Goal: Task Accomplishment & Management: Manage account settings

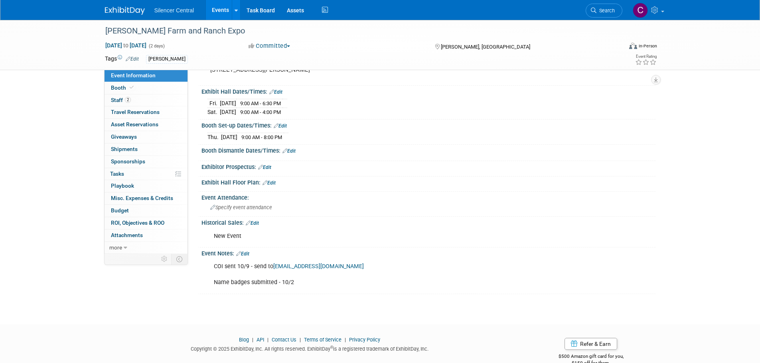
click at [130, 7] on img at bounding box center [125, 11] width 40 height 8
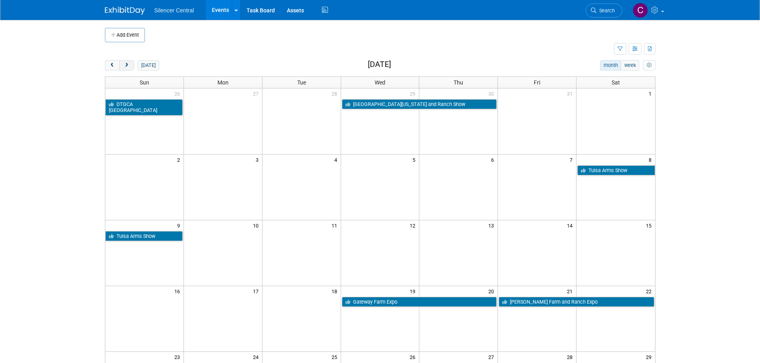
click at [124, 67] on span "next" at bounding box center [127, 65] width 6 height 5
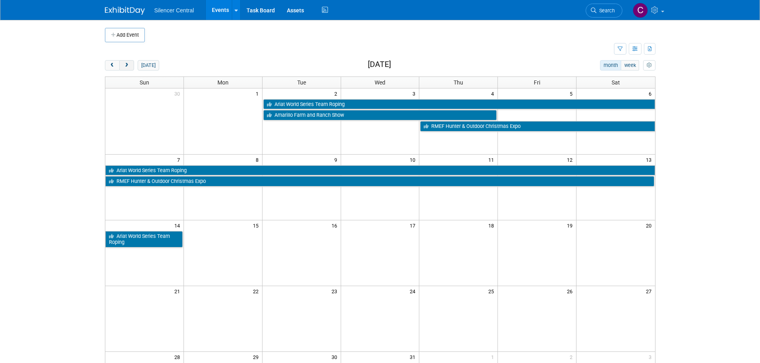
click at [124, 67] on span "next" at bounding box center [127, 65] width 6 height 5
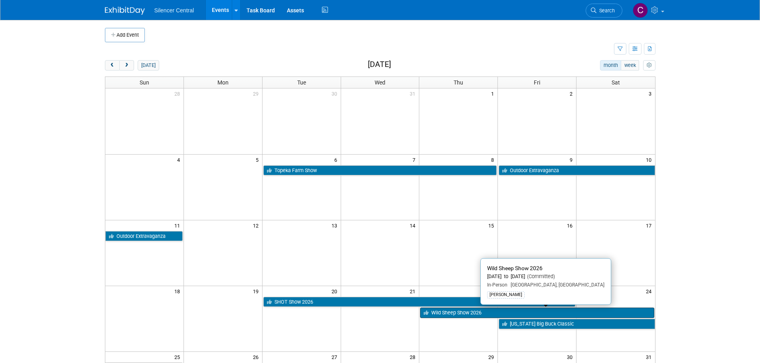
click at [438, 318] on link "Wild Sheep Show 2026" at bounding box center [537, 313] width 234 height 10
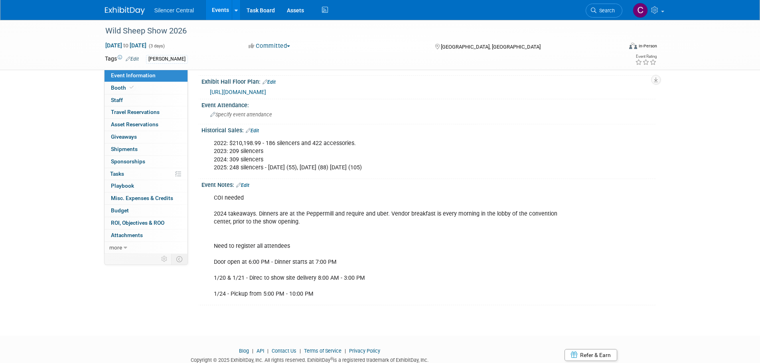
scroll to position [199, 0]
click at [249, 184] on link "Edit" at bounding box center [242, 185] width 13 height 6
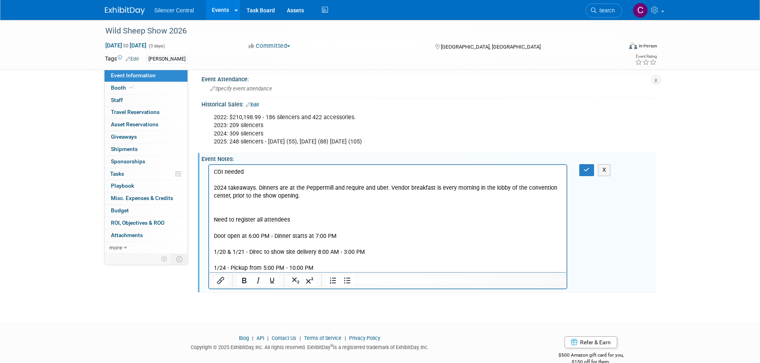
scroll to position [239, 0]
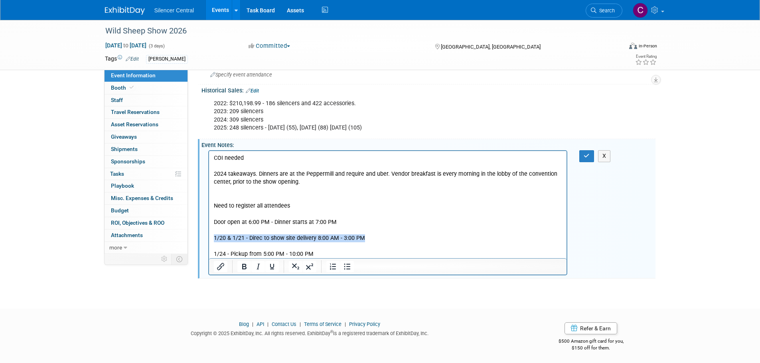
drag, startPoint x: 370, startPoint y: 236, endPoint x: 213, endPoint y: 240, distance: 156.8
click at [213, 240] on p "COI needed 2024 takeaways. Dinners are at the Peppermill and require and uber. …" at bounding box center [387, 206] width 349 height 104
click at [583, 156] on button "button" at bounding box center [586, 156] width 15 height 12
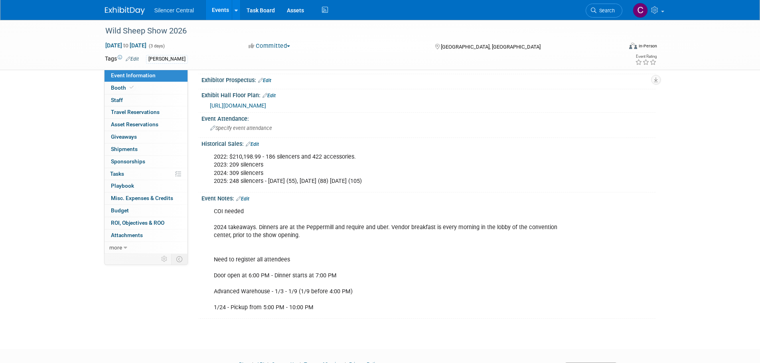
scroll to position [199, 0]
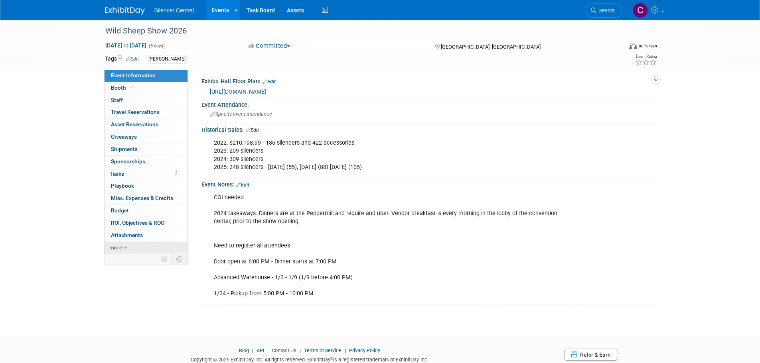
click at [131, 250] on link "more" at bounding box center [145, 248] width 83 height 12
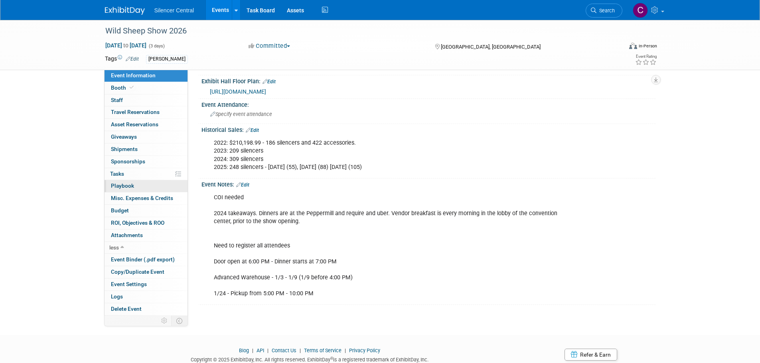
scroll to position [80, 0]
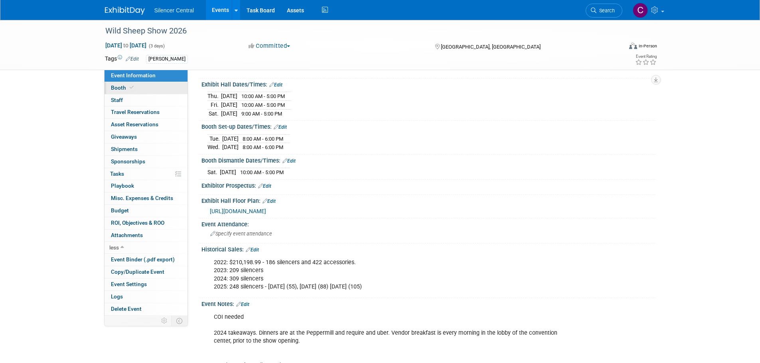
click at [136, 87] on link "Booth" at bounding box center [145, 88] width 83 height 12
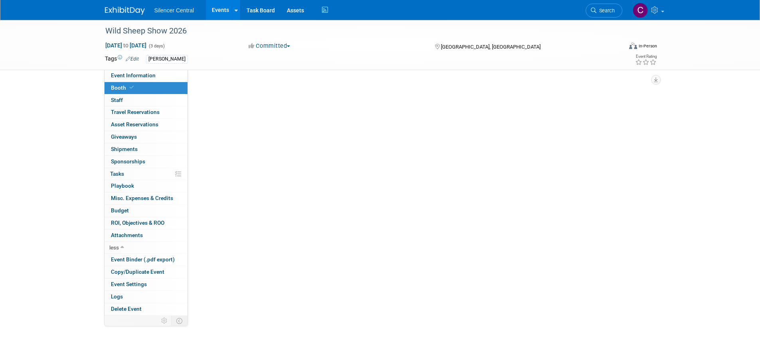
scroll to position [0, 0]
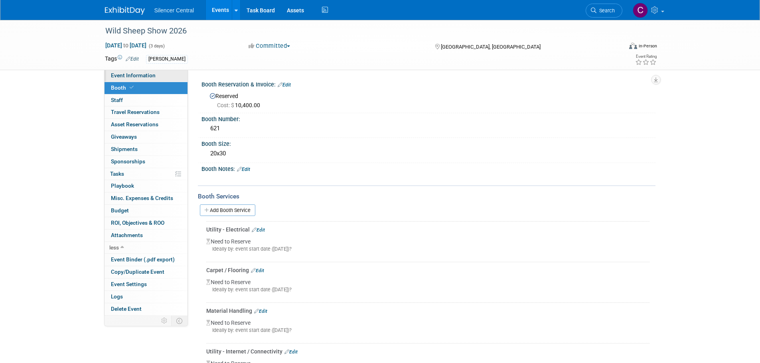
click at [140, 78] on span "Event Information" at bounding box center [133, 75] width 45 height 6
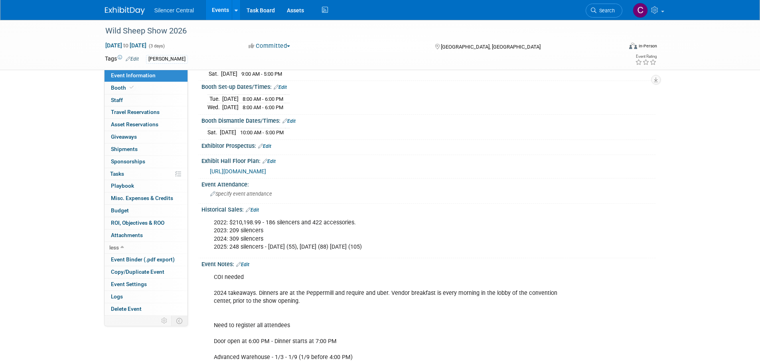
scroll to position [160, 0]
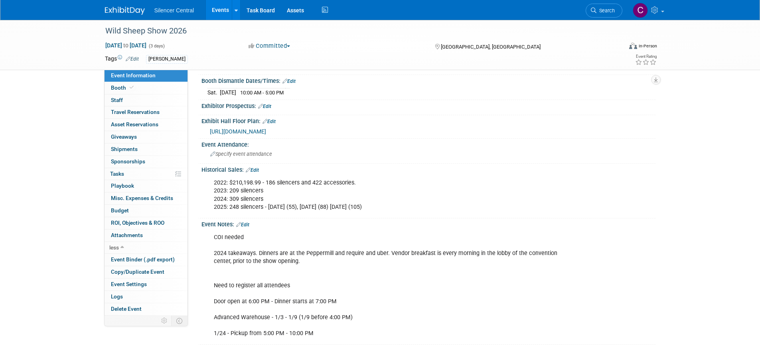
click at [117, 9] on img at bounding box center [125, 11] width 40 height 8
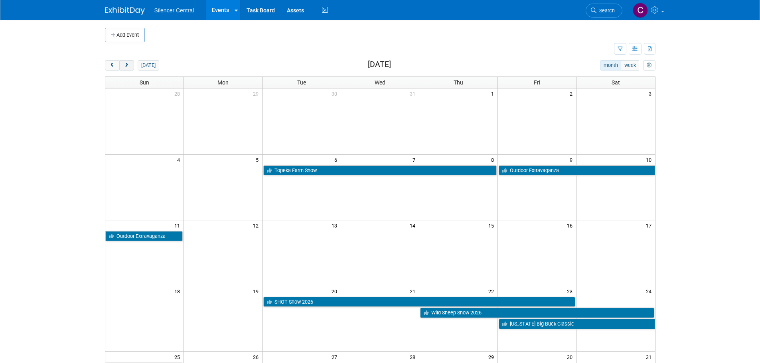
click at [126, 68] on span "next" at bounding box center [127, 65] width 6 height 5
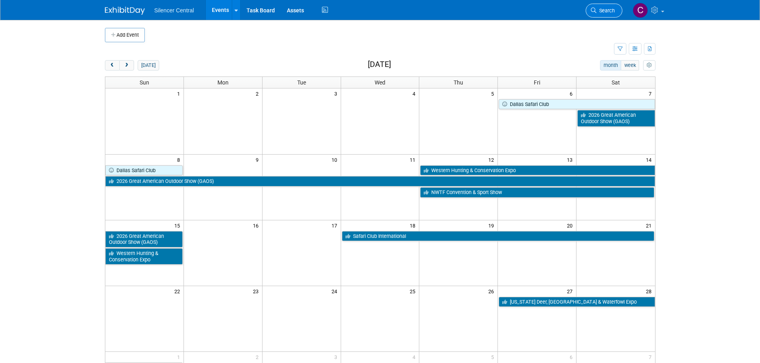
click at [599, 13] on span "Search" at bounding box center [605, 11] width 18 height 6
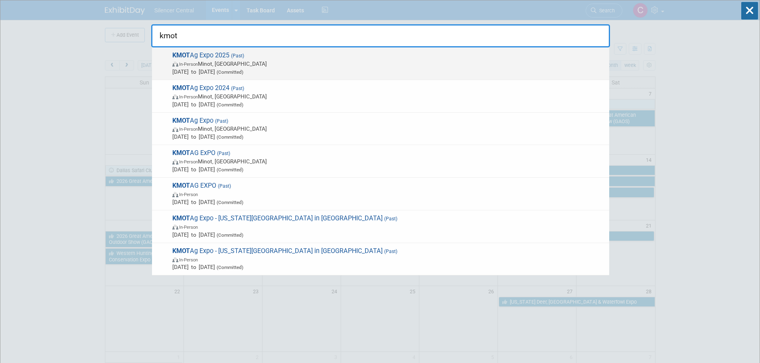
type input "kmot"
click at [305, 71] on span "Jan 29, 2025 to Jan 31, 2025 (Committed)" at bounding box center [388, 72] width 433 height 8
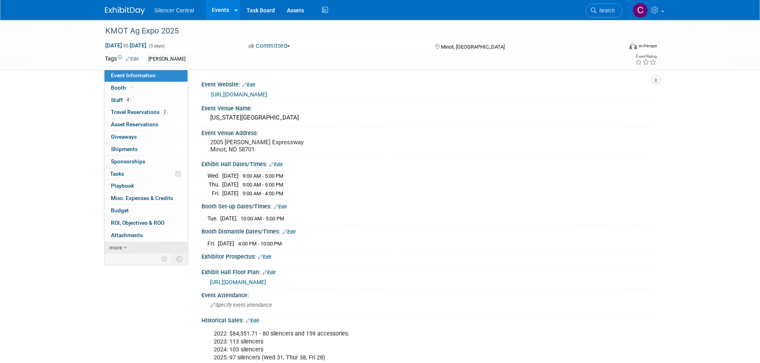
click at [126, 246] on icon at bounding box center [126, 248] width 4 height 6
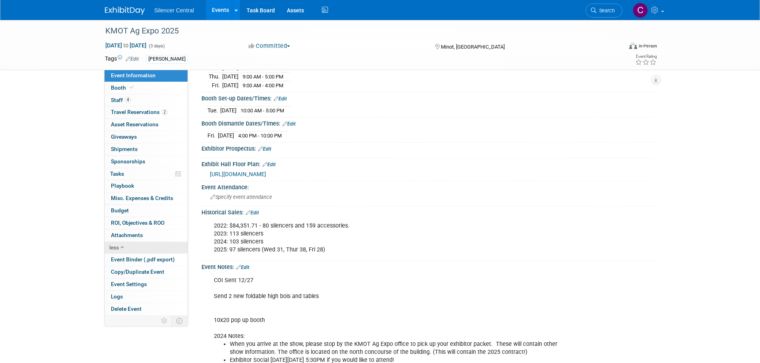
scroll to position [120, 0]
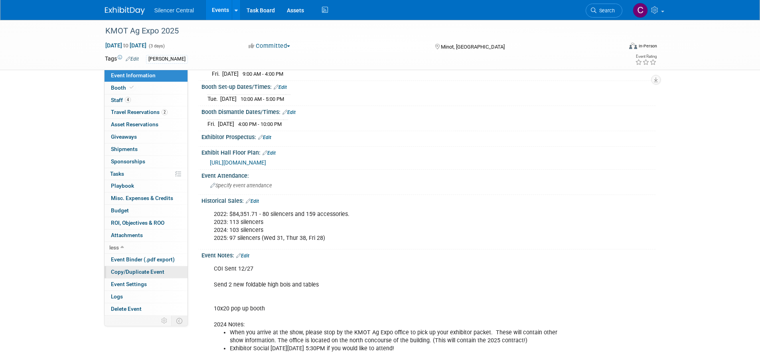
click at [136, 273] on span "Copy/Duplicate Event" at bounding box center [137, 272] width 53 height 6
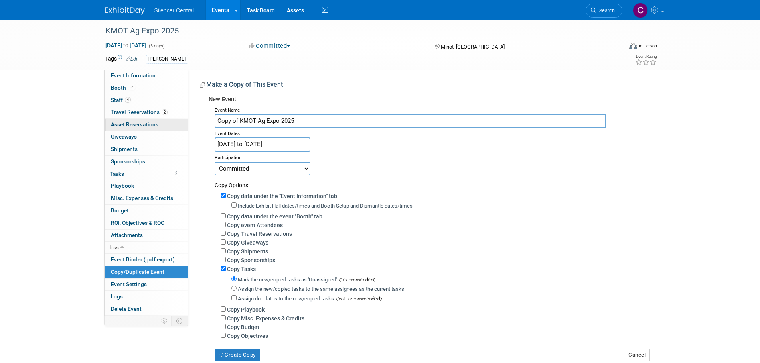
drag, startPoint x: 238, startPoint y: 122, endPoint x: 157, endPoint y: 131, distance: 81.4
click at [157, 131] on div "Event Information Event Info Booth Booth 4 Staff 4 Staff 2 Travel Reservations …" at bounding box center [380, 191] width 562 height 342
click at [295, 125] on input "KMOT Ag Expo 2025" at bounding box center [410, 121] width 391 height 14
type input "KMOT Ag Expo 2026"
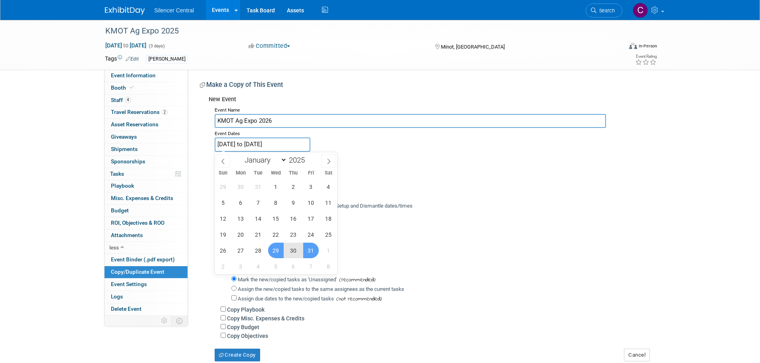
click at [267, 148] on input "Jan 29, 2025 to Jan 31, 2025" at bounding box center [263, 145] width 96 height 14
click at [307, 157] on span at bounding box center [308, 158] width 6 height 5
type input "2026"
click at [272, 252] on span "28" at bounding box center [276, 251] width 16 height 16
click at [310, 252] on span "30" at bounding box center [311, 251] width 16 height 16
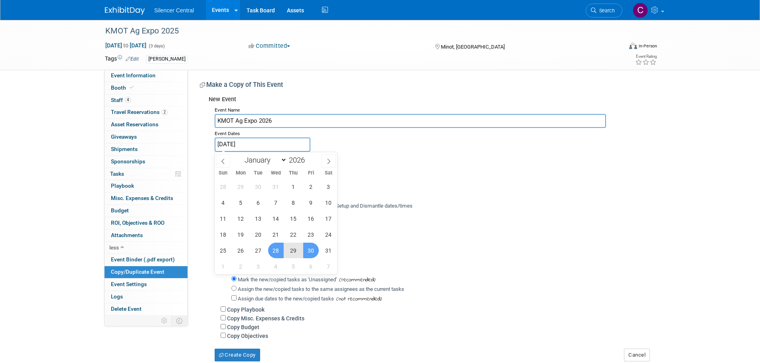
type input "[DATE] to [DATE]"
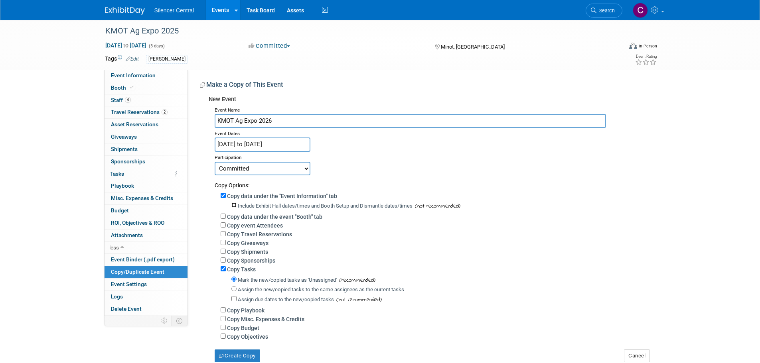
click at [232, 205] on input "Include Exhibit Hall dates/times and Booth Setup and Dismantle dates/times" at bounding box center [233, 205] width 5 height 5
checkbox input "true"
click at [237, 218] on label "Copy data under the event "Booth" tab" at bounding box center [274, 217] width 95 height 6
click at [226, 218] on input "Copy data under the event "Booth" tab" at bounding box center [223, 216] width 5 height 5
checkbox input "true"
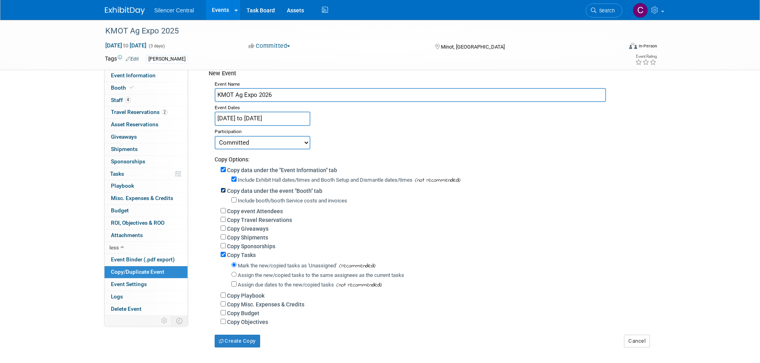
scroll to position [40, 0]
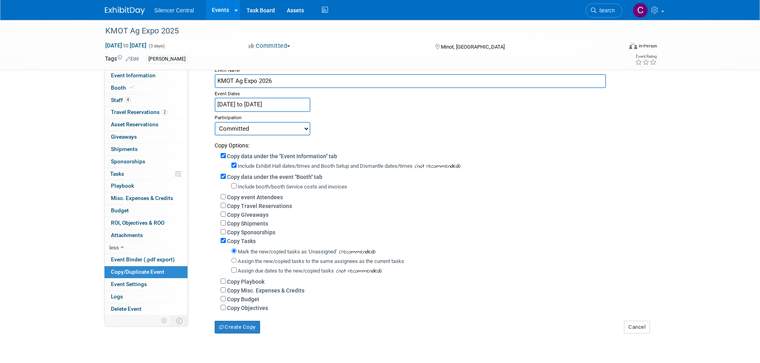
click at [284, 188] on label "Include booth/booth Service costs and invoices" at bounding box center [292, 187] width 109 height 6
click at [236, 188] on input "Include booth/booth Service costs and invoices" at bounding box center [233, 185] width 5 height 5
checkbox input "true"
click at [226, 330] on button "Create Copy" at bounding box center [237, 327] width 45 height 13
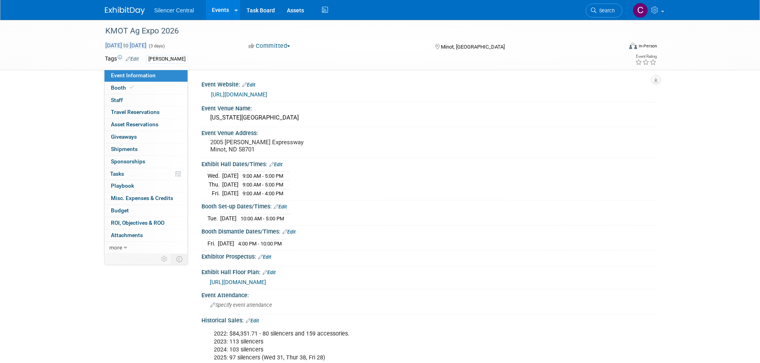
click at [147, 46] on span "[DATE] to [DATE]" at bounding box center [126, 45] width 42 height 7
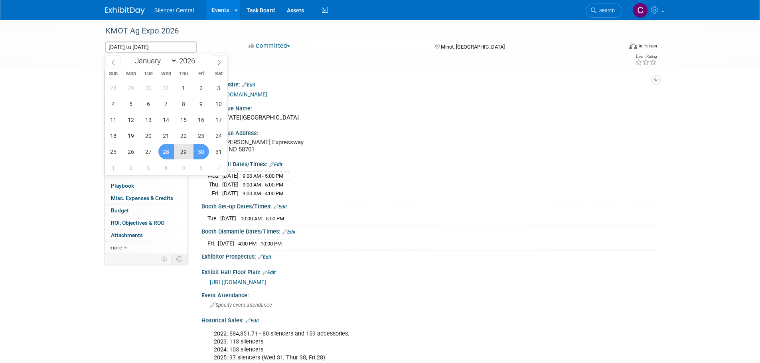
click at [177, 149] on span "29" at bounding box center [184, 152] width 16 height 16
type input "[DATE]"
click at [215, 153] on span "31" at bounding box center [219, 152] width 16 height 16
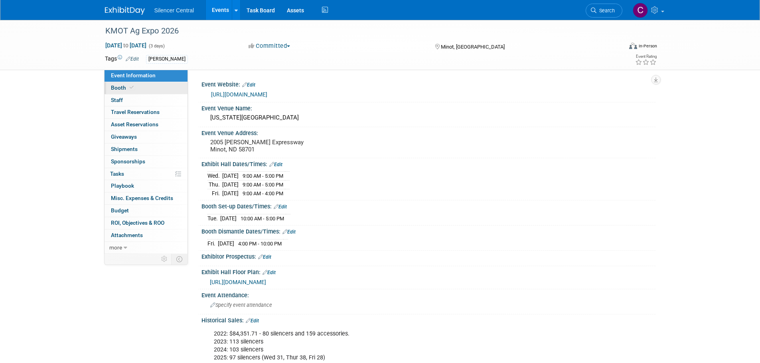
click at [152, 92] on link "Booth" at bounding box center [145, 88] width 83 height 12
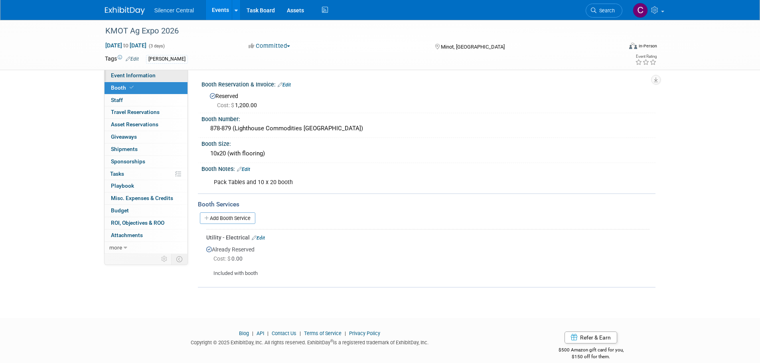
click at [148, 74] on span "Event Information" at bounding box center [133, 75] width 45 height 6
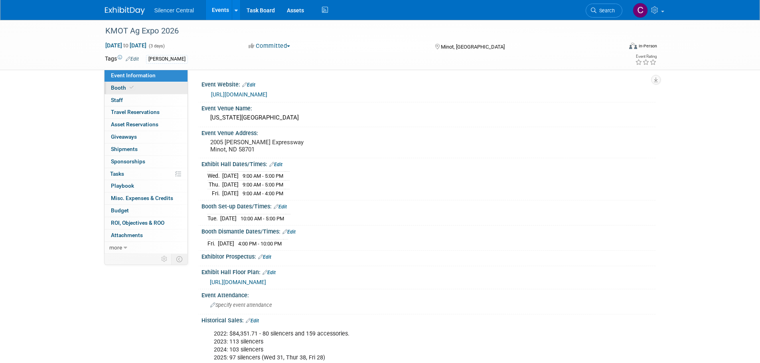
click at [125, 87] on span "Booth" at bounding box center [123, 88] width 24 height 6
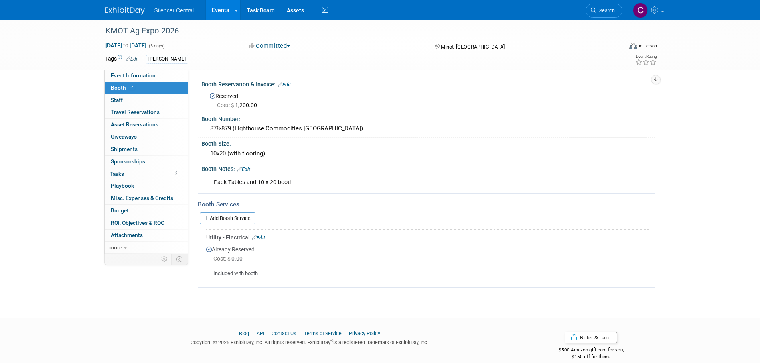
click at [286, 86] on link "Edit" at bounding box center [284, 85] width 13 height 6
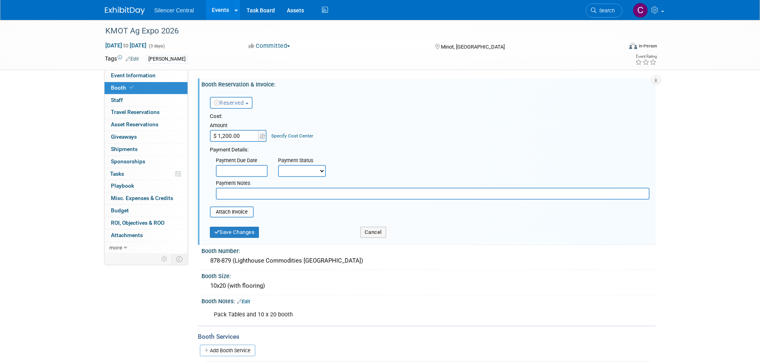
click at [236, 133] on input "$ 1,200.00" at bounding box center [235, 136] width 50 height 12
type input "$ 1,300.00"
click at [244, 231] on button "Save Changes" at bounding box center [234, 232] width 49 height 11
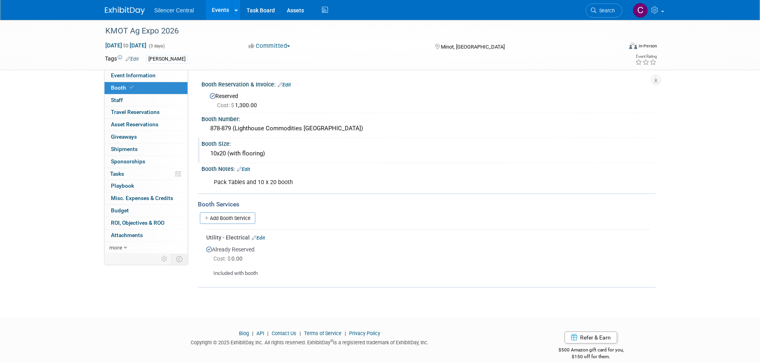
click at [252, 150] on div "10x20 (with flooring)" at bounding box center [428, 154] width 442 height 12
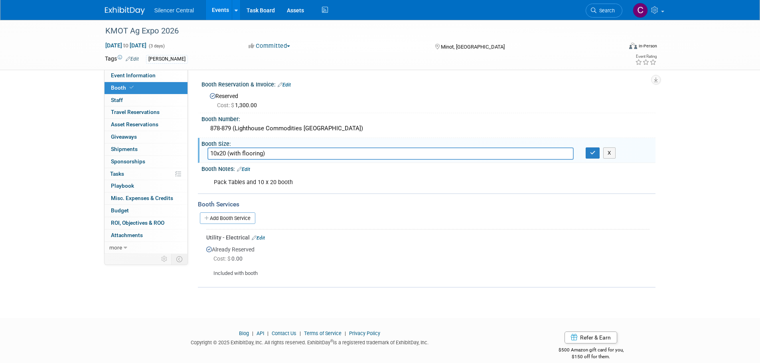
drag, startPoint x: 280, startPoint y: 153, endPoint x: 228, endPoint y: 156, distance: 51.9
click at [228, 156] on input "10x20 (with flooring)" at bounding box center [390, 154] width 366 height 12
type input "10x20"
click at [589, 156] on button "button" at bounding box center [592, 153] width 14 height 11
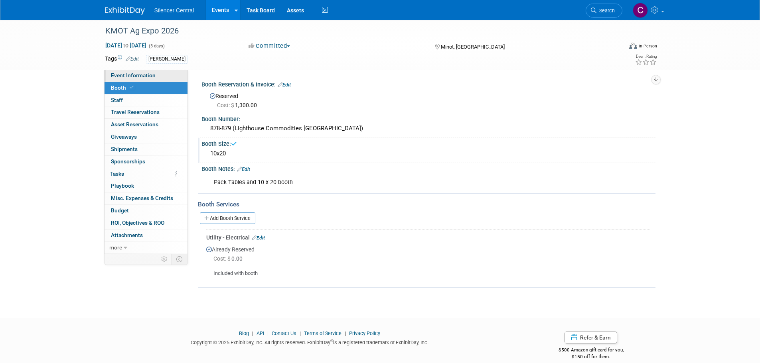
click at [145, 75] on span "Event Information" at bounding box center [133, 75] width 45 height 6
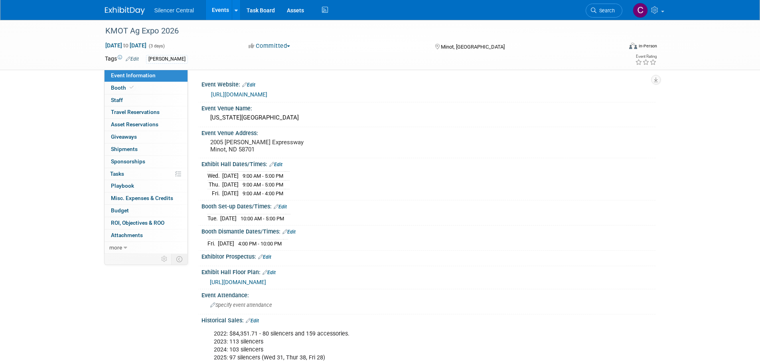
click at [277, 162] on link "Edit" at bounding box center [275, 165] width 13 height 6
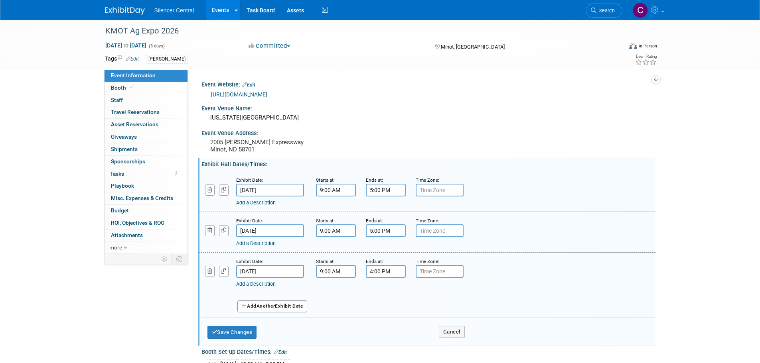
click at [284, 191] on input "[DATE]" at bounding box center [270, 190] width 68 height 13
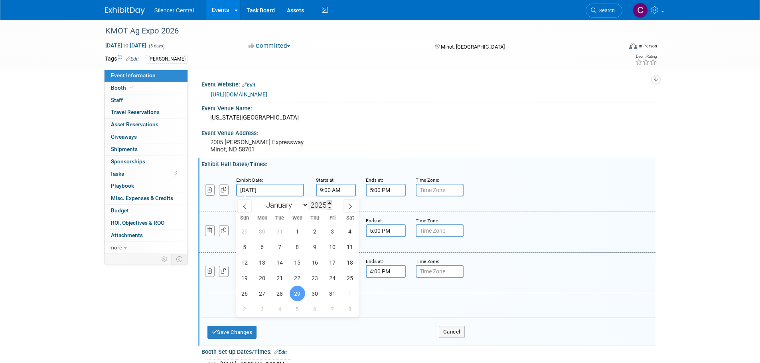
click at [329, 201] on span at bounding box center [330, 203] width 6 height 5
type input "2026"
click at [297, 292] on span "28" at bounding box center [298, 294] width 16 height 16
type input "[DATE]"
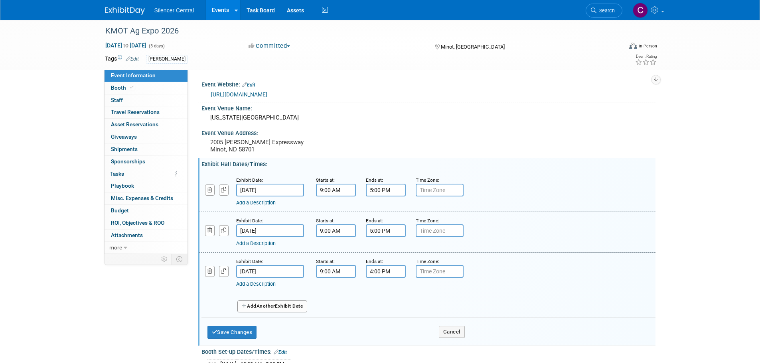
click at [291, 231] on input "[DATE]" at bounding box center [270, 231] width 68 height 13
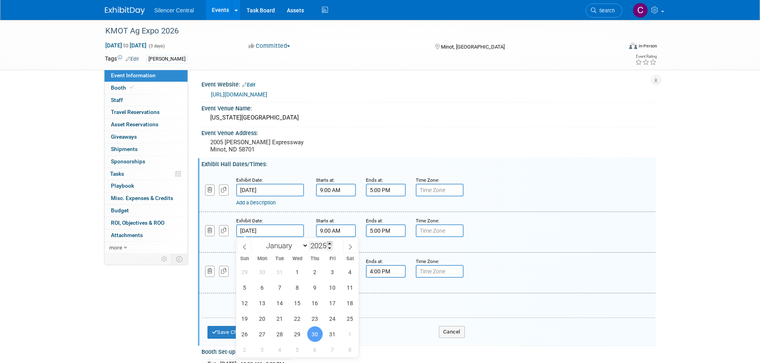
click at [329, 243] on span at bounding box center [330, 243] width 6 height 5
type input "2026"
click at [319, 337] on span "29" at bounding box center [315, 335] width 16 height 16
type input "[DATE]"
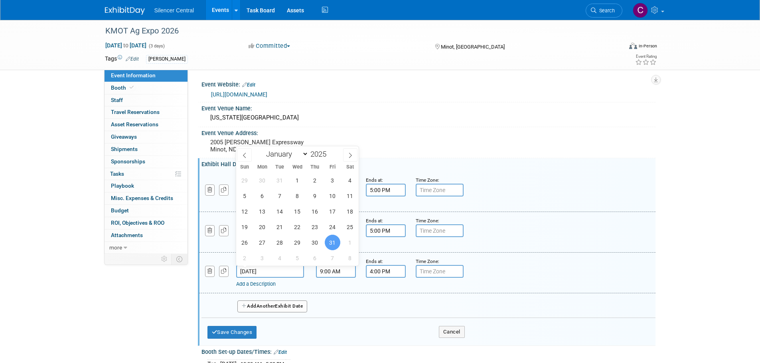
click at [292, 271] on input "[DATE]" at bounding box center [270, 271] width 68 height 13
click at [330, 151] on span at bounding box center [330, 152] width 6 height 5
type input "2026"
click at [332, 243] on span "30" at bounding box center [333, 243] width 16 height 16
type input "[DATE]"
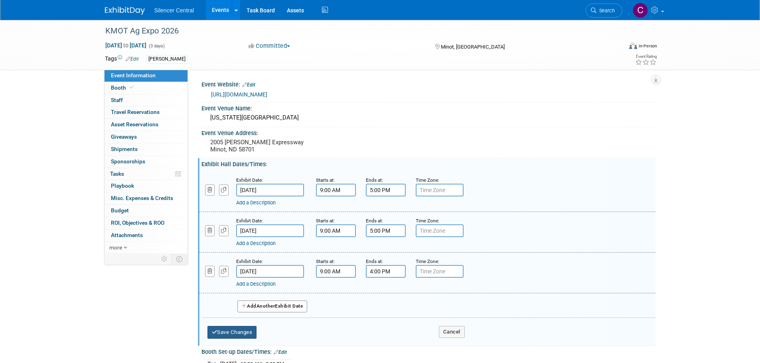
click at [243, 332] on button "Save Changes" at bounding box center [231, 332] width 49 height 13
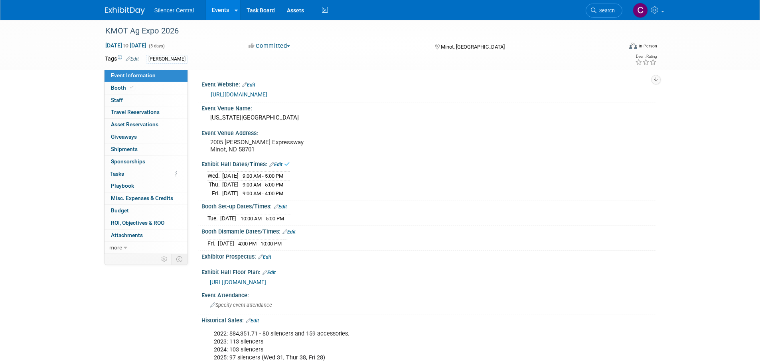
click at [285, 206] on link "Edit" at bounding box center [280, 207] width 13 height 6
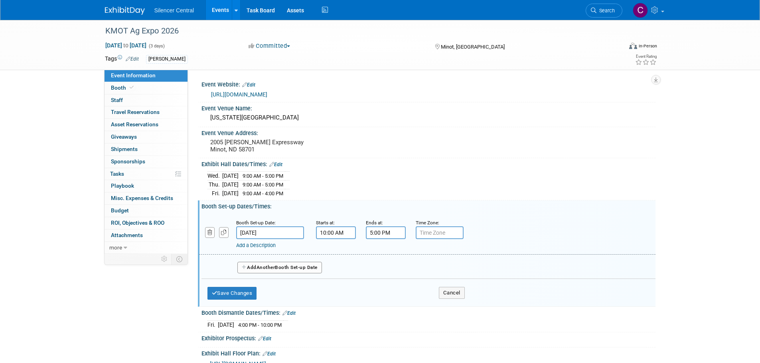
click at [286, 232] on input "[DATE]" at bounding box center [270, 233] width 68 height 13
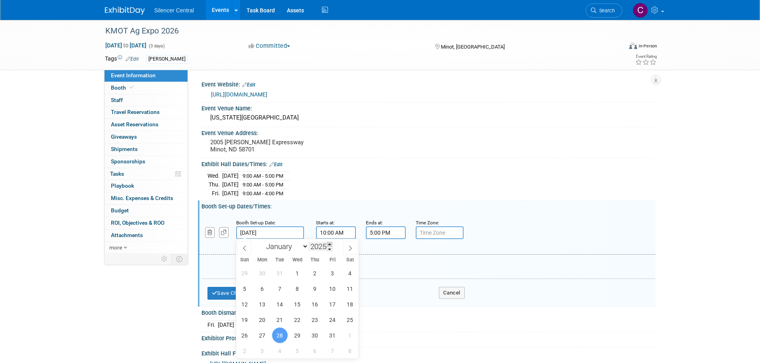
click at [330, 243] on span at bounding box center [330, 244] width 6 height 5
type input "2026"
click at [279, 338] on span "27" at bounding box center [280, 336] width 16 height 16
type input "[DATE]"
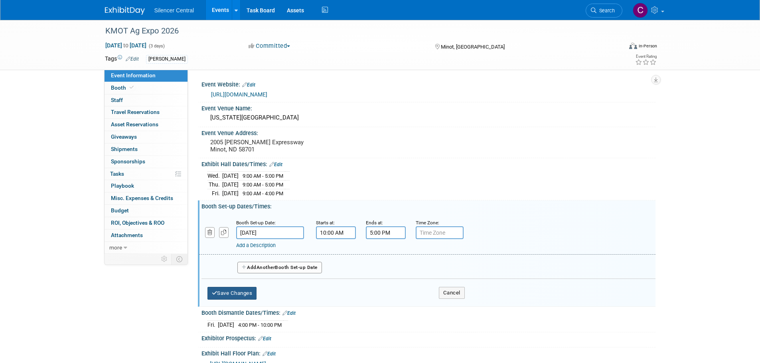
click at [229, 292] on button "Save Changes" at bounding box center [231, 293] width 49 height 13
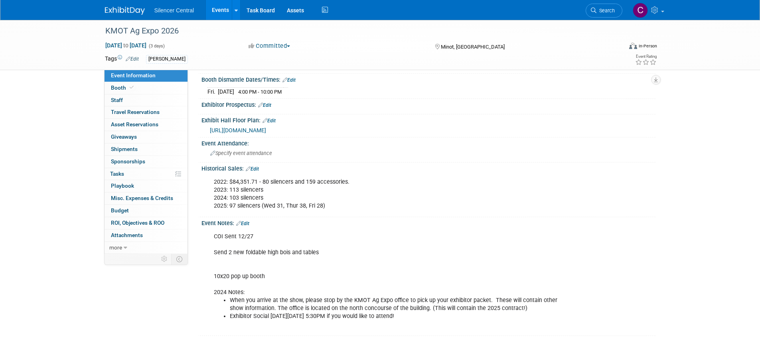
scroll to position [160, 0]
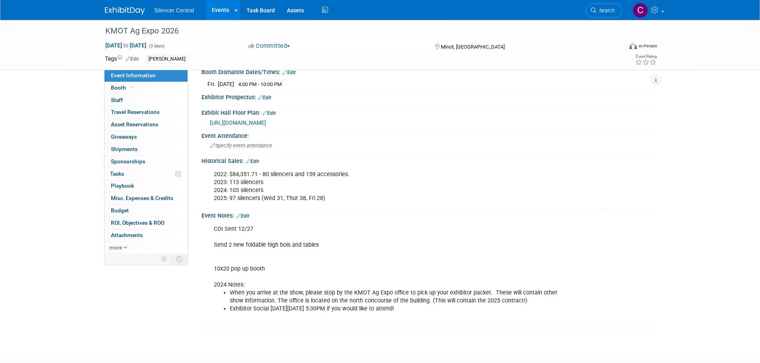
click at [248, 213] on link "Edit" at bounding box center [242, 216] width 13 height 6
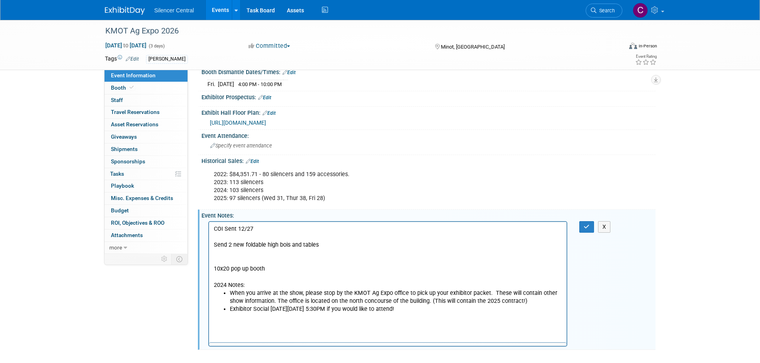
scroll to position [0, 0]
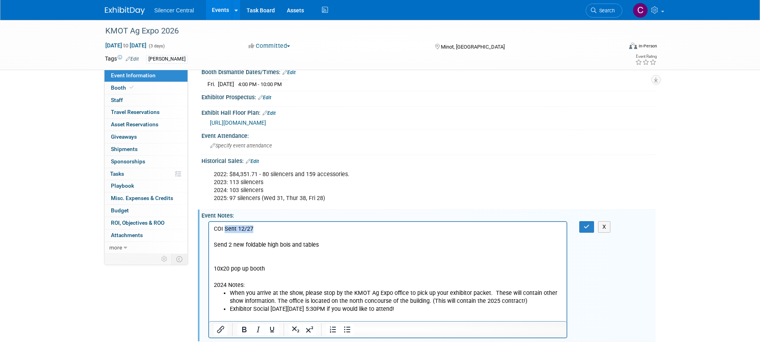
drag, startPoint x: 264, startPoint y: 227, endPoint x: 225, endPoint y: 229, distance: 39.1
click at [225, 229] on p "COI Sent 12/27 Send 2 new foldable high bois and tables 10x20 pop up booth 2024…" at bounding box center [387, 257] width 349 height 64
click at [327, 304] on li "When you arrive at the show, please stop by the KMOT Ag Expo office to pick up …" at bounding box center [395, 297] width 333 height 16
drag, startPoint x: 424, startPoint y: 311, endPoint x: 217, endPoint y: 309, distance: 207.0
click at [217, 309] on ul "When you arrive at the show, please stop by the KMOT Ag Expo office to pick up …" at bounding box center [387, 305] width 349 height 32
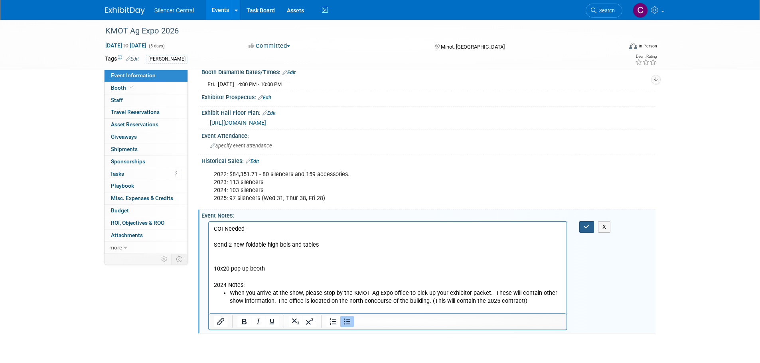
click at [582, 224] on button "button" at bounding box center [586, 227] width 15 height 12
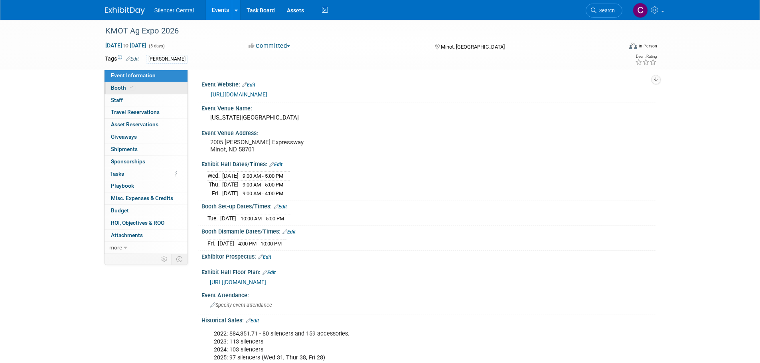
click at [120, 83] on link "Booth" at bounding box center [145, 88] width 83 height 12
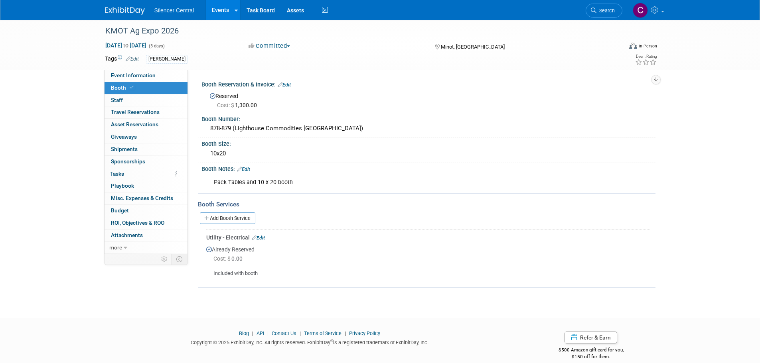
click at [121, 9] on img at bounding box center [125, 11] width 40 height 8
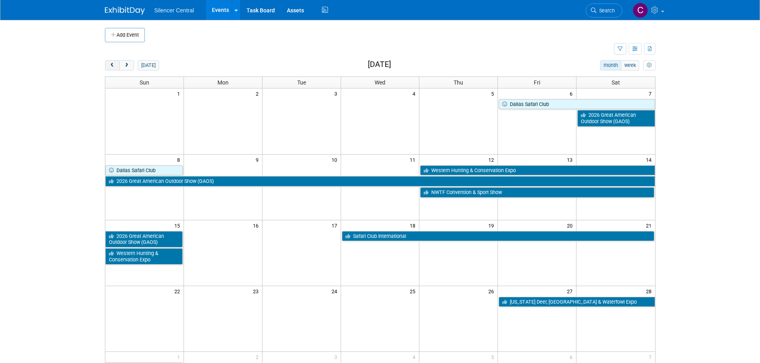
click at [113, 69] on button "prev" at bounding box center [112, 65] width 15 height 10
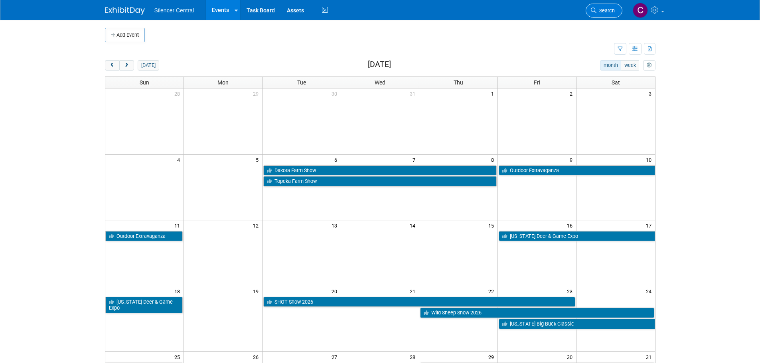
click at [596, 12] on span "Search" at bounding box center [605, 11] width 18 height 6
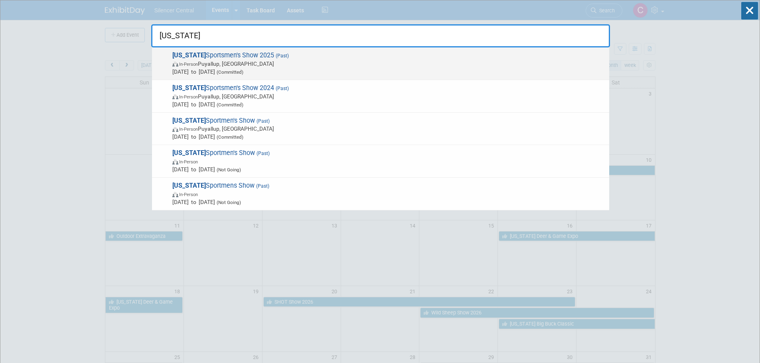
type input "washington"
click at [392, 55] on span "Washington Sportsmen's Show 2025 (Past) In-Person Puyallup, WA Jan 29, 2025 to …" at bounding box center [387, 63] width 435 height 24
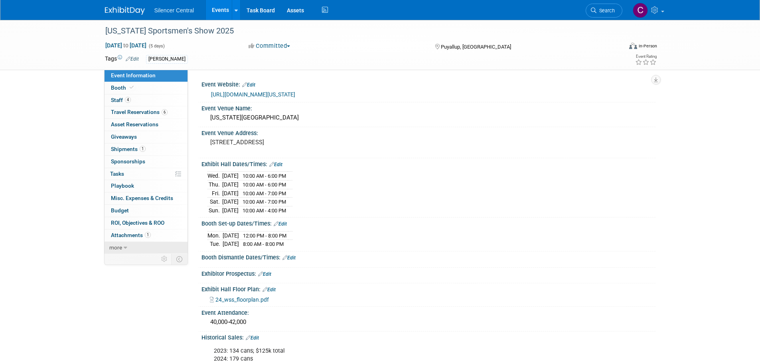
click at [132, 247] on link "more" at bounding box center [145, 248] width 83 height 12
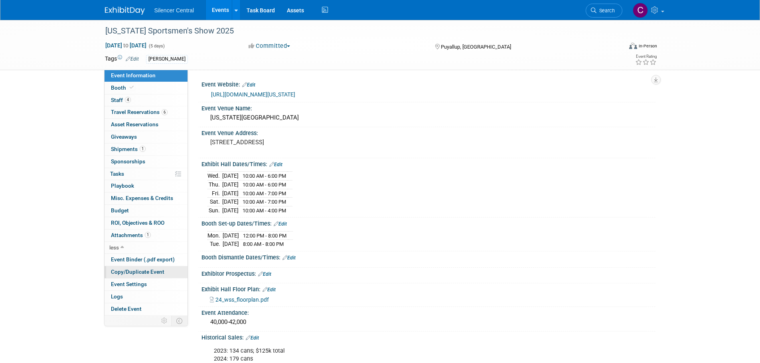
click at [136, 274] on span "Copy/Duplicate Event" at bounding box center [137, 272] width 53 height 6
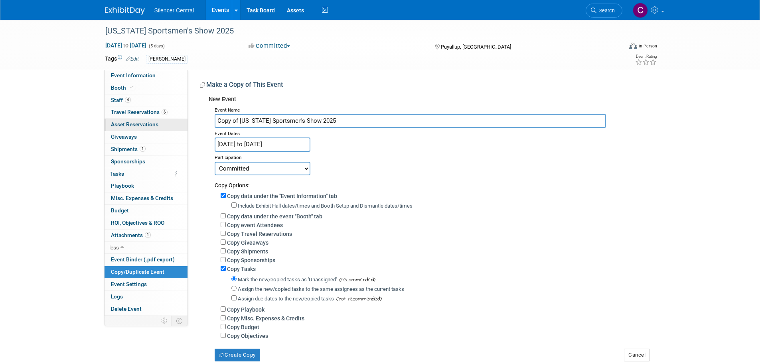
drag, startPoint x: 238, startPoint y: 119, endPoint x: 165, endPoint y: 122, distance: 73.8
click at [165, 122] on div "Event Information Event Info Booth Booth 4 Staff 4 Staff 6 Travel Reservations …" at bounding box center [380, 191] width 562 height 342
click at [342, 125] on input "[US_STATE] Sportsmen's Show 2025" at bounding box center [410, 121] width 391 height 14
type input "[US_STATE] Sportsmen's Show 2026"
click at [292, 146] on input "Jan 29, 2025 to Feb 2, 2025" at bounding box center [263, 145] width 96 height 14
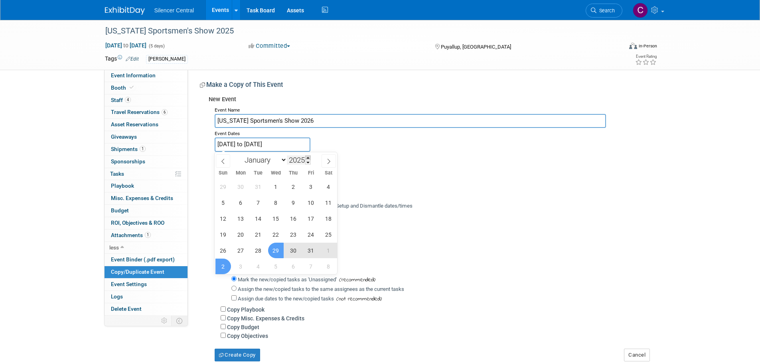
click at [308, 156] on span at bounding box center [308, 158] width 6 height 5
type input "2026"
click at [274, 251] on span "28" at bounding box center [276, 251] width 16 height 16
type input "Jan 28, 2026"
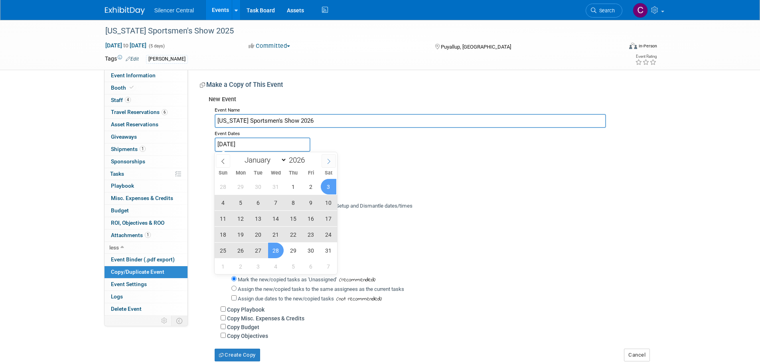
click at [329, 164] on icon at bounding box center [329, 162] width 6 height 6
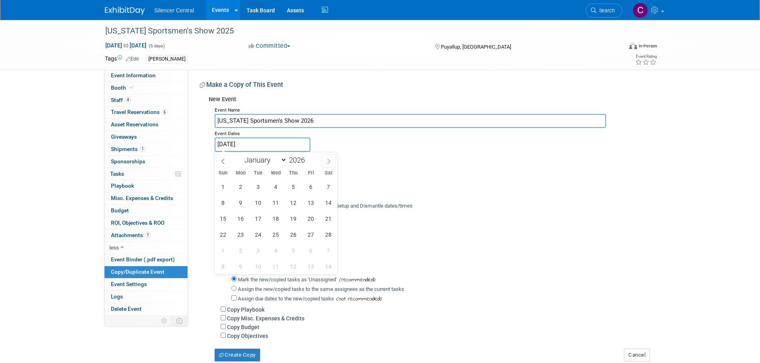
select select "1"
click at [225, 189] on span "1" at bounding box center [223, 187] width 16 height 16
type input "Jan 28, 2026 to Feb 1, 2026"
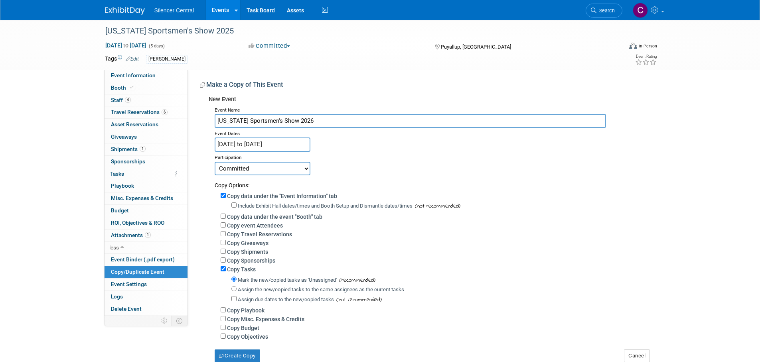
click at [251, 205] on label "Include Exhibit Hall dates/times and Booth Setup and Dismantle dates/times" at bounding box center [325, 206] width 175 height 6
click at [236, 205] on input "Include Exhibit Hall dates/times and Booth Setup and Dismantle dates/times" at bounding box center [233, 205] width 5 height 5
checkbox input "true"
click at [244, 216] on label "Copy data under the event "Booth" tab" at bounding box center [274, 217] width 95 height 6
click at [226, 216] on input "Copy data under the event "Booth" tab" at bounding box center [223, 216] width 5 height 5
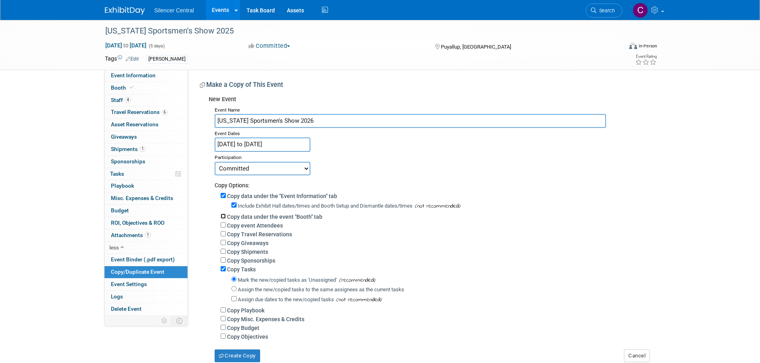
checkbox input "true"
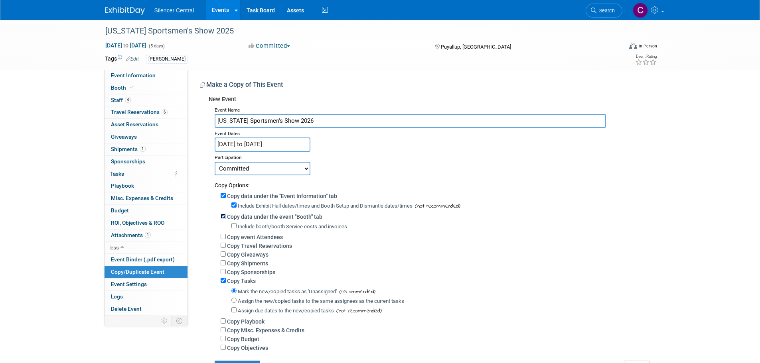
scroll to position [102, 0]
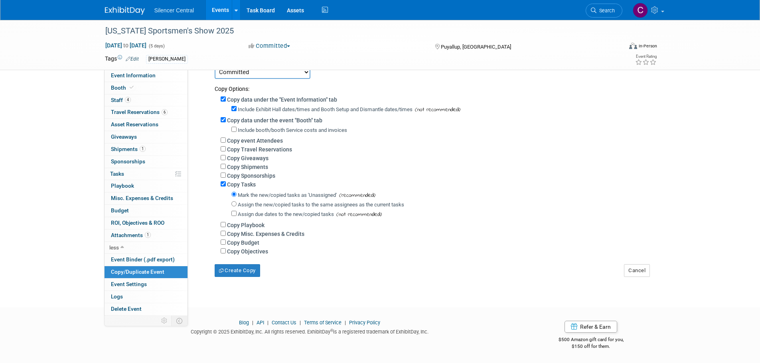
click at [292, 127] on label "Include booth/booth Service costs and invoices" at bounding box center [292, 130] width 109 height 6
click at [236, 127] on input "Include booth/booth Service costs and invoices" at bounding box center [233, 129] width 5 height 5
checkbox input "true"
click at [249, 270] on button "Create Copy" at bounding box center [237, 270] width 45 height 13
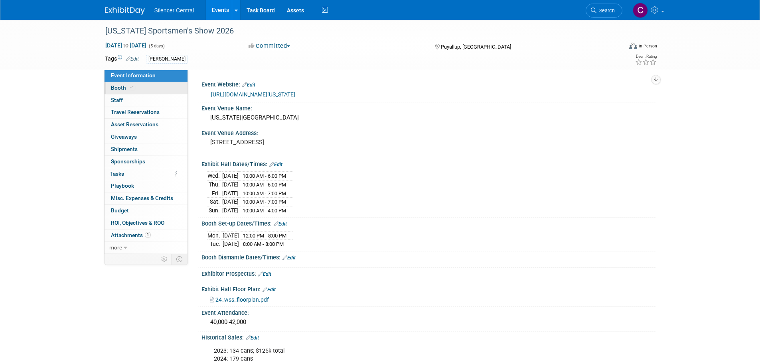
click at [115, 85] on span "Booth" at bounding box center [123, 88] width 24 height 6
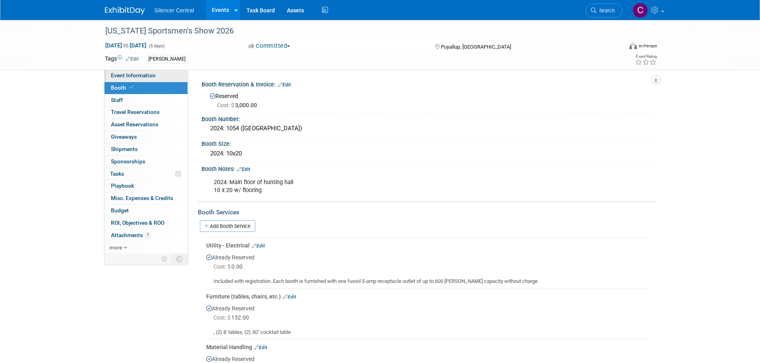
click at [127, 73] on span "Event Information" at bounding box center [133, 75] width 45 height 6
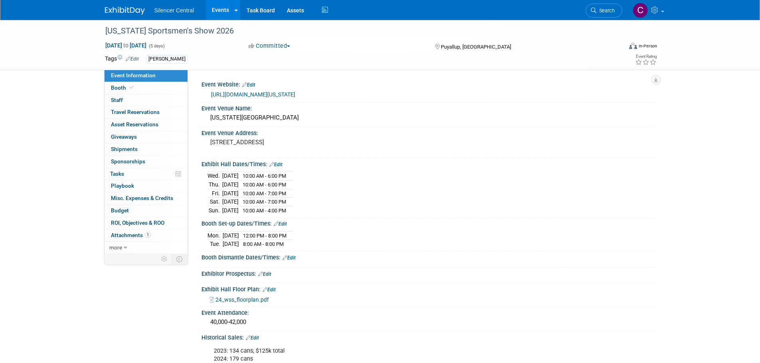
click at [280, 165] on link "Edit" at bounding box center [275, 165] width 13 height 6
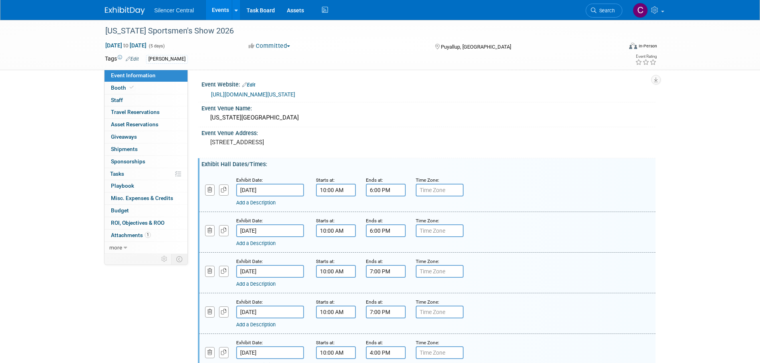
click at [296, 191] on input "[DATE]" at bounding box center [270, 190] width 68 height 13
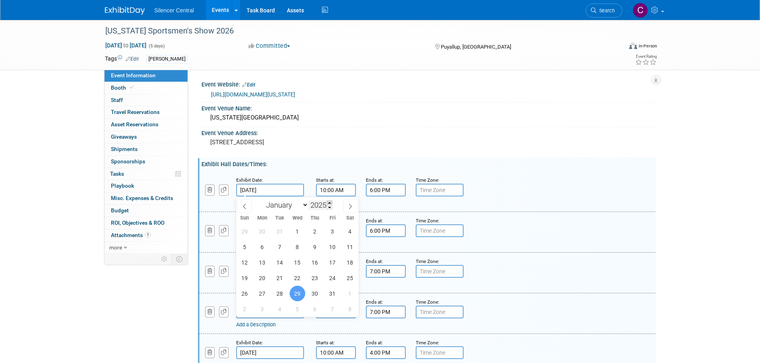
click at [329, 203] on span at bounding box center [330, 203] width 6 height 5
type input "2026"
click at [299, 293] on span "28" at bounding box center [298, 294] width 16 height 16
type input "Jan 28, 2026"
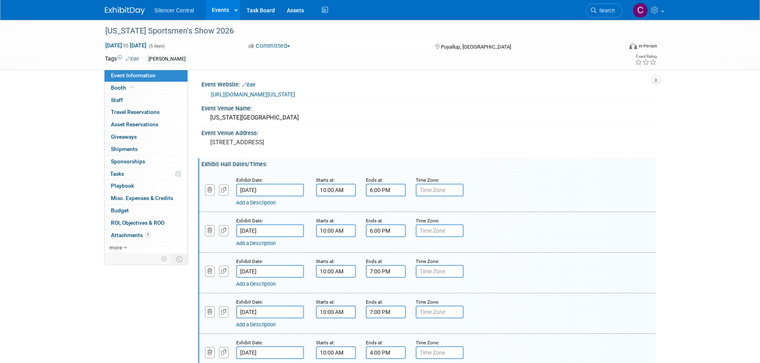
click at [287, 231] on input "Jan 30, 2025" at bounding box center [270, 231] width 68 height 13
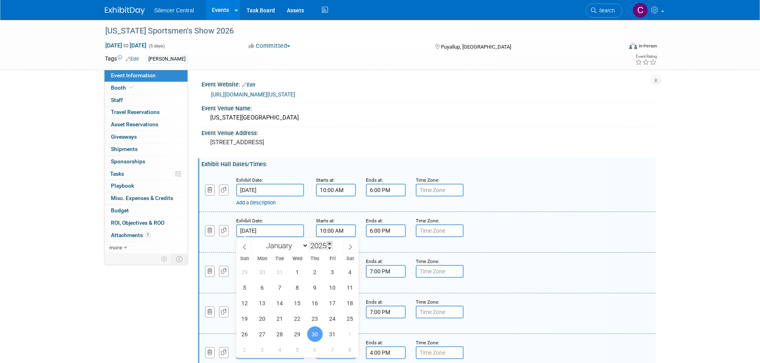
click at [329, 244] on span at bounding box center [330, 243] width 6 height 5
type input "2026"
click at [313, 334] on span "29" at bounding box center [315, 335] width 16 height 16
type input "Jan 29, 2026"
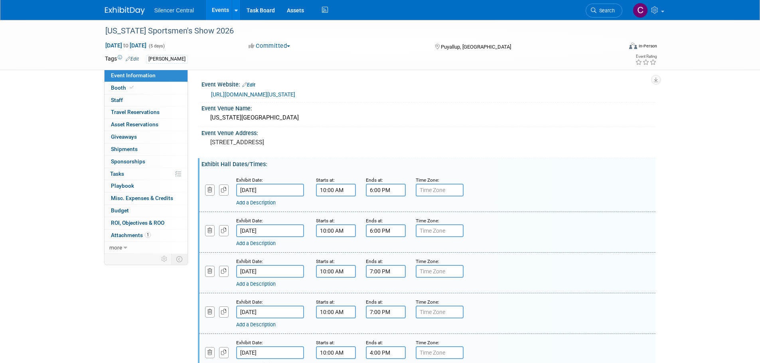
click at [284, 272] on input "Jan 31, 2025" at bounding box center [270, 271] width 68 height 13
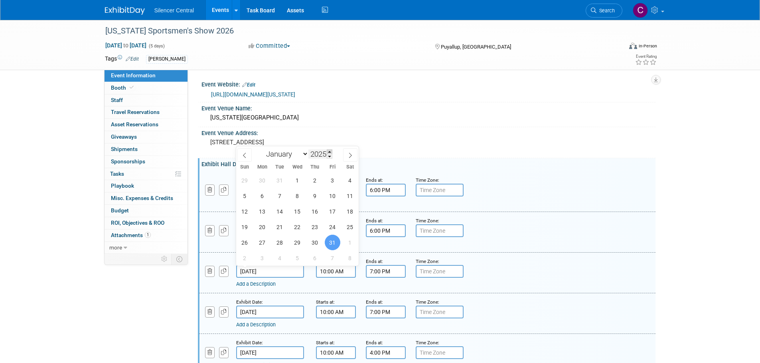
click at [330, 150] on span at bounding box center [330, 152] width 6 height 5
type input "2026"
click at [333, 246] on span "30" at bounding box center [333, 243] width 16 height 16
type input "Jan 30, 2026"
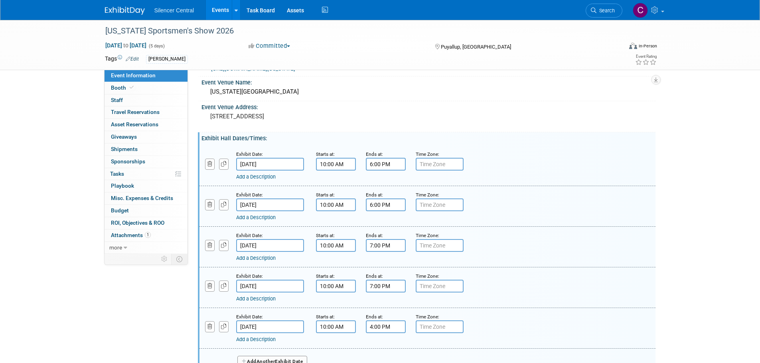
scroll to position [40, 0]
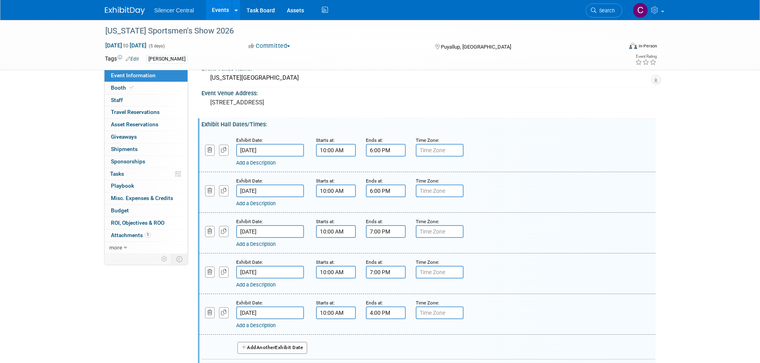
click at [285, 274] on input "Feb 1, 2025" at bounding box center [270, 272] width 68 height 13
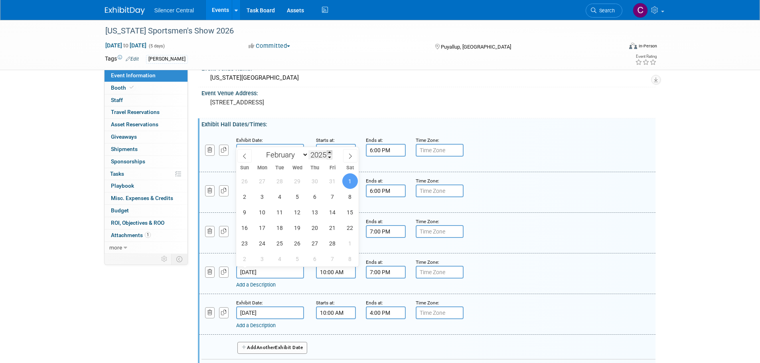
click at [331, 152] on span at bounding box center [330, 152] width 6 height 5
type input "2026"
click at [250, 153] on span at bounding box center [244, 156] width 14 height 14
select select "0"
click at [349, 242] on span "31" at bounding box center [350, 244] width 16 height 16
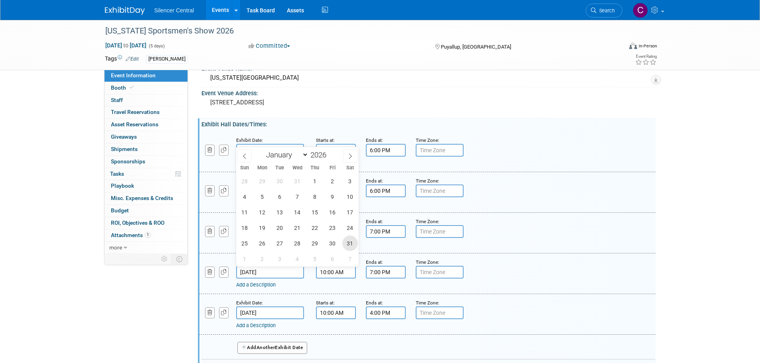
type input "Jan 31, 2026"
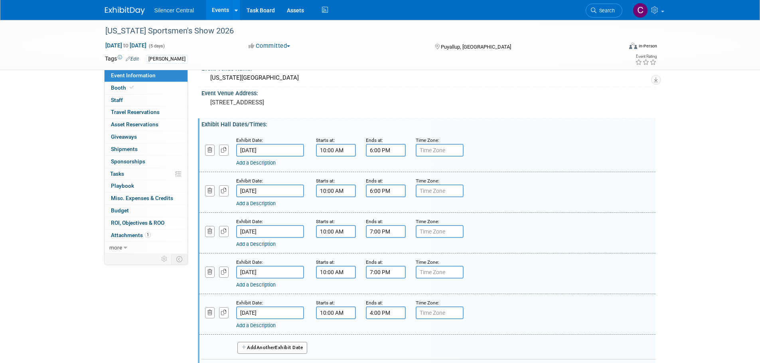
click at [287, 307] on input "Feb 2, 2025" at bounding box center [270, 313] width 68 height 13
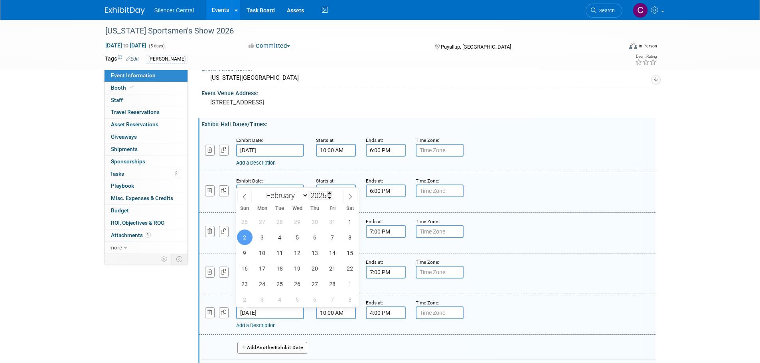
click at [331, 195] on span at bounding box center [330, 193] width 6 height 5
type input "2026"
click at [248, 223] on span "1" at bounding box center [245, 222] width 16 height 16
type input "Feb 1, 2026"
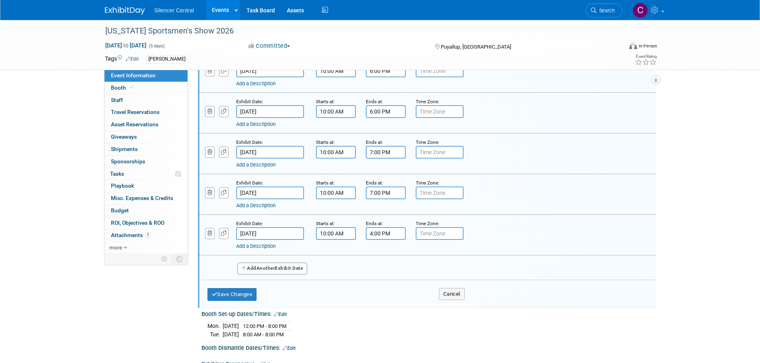
scroll to position [120, 0]
click at [228, 296] on button "Save Changes" at bounding box center [231, 294] width 49 height 13
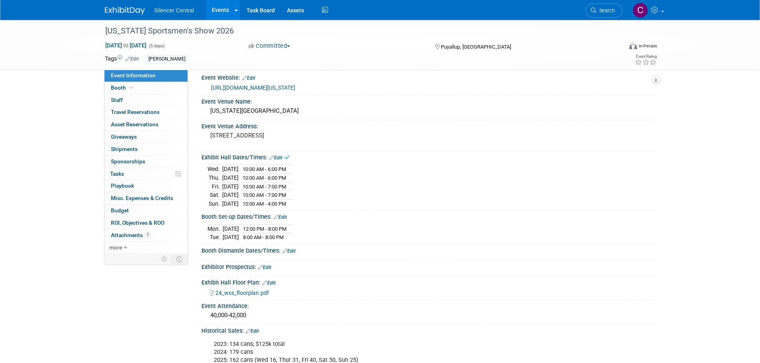
scroll to position [0, 0]
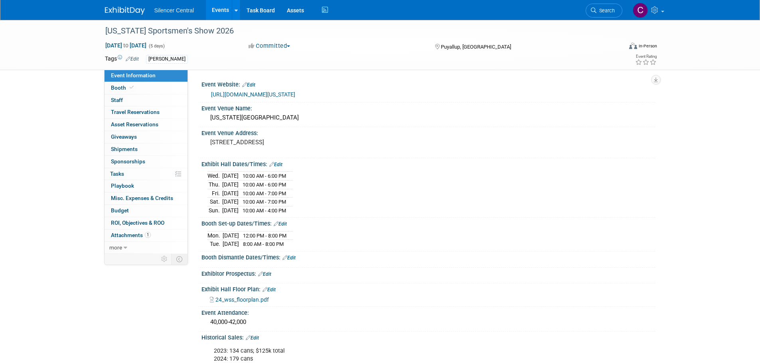
click at [284, 223] on link "Edit" at bounding box center [280, 224] width 13 height 6
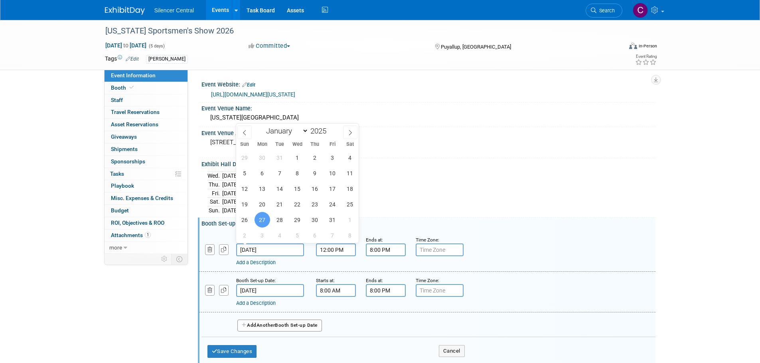
click at [291, 250] on input "Jan 27, 2025" at bounding box center [270, 250] width 68 height 13
click at [329, 129] on span at bounding box center [330, 128] width 6 height 5
type input "2026"
click at [260, 220] on span "26" at bounding box center [262, 220] width 16 height 16
type input "Jan 26, 2026"
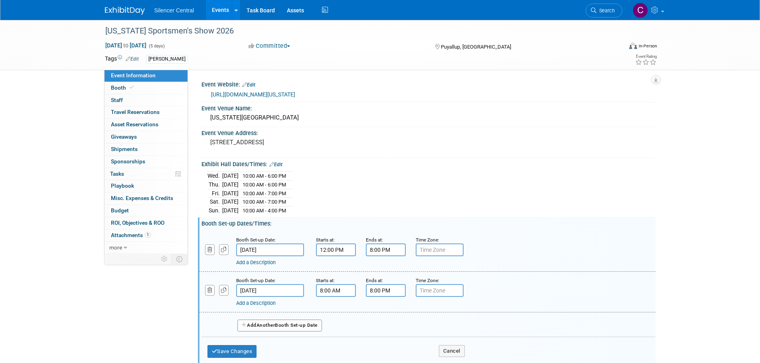
click at [286, 289] on input "Jan 28, 2025" at bounding box center [270, 290] width 68 height 13
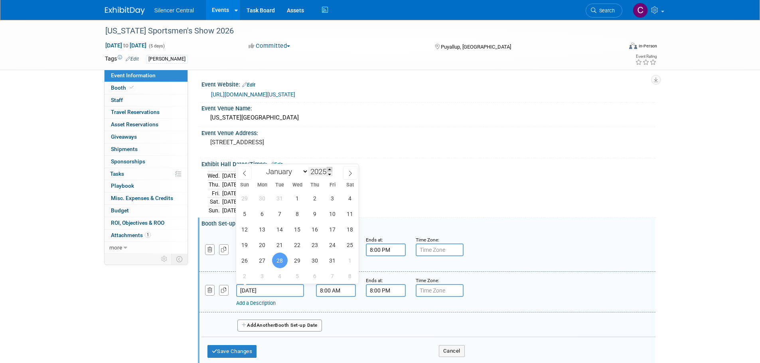
click at [329, 167] on span at bounding box center [330, 169] width 6 height 5
type input "2026"
click at [276, 262] on span "27" at bounding box center [280, 261] width 16 height 16
type input "Jan 27, 2026"
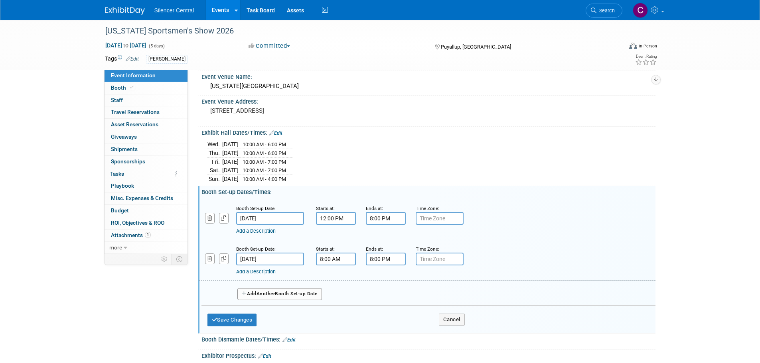
scroll to position [80, 0]
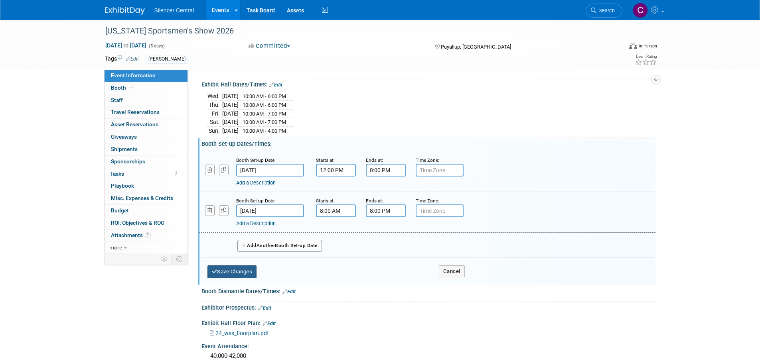
click at [236, 270] on button "Save Changes" at bounding box center [231, 272] width 49 height 13
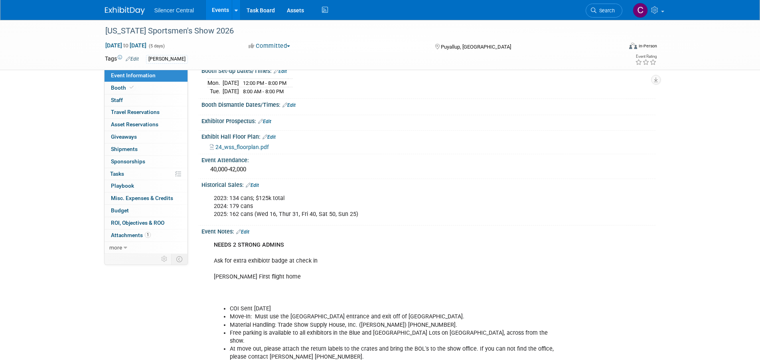
scroll to position [160, 0]
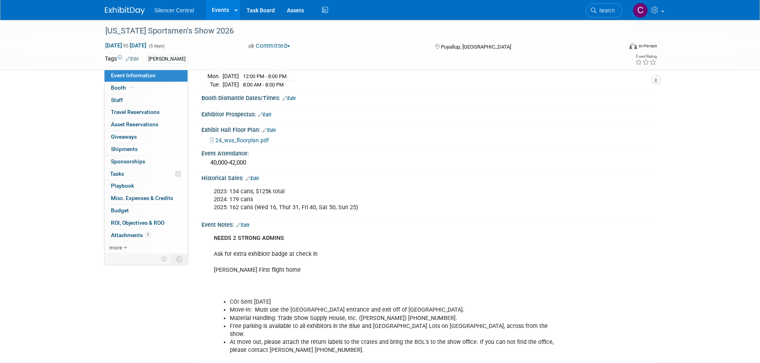
click at [249, 223] on link "Edit" at bounding box center [242, 226] width 13 height 6
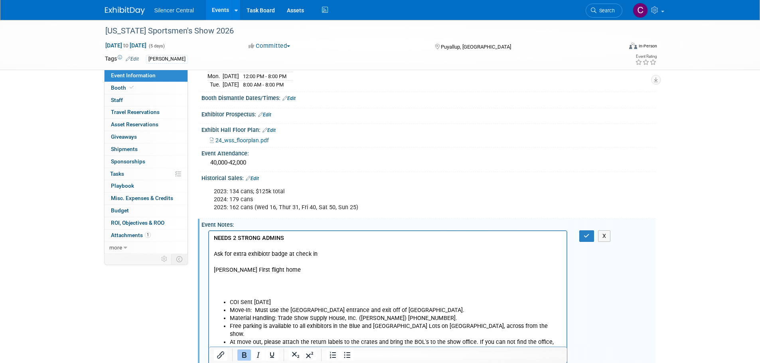
scroll to position [0, 0]
drag, startPoint x: 293, startPoint y: 236, endPoint x: 183, endPoint y: 235, distance: 110.1
click at [209, 235] on html "NEEDS 2 STRONG ADMINS Ask for extra exhibiotr badge at check in Dayla First fli…" at bounding box center [388, 292] width 358 height 123
drag, startPoint x: 290, startPoint y: 269, endPoint x: 417, endPoint y: 467, distance: 235.7
click at [209, 237] on html "NEEDS 2 STRONG ADMINS Ask for extra exhibiotr badge at check in Dayla First fli…" at bounding box center [388, 292] width 358 height 123
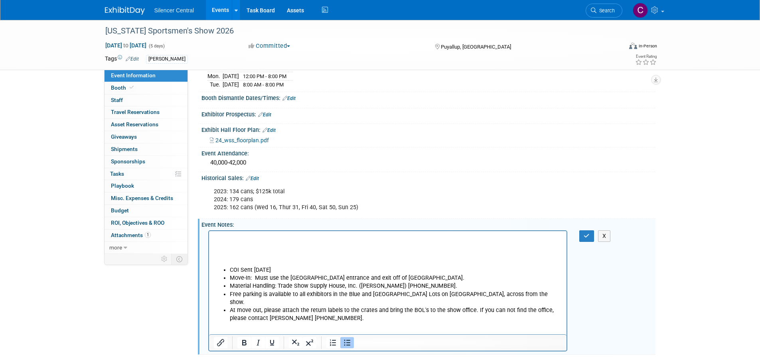
drag, startPoint x: 288, startPoint y: 269, endPoint x: 252, endPoint y: 269, distance: 35.9
click at [252, 269] on li "COI Sent 1/6/2025" at bounding box center [395, 270] width 333 height 8
drag, startPoint x: 413, startPoint y: 286, endPoint x: 216, endPoint y: 285, distance: 196.6
click at [216, 285] on ul "COI Sent - Move-In: Must use the Orange Gate entrance and exit off of 9th Ave S…" at bounding box center [387, 294] width 349 height 56
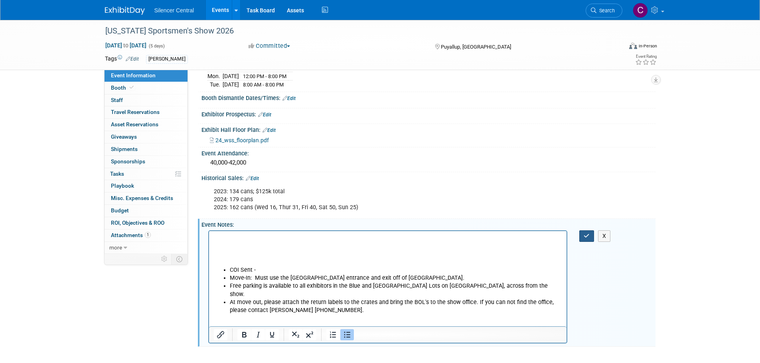
click at [587, 234] on icon "button" at bounding box center [586, 236] width 6 height 6
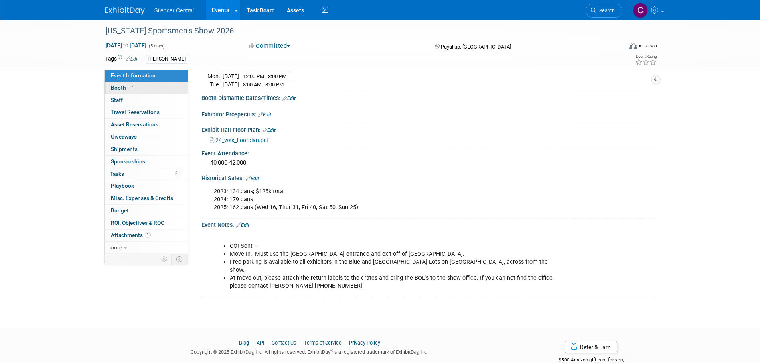
click at [128, 88] on span at bounding box center [131, 88] width 7 height 6
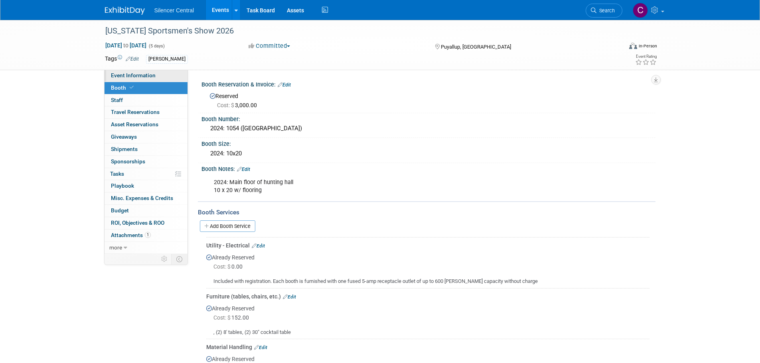
click at [160, 79] on link "Event Information" at bounding box center [145, 76] width 83 height 12
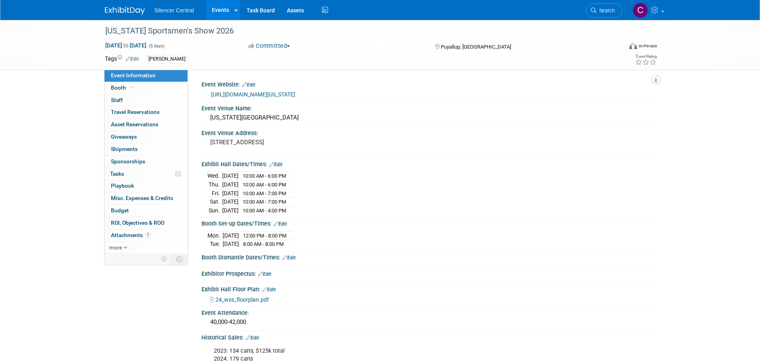
click at [124, 9] on img at bounding box center [125, 11] width 40 height 8
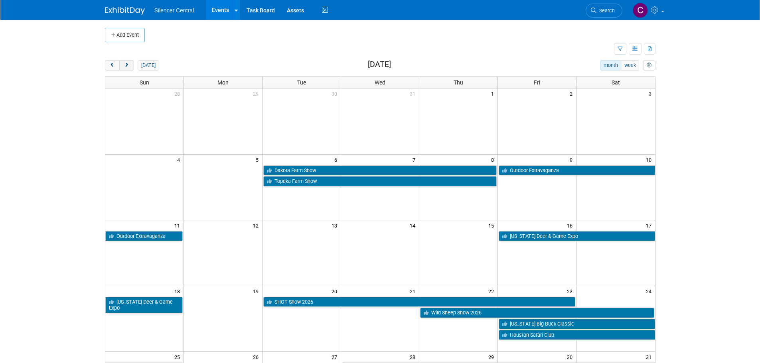
click at [131, 66] on button "next" at bounding box center [126, 65] width 15 height 10
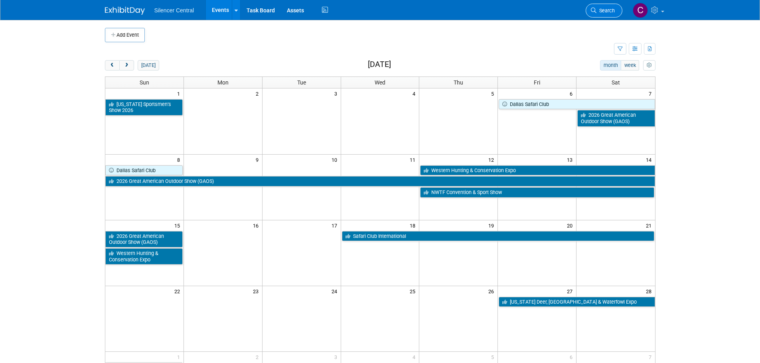
click at [597, 7] on link "Search" at bounding box center [603, 11] width 37 height 14
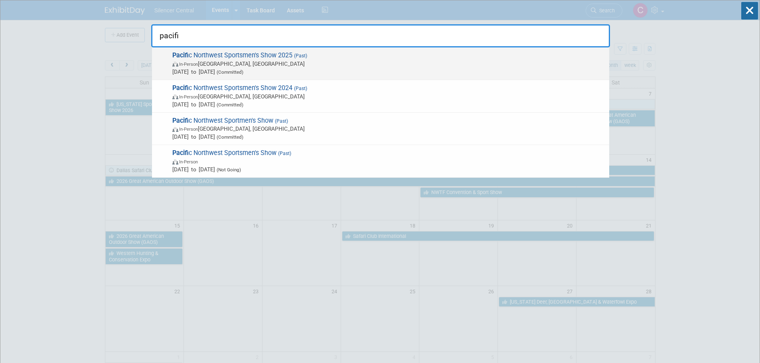
type input "pacifi"
click at [349, 64] on span "In-Person [GEOGRAPHIC_DATA], [GEOGRAPHIC_DATA]" at bounding box center [388, 64] width 433 height 8
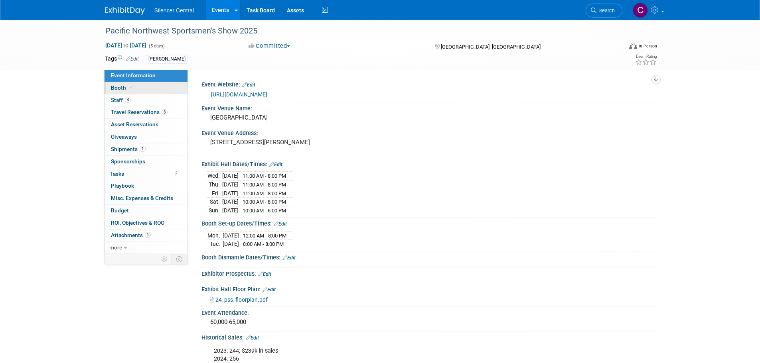
click at [141, 93] on link "Booth" at bounding box center [145, 88] width 83 height 12
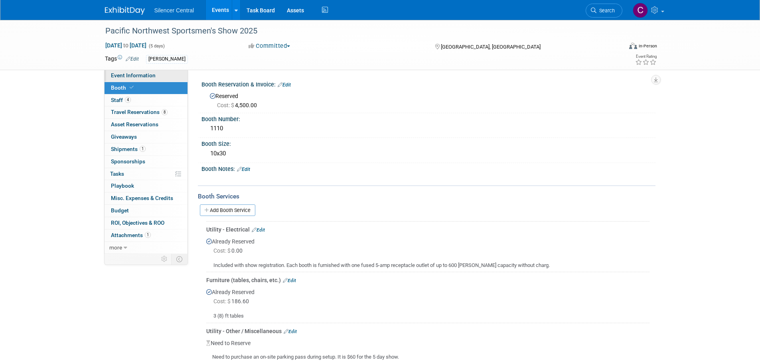
click at [147, 76] on span "Event Information" at bounding box center [133, 75] width 45 height 6
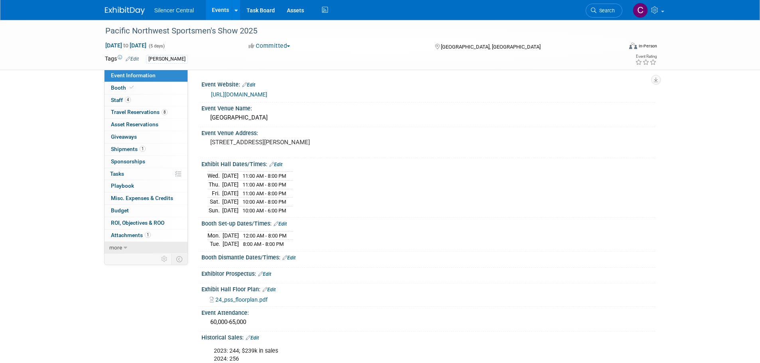
click at [124, 245] on icon at bounding box center [126, 248] width 4 height 6
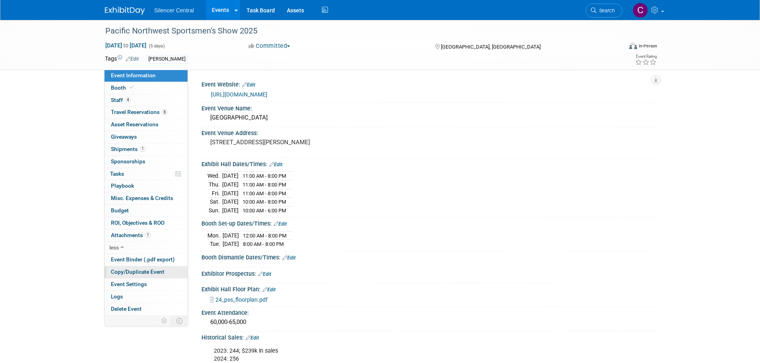
click at [136, 275] on span "Copy/Duplicate Event" at bounding box center [137, 272] width 53 height 6
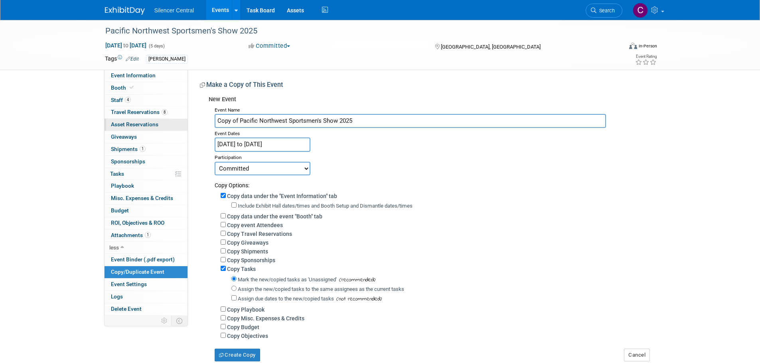
drag, startPoint x: 234, startPoint y: 123, endPoint x: 166, endPoint y: 124, distance: 68.6
click at [166, 124] on div "Event Information Event Info Booth Booth 4 Staff 4 Staff 8 Travel Reservations …" at bounding box center [380, 191] width 562 height 342
click at [353, 122] on input "Pacific Northwest Sportsmen's Show 2025" at bounding box center [410, 121] width 391 height 14
type input "Pacific Northwest Sportsmen's Show 2026"
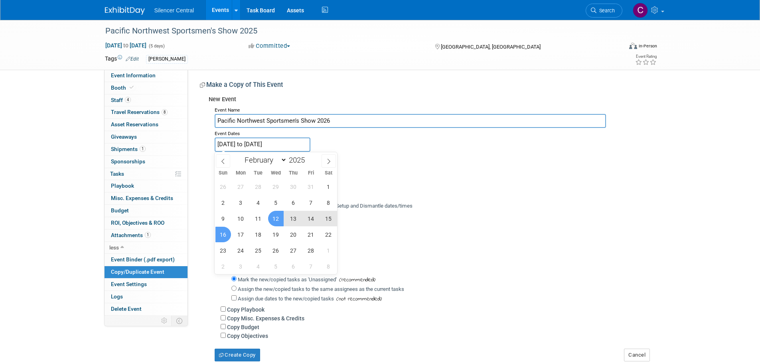
click at [248, 146] on input "Feb 12, 2025 to Feb 16, 2025" at bounding box center [263, 145] width 96 height 14
click at [308, 159] on span at bounding box center [308, 158] width 6 height 5
type input "2026"
click at [272, 205] on span "11" at bounding box center [276, 203] width 16 height 16
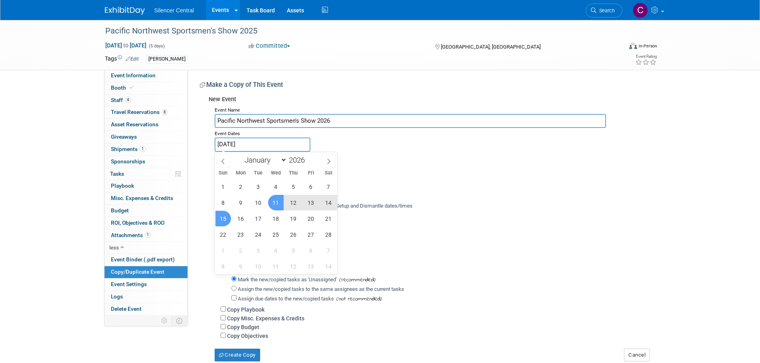
click at [225, 220] on span "15" at bounding box center [223, 219] width 16 height 16
type input "[DATE] to [DATE]"
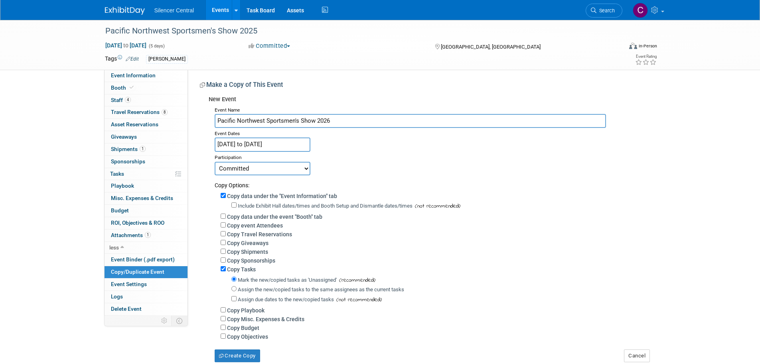
click at [255, 207] on label "Include Exhibit Hall dates/times and Booth Setup and Dismantle dates/times" at bounding box center [325, 206] width 175 height 6
click at [236, 207] on input "Include Exhibit Hall dates/times and Booth Setup and Dismantle dates/times" at bounding box center [233, 205] width 5 height 5
checkbox input "true"
click at [250, 217] on label "Copy data under the event "Booth" tab" at bounding box center [274, 217] width 95 height 6
click at [226, 217] on input "Copy data under the event "Booth" tab" at bounding box center [223, 216] width 5 height 5
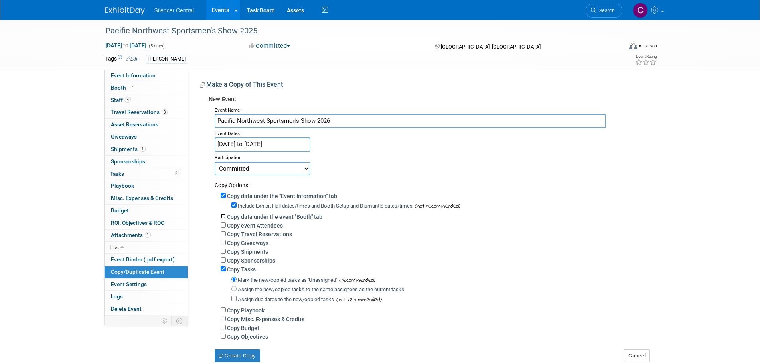
checkbox input "true"
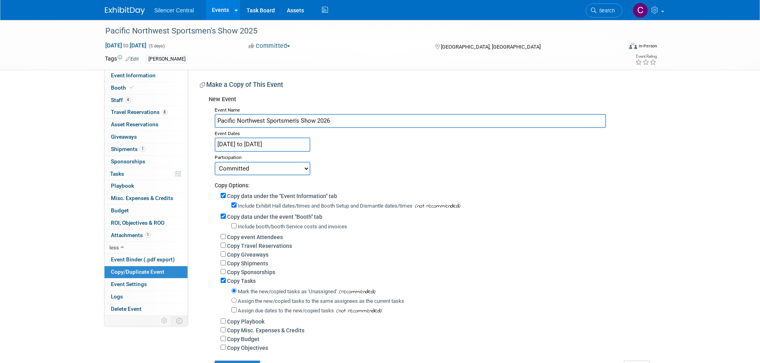
click at [250, 225] on label "Include booth/booth Service costs and invoices" at bounding box center [292, 227] width 109 height 6
click at [236, 225] on input "Include booth/booth Service costs and invoices" at bounding box center [233, 225] width 5 height 5
checkbox input "true"
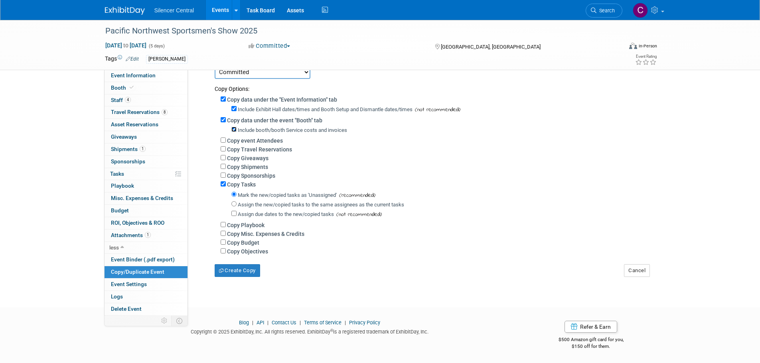
scroll to position [102, 0]
click at [240, 270] on button "Create Copy" at bounding box center [237, 270] width 45 height 13
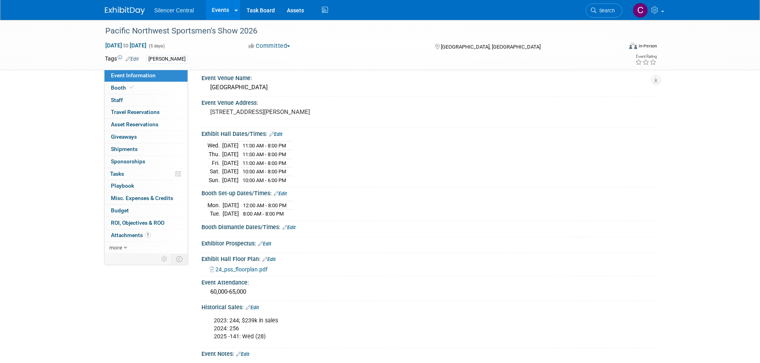
scroll to position [120, 0]
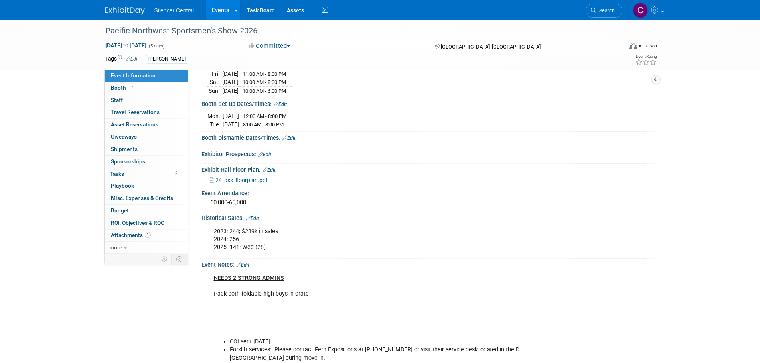
click at [248, 263] on link "Edit" at bounding box center [242, 265] width 13 height 6
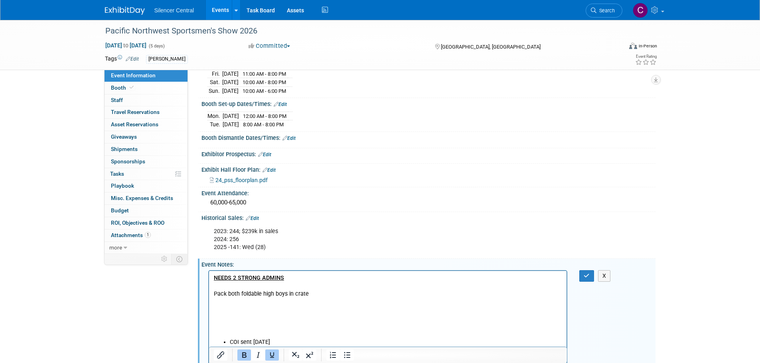
scroll to position [0, 0]
drag, startPoint x: 293, startPoint y: 279, endPoint x: 95, endPoint y: 275, distance: 198.2
click at [209, 275] on html "NEEDS 2 STRONG ADMINS Pack both foldable high boys in crate COI sent [DATE] For…" at bounding box center [388, 328] width 358 height 115
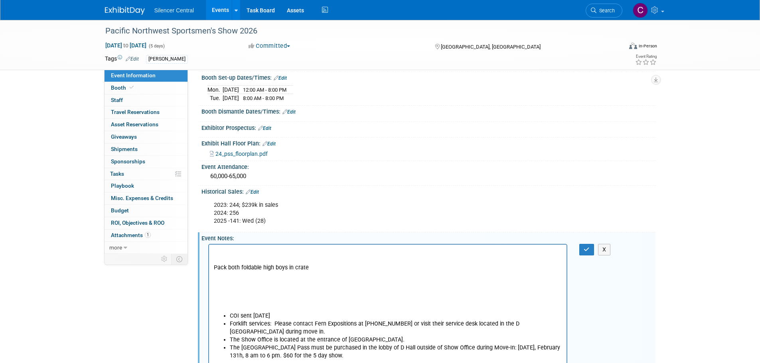
scroll to position [199, 0]
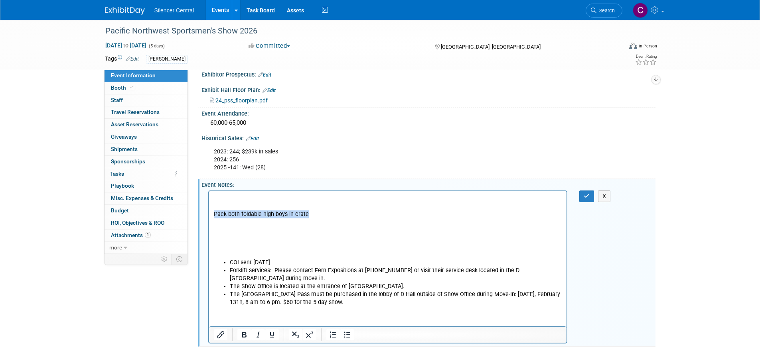
drag, startPoint x: 326, startPoint y: 211, endPoint x: 389, endPoint y: 402, distance: 200.9
click at [209, 212] on html "﻿ Pack both foldable high boys in crate COI sent [DATE] Forklift services: Plea…" at bounding box center [388, 248] width 358 height 115
drag, startPoint x: 296, startPoint y: 260, endPoint x: 252, endPoint y: 266, distance: 43.5
click at [252, 266] on li "COI sent [DATE]" at bounding box center [395, 262] width 333 height 8
click at [253, 236] on p "Rich Text Area. Press ALT-0 for help." at bounding box center [387, 226] width 349 height 64
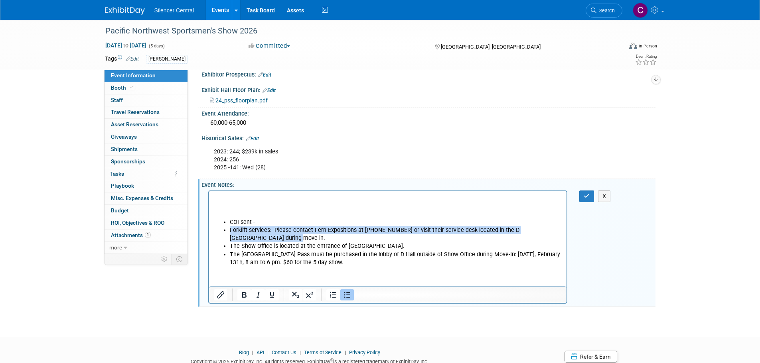
drag, startPoint x: 309, startPoint y: 236, endPoint x: 210, endPoint y: 231, distance: 99.0
click at [210, 231] on html "COI sent - Forklift services: Please contact Fern Expositions at [PHONE_NUMBER]…" at bounding box center [388, 228] width 358 height 75
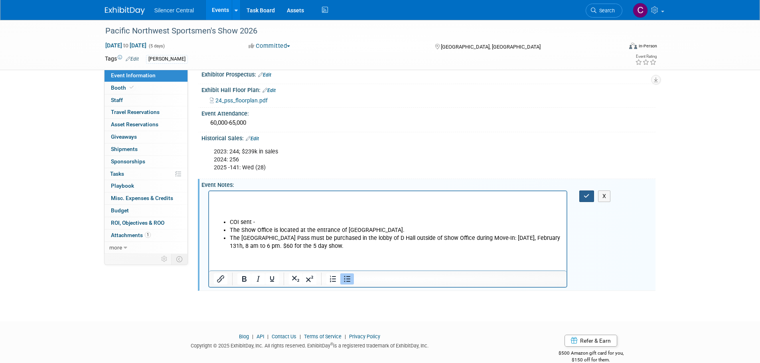
click at [582, 197] on button "button" at bounding box center [586, 197] width 15 height 12
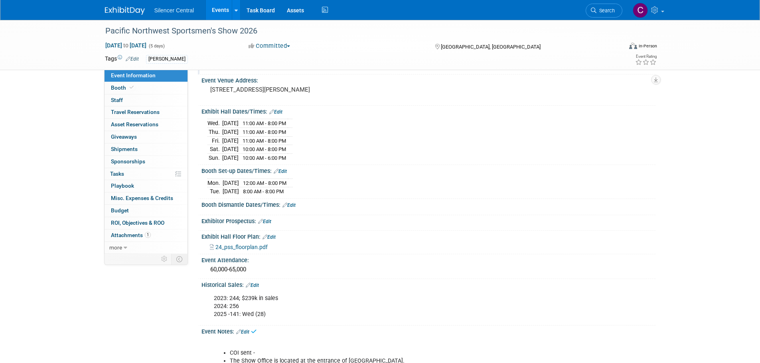
scroll to position [3, 0]
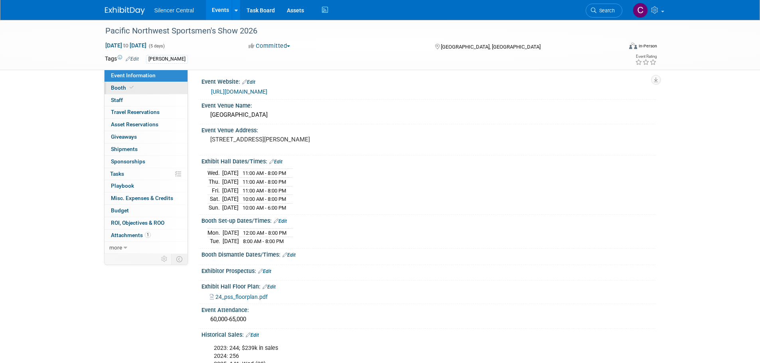
click at [121, 85] on span "Booth" at bounding box center [123, 88] width 24 height 6
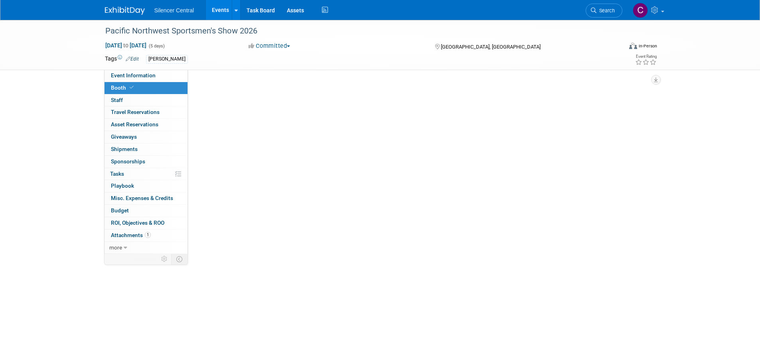
scroll to position [0, 0]
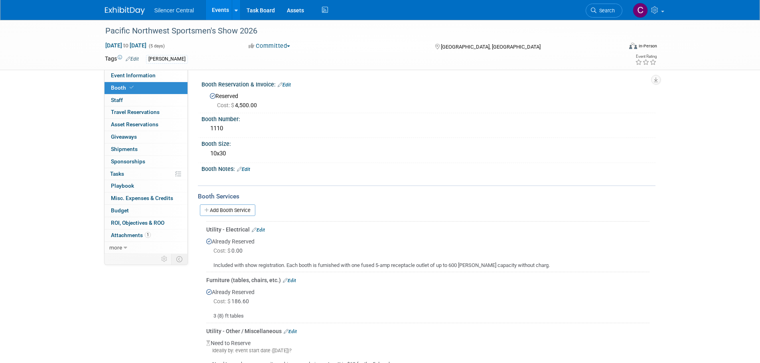
click at [291, 84] on link "Edit" at bounding box center [284, 85] width 13 height 6
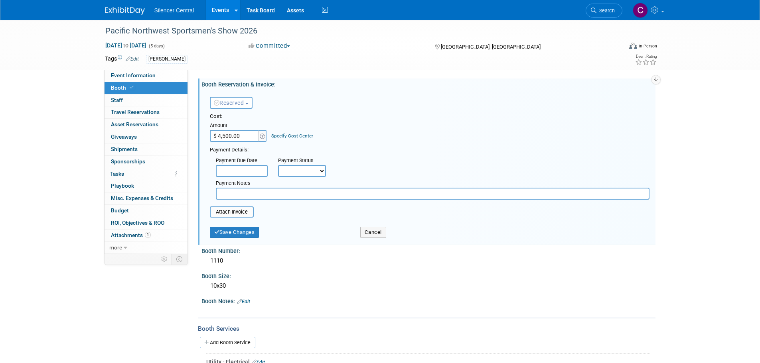
click at [247, 133] on input "$ 4,500.00" at bounding box center [235, 136] width 50 height 12
type input "$ 2,250.00"
click at [246, 236] on button "Save Changes" at bounding box center [234, 232] width 49 height 11
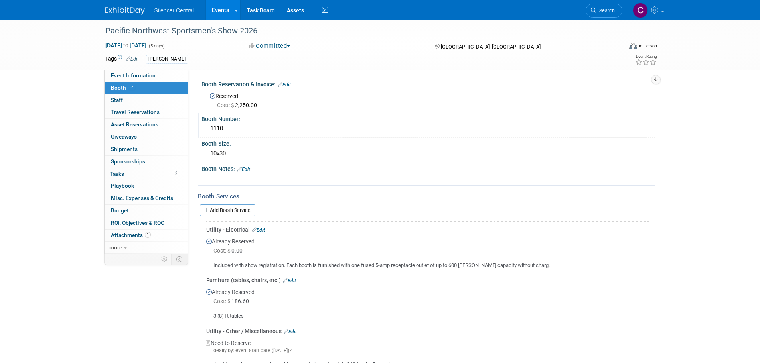
click at [232, 130] on div "1110" at bounding box center [428, 128] width 442 height 12
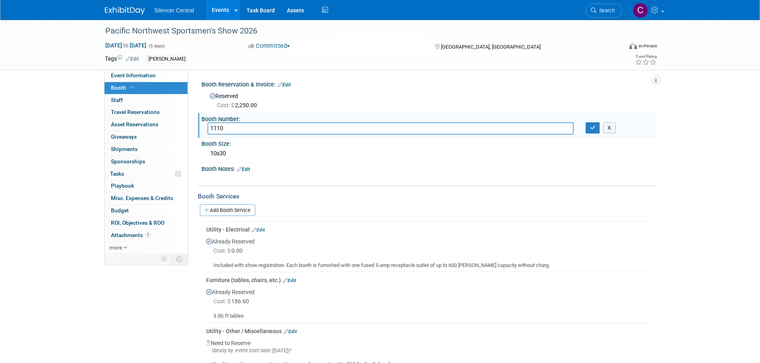
drag, startPoint x: 231, startPoint y: 129, endPoint x: 193, endPoint y: 137, distance: 38.3
click at [193, 137] on div "Event Website: Edit [URL][DOMAIN_NAME] Event Venue Name: [GEOGRAPHIC_DATA] Even…" at bounding box center [421, 162] width 467 height 184
type input "TBD"
click at [593, 131] on button "button" at bounding box center [592, 127] width 14 height 11
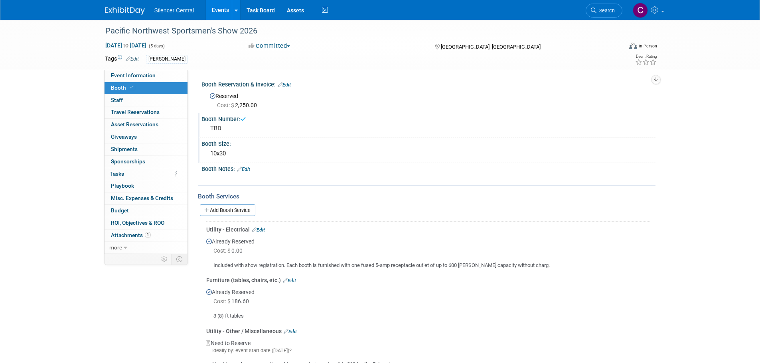
click at [243, 152] on div "10x30" at bounding box center [428, 154] width 442 height 12
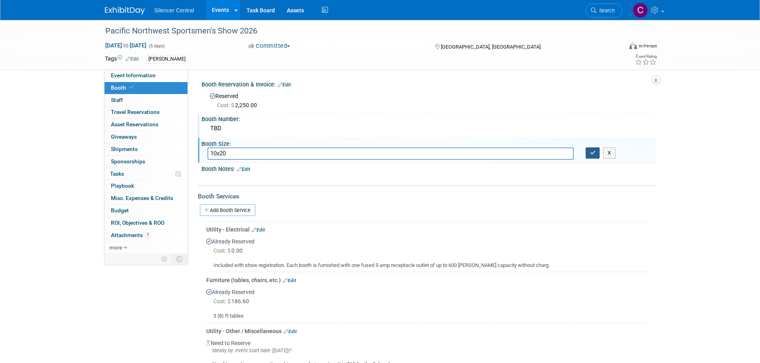
type input "10x20"
click at [589, 153] on button "button" at bounding box center [592, 153] width 14 height 11
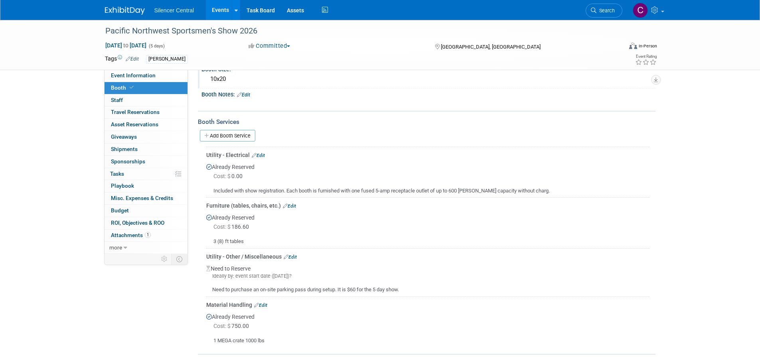
scroll to position [80, 0]
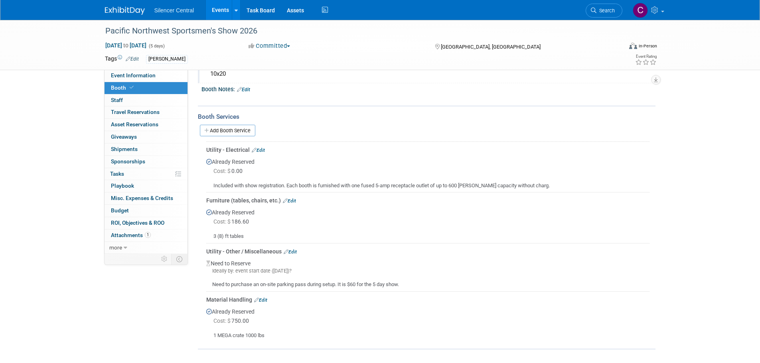
click at [293, 201] on link "Edit" at bounding box center [289, 201] width 13 height 6
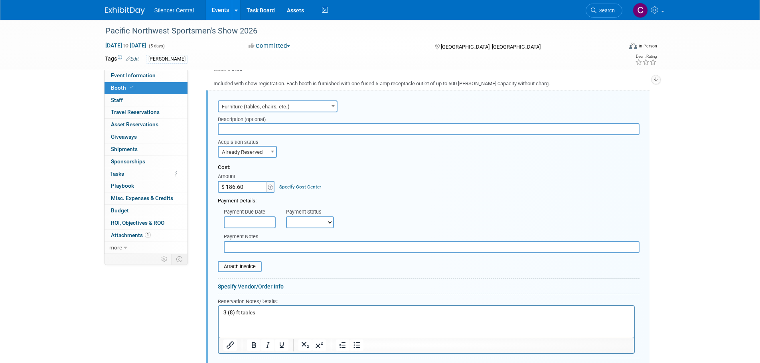
scroll to position [381, 0]
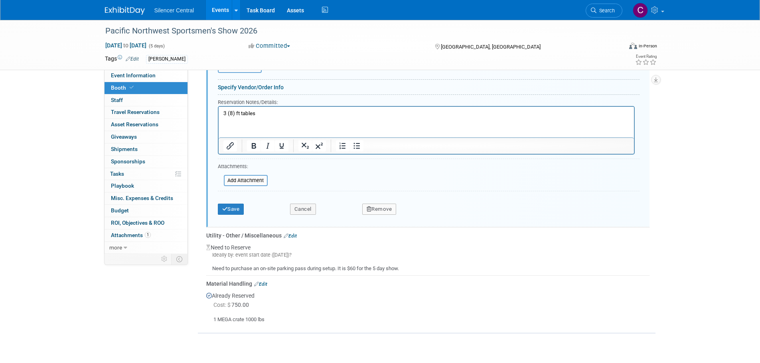
click at [378, 207] on button "Remove" at bounding box center [379, 209] width 34 height 11
click at [416, 217] on icon at bounding box center [418, 216] width 5 height 4
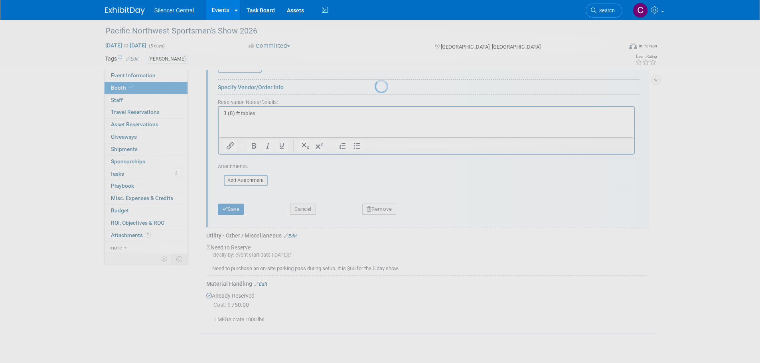
scroll to position [102, 0]
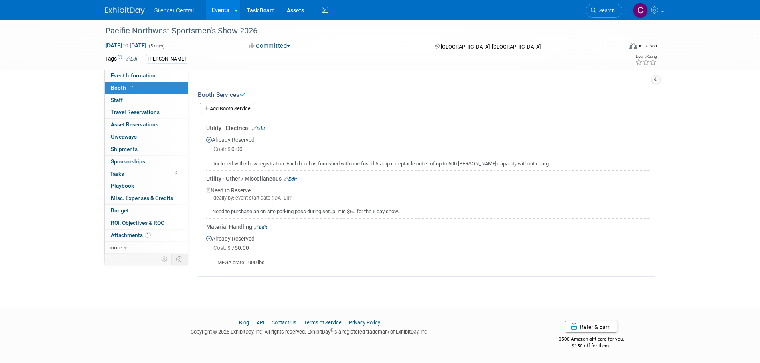
click at [294, 179] on link "Edit" at bounding box center [290, 179] width 13 height 6
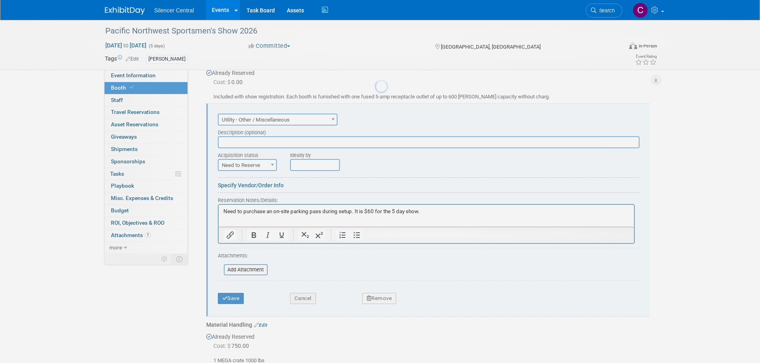
scroll to position [182, 0]
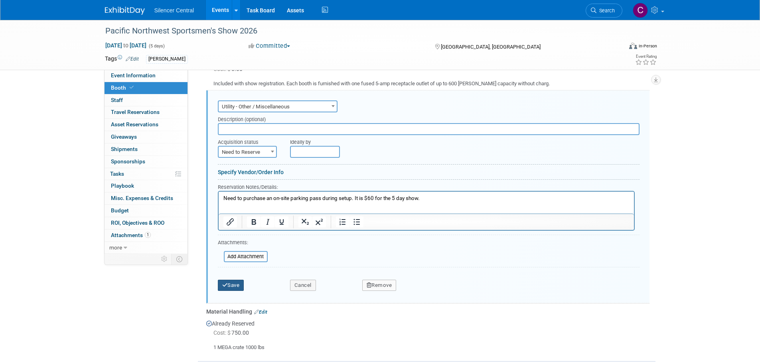
click at [235, 288] on button "Save" at bounding box center [231, 285] width 26 height 11
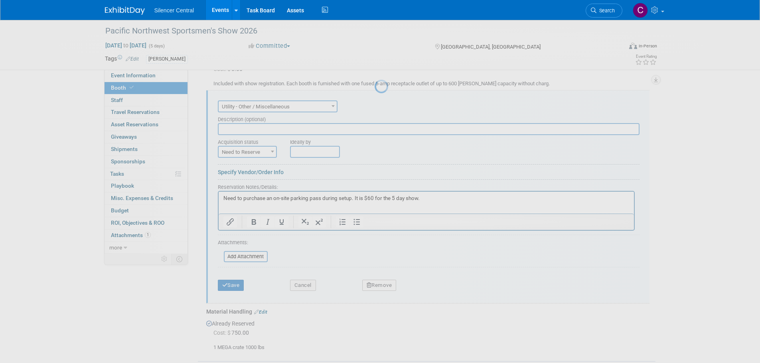
scroll to position [102, 0]
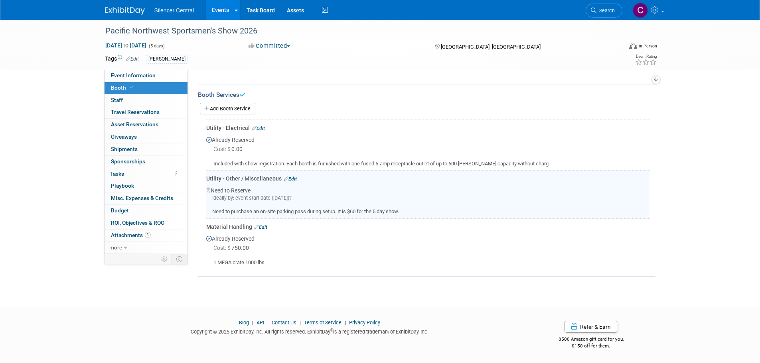
click at [264, 225] on link "Edit" at bounding box center [260, 228] width 13 height 6
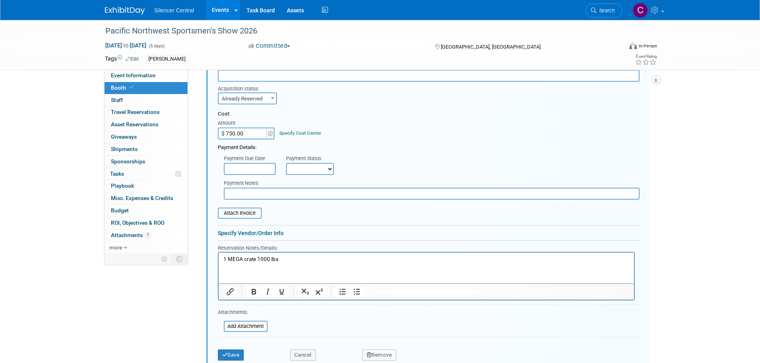
scroll to position [388, 0]
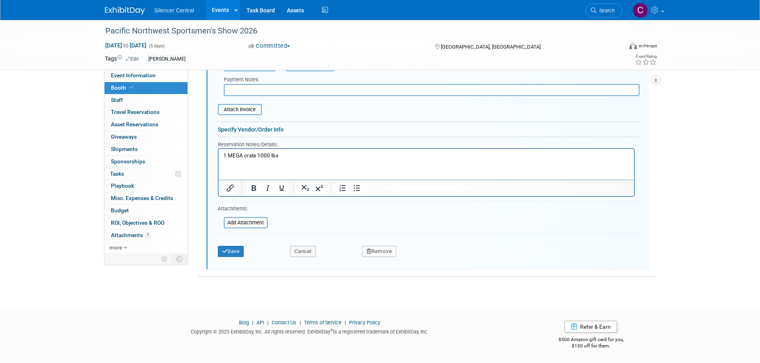
click at [382, 252] on button "Remove" at bounding box center [379, 251] width 34 height 11
click at [416, 263] on link "Yes" at bounding box center [423, 258] width 23 height 13
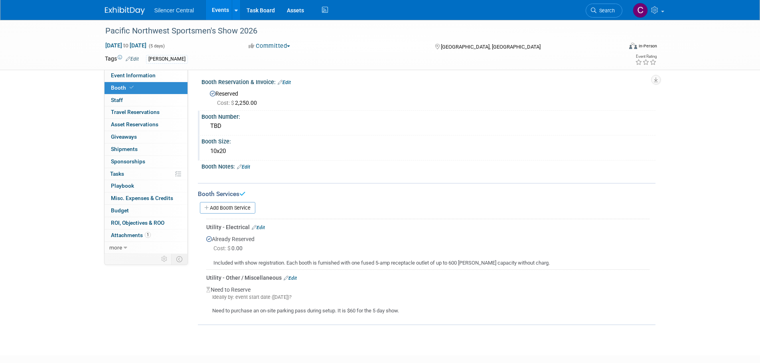
scroll to position [0, 0]
click at [154, 76] on span "Event Information" at bounding box center [133, 75] width 45 height 6
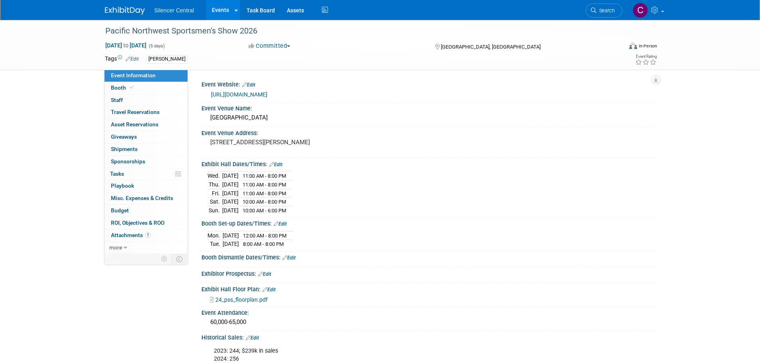
click at [284, 222] on link "Edit" at bounding box center [280, 224] width 13 height 6
select select "1"
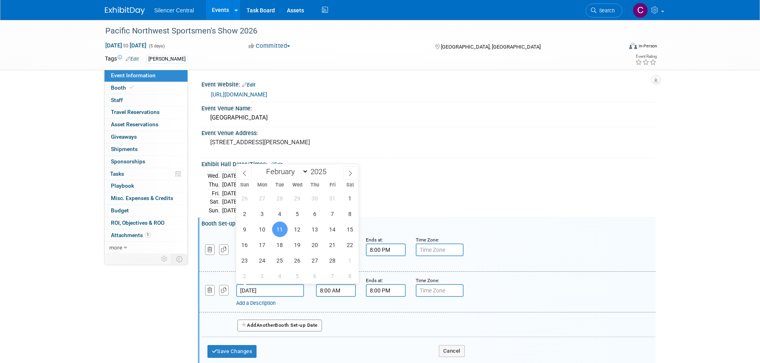
click at [284, 290] on input "Feb 11, 2025" at bounding box center [270, 290] width 68 height 13
click at [330, 167] on span at bounding box center [330, 169] width 6 height 5
type input "2026"
click at [282, 215] on span "10" at bounding box center [280, 214] width 16 height 16
type input "Feb 10, 2026"
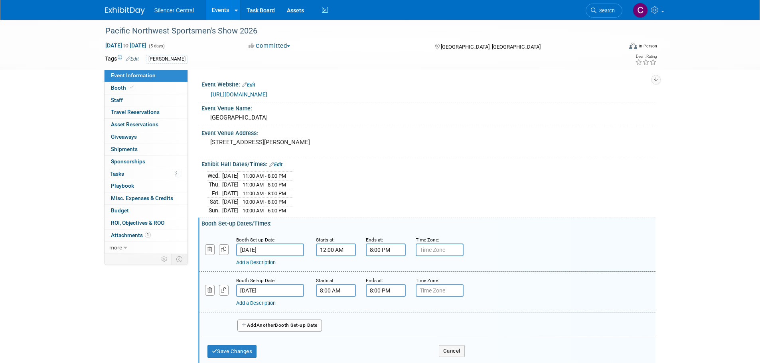
click at [287, 250] on input "Feb 10, 2025" at bounding box center [270, 250] width 68 height 13
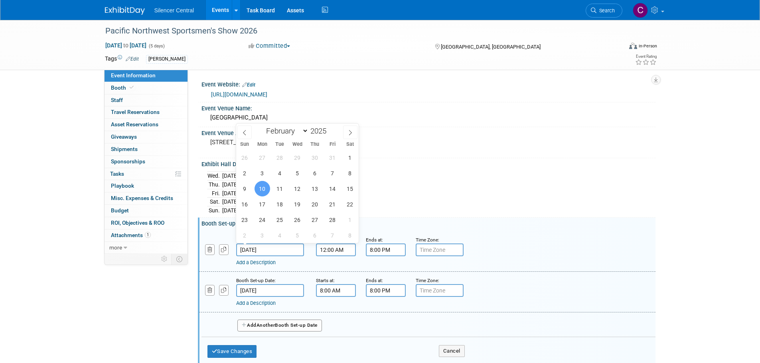
click at [331, 126] on div "January February March April May June July August September October November De…" at bounding box center [297, 131] width 92 height 14
click at [330, 128] on span at bounding box center [330, 128] width 6 height 5
type input "2026"
click at [263, 173] on span "9" at bounding box center [262, 174] width 16 height 16
type input "Feb 9, 2026"
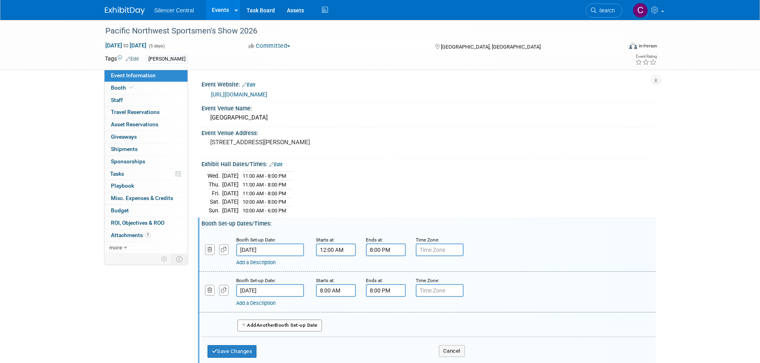
scroll to position [80, 0]
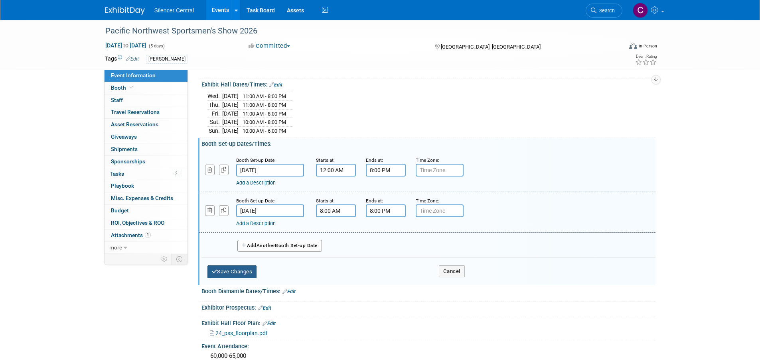
click at [245, 266] on button "Save Changes" at bounding box center [231, 272] width 49 height 13
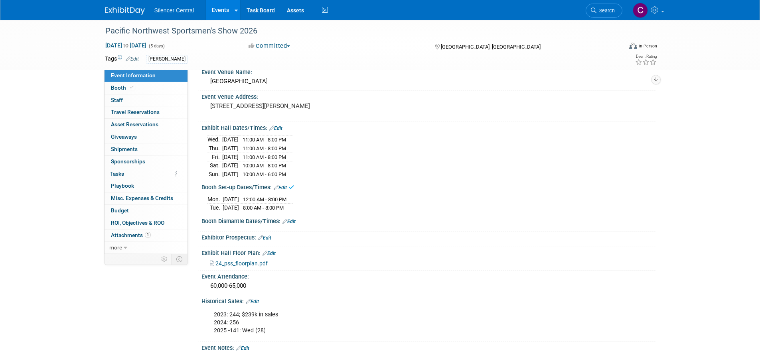
scroll to position [0, 0]
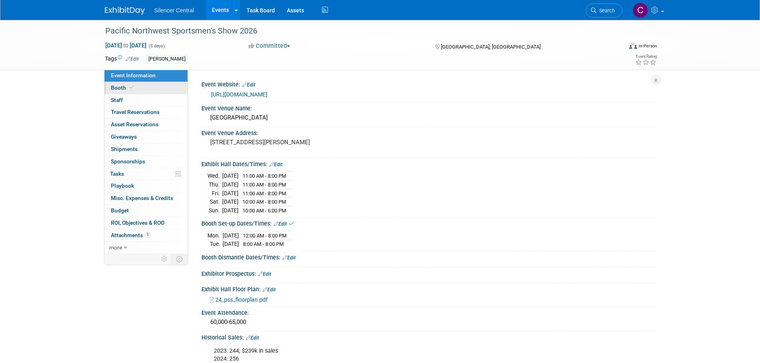
click at [130, 87] on icon at bounding box center [132, 87] width 4 height 4
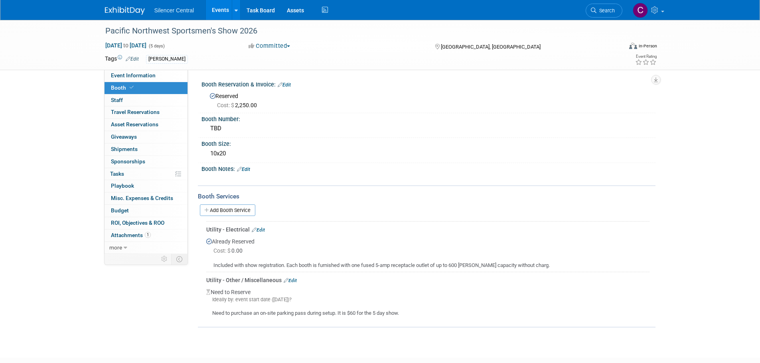
click at [130, 6] on link at bounding box center [129, 7] width 49 height 6
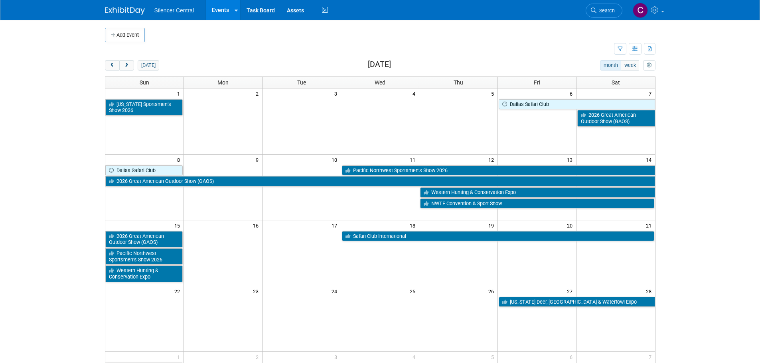
click at [590, 15] on link "Search" at bounding box center [603, 11] width 37 height 14
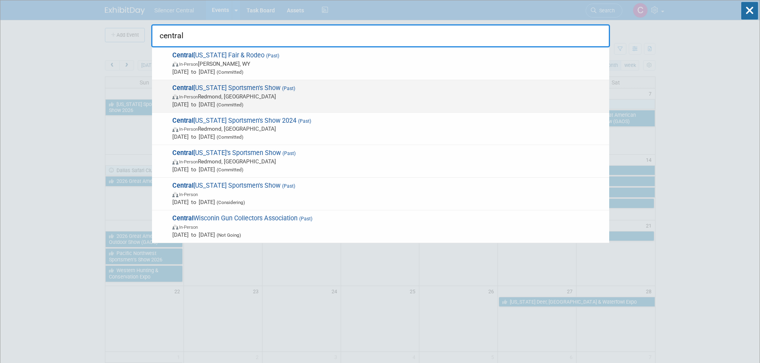
type input "central"
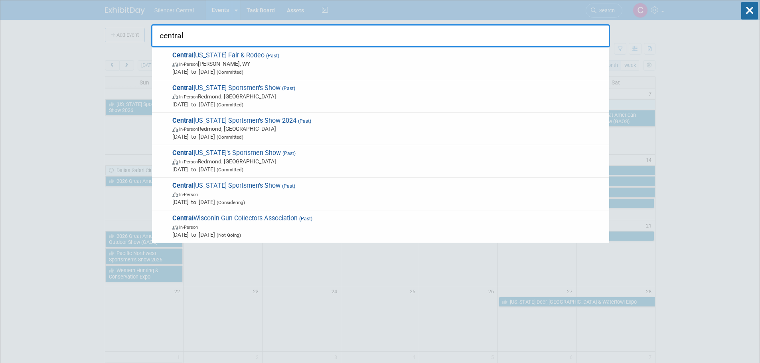
click at [376, 96] on span "In-Person [PERSON_NAME], [GEOGRAPHIC_DATA]" at bounding box center [388, 97] width 433 height 8
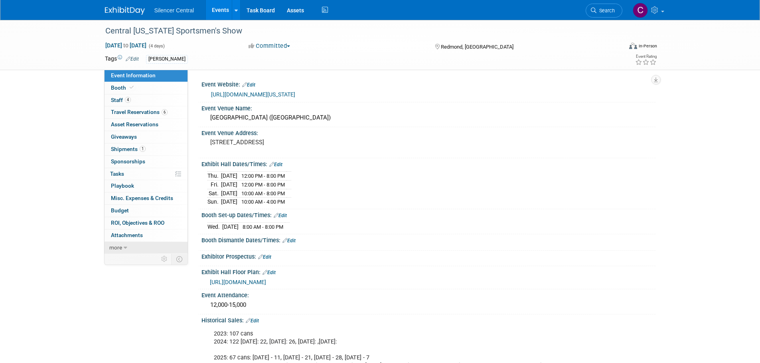
click at [127, 248] on link "more" at bounding box center [145, 248] width 83 height 12
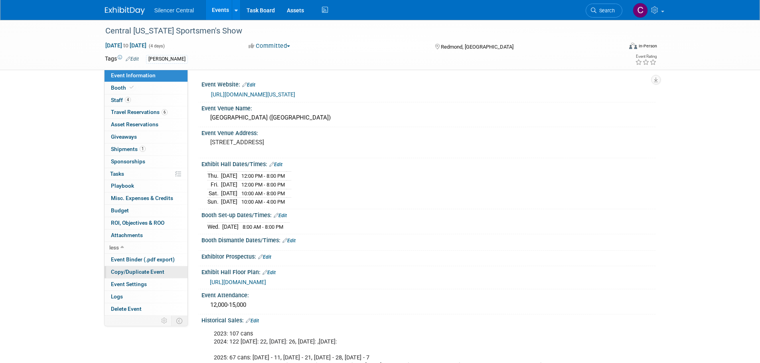
click at [138, 272] on span "Copy/Duplicate Event" at bounding box center [137, 272] width 53 height 6
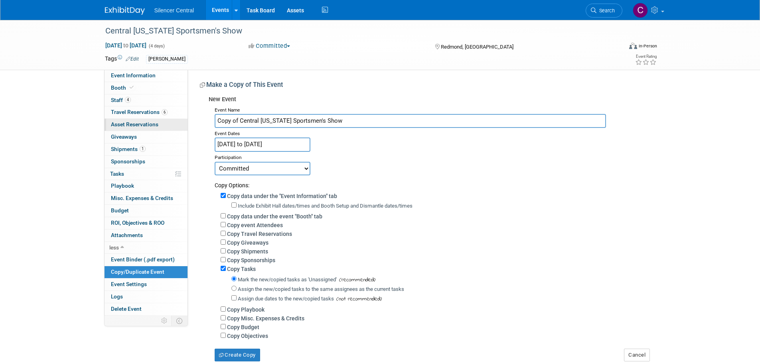
drag, startPoint x: 238, startPoint y: 120, endPoint x: 166, endPoint y: 123, distance: 72.6
click at [167, 122] on div "Event Information Event Info Booth Booth 4 Staff 4 Staff 6 Travel Reservations …" at bounding box center [380, 191] width 562 height 342
click at [319, 123] on input "Central [US_STATE] Sportsmen's Show" at bounding box center [410, 121] width 391 height 14
type input "Central [US_STATE] Sportsmen's Show 2026"
click at [275, 145] on input "Mar 6, 2025 to Mar 9, 2025" at bounding box center [263, 145] width 96 height 14
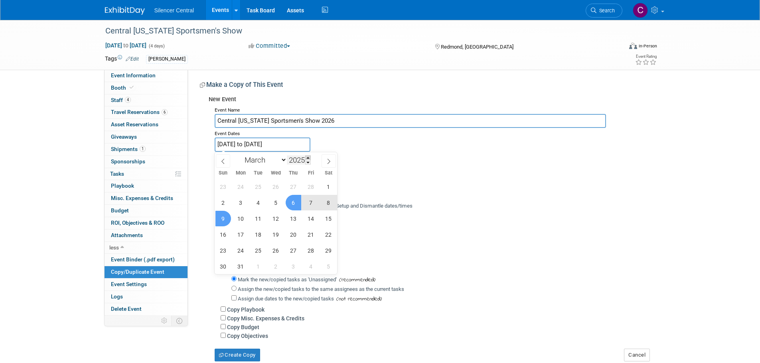
click at [309, 158] on span at bounding box center [308, 158] width 6 height 5
type input "2026"
click at [292, 185] on span "5" at bounding box center [294, 187] width 16 height 16
click at [218, 202] on span "8" at bounding box center [223, 203] width 16 height 16
type input "Mar 5, 2026 to Mar 8, 2026"
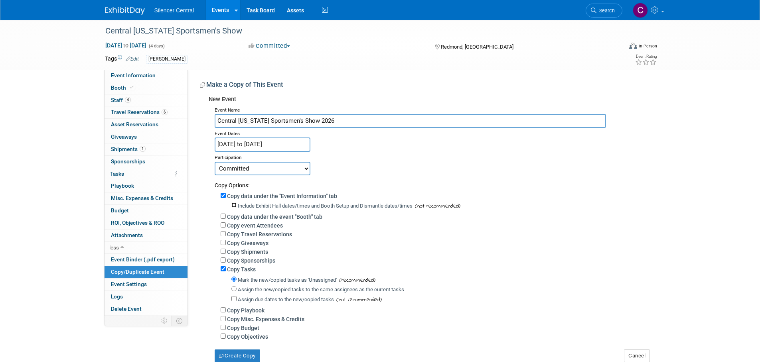
click at [234, 205] on input "Include Exhibit Hall dates/times and Booth Setup and Dismantle dates/times" at bounding box center [233, 205] width 5 height 5
checkbox input "true"
click at [225, 216] on input "Copy data under the event "Booth" tab" at bounding box center [223, 216] width 5 height 5
checkbox input "true"
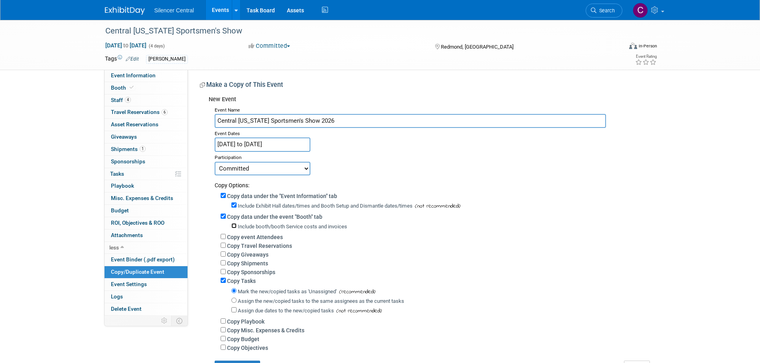
click at [233, 227] on input "Include booth/booth Service costs and invoices" at bounding box center [233, 225] width 5 height 5
checkbox input "true"
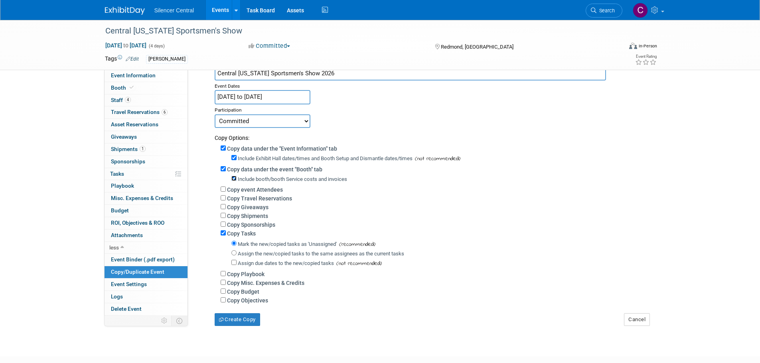
scroll to position [102, 0]
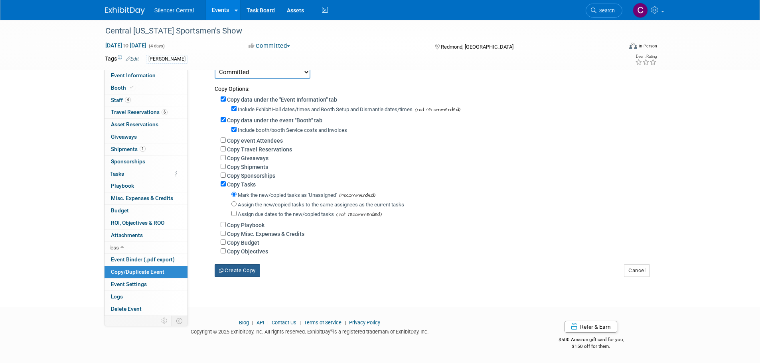
click at [246, 272] on button "Create Copy" at bounding box center [237, 270] width 45 height 13
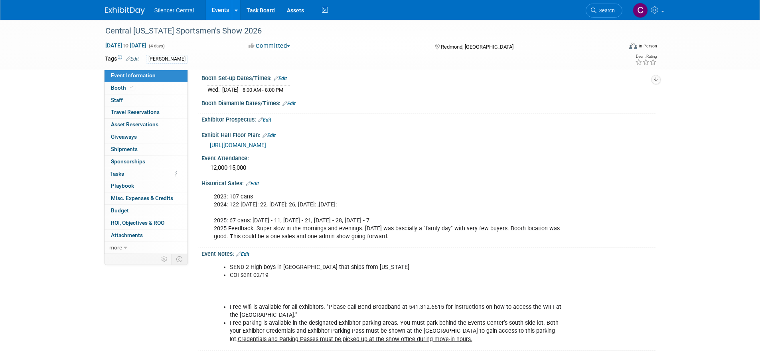
scroll to position [160, 0]
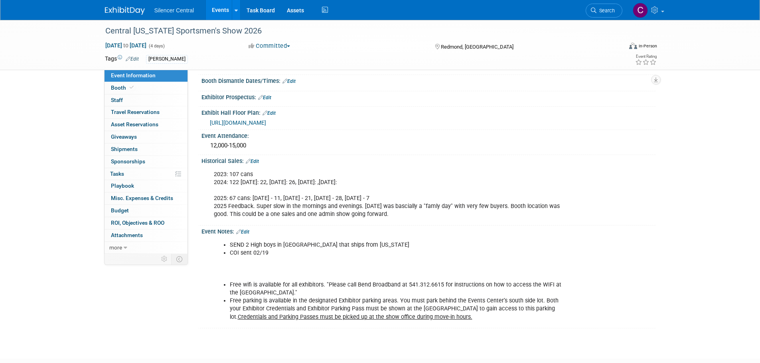
click at [248, 229] on link "Edit" at bounding box center [242, 232] width 13 height 6
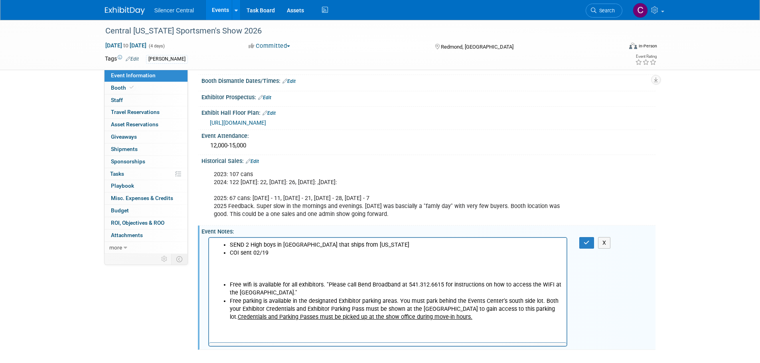
scroll to position [0, 0]
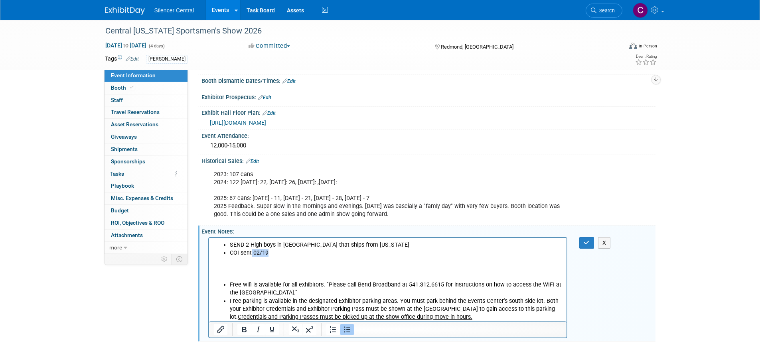
drag, startPoint x: 286, startPoint y: 253, endPoint x: 251, endPoint y: 254, distance: 35.1
click at [251, 254] on li "COI sent 02/19" at bounding box center [395, 253] width 333 height 8
drag, startPoint x: 355, startPoint y: 244, endPoint x: 219, endPoint y: 242, distance: 136.8
click at [219, 242] on ul "SEND 2 High boys in [GEOGRAPHIC_DATA] that ships from [US_STATE] COI sent-" at bounding box center [387, 249] width 349 height 16
click at [582, 244] on button "button" at bounding box center [586, 243] width 15 height 12
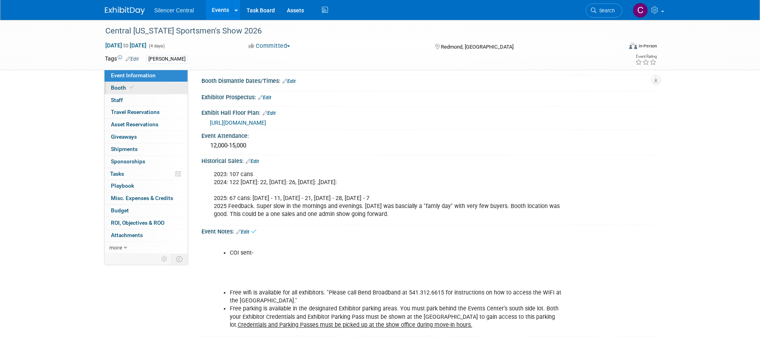
click at [121, 85] on span "Booth" at bounding box center [123, 88] width 24 height 6
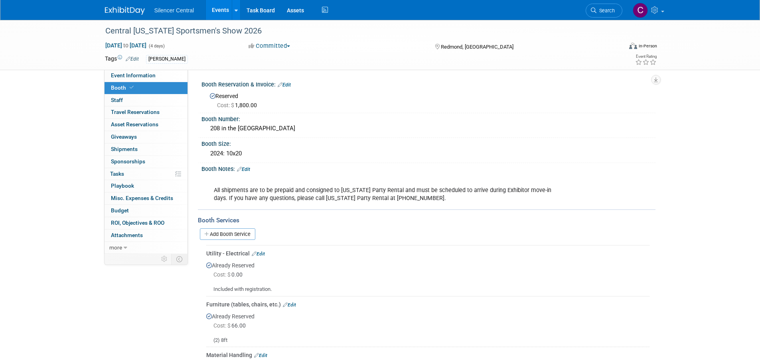
click at [250, 169] on link "Edit" at bounding box center [243, 170] width 13 height 6
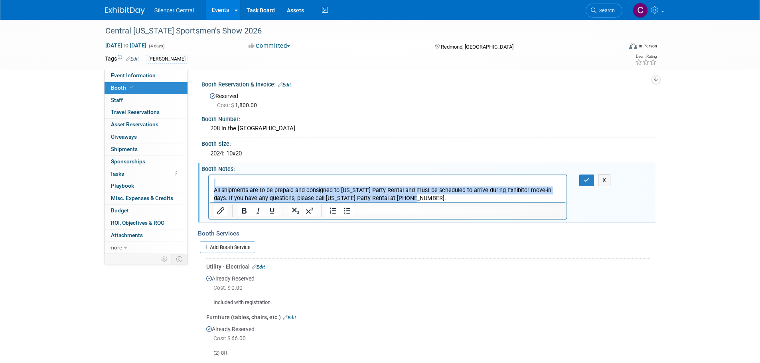
drag, startPoint x: 406, startPoint y: 197, endPoint x: 125, endPoint y: 180, distance: 282.0
click at [209, 180] on html "All shipments are to be prepaid and consigned to [US_STATE] Party Rental and mu…" at bounding box center [388, 188] width 358 height 27
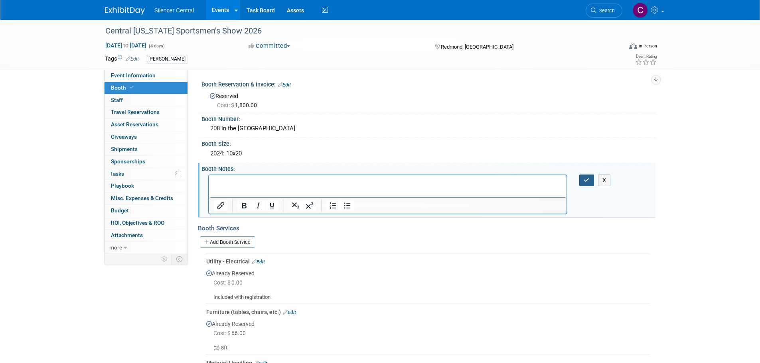
click at [585, 184] on button "button" at bounding box center [586, 181] width 15 height 12
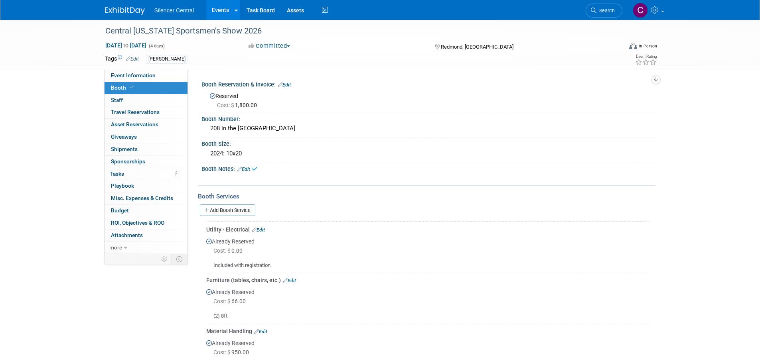
scroll to position [40, 0]
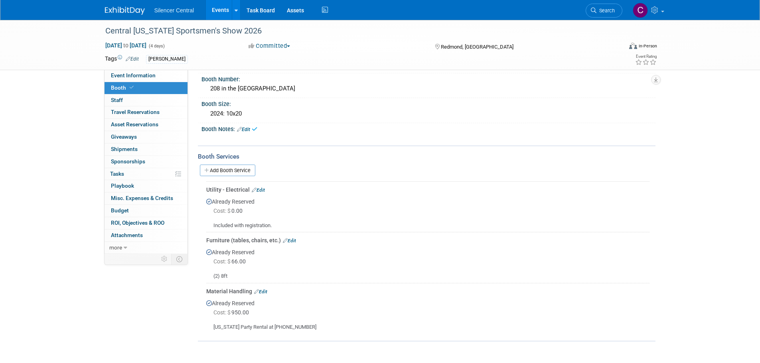
click at [295, 240] on link "Edit" at bounding box center [289, 241] width 13 height 6
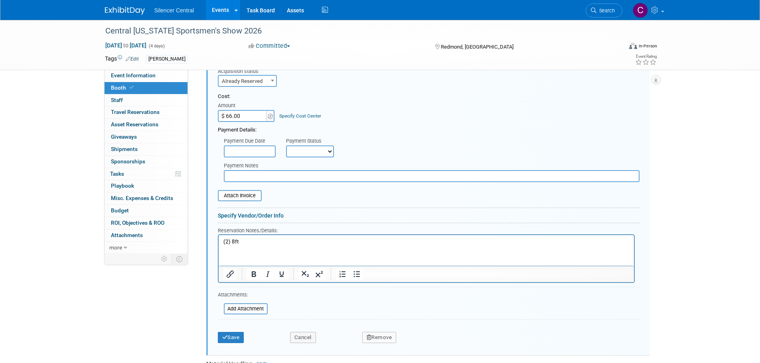
scroll to position [390, 0]
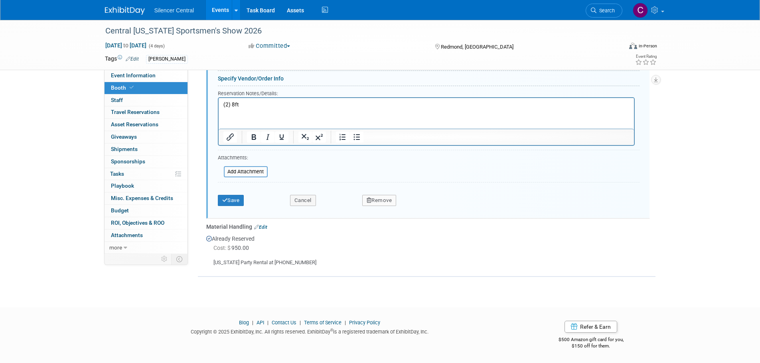
click at [390, 197] on button "Remove" at bounding box center [379, 200] width 34 height 11
click at [426, 210] on link "Yes" at bounding box center [423, 207] width 23 height 13
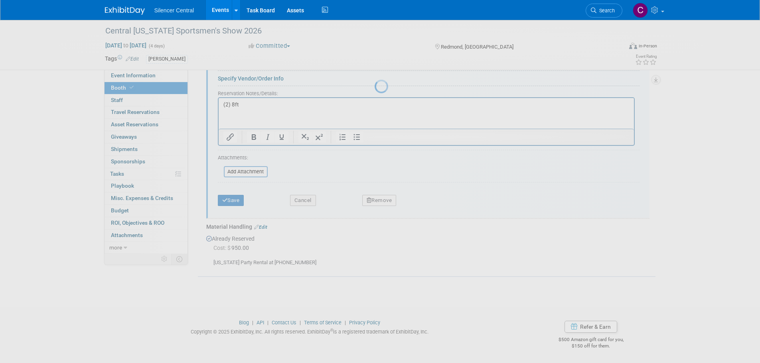
scroll to position [53, 0]
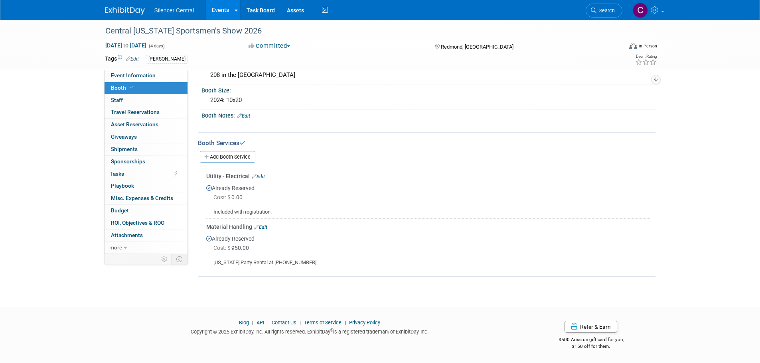
click at [262, 227] on link "Edit" at bounding box center [260, 228] width 13 height 6
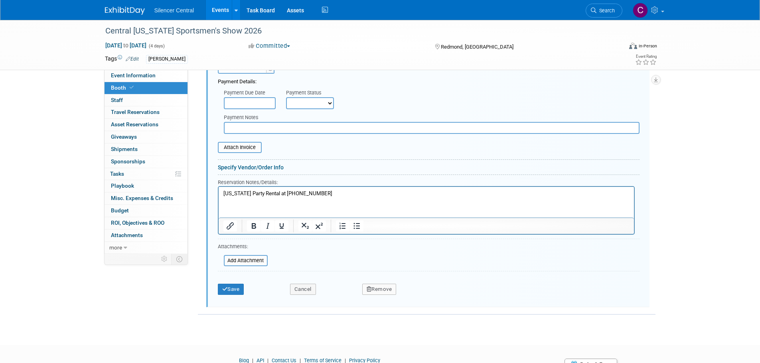
scroll to position [339, 0]
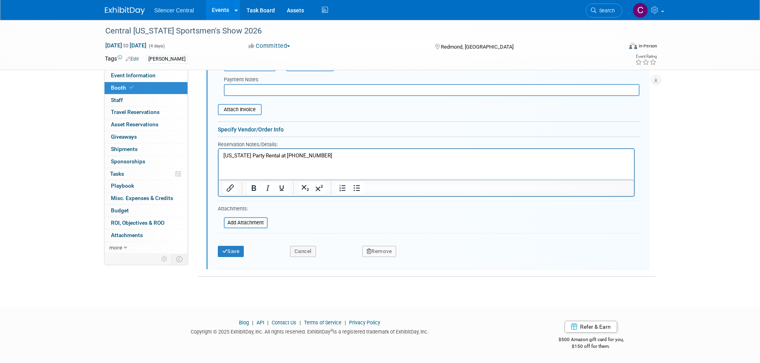
click at [388, 254] on button "Remove" at bounding box center [379, 251] width 34 height 11
click at [414, 260] on link "Yes" at bounding box center [423, 258] width 23 height 13
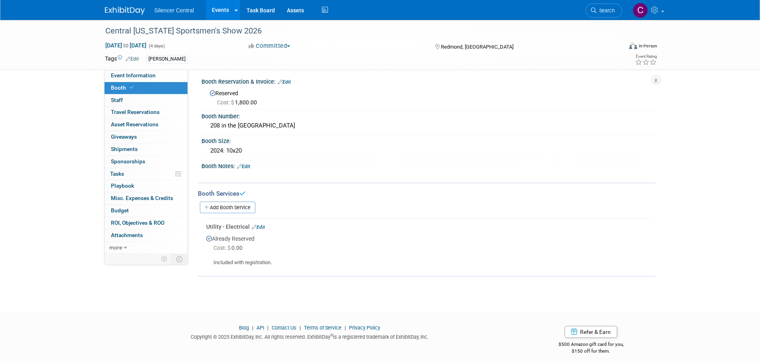
scroll to position [0, 0]
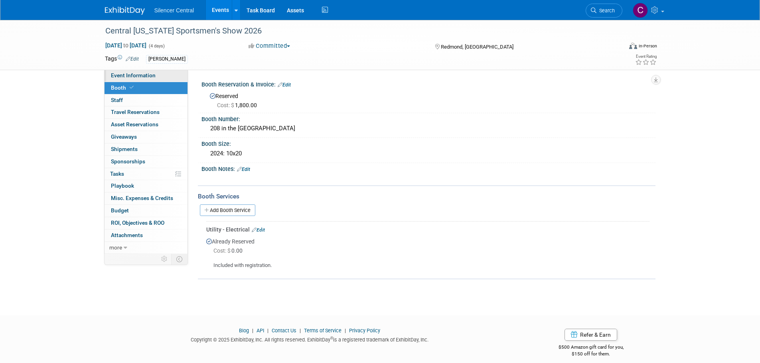
click at [134, 75] on span "Event Information" at bounding box center [133, 75] width 45 height 6
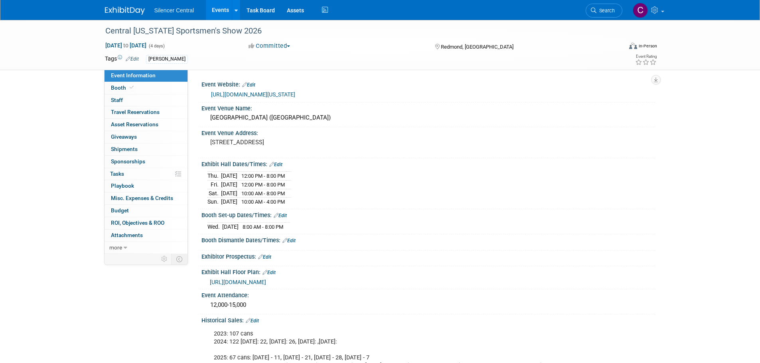
click at [279, 163] on link "Edit" at bounding box center [275, 165] width 13 height 6
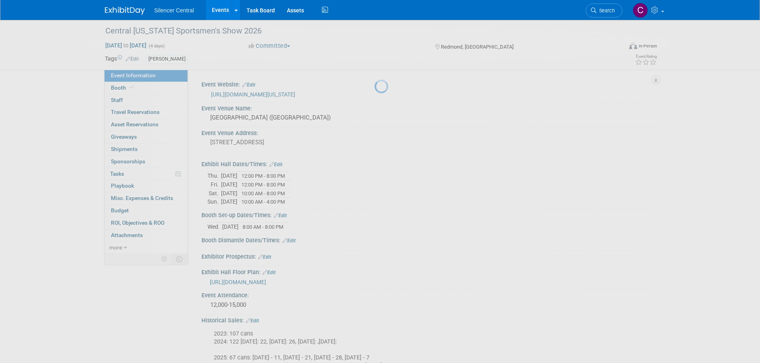
select select "2"
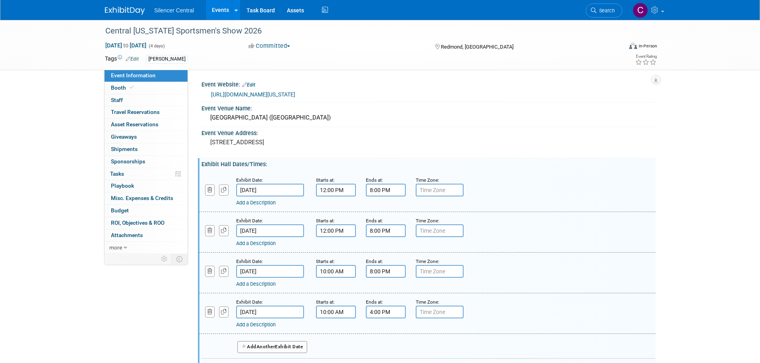
click at [283, 189] on input "Mar 6, 2025" at bounding box center [270, 190] width 68 height 13
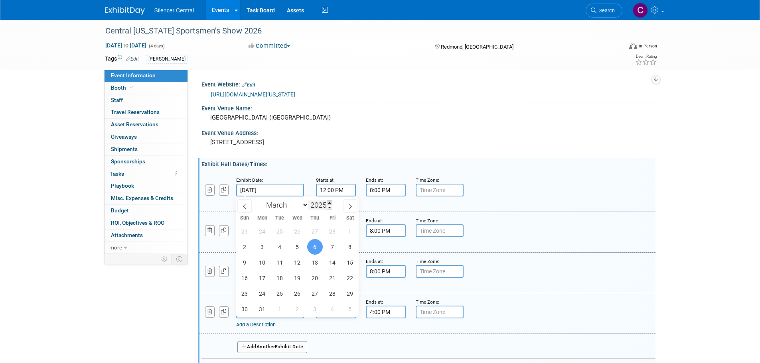
click at [329, 201] on span at bounding box center [330, 203] width 6 height 5
type input "2026"
click at [317, 232] on span "5" at bounding box center [315, 232] width 16 height 16
type input "Mar 5, 2026"
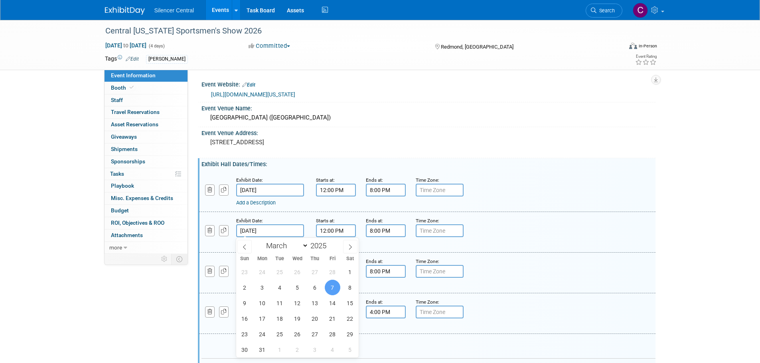
click at [278, 231] on input "Mar 7, 2025" at bounding box center [270, 231] width 68 height 13
click at [331, 244] on span at bounding box center [330, 243] width 6 height 5
type input "2026"
click at [332, 269] on span "6" at bounding box center [333, 272] width 16 height 16
type input "Mar 6, 2026"
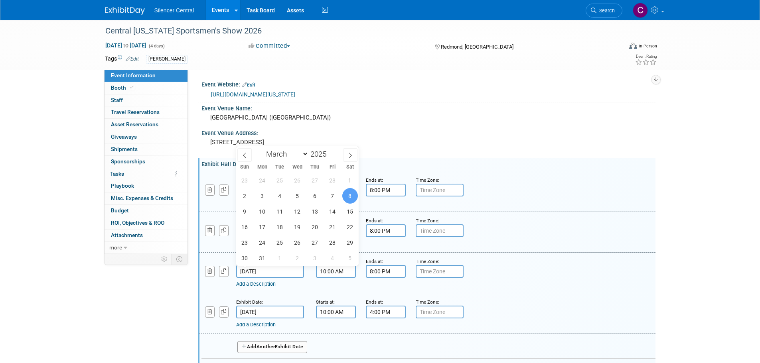
click at [286, 272] on input "Mar 8, 2025" at bounding box center [270, 271] width 68 height 13
click at [329, 151] on span at bounding box center [330, 152] width 6 height 5
type input "2026"
click at [349, 183] on span "7" at bounding box center [350, 181] width 16 height 16
type input "Mar 7, 2026"
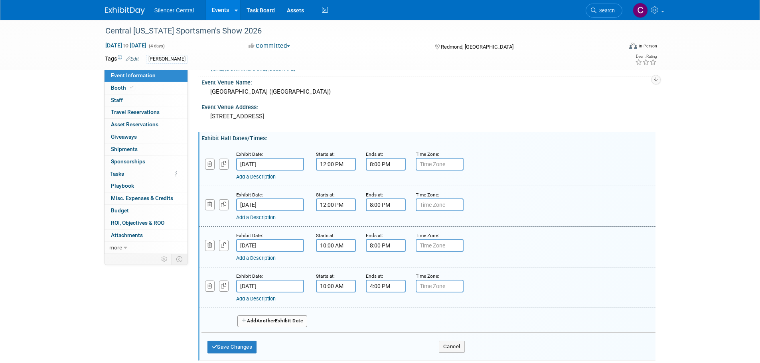
scroll to position [40, 0]
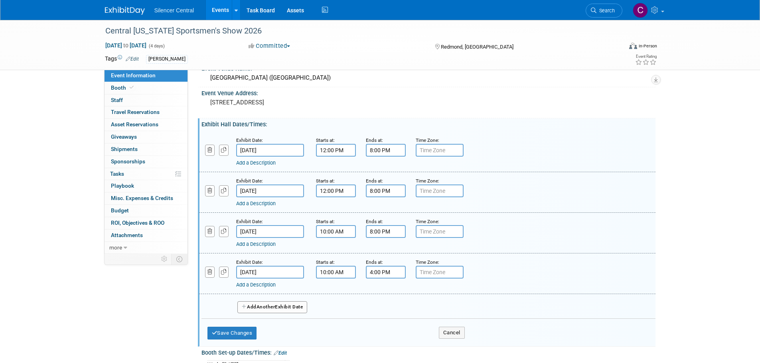
click at [288, 274] on input "Mar 9, 2025" at bounding box center [270, 272] width 68 height 13
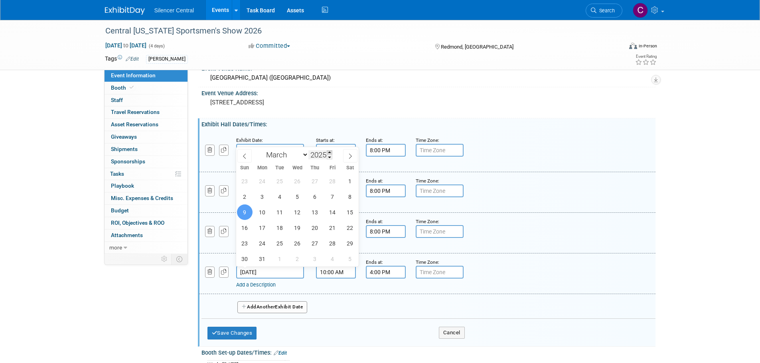
click at [329, 152] on span at bounding box center [330, 152] width 6 height 5
type input "2026"
click at [248, 197] on span "8" at bounding box center [245, 197] width 16 height 16
type input "Mar 8, 2026"
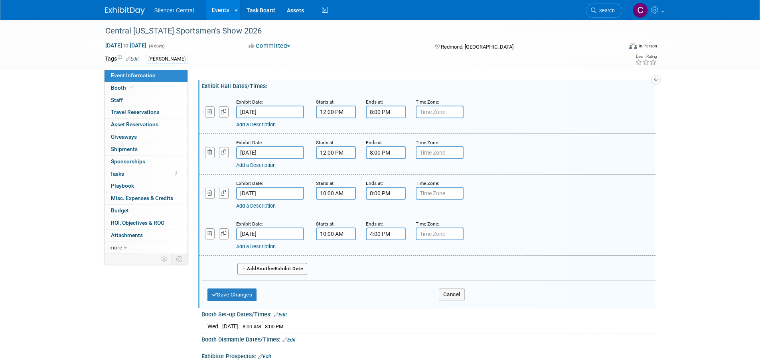
scroll to position [120, 0]
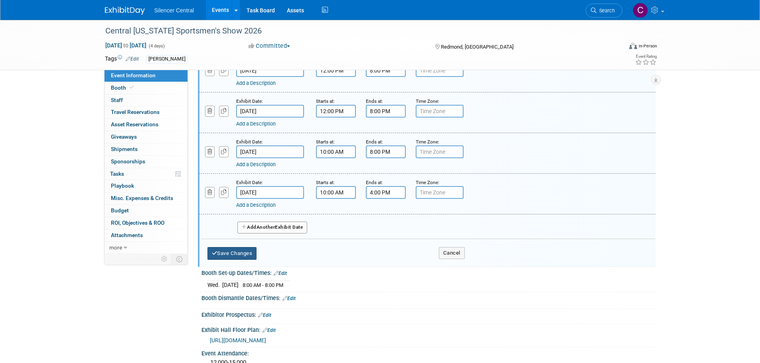
click at [244, 254] on button "Save Changes" at bounding box center [231, 253] width 49 height 13
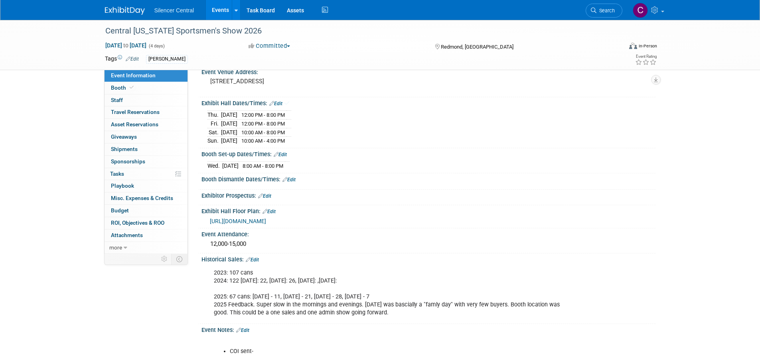
scroll to position [0, 0]
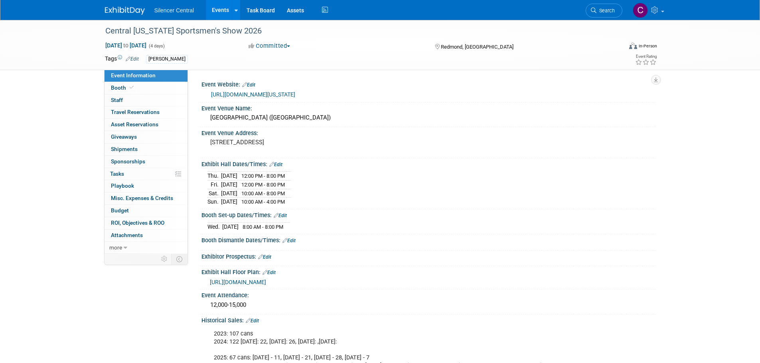
click at [288, 216] on div "Booth Set-up Dates/Times: Edit" at bounding box center [428, 214] width 454 height 10
click at [286, 213] on link "Edit" at bounding box center [280, 216] width 13 height 6
select select "2"
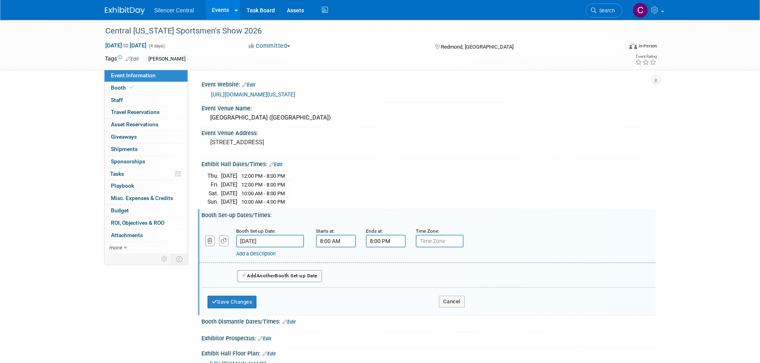
click at [294, 245] on input "Mar 5, 2025" at bounding box center [270, 241] width 68 height 13
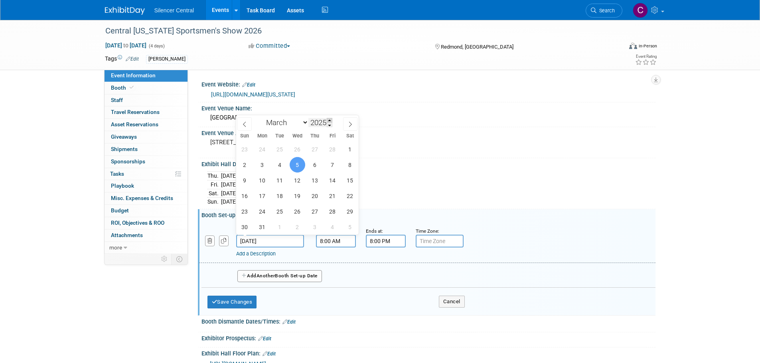
click at [329, 120] on span at bounding box center [330, 120] width 6 height 5
type input "2026"
click at [300, 147] on span "4" at bounding box center [298, 150] width 16 height 16
type input "Mar 4, 2026"
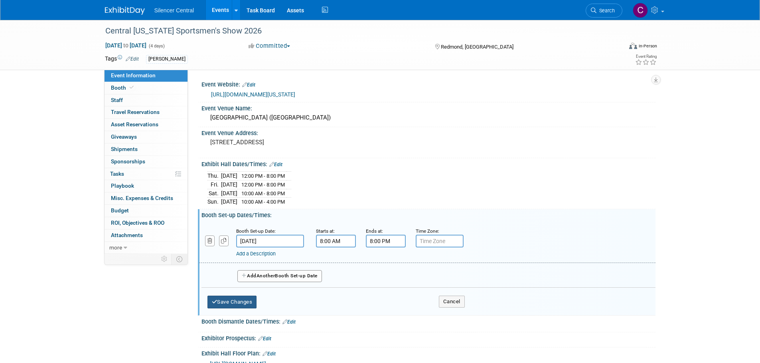
click at [236, 299] on button "Save Changes" at bounding box center [231, 302] width 49 height 13
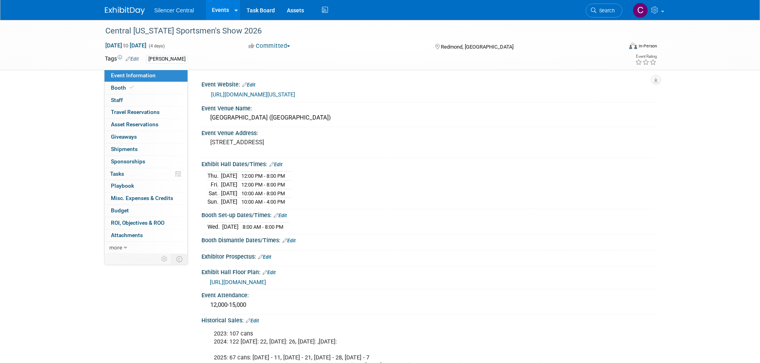
click at [135, 10] on img at bounding box center [125, 11] width 40 height 8
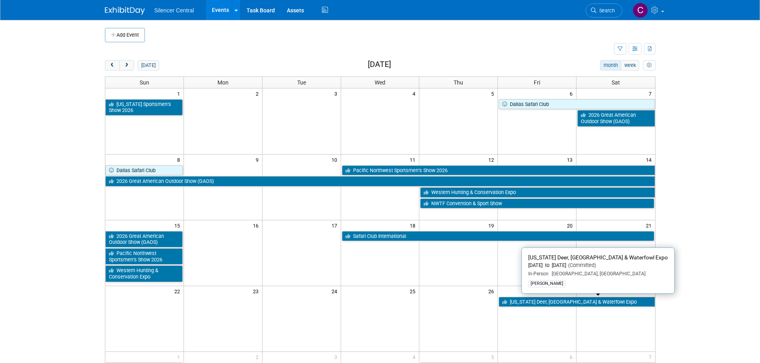
click at [536, 305] on link "[US_STATE] Deer, [GEOGRAPHIC_DATA] & Waterfowl Expo" at bounding box center [576, 302] width 156 height 10
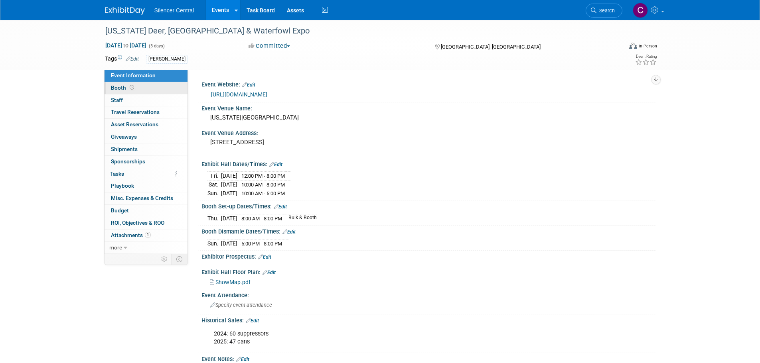
click at [130, 88] on icon at bounding box center [132, 87] width 4 height 4
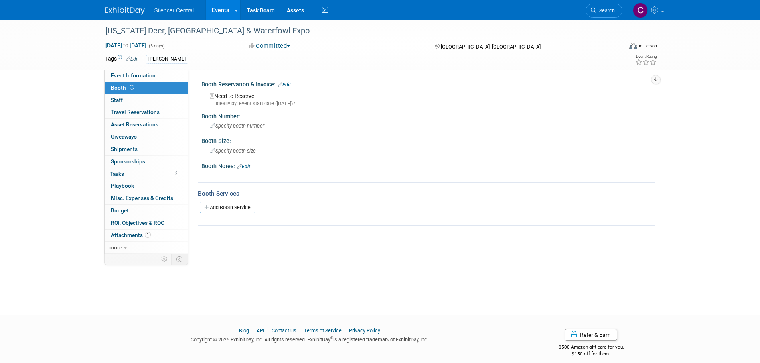
click at [291, 86] on link "Edit" at bounding box center [284, 85] width 13 height 6
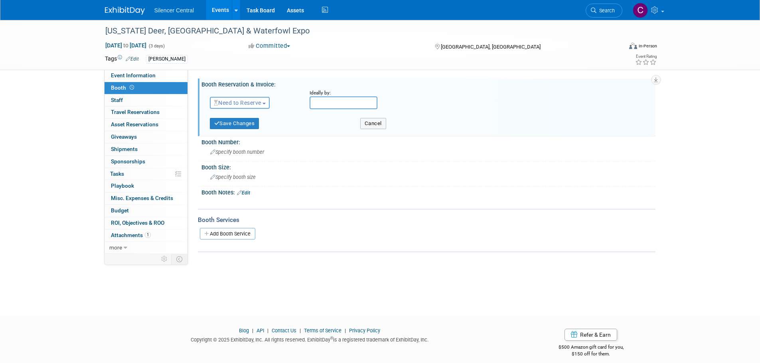
click at [258, 103] on span "Need to Reserve" at bounding box center [237, 103] width 47 height 6
click at [239, 123] on link "Reserved" at bounding box center [252, 127] width 85 height 11
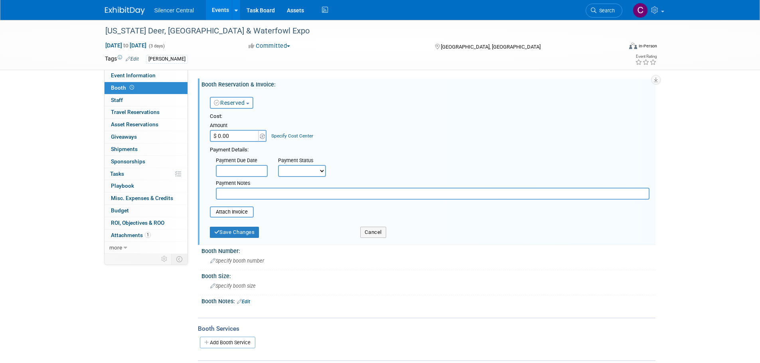
click at [242, 139] on input "$ 0.00" at bounding box center [235, 136] width 50 height 12
type input "$ 1,350.00"
click at [243, 232] on button "Save Changes" at bounding box center [234, 232] width 49 height 11
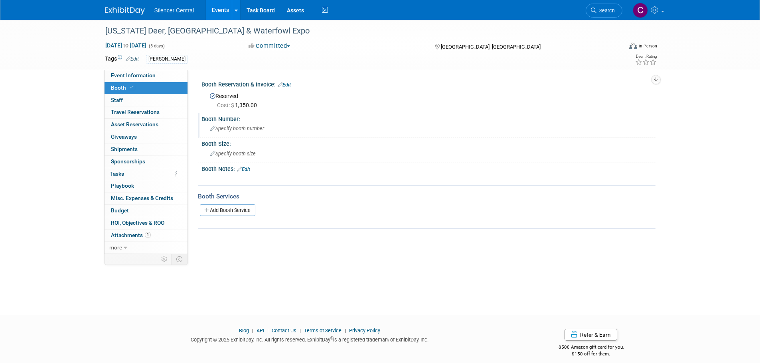
click at [242, 128] on span "Specify booth number" at bounding box center [237, 129] width 54 height 6
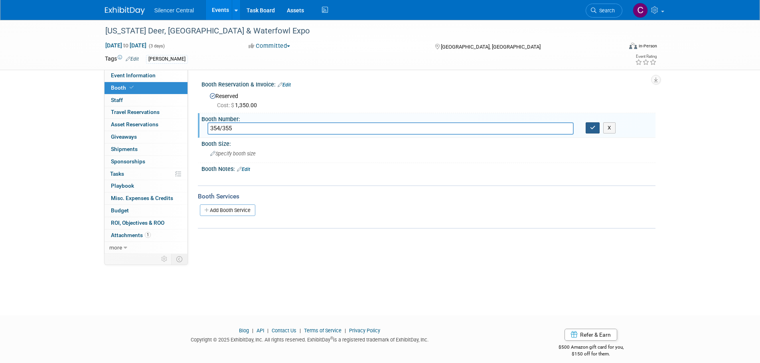
type input "354/355"
click at [595, 128] on icon "button" at bounding box center [593, 127] width 6 height 5
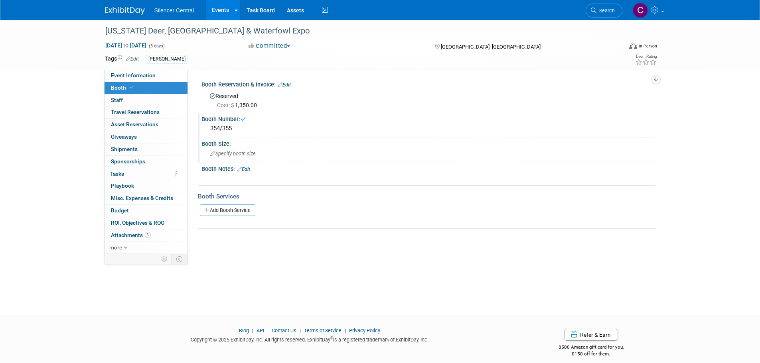
click at [242, 154] on span "Specify booth size" at bounding box center [232, 154] width 45 height 6
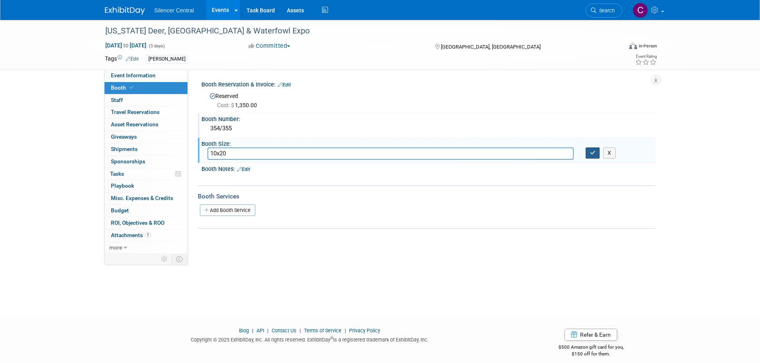
type input "10x20"
click at [593, 156] on button "button" at bounding box center [592, 153] width 14 height 11
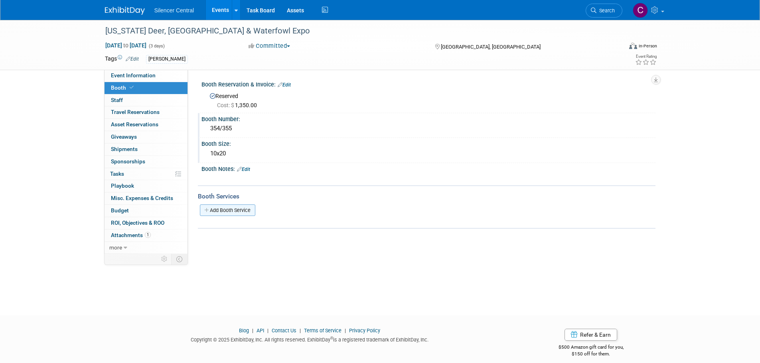
click at [235, 211] on link "Add Booth Service" at bounding box center [227, 211] width 55 height 12
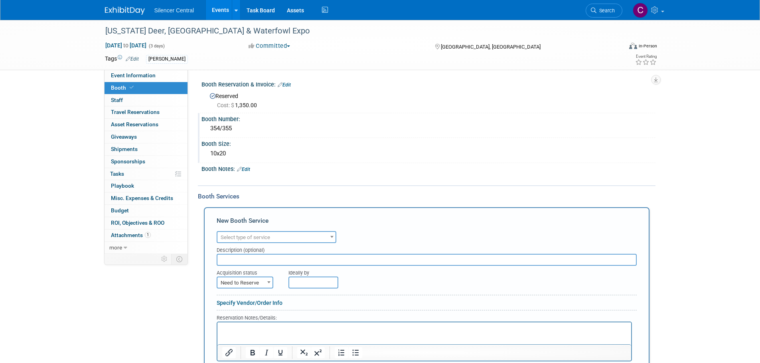
click at [243, 239] on span "Select type of service" at bounding box center [245, 237] width 49 height 6
type input "ele"
select select "8"
click at [260, 284] on span "Need to Reserve" at bounding box center [244, 283] width 55 height 11
select select "2"
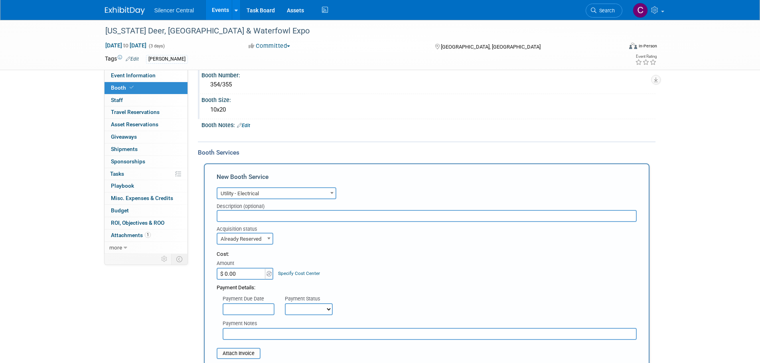
scroll to position [120, 0]
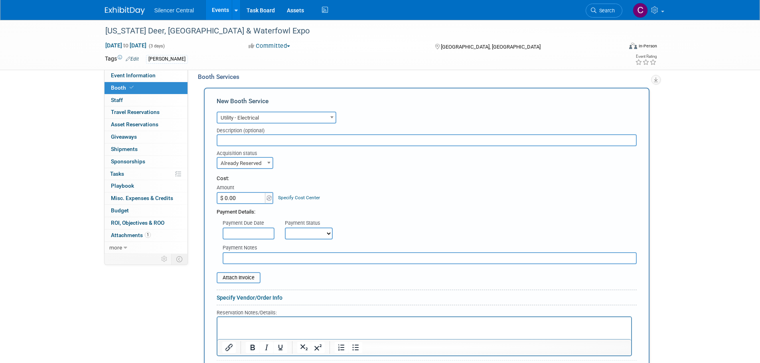
click at [253, 322] on p "Rich Text Area. Press ALT-0 for help." at bounding box center [424, 324] width 404 height 8
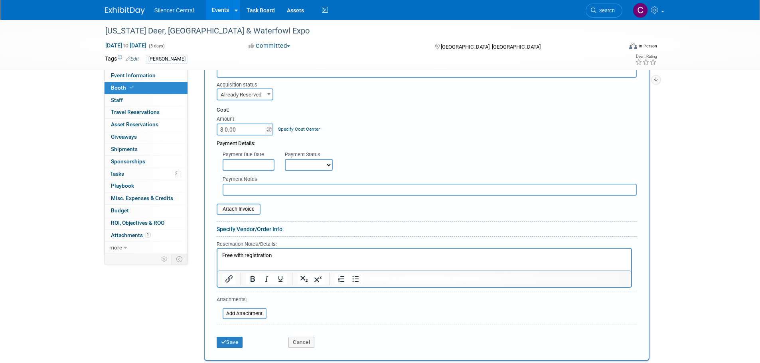
scroll to position [279, 0]
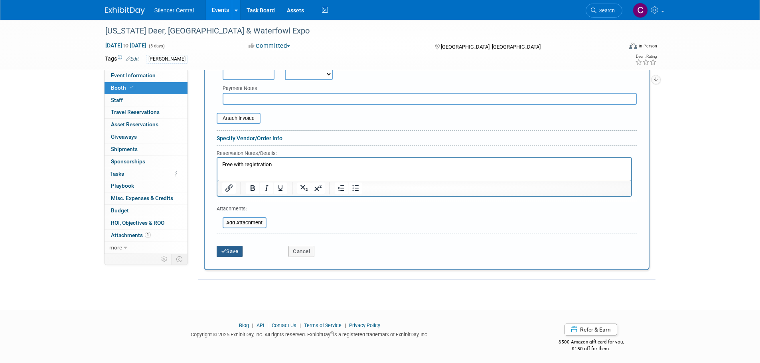
click at [232, 250] on button "Save" at bounding box center [230, 251] width 26 height 11
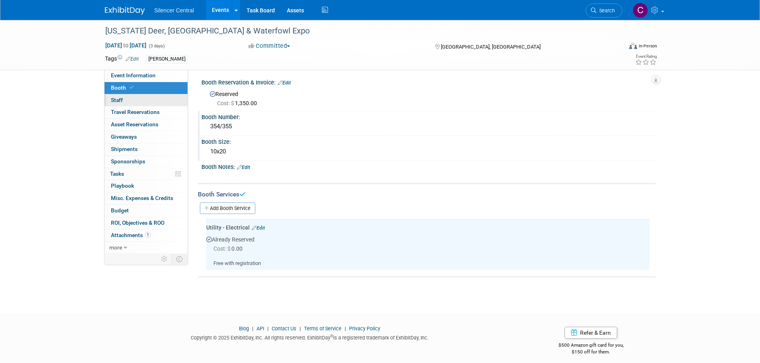
scroll to position [0, 0]
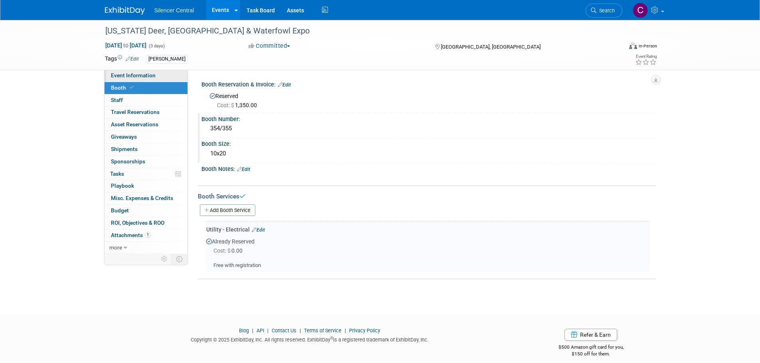
click at [120, 74] on span "Event Information" at bounding box center [133, 75] width 45 height 6
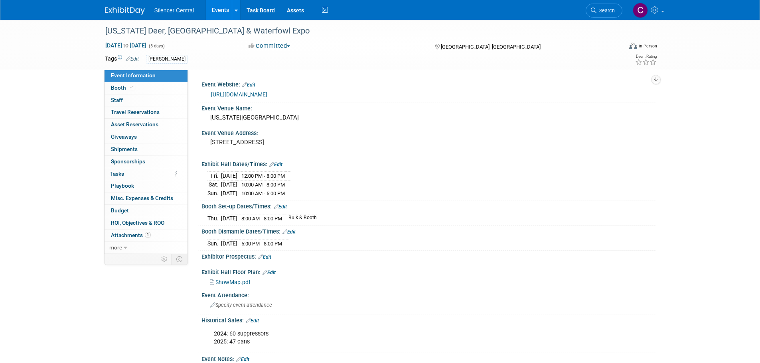
click at [281, 162] on link "Edit" at bounding box center [275, 165] width 13 height 6
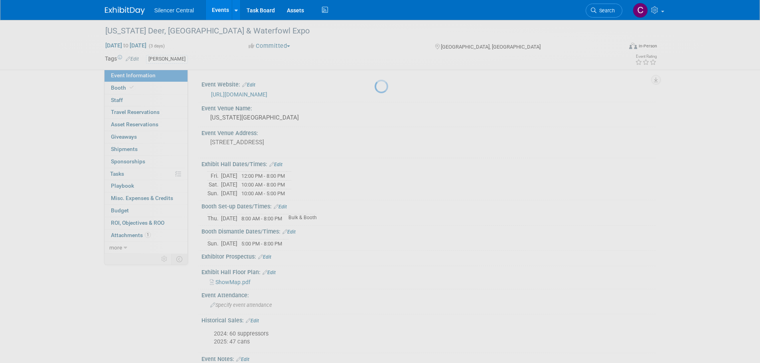
select select "1"
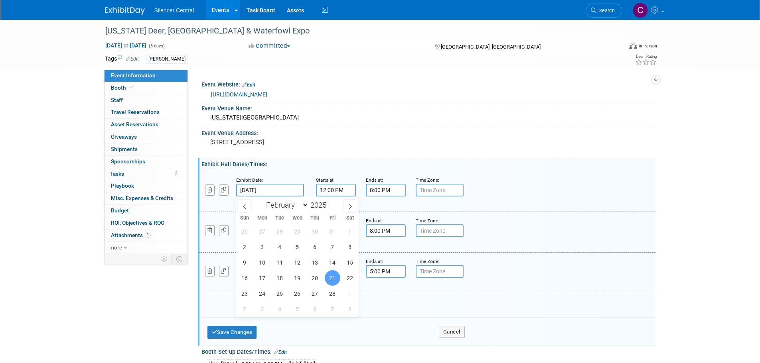
drag, startPoint x: 273, startPoint y: 190, endPoint x: 309, endPoint y: 197, distance: 36.6
click at [274, 190] on input "Feb 21, 2025" at bounding box center [270, 190] width 68 height 13
click at [330, 203] on span at bounding box center [330, 203] width 6 height 5
type input "2026"
click at [329, 281] on span "27" at bounding box center [333, 278] width 16 height 16
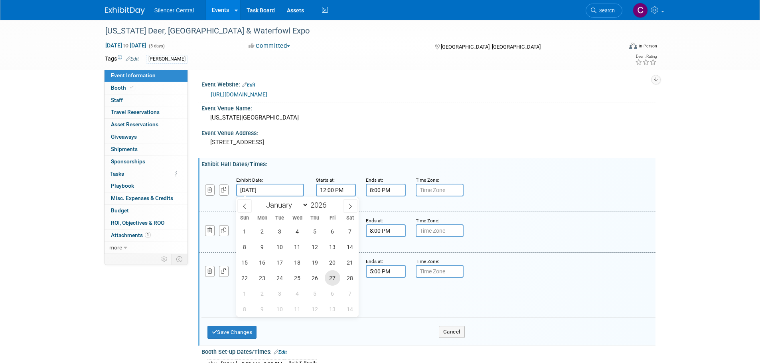
type input "Feb 27, 2026"
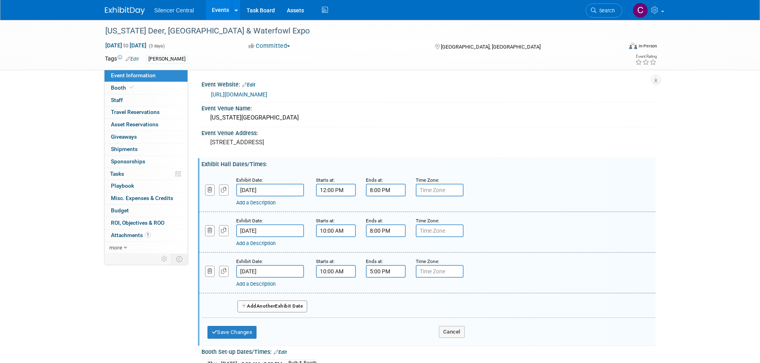
click at [283, 230] on input "Feb 22, 2025" at bounding box center [270, 231] width 68 height 13
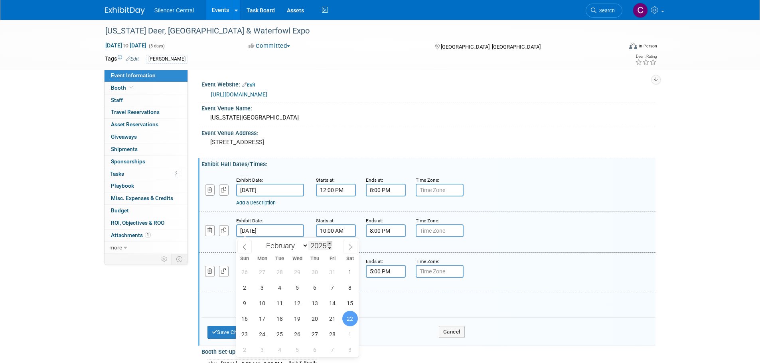
click at [329, 243] on span at bounding box center [330, 243] width 6 height 5
type input "2026"
click at [345, 318] on span "28" at bounding box center [350, 319] width 16 height 16
type input "Feb 28, 2026"
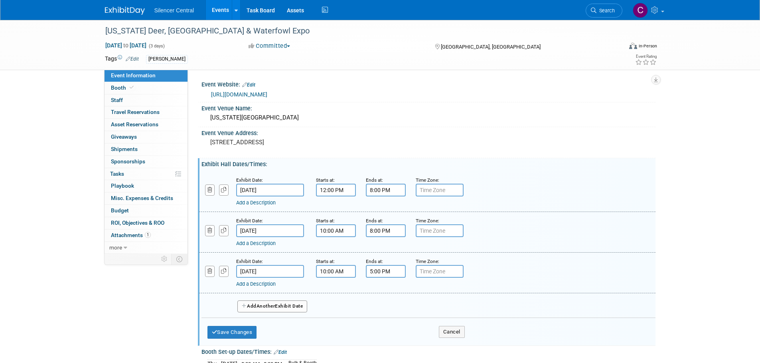
click at [285, 274] on input "Feb 23, 2025" at bounding box center [270, 271] width 68 height 13
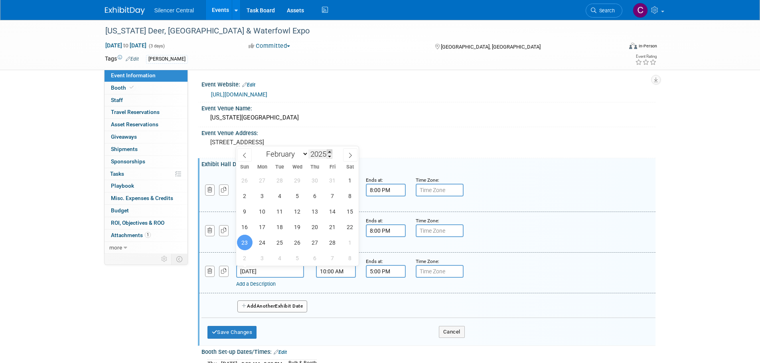
click at [328, 151] on span at bounding box center [330, 152] width 6 height 5
type input "2026"
click at [349, 155] on icon at bounding box center [350, 156] width 6 height 6
select select "2"
click at [247, 180] on span "1" at bounding box center [245, 181] width 16 height 16
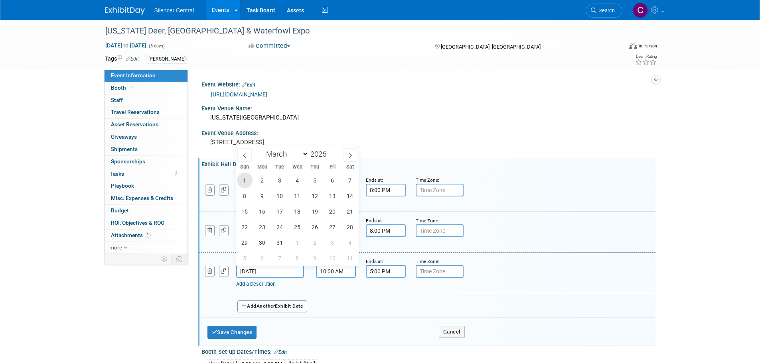
type input "Mar 1, 2026"
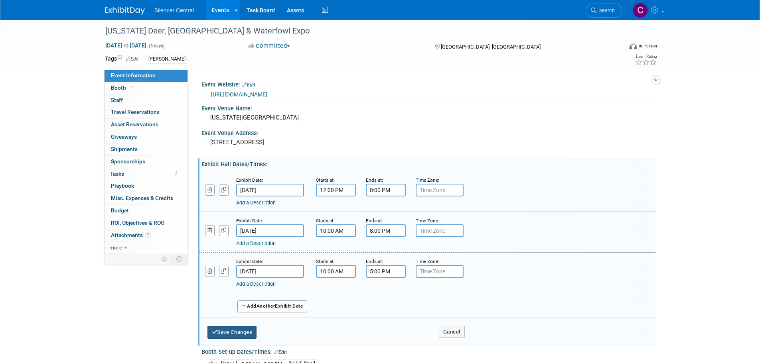
click at [237, 327] on button "Save Changes" at bounding box center [231, 332] width 49 height 13
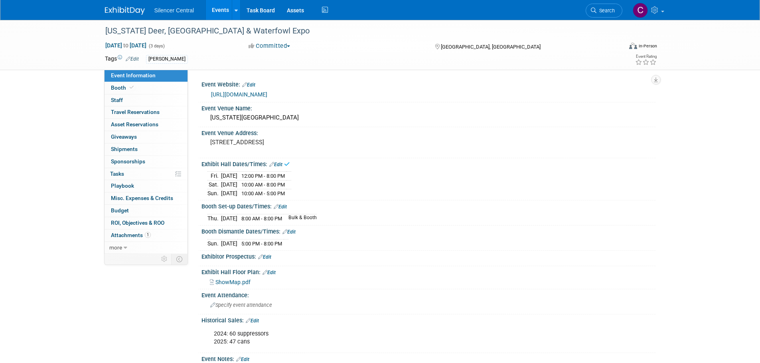
click at [285, 207] on link "Edit" at bounding box center [280, 207] width 13 height 6
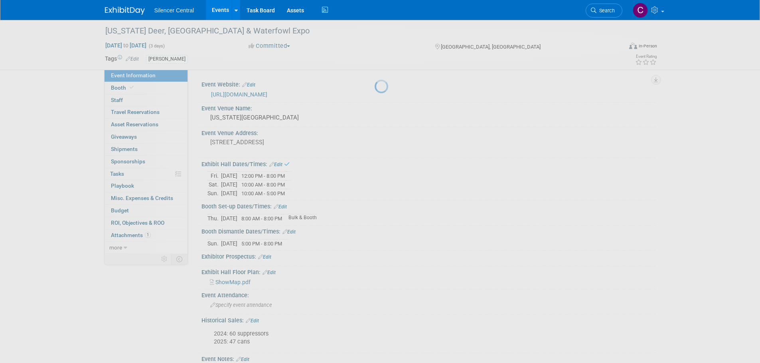
select select "1"
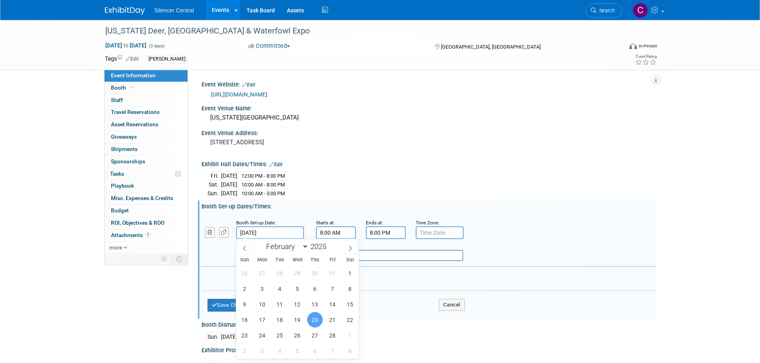
click at [272, 235] on input "Feb 20, 2025" at bounding box center [270, 233] width 68 height 13
click at [329, 243] on span at bounding box center [330, 244] width 6 height 5
type input "2026"
click at [313, 324] on span "26" at bounding box center [315, 320] width 16 height 16
type input "Feb 26, 2026"
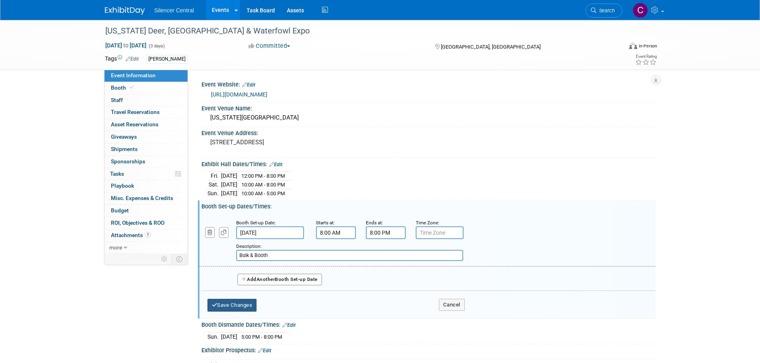
click at [237, 307] on button "Save Changes" at bounding box center [231, 305] width 49 height 13
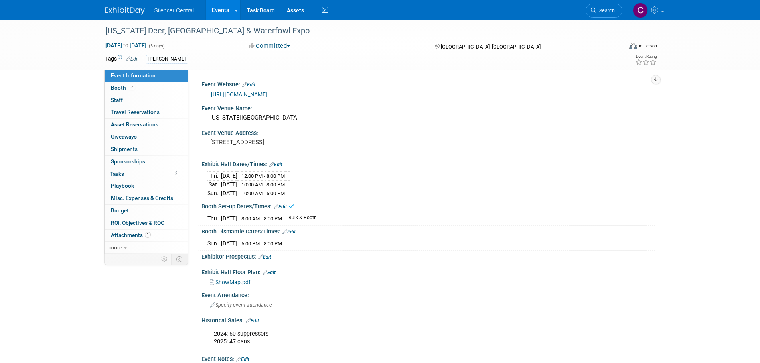
click at [296, 232] on link "Edit" at bounding box center [288, 232] width 13 height 6
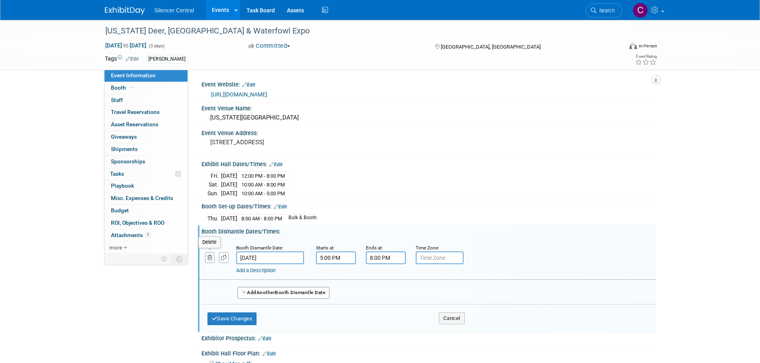
click at [212, 255] on button "button" at bounding box center [210, 257] width 10 height 11
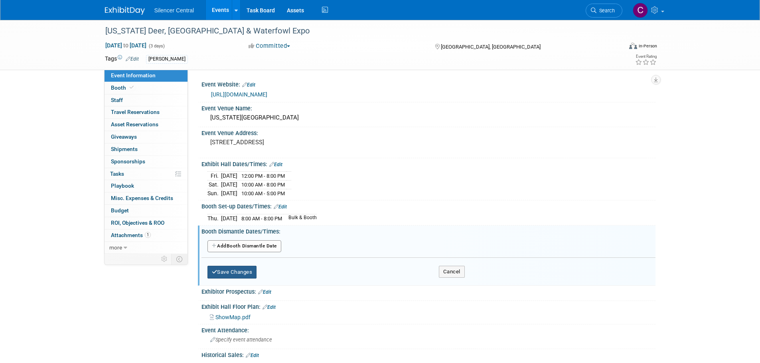
click at [239, 269] on button "Save Changes" at bounding box center [231, 272] width 49 height 13
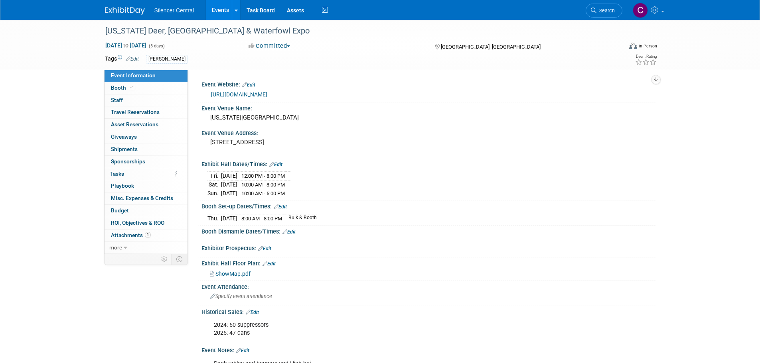
click at [117, 14] on img at bounding box center [125, 11] width 40 height 8
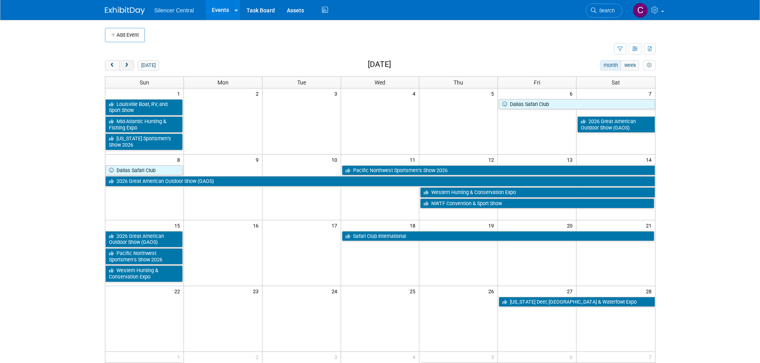
click at [131, 68] on button "next" at bounding box center [126, 65] width 15 height 10
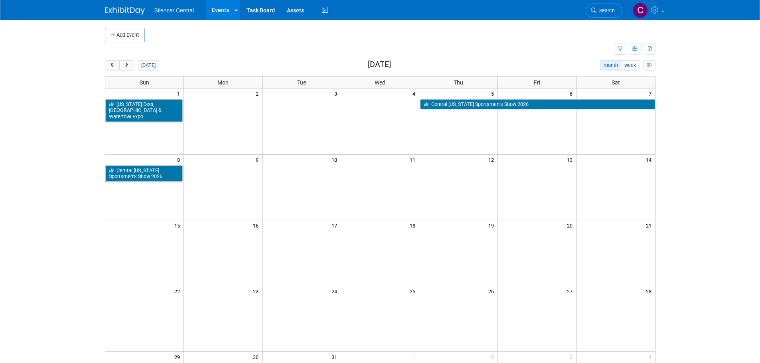
click at [601, 13] on link "Search" at bounding box center [603, 11] width 37 height 14
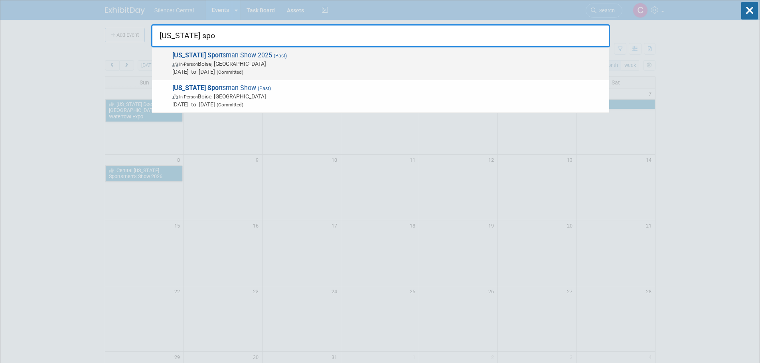
type input "[US_STATE] spo"
click at [303, 63] on span "In-Person Boise, [GEOGRAPHIC_DATA]" at bounding box center [388, 64] width 433 height 8
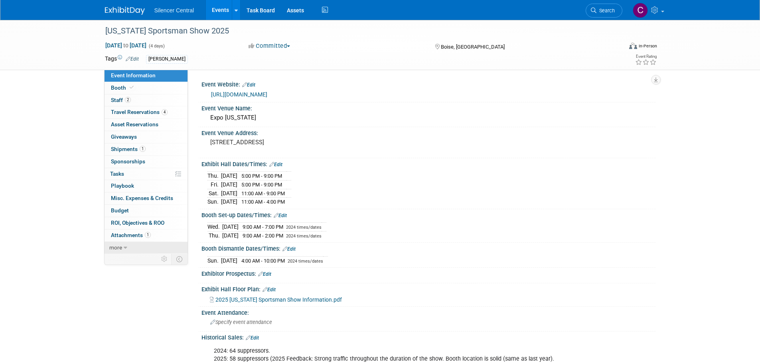
click at [139, 250] on link "more" at bounding box center [145, 248] width 83 height 12
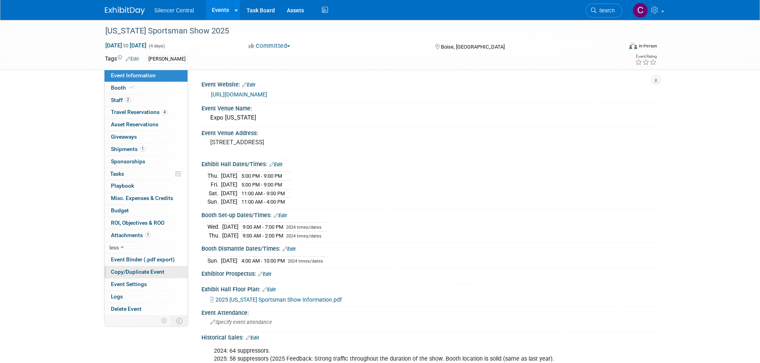
click at [136, 276] on link "Copy/Duplicate Event" at bounding box center [145, 272] width 83 height 12
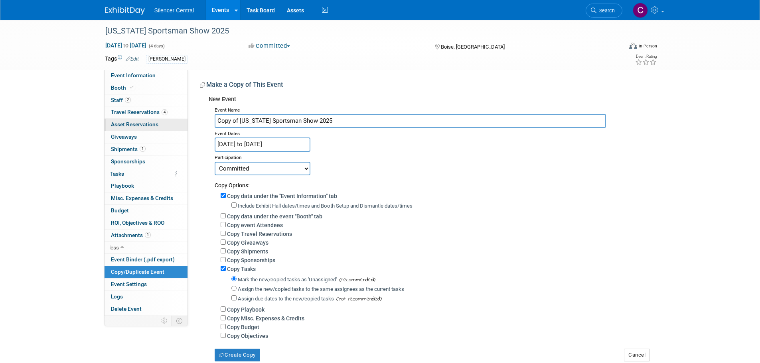
drag, startPoint x: 239, startPoint y: 121, endPoint x: 153, endPoint y: 128, distance: 86.0
click at [153, 128] on div "Event Information Event Info Booth Booth 2 Staff 2 Staff 4 Travel Reservations …" at bounding box center [380, 191] width 562 height 342
click at [317, 118] on input "[US_STATE] Sportsman Show 2025" at bounding box center [410, 121] width 391 height 14
type input "[US_STATE] Sportsman Show 2026"
click at [253, 145] on input "Feb 27, 2025 to Mar 2, 2025" at bounding box center [263, 145] width 96 height 14
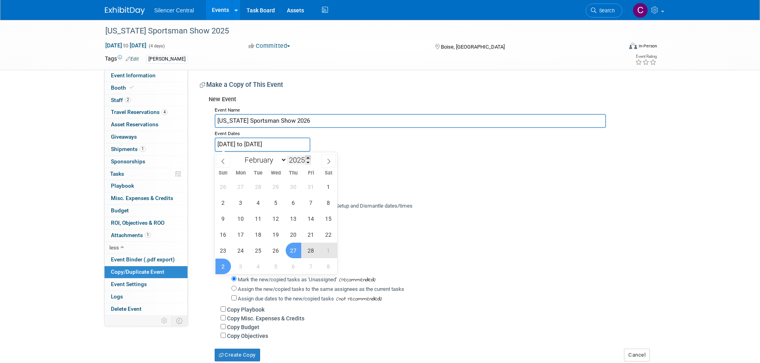
click at [308, 157] on span at bounding box center [308, 158] width 6 height 5
type input "2026"
click at [332, 163] on span at bounding box center [328, 161] width 14 height 14
select select "2"
click at [289, 187] on span "5" at bounding box center [294, 187] width 16 height 16
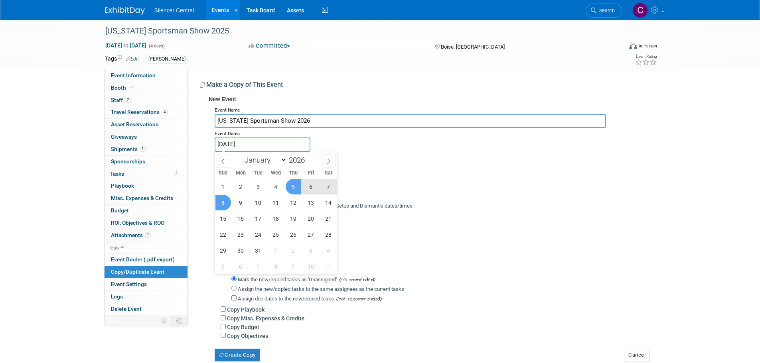
click at [221, 203] on span "8" at bounding box center [223, 203] width 16 height 16
type input "[DATE] to [DATE]"
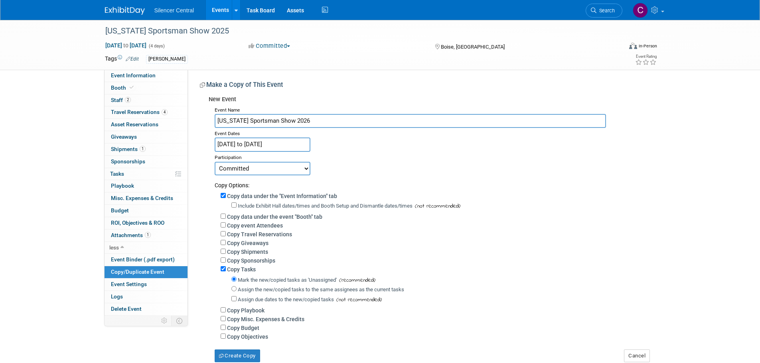
click at [241, 205] on label "Include Exhibit Hall dates/times and Booth Setup and Dismantle dates/times" at bounding box center [325, 206] width 175 height 6
click at [236, 205] on input "Include Exhibit Hall dates/times and Booth Setup and Dismantle dates/times" at bounding box center [233, 205] width 5 height 5
checkbox input "true"
click at [237, 219] on label "Copy data under the event "Booth" tab" at bounding box center [274, 217] width 95 height 6
click at [226, 219] on input "Copy data under the event "Booth" tab" at bounding box center [223, 216] width 5 height 5
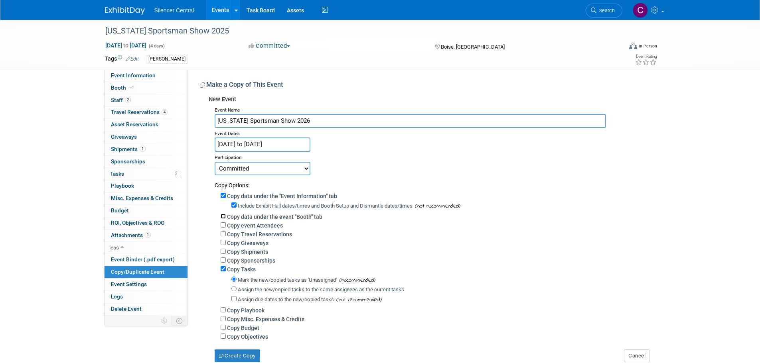
checkbox input "true"
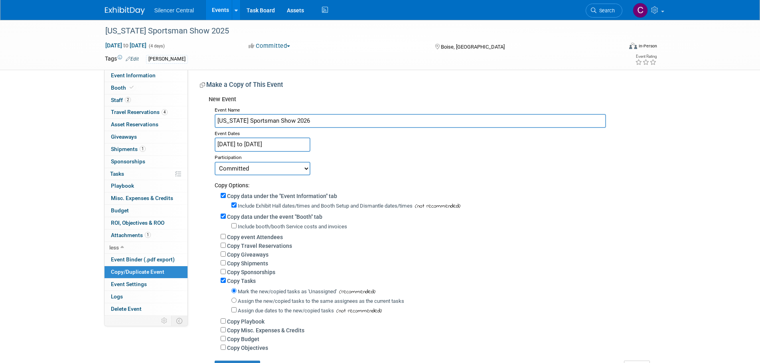
click at [242, 225] on label "Include booth/booth Service costs and invoices" at bounding box center [292, 227] width 109 height 6
click at [236, 225] on input "Include booth/booth Service costs and invoices" at bounding box center [233, 225] width 5 height 5
checkbox input "true"
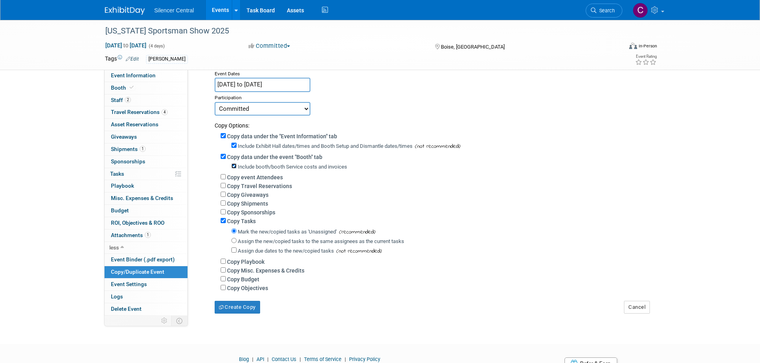
scroll to position [102, 0]
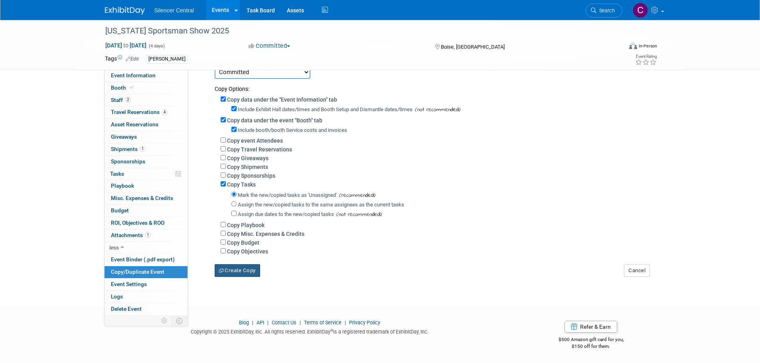
click at [251, 276] on button "Create Copy" at bounding box center [237, 270] width 45 height 13
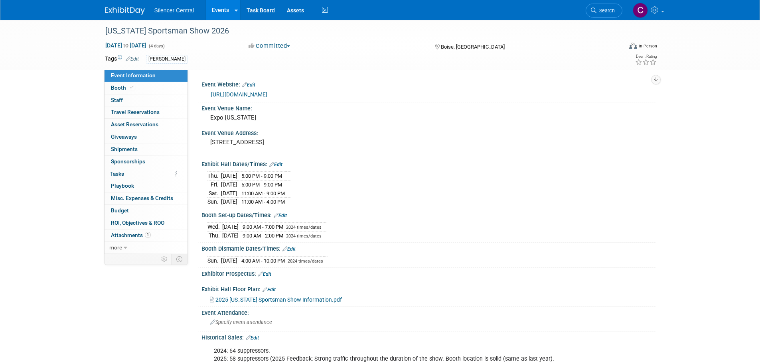
click at [281, 164] on link "Edit" at bounding box center [275, 165] width 13 height 6
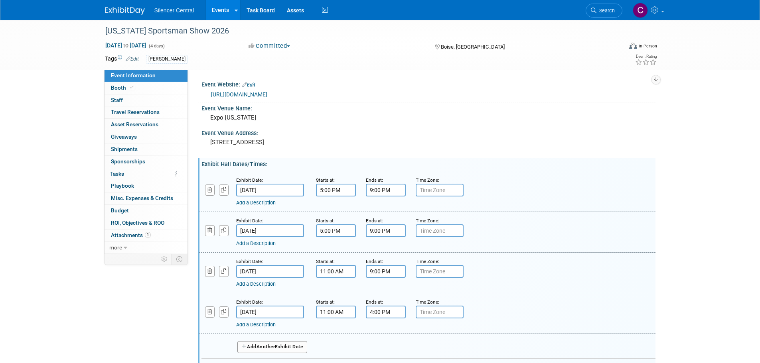
click at [285, 193] on input "[DATE]" at bounding box center [270, 190] width 68 height 13
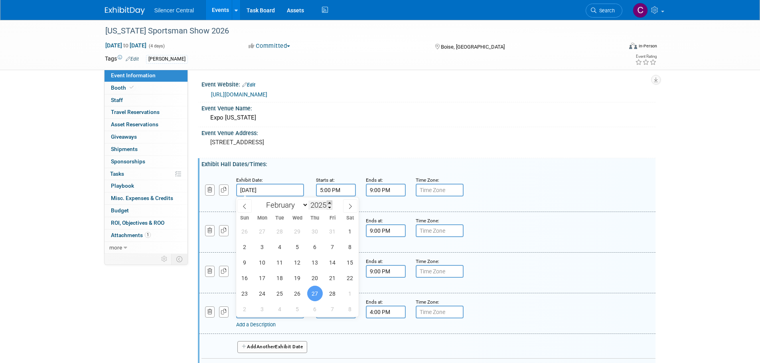
click at [328, 201] on span at bounding box center [330, 203] width 6 height 5
type input "2026"
click at [353, 207] on icon at bounding box center [350, 207] width 6 height 6
select select "2"
click at [318, 232] on span "5" at bounding box center [315, 232] width 16 height 16
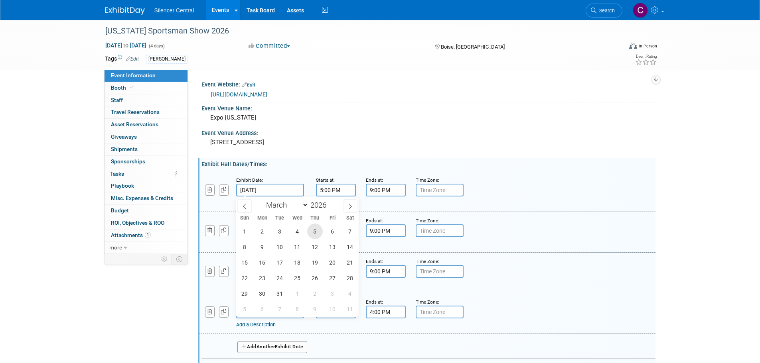
type input "[DATE]"
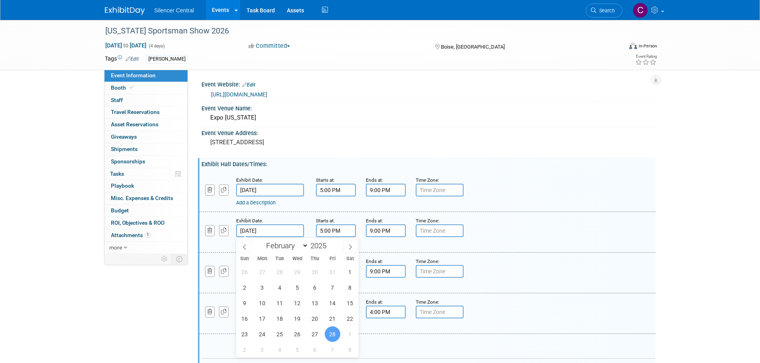
click at [283, 230] on input "[DATE]" at bounding box center [270, 231] width 68 height 13
click at [329, 245] on span at bounding box center [330, 243] width 6 height 5
type input "2026"
click at [351, 249] on icon at bounding box center [350, 247] width 6 height 6
select select "2"
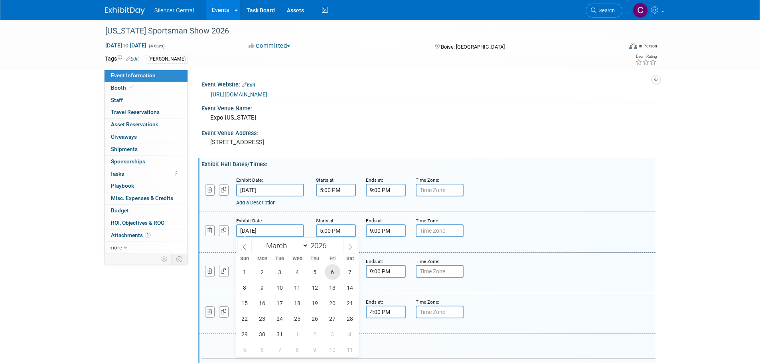
click at [334, 275] on span "6" at bounding box center [333, 272] width 16 height 16
type input "[DATE]"
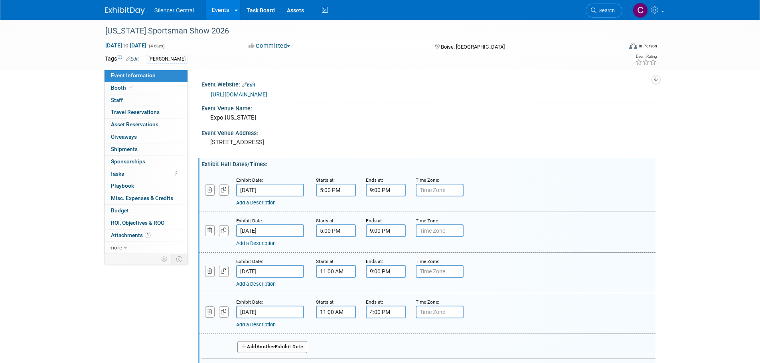
click at [275, 269] on input "[DATE]" at bounding box center [270, 271] width 68 height 13
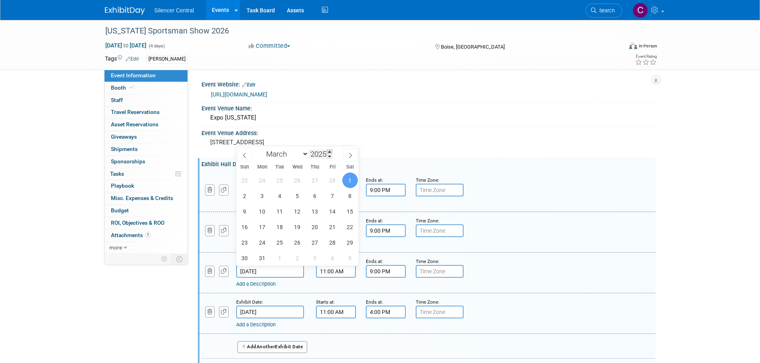
click at [331, 152] on span at bounding box center [330, 152] width 6 height 5
type input "2026"
click at [352, 182] on span "7" at bounding box center [350, 181] width 16 height 16
type input "Mar 7, 2026"
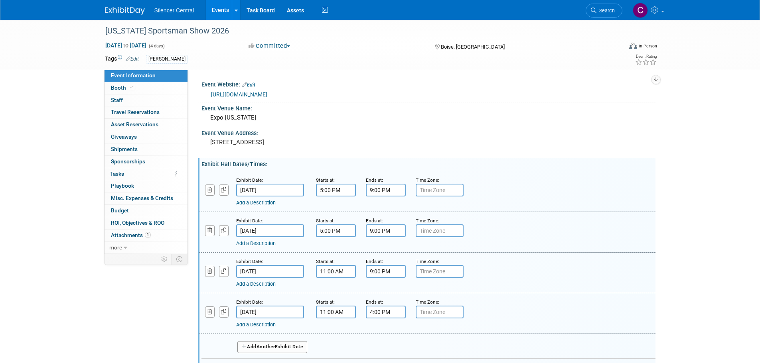
click at [275, 311] on input "Mar 2, 2025" at bounding box center [270, 312] width 68 height 13
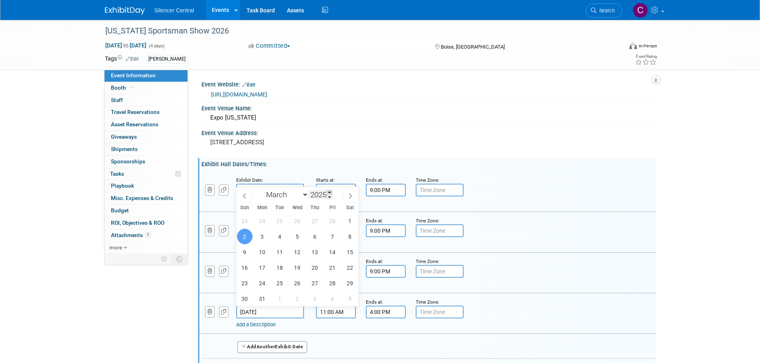
click at [329, 193] on span at bounding box center [330, 192] width 6 height 5
type input "2026"
click at [250, 238] on span "8" at bounding box center [245, 237] width 16 height 16
type input "Mar 8, 2026"
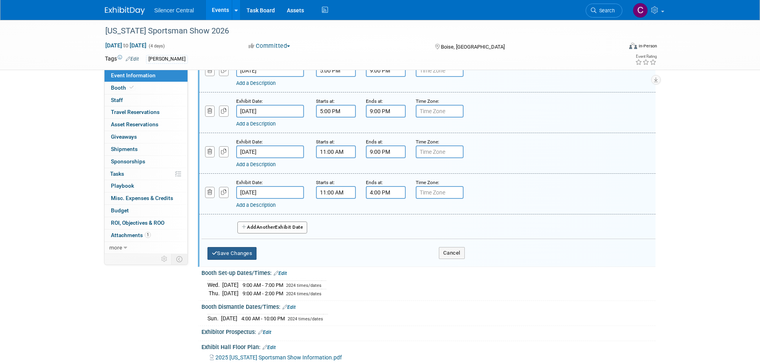
click at [237, 254] on button "Save Changes" at bounding box center [231, 253] width 49 height 13
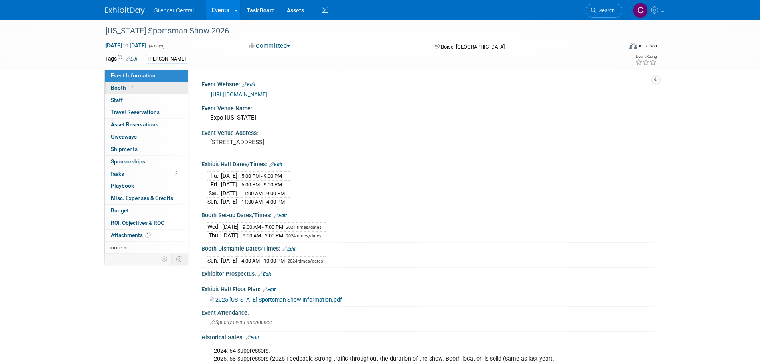
click at [142, 88] on link "Booth" at bounding box center [145, 88] width 83 height 12
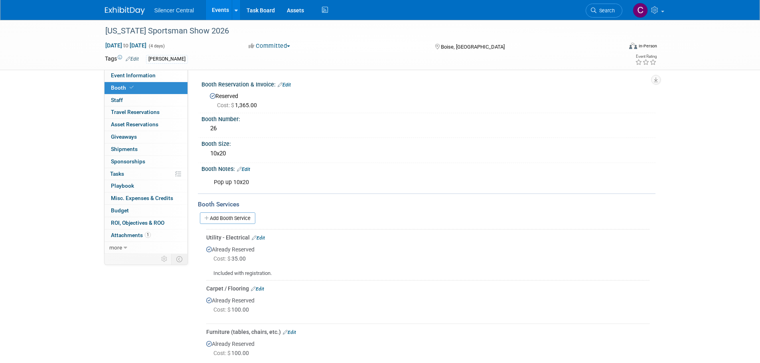
click at [290, 84] on link "Edit" at bounding box center [284, 85] width 13 height 6
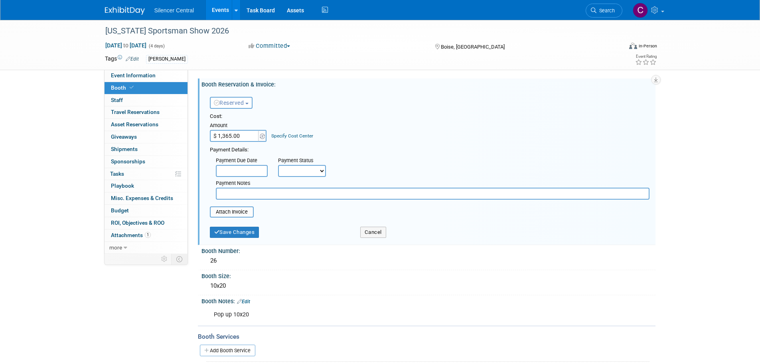
click at [235, 136] on input "$ 1,365.00" at bounding box center [235, 136] width 50 height 12
type input "$ 1,460.00"
click at [244, 233] on button "Save Changes" at bounding box center [234, 232] width 49 height 11
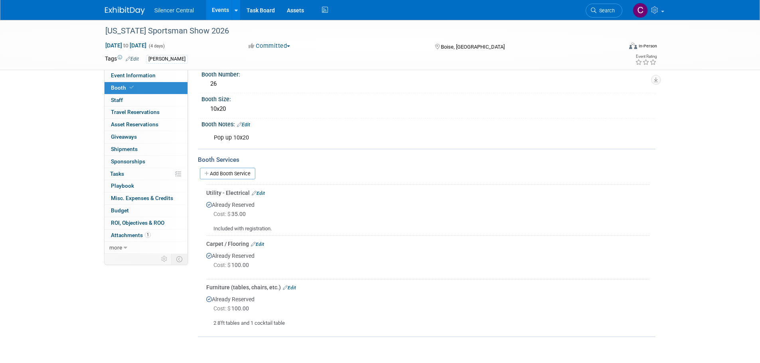
scroll to position [105, 0]
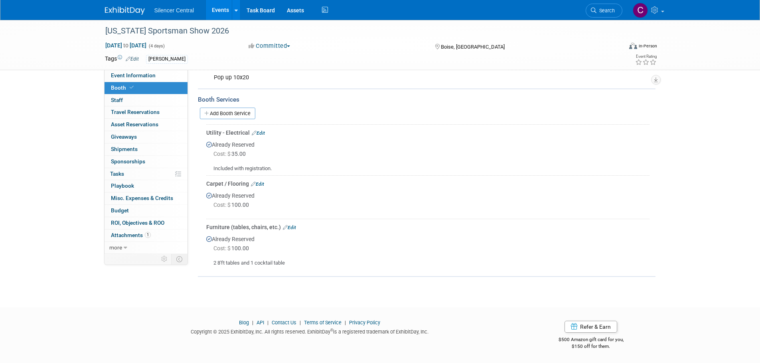
click at [261, 185] on link "Edit" at bounding box center [257, 184] width 13 height 6
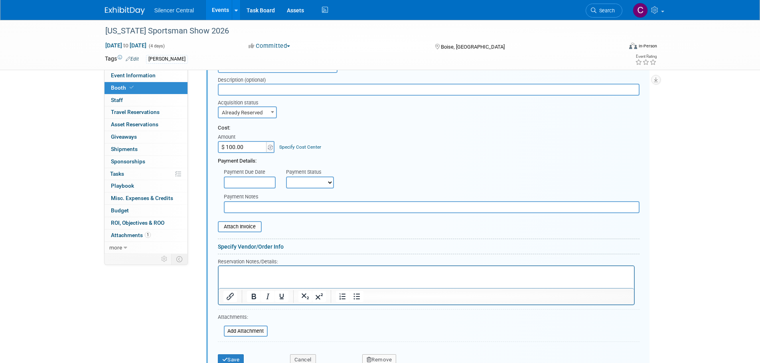
scroll to position [389, 0]
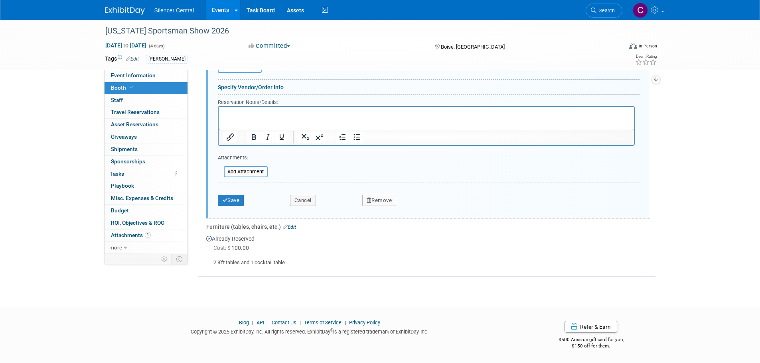
click at [380, 203] on button "Remove" at bounding box center [379, 200] width 34 height 11
click at [426, 209] on link "Yes" at bounding box center [423, 207] width 23 height 13
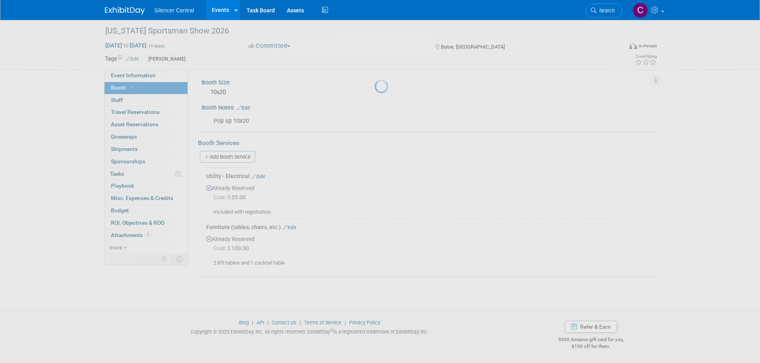
scroll to position [61, 0]
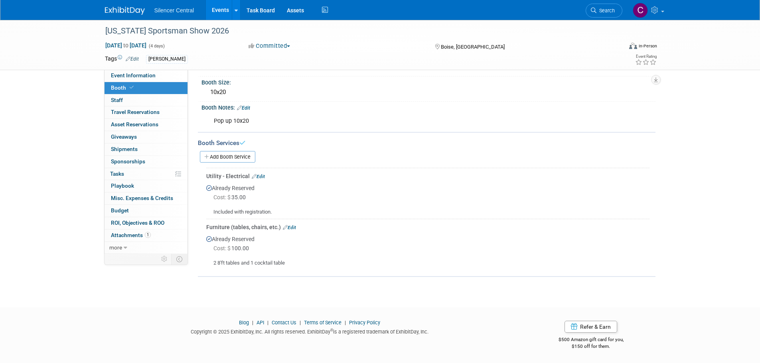
click at [293, 228] on link "Edit" at bounding box center [289, 228] width 13 height 6
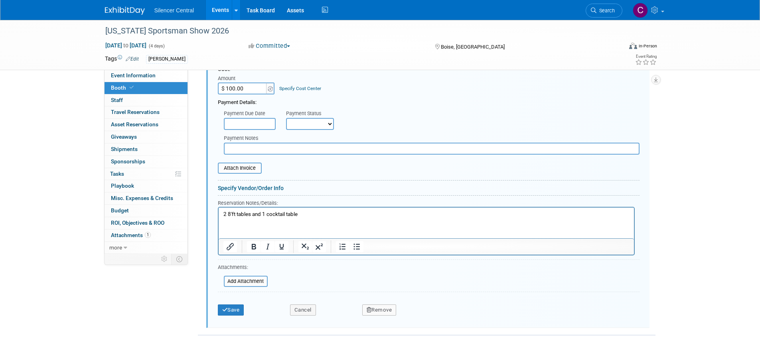
scroll to position [347, 0]
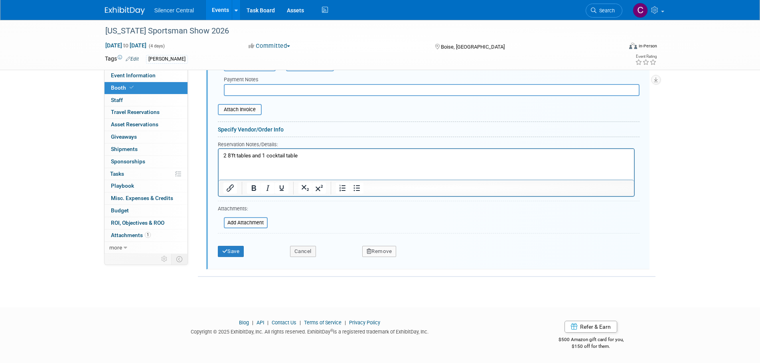
click at [369, 249] on icon "button" at bounding box center [368, 251] width 5 height 5
click at [416, 260] on icon at bounding box center [418, 258] width 5 height 4
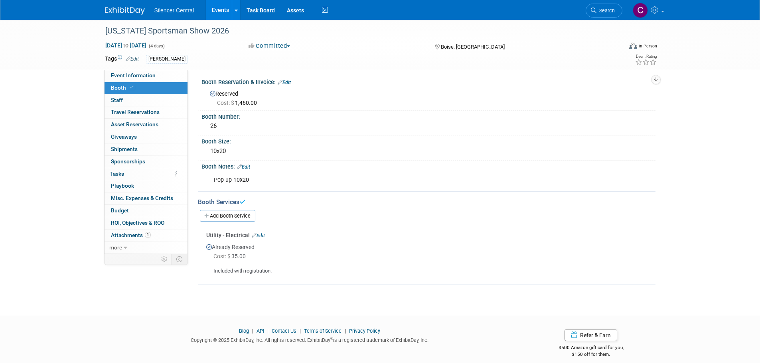
scroll to position [0, 0]
click at [291, 84] on link "Edit" at bounding box center [284, 85] width 13 height 6
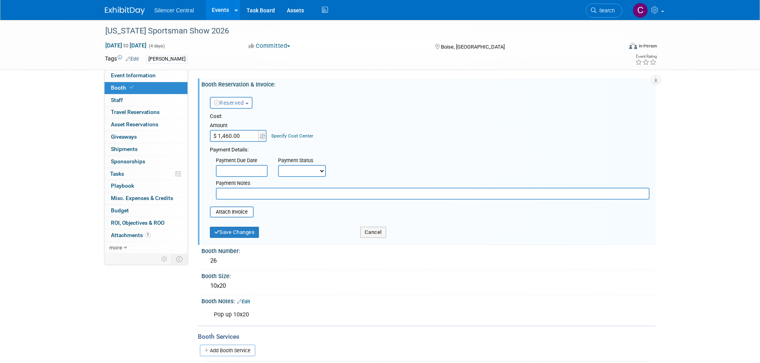
click at [242, 135] on input "$ 1,460.00" at bounding box center [235, 136] width 50 height 12
type input "$ 1,425.00"
click at [232, 231] on button "Save Changes" at bounding box center [234, 232] width 49 height 11
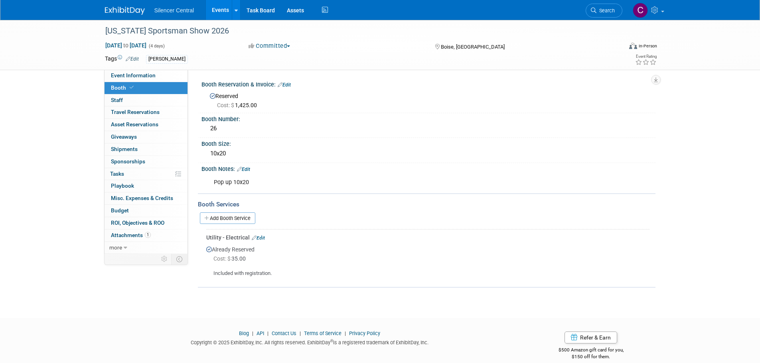
click at [120, 9] on img at bounding box center [125, 11] width 40 height 8
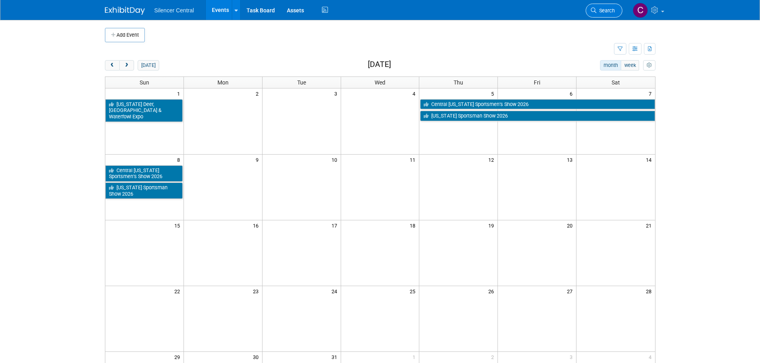
click at [590, 7] on link "Search" at bounding box center [603, 11] width 37 height 14
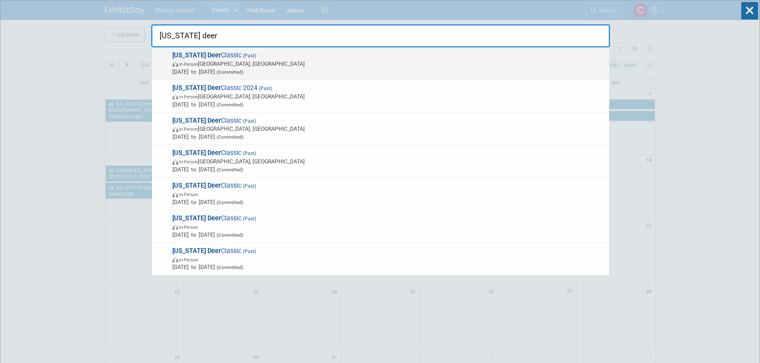
type input "[US_STATE] deer"
click at [330, 67] on span "In-Person [GEOGRAPHIC_DATA], [GEOGRAPHIC_DATA]" at bounding box center [388, 64] width 433 height 8
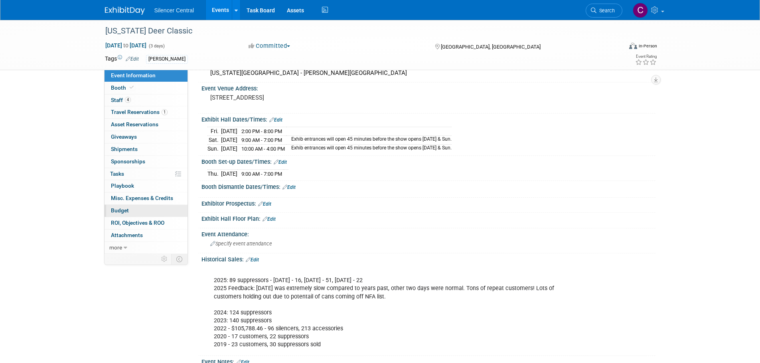
scroll to position [160, 0]
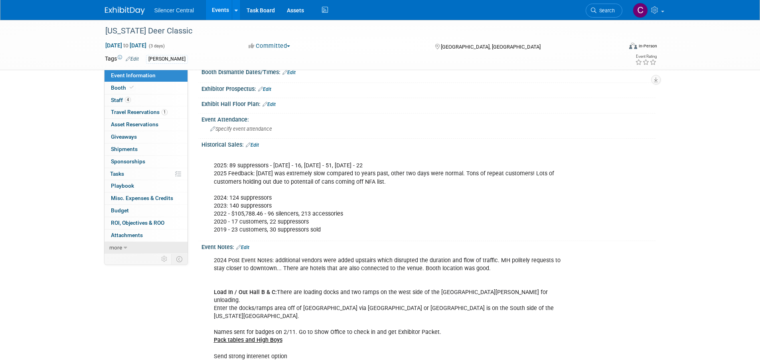
click at [134, 250] on link "more" at bounding box center [145, 248] width 83 height 12
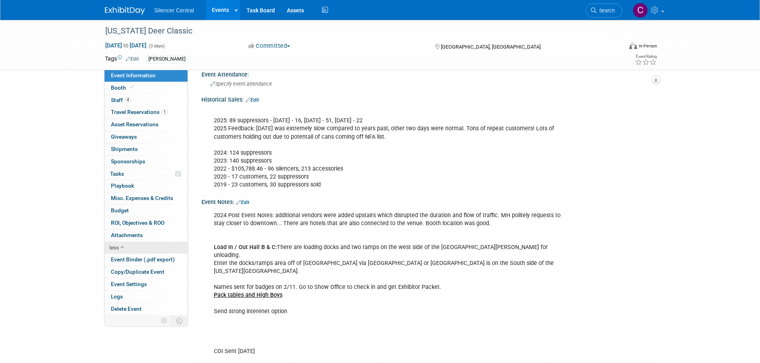
scroll to position [273, 0]
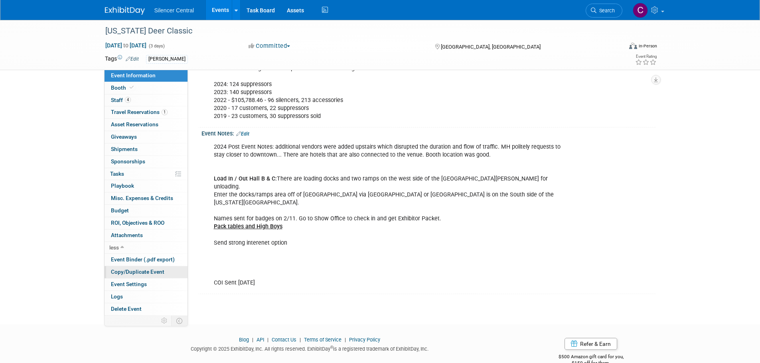
click at [133, 273] on span "Copy/Duplicate Event" at bounding box center [137, 272] width 53 height 6
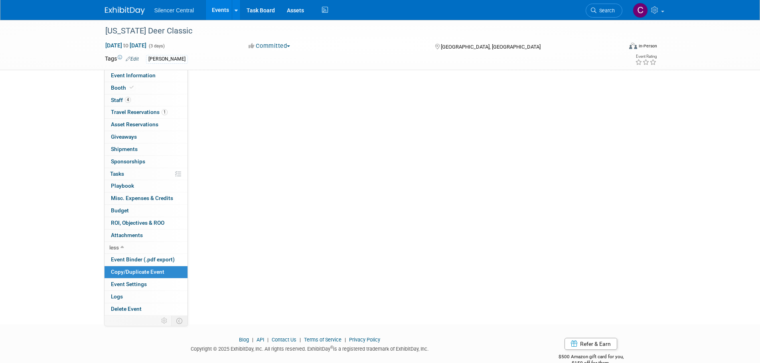
scroll to position [0, 0]
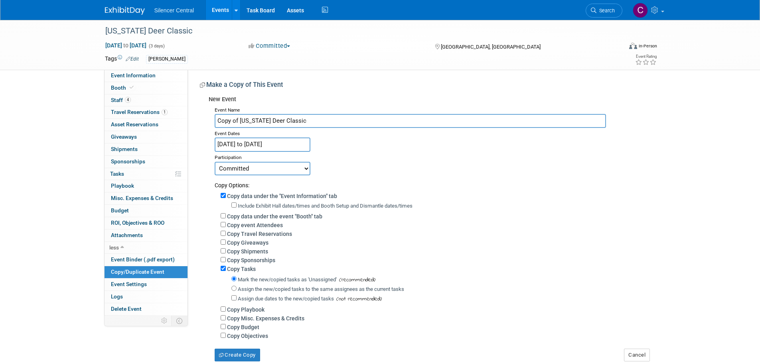
drag, startPoint x: 239, startPoint y: 121, endPoint x: 13, endPoint y: 129, distance: 226.3
click at [13, 129] on div "Iowa Deer Classic Mar 7, 2025 to Mar 9, 2025 (3 days) Mar 7, 2025 to Mar 9, 202…" at bounding box center [380, 199] width 760 height 358
click at [294, 124] on input "[US_STATE] Deer Classic" at bounding box center [410, 121] width 391 height 14
type input "[US_STATE] Deer Classic 2026"
click at [276, 146] on input "Mar 7, 2025 to Mar 9, 2025" at bounding box center [263, 145] width 96 height 14
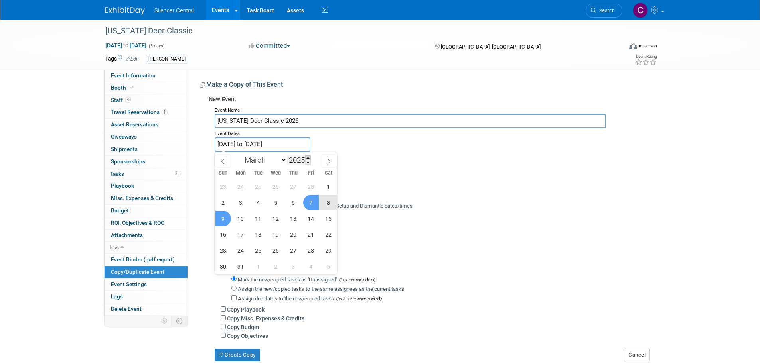
click at [309, 156] on span at bounding box center [308, 158] width 6 height 5
type input "2026"
click at [312, 188] on span "6" at bounding box center [311, 187] width 16 height 16
click at [228, 204] on span "8" at bounding box center [223, 203] width 16 height 16
type input "[DATE] to [DATE]"
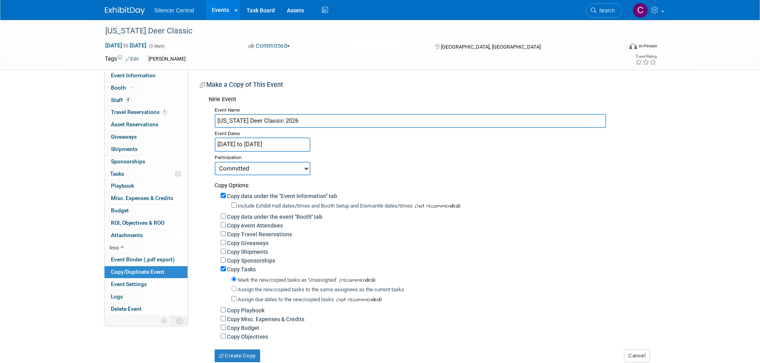
click at [240, 203] on label "Include Exhibit Hall dates/times and Booth Setup and Dismantle dates/times" at bounding box center [325, 206] width 175 height 6
click at [236, 203] on input "Include Exhibit Hall dates/times and Booth Setup and Dismantle dates/times" at bounding box center [233, 205] width 5 height 5
checkbox input "true"
click at [230, 217] on label "Copy data under the event "Booth" tab" at bounding box center [274, 217] width 95 height 6
click at [226, 217] on input "Copy data under the event "Booth" tab" at bounding box center [223, 216] width 5 height 5
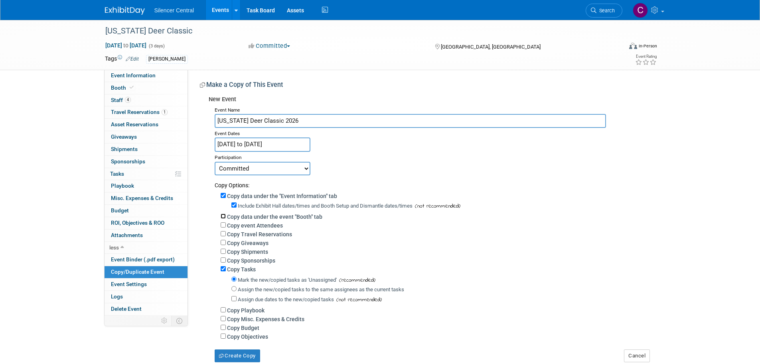
checkbox input "true"
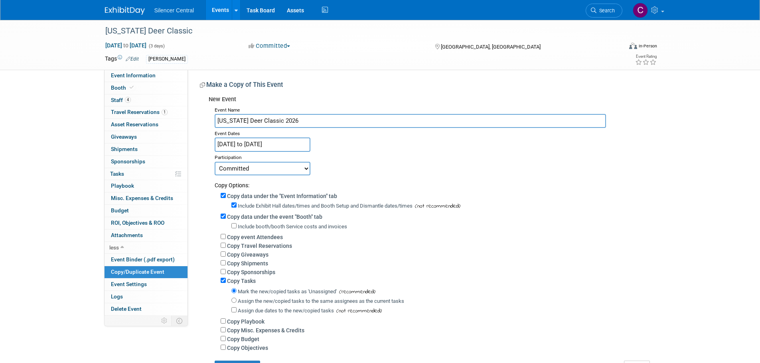
click at [244, 232] on div "Include booth/booth Service costs and invoices" at bounding box center [435, 227] width 429 height 12
click at [244, 226] on label "Include booth/booth Service costs and invoices" at bounding box center [292, 227] width 109 height 6
click at [236, 226] on input "Include booth/booth Service costs and invoices" at bounding box center [233, 225] width 5 height 5
checkbox input "true"
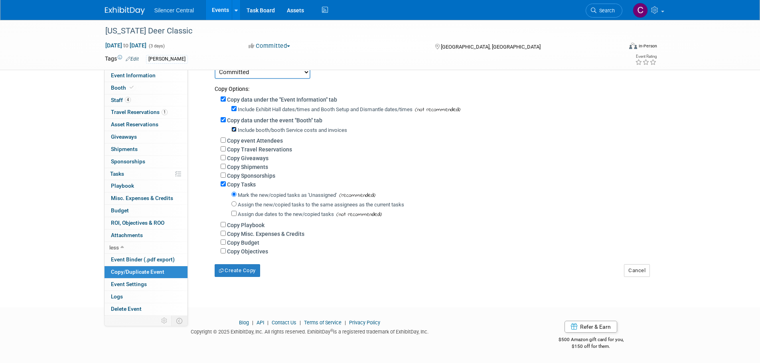
scroll to position [102, 0]
click at [244, 271] on button "Create Copy" at bounding box center [237, 270] width 45 height 13
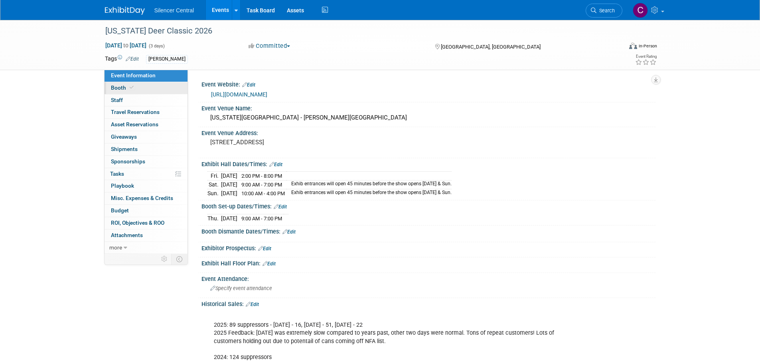
click at [150, 89] on link "Booth" at bounding box center [145, 88] width 83 height 12
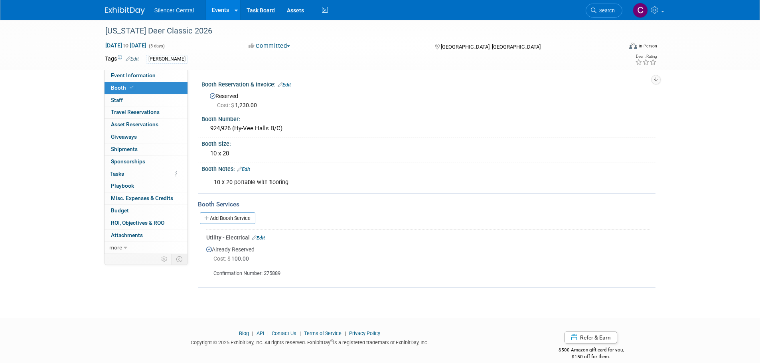
click at [291, 85] on link "Edit" at bounding box center [284, 85] width 13 height 6
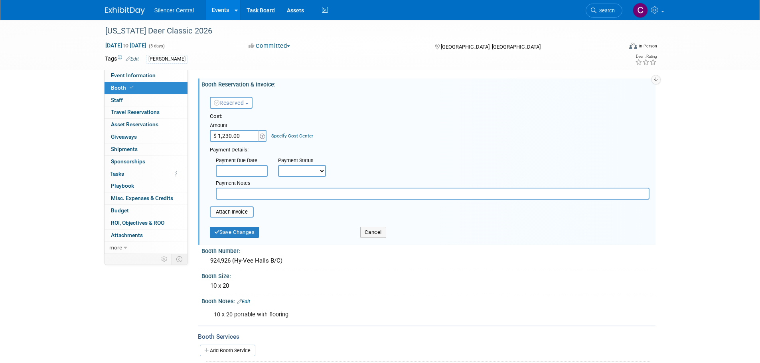
click at [242, 140] on input "$ 1,230.00" at bounding box center [235, 136] width 50 height 12
type input "$ 1,350.00"
click at [233, 237] on button "Save Changes" at bounding box center [234, 232] width 49 height 11
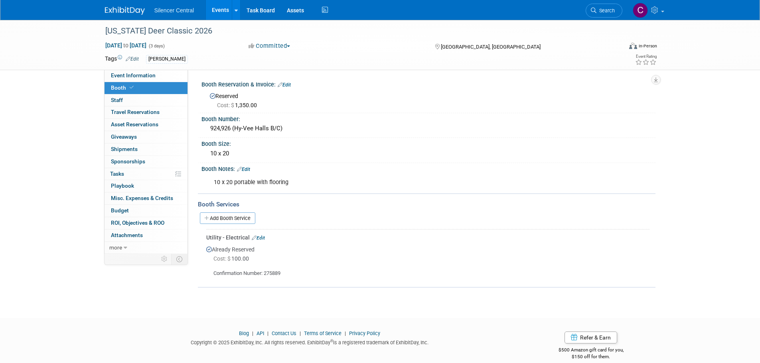
click at [264, 237] on link "Edit" at bounding box center [258, 238] width 13 height 6
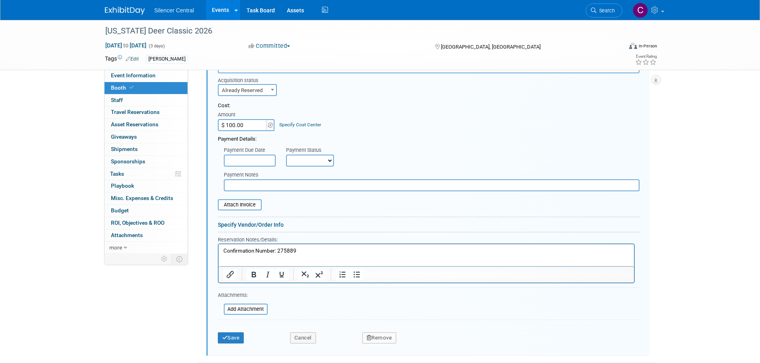
scroll to position [128, 0]
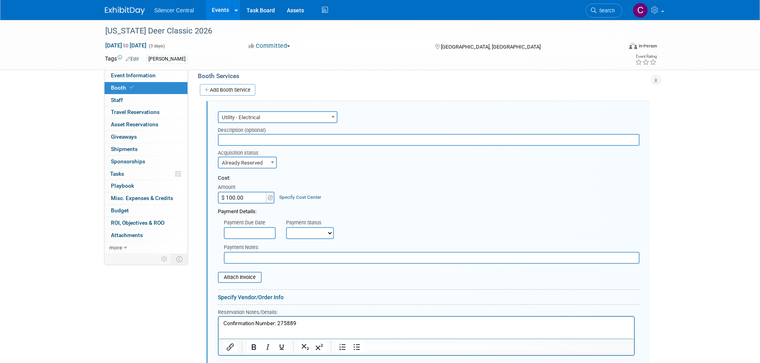
click at [255, 202] on input "$ 100.00" at bounding box center [243, 198] width 50 height 12
click at [257, 161] on span "Already Reserved" at bounding box center [247, 163] width 57 height 11
select select "1"
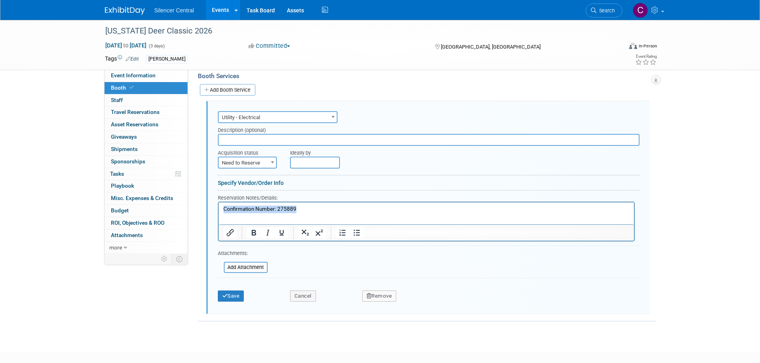
drag, startPoint x: 313, startPoint y: 207, endPoint x: 141, endPoint y: 224, distance: 173.1
click at [218, 213] on html "Confirmation Number: 275889" at bounding box center [425, 207] width 415 height 11
click at [234, 301] on button "Save" at bounding box center [231, 296] width 26 height 11
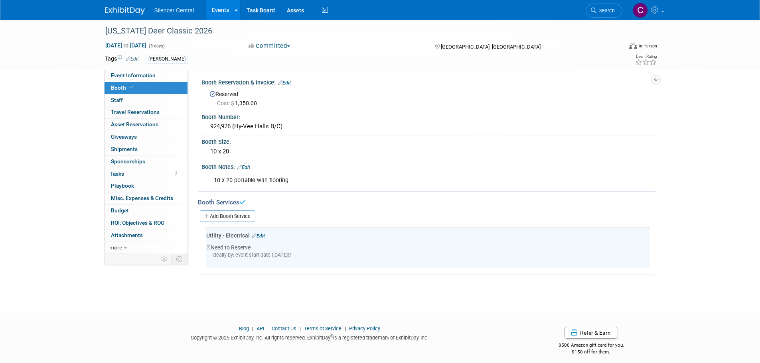
scroll to position [0, 0]
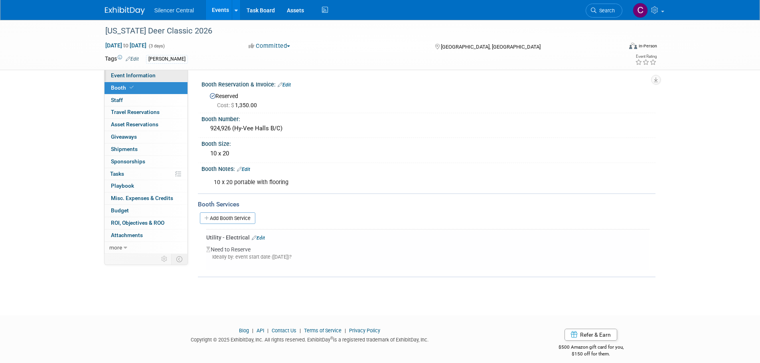
click at [135, 77] on span "Event Information" at bounding box center [133, 75] width 45 height 6
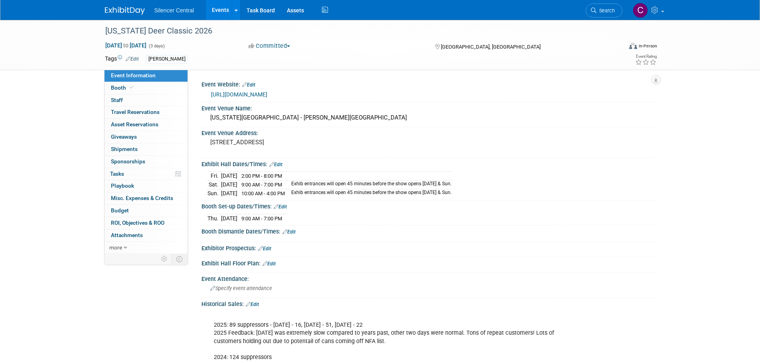
click at [281, 164] on link "Edit" at bounding box center [275, 165] width 13 height 6
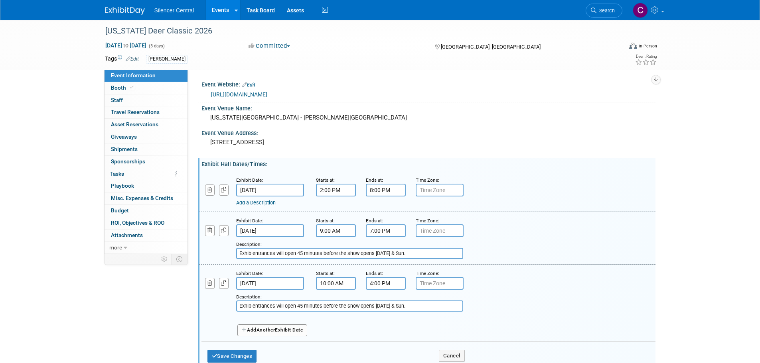
click at [277, 192] on input "Mar 7, 2025" at bounding box center [270, 190] width 68 height 13
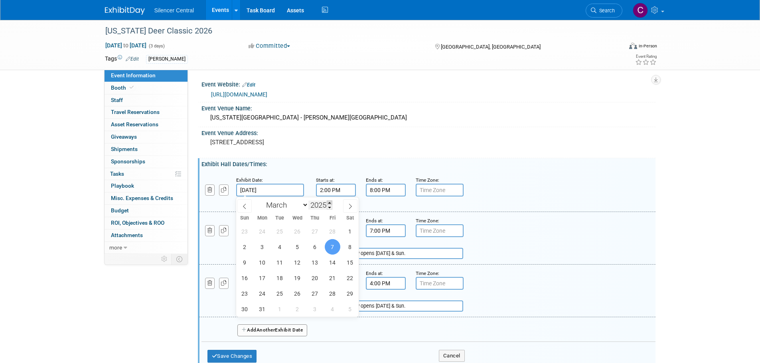
click at [327, 203] on span at bounding box center [330, 203] width 6 height 5
type input "2026"
click at [333, 232] on span "6" at bounding box center [333, 232] width 16 height 16
type input "Mar 6, 2026"
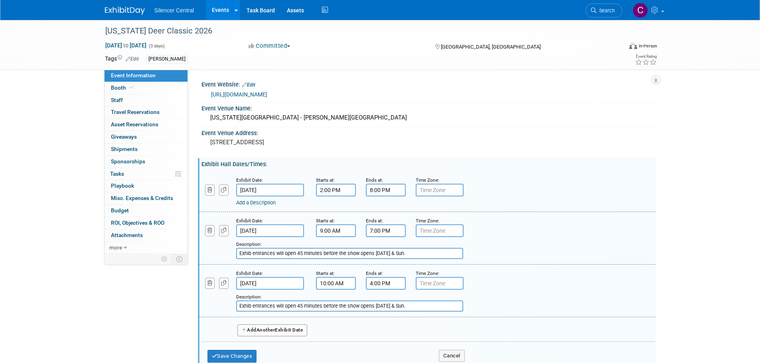
click at [290, 227] on input "Mar 8, 2025" at bounding box center [270, 231] width 68 height 13
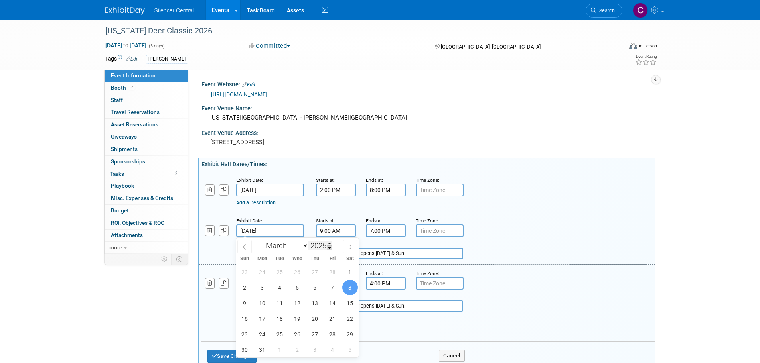
drag, startPoint x: 331, startPoint y: 241, endPoint x: 329, endPoint y: 246, distance: 5.6
click at [331, 241] on span at bounding box center [330, 243] width 6 height 5
type input "2026"
drag, startPoint x: 353, startPoint y: 276, endPoint x: 345, endPoint y: 276, distance: 7.6
click at [353, 275] on span "7" at bounding box center [350, 272] width 16 height 16
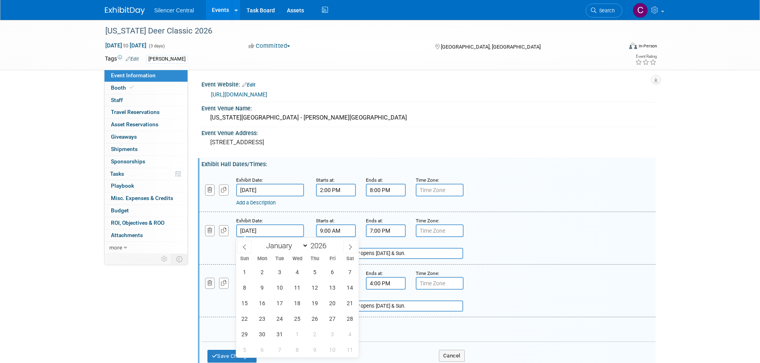
type input "Mar 7, 2026"
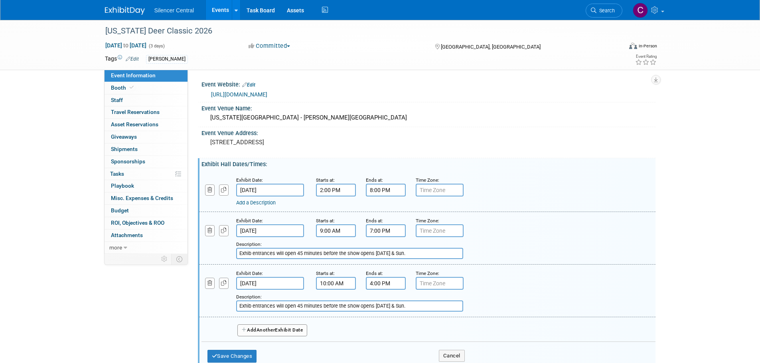
click at [277, 286] on input "Mar 9, 2025" at bounding box center [270, 283] width 68 height 13
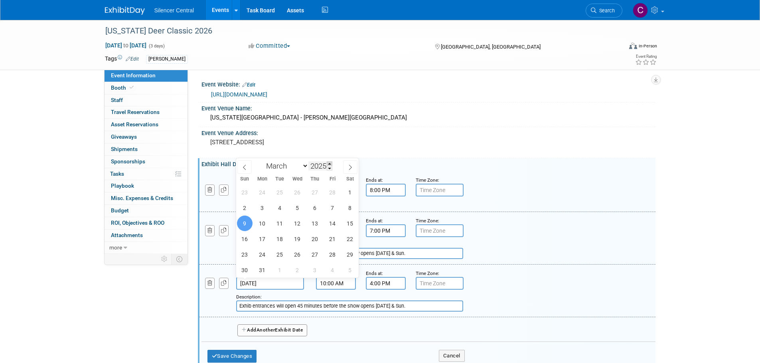
click at [330, 162] on span at bounding box center [330, 164] width 6 height 5
type input "2026"
click at [247, 208] on span "8" at bounding box center [245, 208] width 16 height 16
type input "Mar 8, 2026"
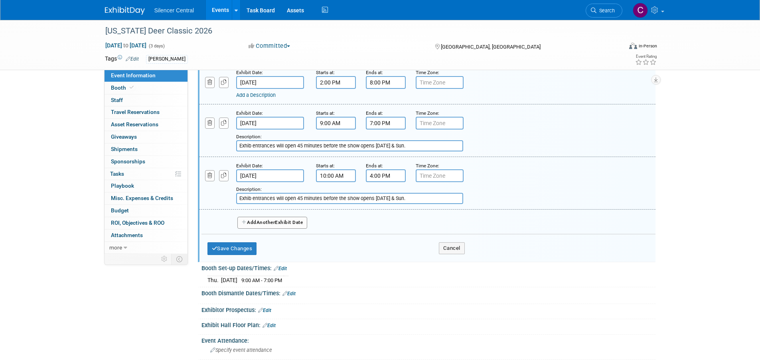
scroll to position [120, 0]
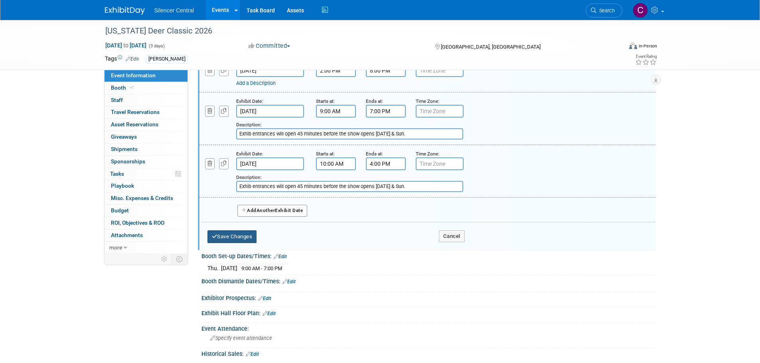
click at [242, 240] on button "Save Changes" at bounding box center [231, 237] width 49 height 13
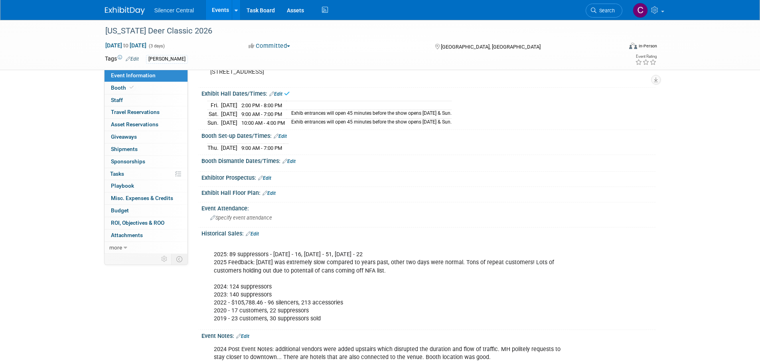
scroll to position [0, 0]
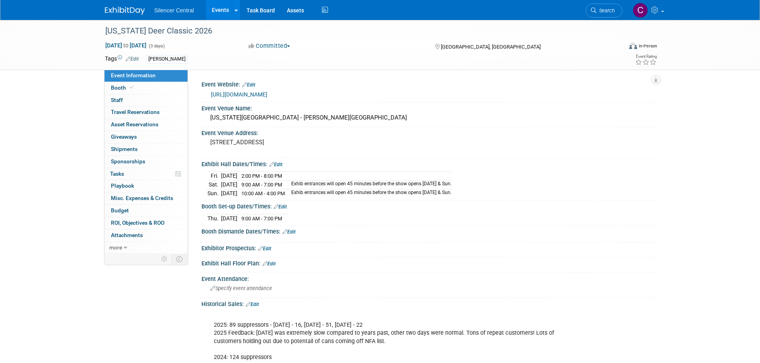
click at [285, 205] on link "Edit" at bounding box center [280, 207] width 13 height 6
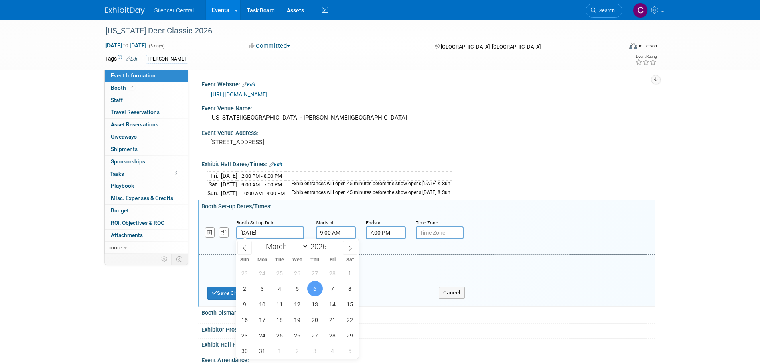
click at [276, 233] on input "Mar 6, 2025" at bounding box center [270, 233] width 68 height 13
click at [330, 244] on span at bounding box center [330, 244] width 6 height 5
type input "2026"
click at [319, 272] on span "5" at bounding box center [315, 274] width 16 height 16
type input "Mar 5, 2026"
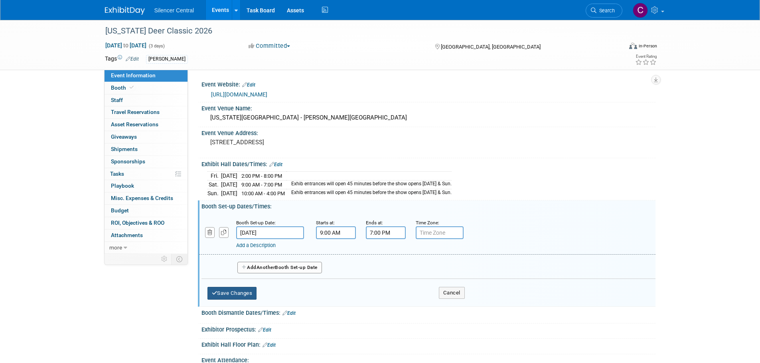
click at [243, 296] on button "Save Changes" at bounding box center [231, 293] width 49 height 13
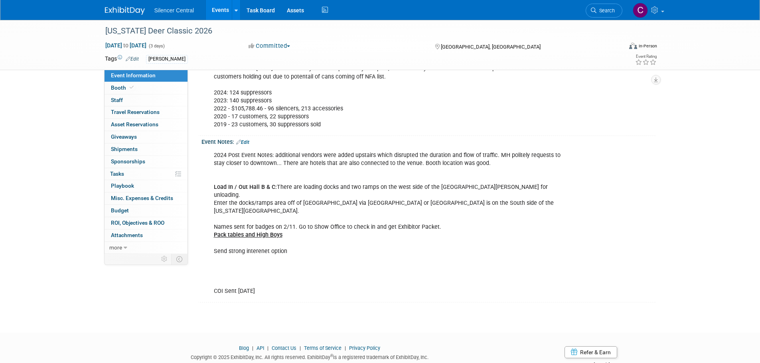
scroll to position [273, 0]
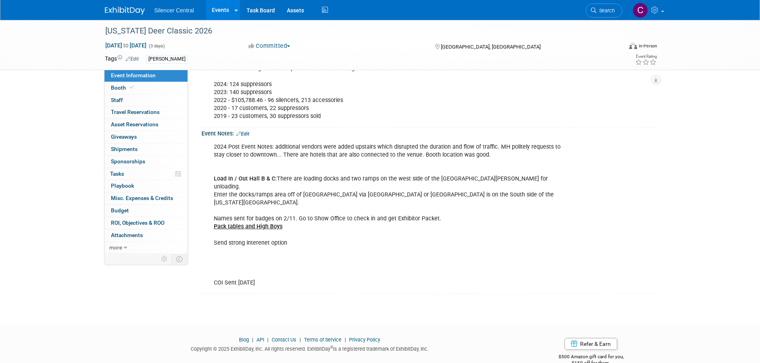
click at [252, 131] on div "Event Notes: Edit" at bounding box center [428, 133] width 454 height 10
click at [249, 131] on link "Edit" at bounding box center [242, 134] width 13 height 6
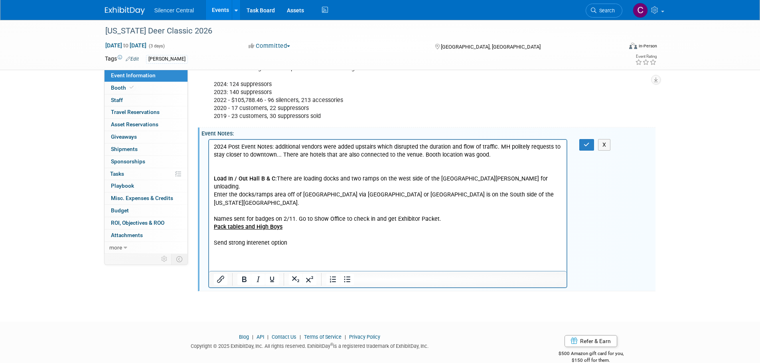
scroll to position [286, 0]
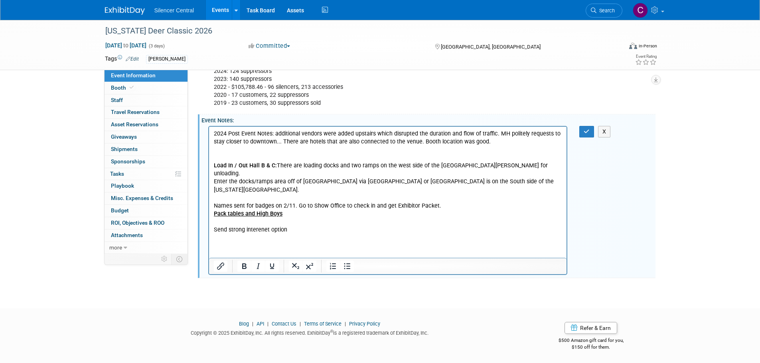
drag, startPoint x: 286, startPoint y: 250, endPoint x: 239, endPoint y: 252, distance: 47.1
click at [239, 252] on p "2024 Post Event Notes: additional vendors were added upstairs which disrupted t…" at bounding box center [387, 202] width 349 height 144
click at [593, 127] on button "button" at bounding box center [586, 132] width 15 height 12
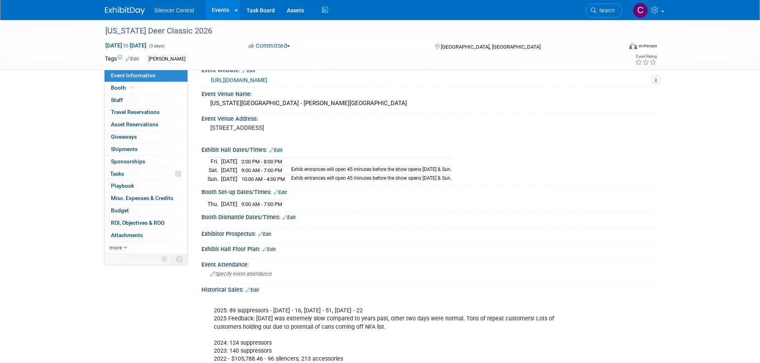
scroll to position [0, 0]
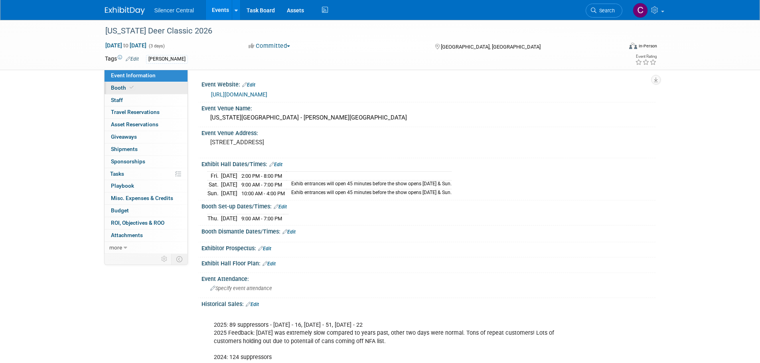
click at [128, 90] on span "Booth" at bounding box center [123, 88] width 24 height 6
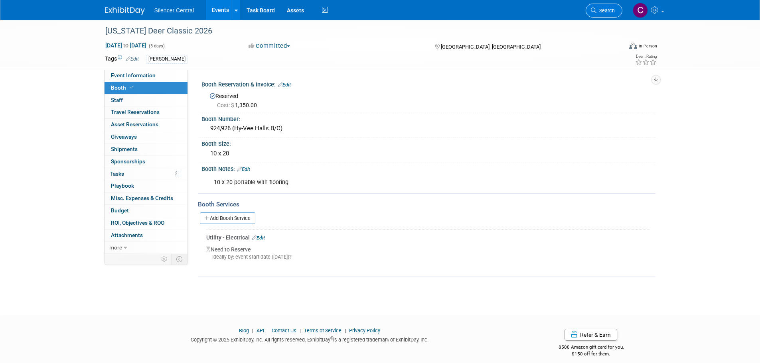
click at [604, 10] on span "Search" at bounding box center [605, 11] width 18 height 6
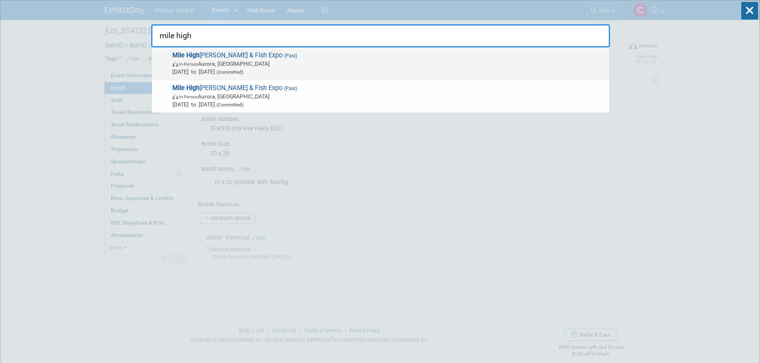
type input "mile high"
click at [286, 49] on div "Mile High Hunt & Fish Expo (Past) In-Person Aurora, CO Apr 11, 2025 to Apr 13, …" at bounding box center [380, 63] width 457 height 33
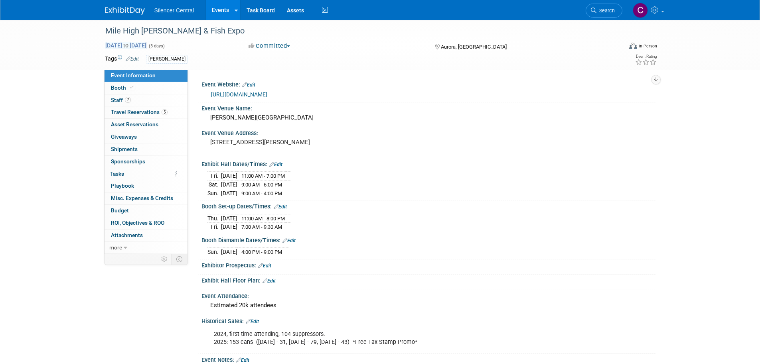
click at [147, 48] on span "[DATE] to [DATE]" at bounding box center [126, 45] width 42 height 7
select select "3"
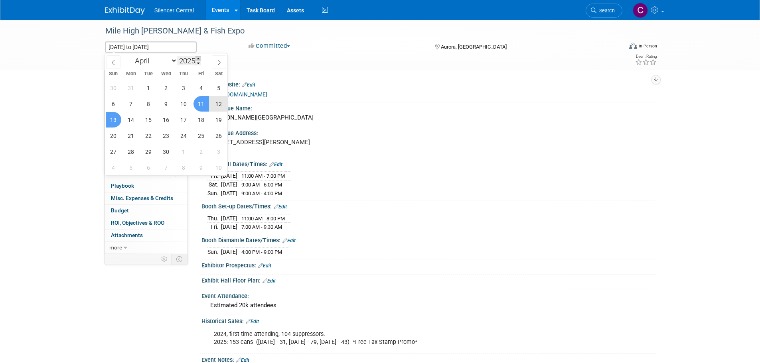
click at [198, 58] on span at bounding box center [198, 58] width 6 height 5
type input "2026"
drag, startPoint x: 120, startPoint y: 62, endPoint x: 137, endPoint y: 108, distance: 49.2
click at [120, 63] on div "January February March April May June July August September October November [D…" at bounding box center [166, 60] width 92 height 14
click at [111, 63] on icon at bounding box center [113, 63] width 6 height 6
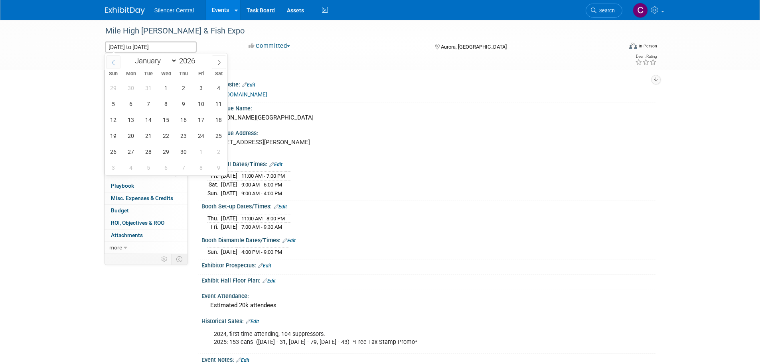
select select "2"
click at [199, 121] on span "20" at bounding box center [201, 120] width 16 height 16
type input "Mar 20, 2026"
click at [112, 139] on span "22" at bounding box center [114, 136] width 16 height 16
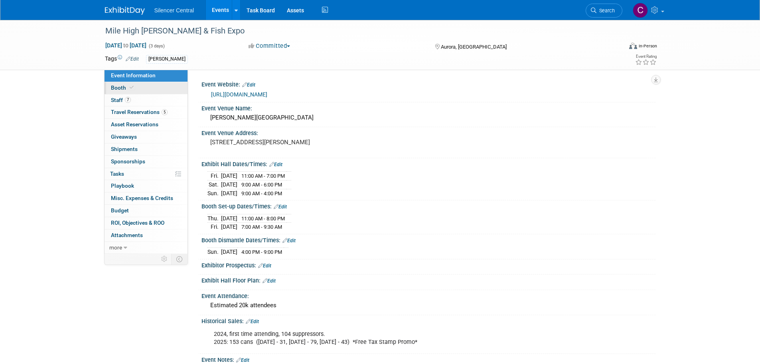
click at [134, 87] on link "Booth" at bounding box center [145, 88] width 83 height 12
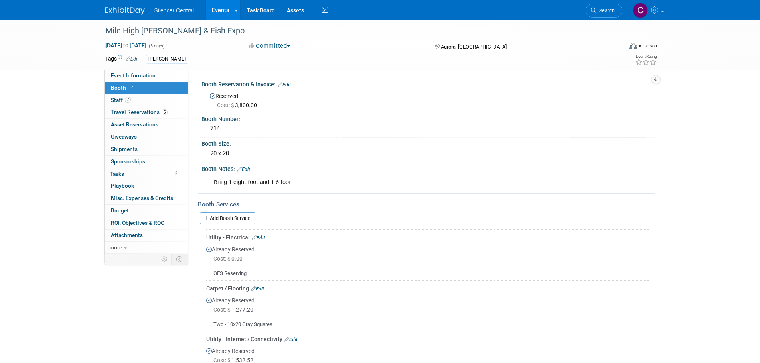
click at [291, 83] on link "Edit" at bounding box center [284, 85] width 13 height 6
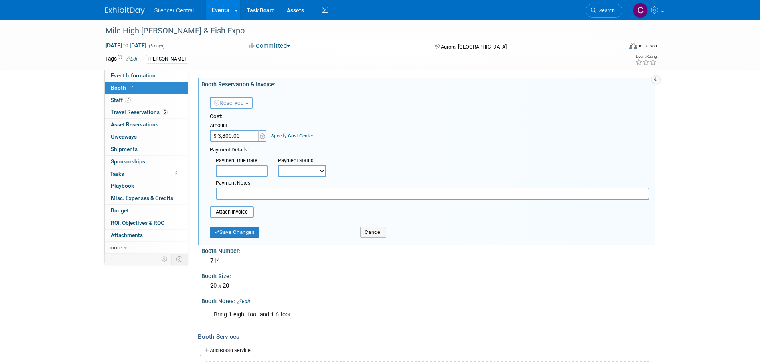
click at [246, 135] on input "$ 3,800.00" at bounding box center [235, 136] width 50 height 12
type input "$ 3,500.00"
click at [248, 236] on button "Save Changes" at bounding box center [234, 232] width 49 height 11
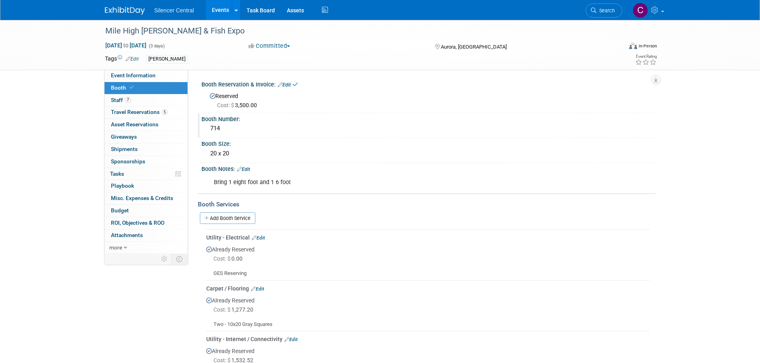
click at [240, 121] on div "Booth Number:" at bounding box center [428, 118] width 454 height 10
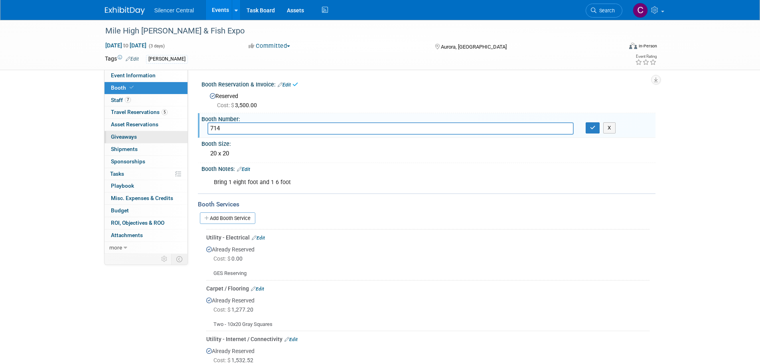
drag, startPoint x: 240, startPoint y: 121, endPoint x: 180, endPoint y: 132, distance: 60.7
click at [180, 132] on div "Event Information Event Info Booth Booth 7 Staff 7 Staff 5 Travel Reservations …" at bounding box center [380, 262] width 562 height 485
type input "TBD"
click at [595, 129] on icon "button" at bounding box center [593, 127] width 6 height 5
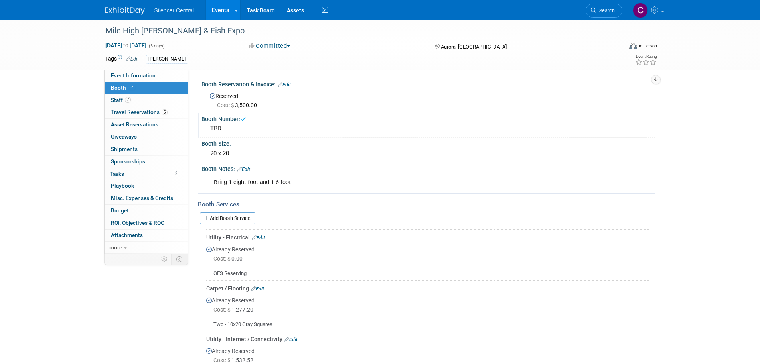
click at [304, 183] on div "Bring 1 eight foot and 1 6 foot" at bounding box center [387, 183] width 359 height 16
click at [303, 181] on div "Bring 1 eight foot and 1 6 foot" at bounding box center [387, 183] width 359 height 16
click at [254, 169] on div "Booth Notes: Edit" at bounding box center [428, 168] width 454 height 10
click at [250, 169] on link "Edit" at bounding box center [243, 170] width 13 height 6
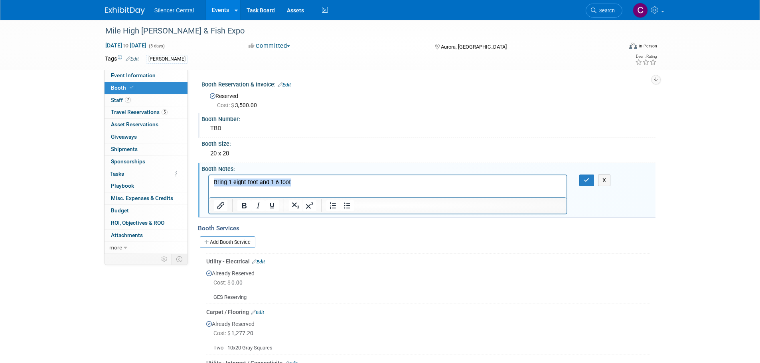
drag, startPoint x: 308, startPoint y: 184, endPoint x: 75, endPoint y: 188, distance: 232.9
click at [209, 186] on html "Bring 1 eight foot and 1 6 foot" at bounding box center [388, 180] width 358 height 11
click at [589, 179] on icon "button" at bounding box center [586, 180] width 6 height 6
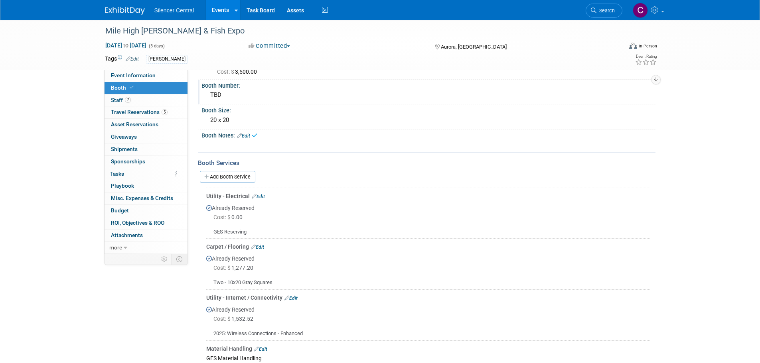
scroll to position [80, 0]
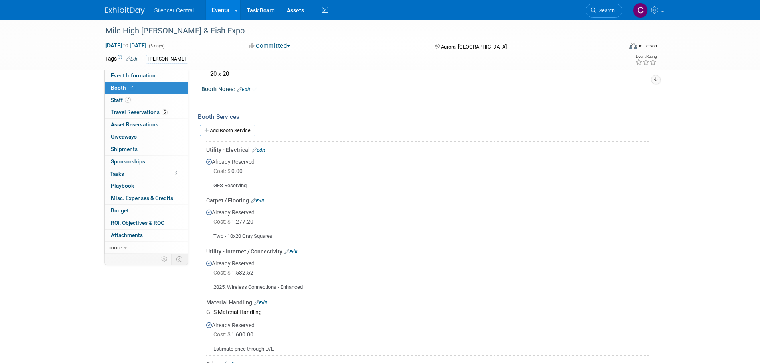
click at [264, 201] on link "Edit" at bounding box center [257, 201] width 13 height 6
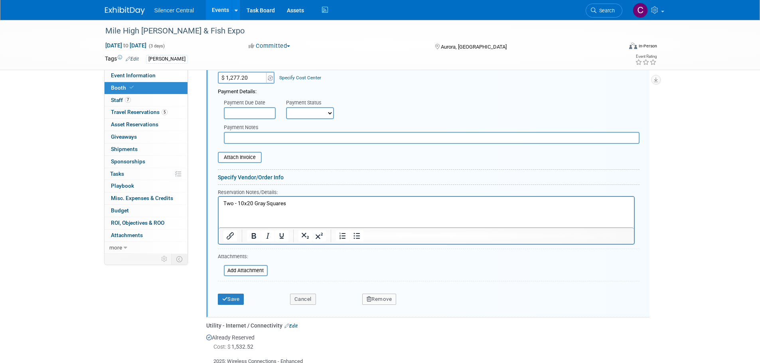
scroll to position [421, 0]
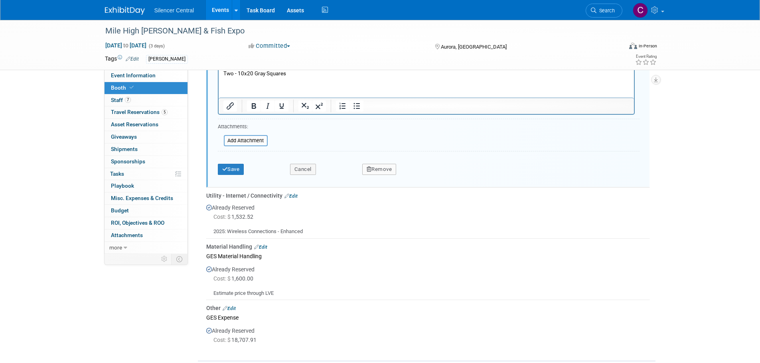
click at [387, 165] on button "Remove" at bounding box center [379, 169] width 34 height 11
click at [422, 177] on link "Yes" at bounding box center [423, 176] width 23 height 13
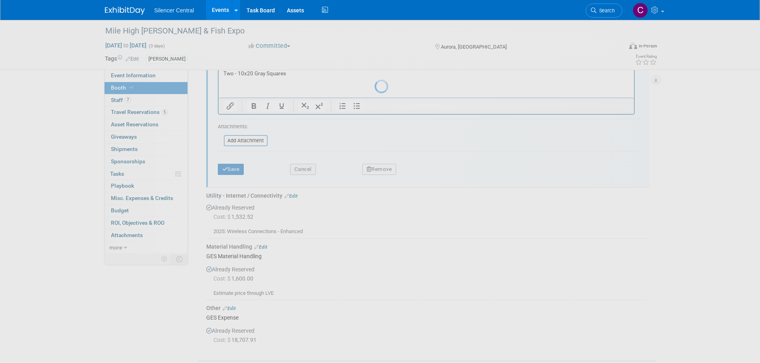
scroll to position [169, 0]
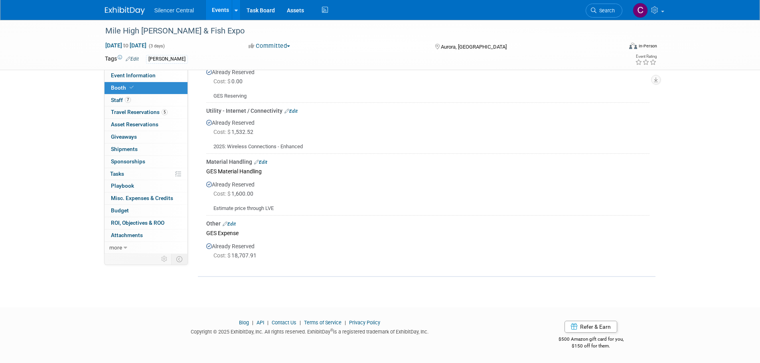
click at [292, 112] on link "Edit" at bounding box center [290, 111] width 13 height 6
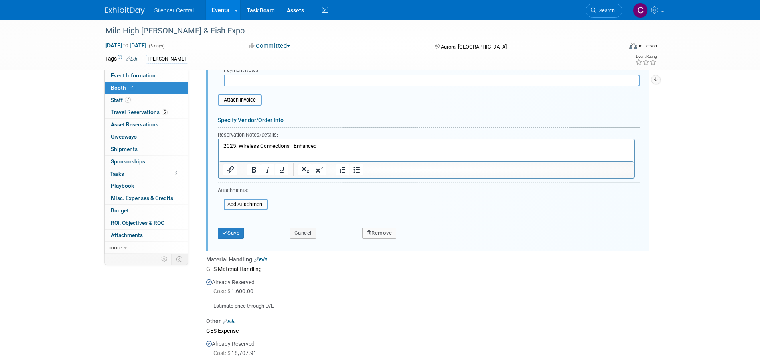
scroll to position [421, 0]
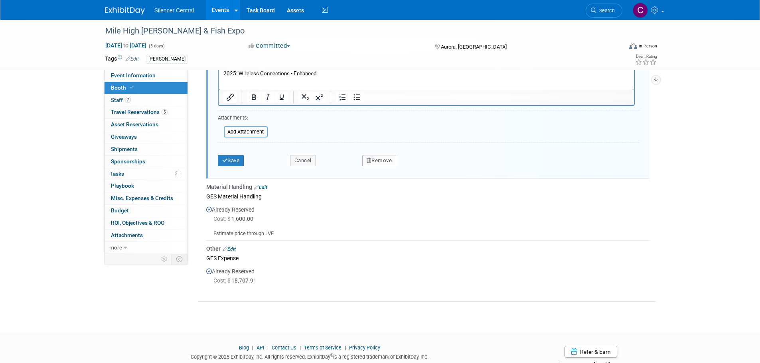
click at [373, 163] on button "Remove" at bounding box center [379, 160] width 34 height 11
click at [413, 170] on link "Yes" at bounding box center [423, 167] width 23 height 13
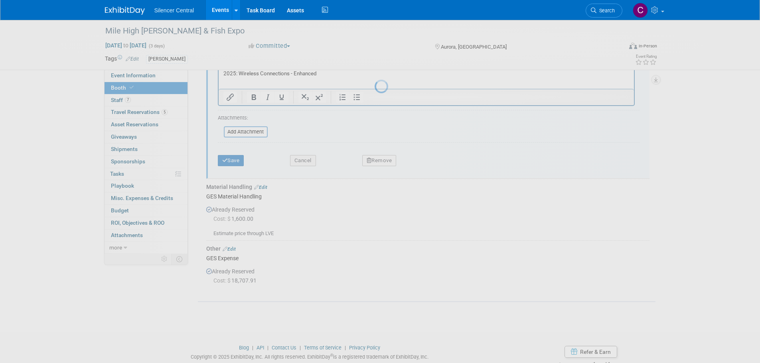
scroll to position [118, 0]
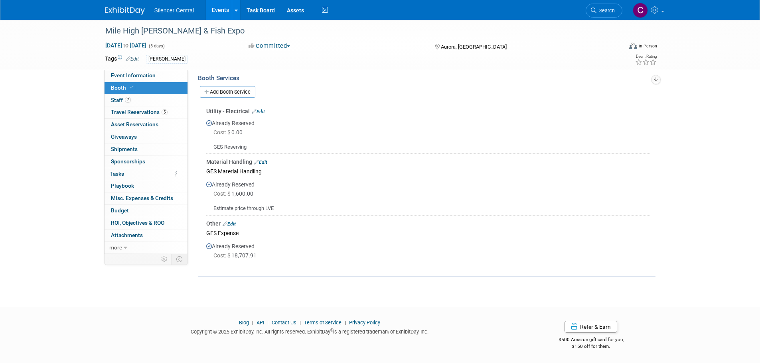
click at [264, 160] on link "Edit" at bounding box center [260, 163] width 13 height 6
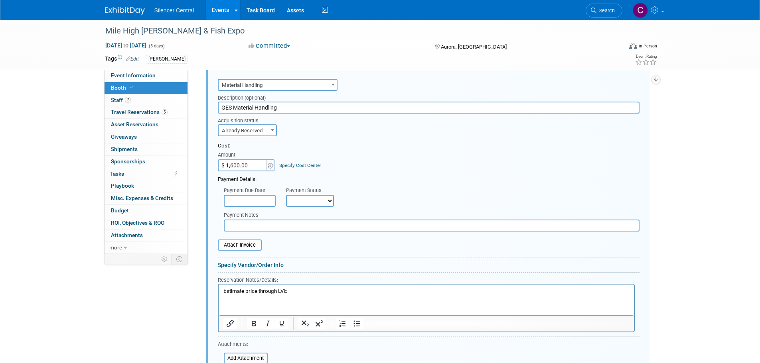
scroll to position [381, 0]
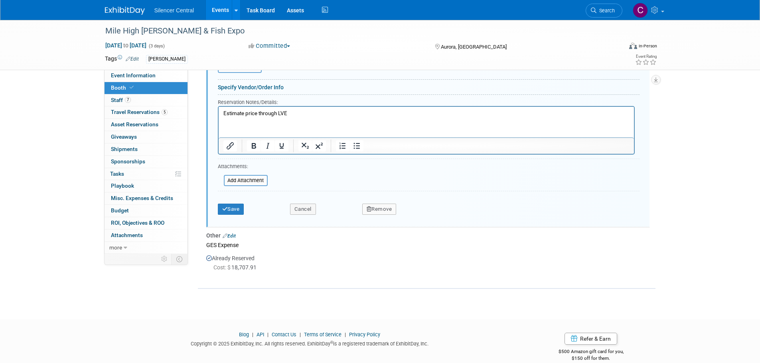
click at [373, 211] on button "Remove" at bounding box center [379, 209] width 34 height 11
click at [419, 219] on icon at bounding box center [418, 216] width 5 height 4
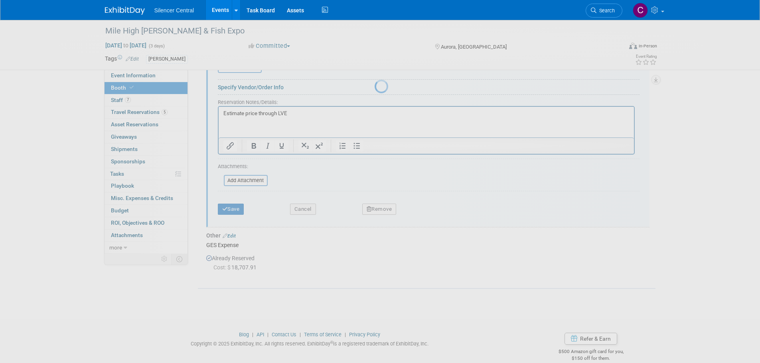
scroll to position [57, 0]
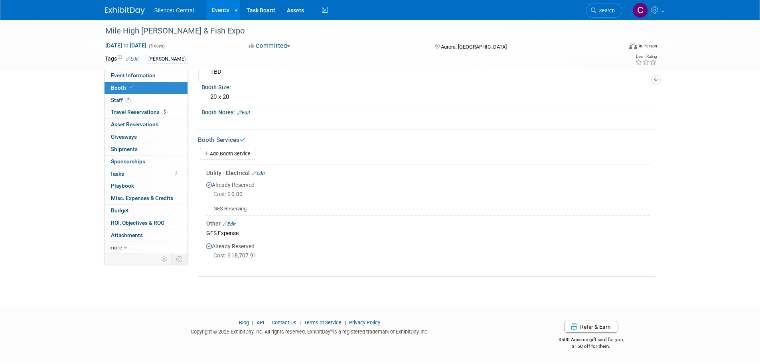
click at [234, 225] on link "Edit" at bounding box center [229, 224] width 13 height 6
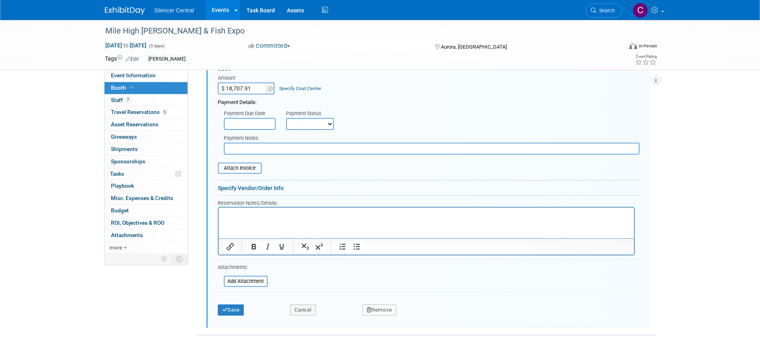
scroll to position [339, 0]
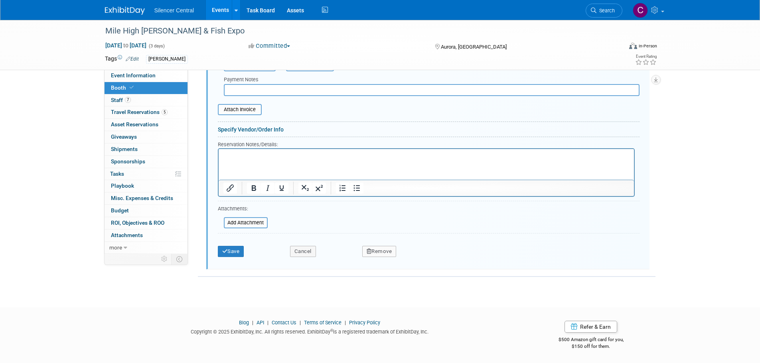
click at [378, 254] on button "Remove" at bounding box center [379, 251] width 34 height 11
click at [424, 257] on link "Yes" at bounding box center [423, 258] width 23 height 13
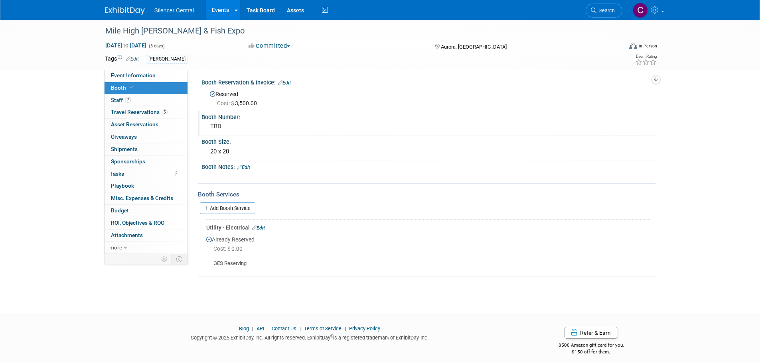
scroll to position [0, 0]
drag, startPoint x: 124, startPoint y: 72, endPoint x: 169, endPoint y: 79, distance: 45.2
click at [124, 72] on link "Event Information" at bounding box center [145, 76] width 83 height 12
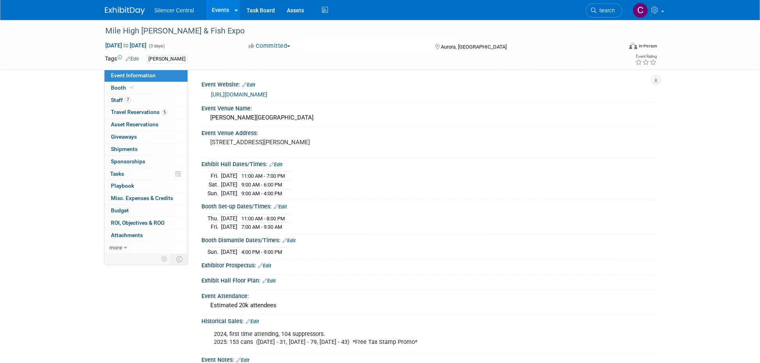
click at [135, 14] on img at bounding box center [125, 11] width 40 height 8
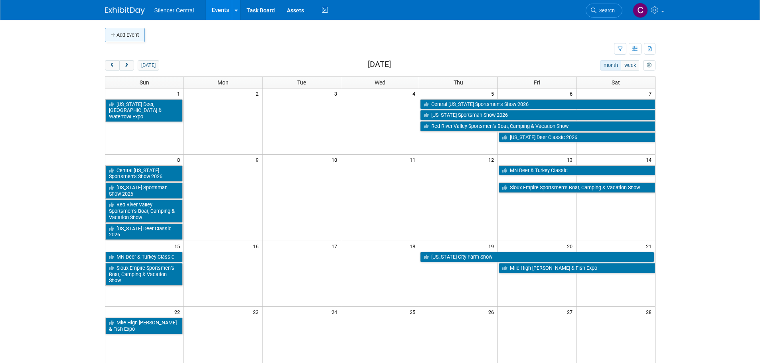
click at [120, 34] on button "Add Event" at bounding box center [125, 35] width 40 height 14
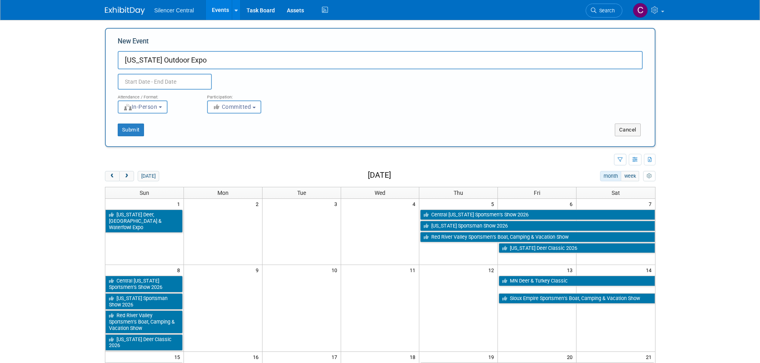
type input "[US_STATE] Outdoor Expo"
click at [158, 83] on input "text" at bounding box center [165, 82] width 94 height 16
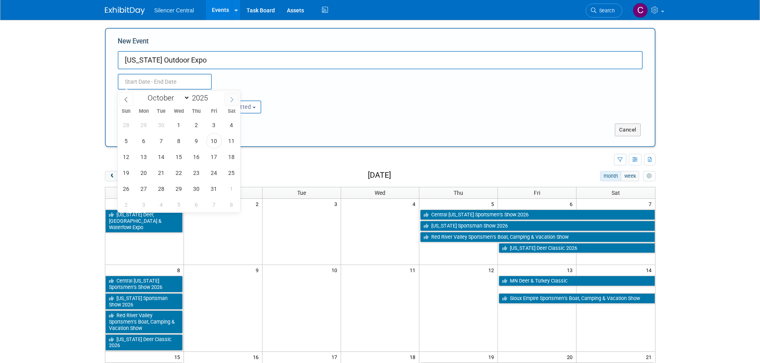
click at [229, 100] on icon at bounding box center [232, 100] width 6 height 6
select select "10"
click at [212, 96] on span at bounding box center [211, 95] width 6 height 5
type input "2026"
click at [232, 103] on span at bounding box center [232, 100] width 14 height 14
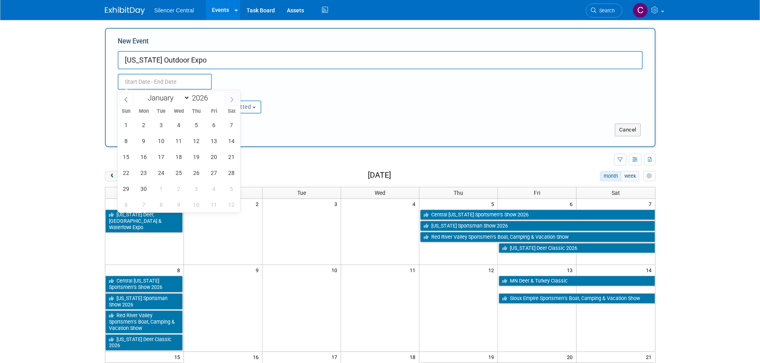
select select "11"
click at [232, 102] on span at bounding box center [232, 100] width 14 height 14
type input "2027"
click at [232, 102] on span at bounding box center [232, 100] width 14 height 14
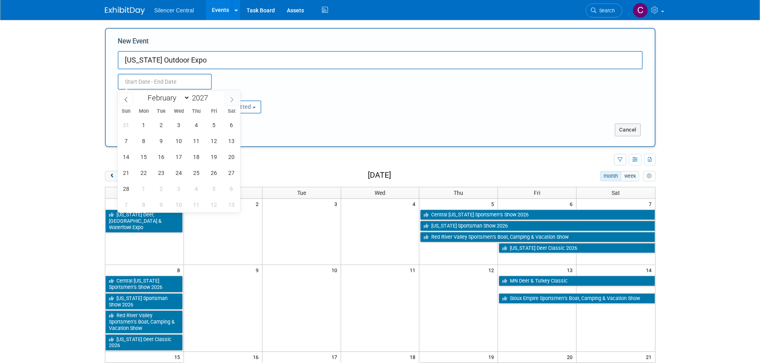
select select "2"
click at [229, 171] on span "27" at bounding box center [232, 173] width 16 height 16
type input "[DATE] to [DATE]"
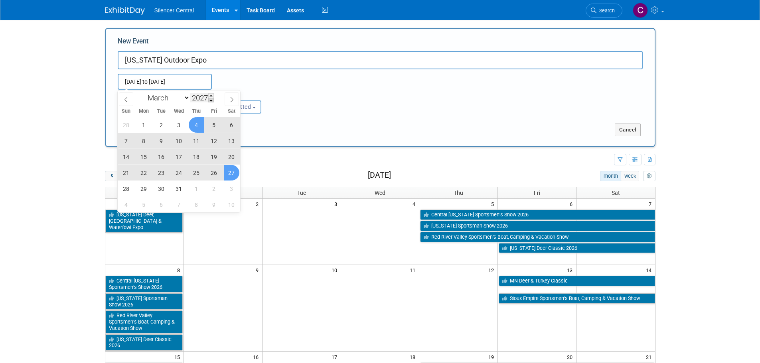
click at [211, 99] on span at bounding box center [211, 100] width 6 height 5
type input "2026"
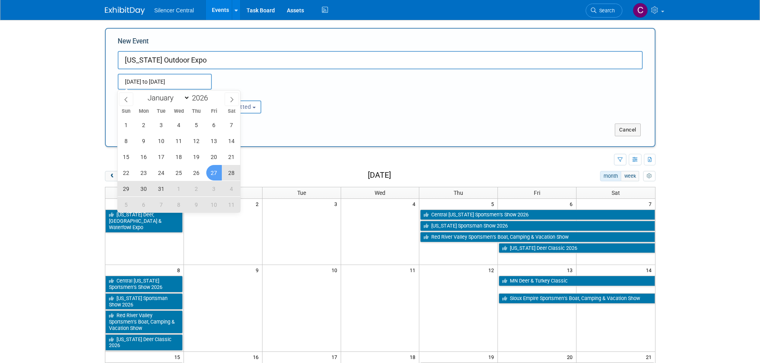
click at [214, 174] on span "27" at bounding box center [214, 173] width 16 height 16
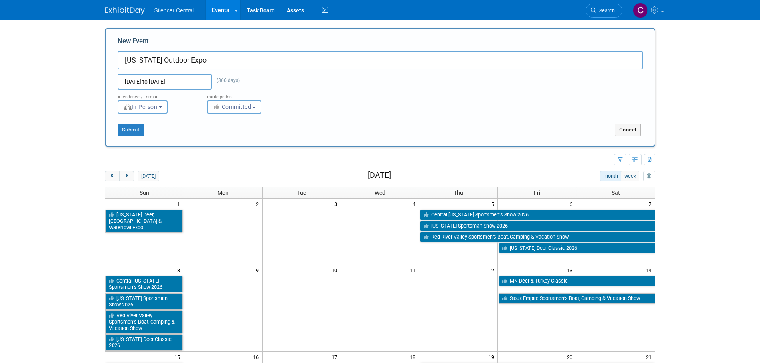
click at [182, 88] on input "[DATE] to [DATE]" at bounding box center [165, 82] width 94 height 16
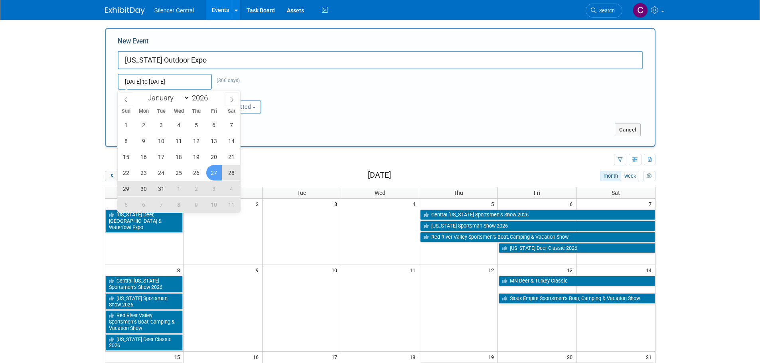
click at [125, 187] on span "29" at bounding box center [126, 189] width 16 height 16
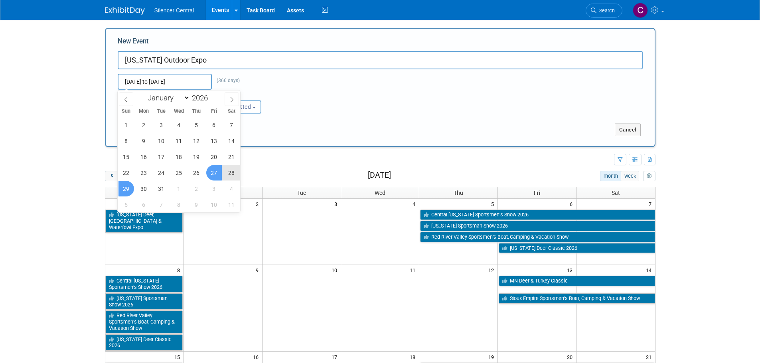
click at [209, 171] on span "27" at bounding box center [214, 173] width 16 height 16
type input "[DATE] to [DATE]"
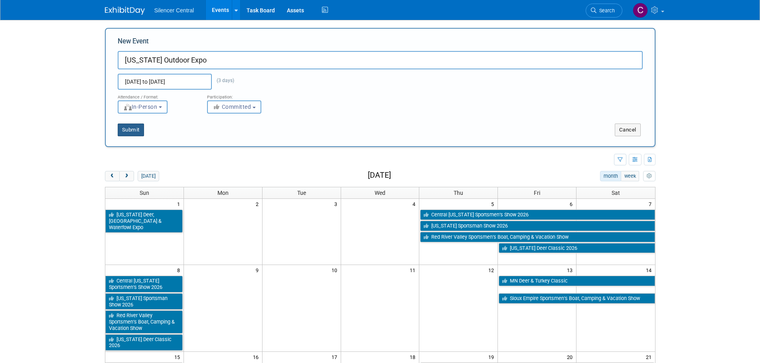
click at [128, 130] on button "Submit" at bounding box center [131, 130] width 26 height 13
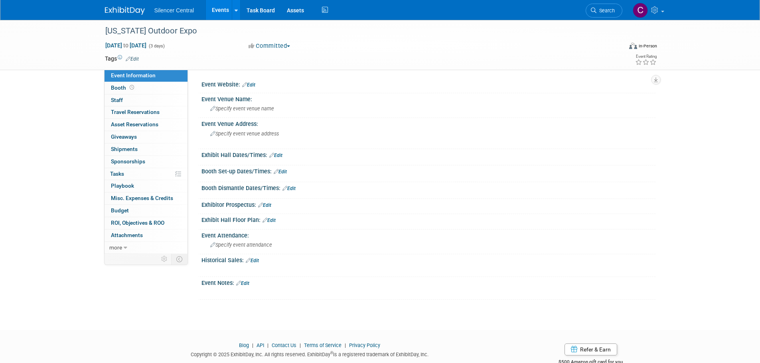
click at [252, 85] on link "Edit" at bounding box center [248, 85] width 13 height 6
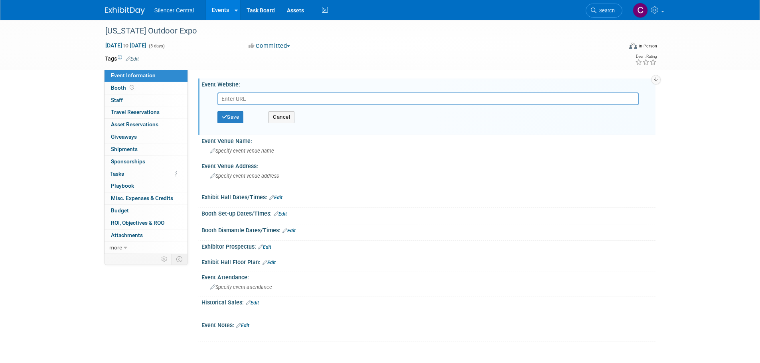
click at [272, 94] on input "text" at bounding box center [427, 99] width 421 height 13
paste input "[URL][DOMAIN_NAME]"
type input "[URL][DOMAIN_NAME]"
click at [237, 116] on button "Save" at bounding box center [230, 117] width 26 height 12
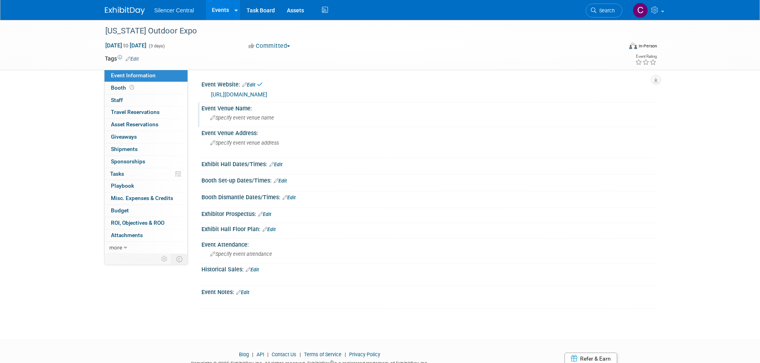
click at [246, 118] on span "Specify event venue name" at bounding box center [242, 118] width 64 height 6
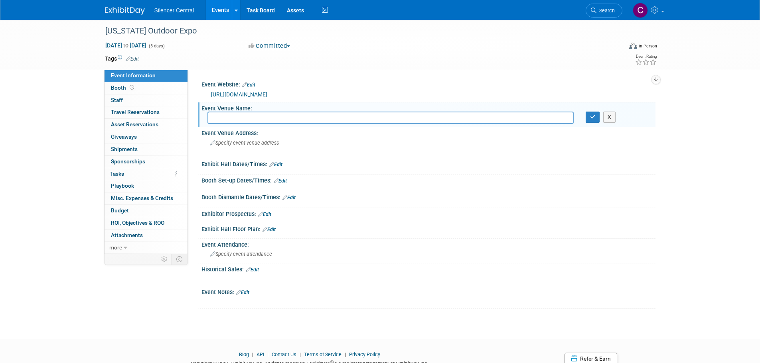
click at [272, 120] on input "text" at bounding box center [390, 118] width 366 height 12
type input "[PERSON_NAME] and [GEOGRAPHIC_DATA]"
click at [595, 121] on button "button" at bounding box center [592, 117] width 14 height 11
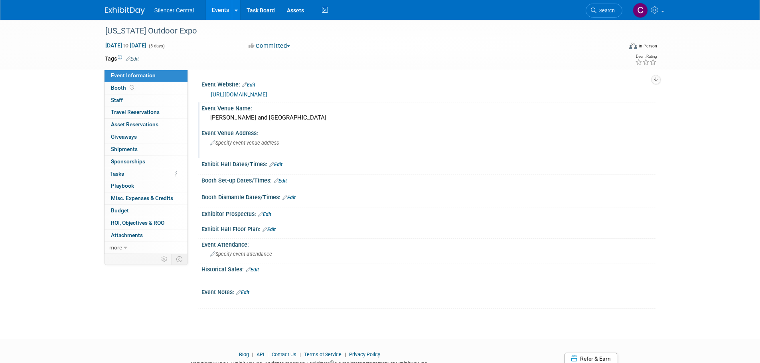
click at [255, 144] on span "Specify event venue address" at bounding box center [244, 143] width 69 height 6
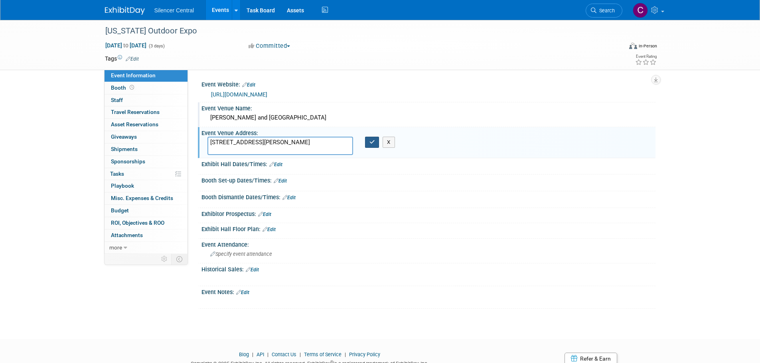
type textarea "[STREET_ADDRESS][PERSON_NAME]"
click at [374, 142] on icon "button" at bounding box center [372, 142] width 6 height 5
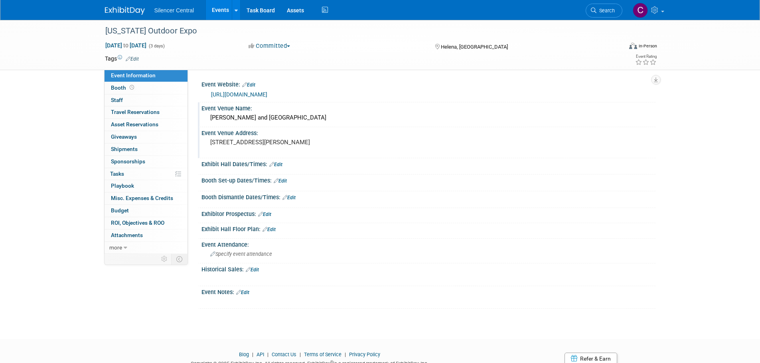
click at [277, 164] on link "Edit" at bounding box center [275, 165] width 13 height 6
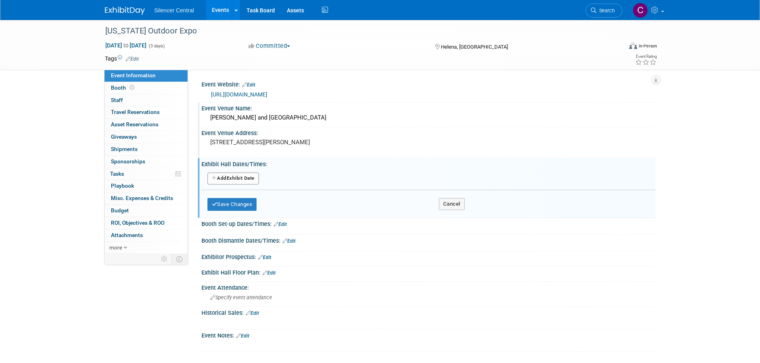
click at [242, 180] on button "Add Another Exhibit Date" at bounding box center [232, 179] width 51 height 12
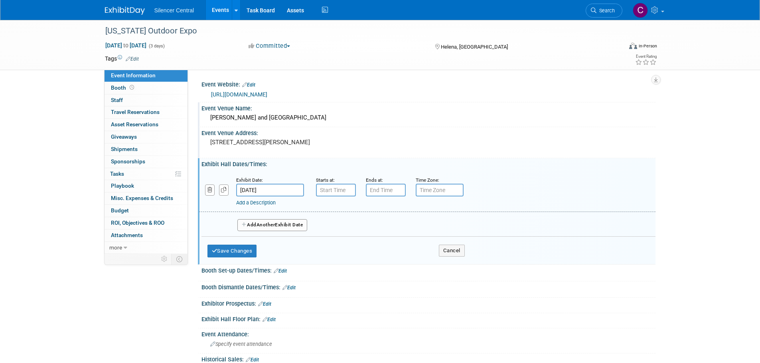
click at [274, 222] on button "Add Another Exhibit Date" at bounding box center [272, 225] width 70 height 12
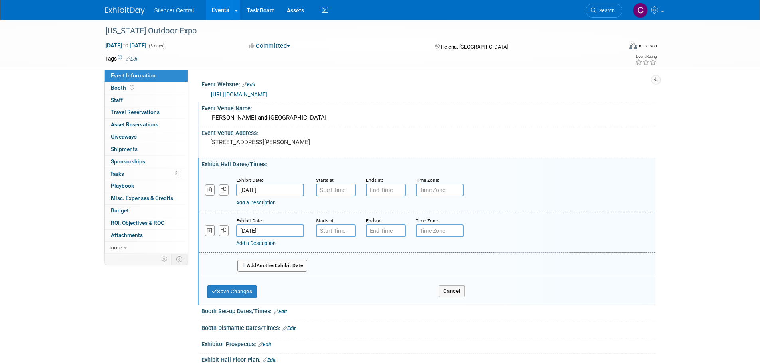
click at [279, 266] on button "Add Another Exhibit Date" at bounding box center [272, 266] width 70 height 12
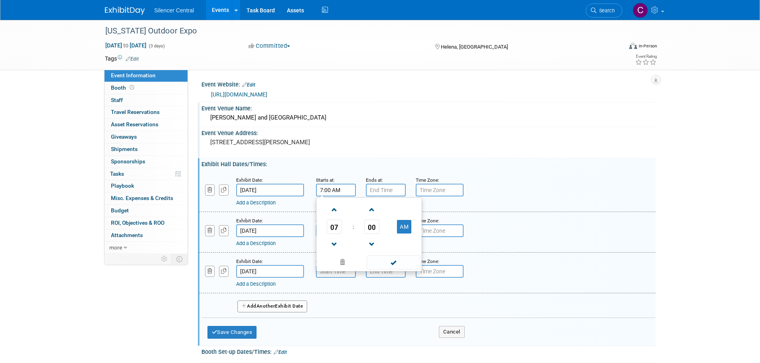
click at [330, 191] on input "7:00 AM" at bounding box center [336, 190] width 40 height 13
click at [339, 214] on span at bounding box center [334, 210] width 14 height 14
click at [335, 246] on span at bounding box center [334, 245] width 14 height 14
click at [335, 245] on span at bounding box center [334, 245] width 14 height 14
click at [335, 244] on span at bounding box center [334, 245] width 14 height 14
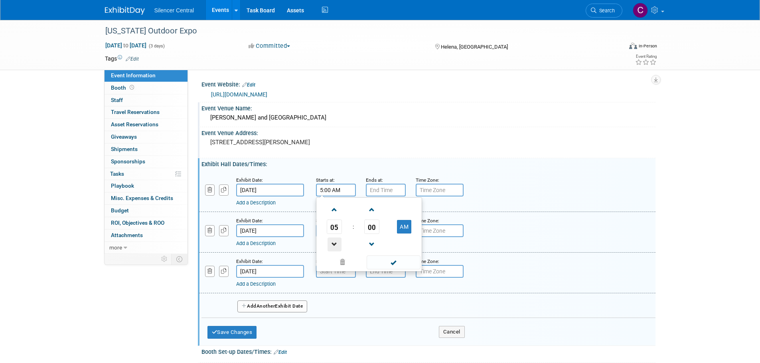
click at [335, 243] on span at bounding box center [334, 245] width 14 height 14
click at [336, 242] on span at bounding box center [334, 245] width 14 height 14
click at [408, 229] on button "AM" at bounding box center [404, 227] width 14 height 14
type input "3:00 PM"
click at [387, 256] on span at bounding box center [393, 263] width 54 height 14
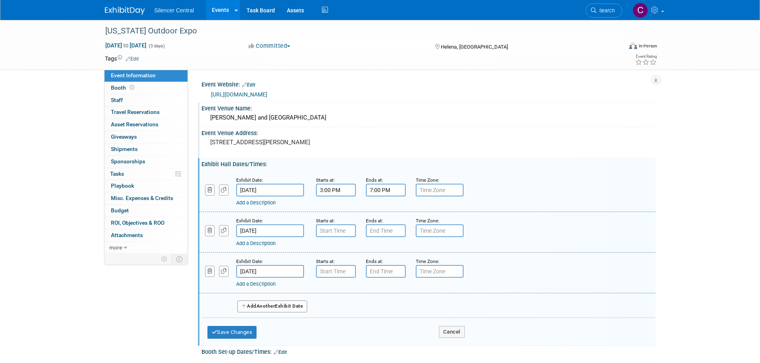
click at [392, 192] on input "7:00 PM" at bounding box center [386, 190] width 40 height 13
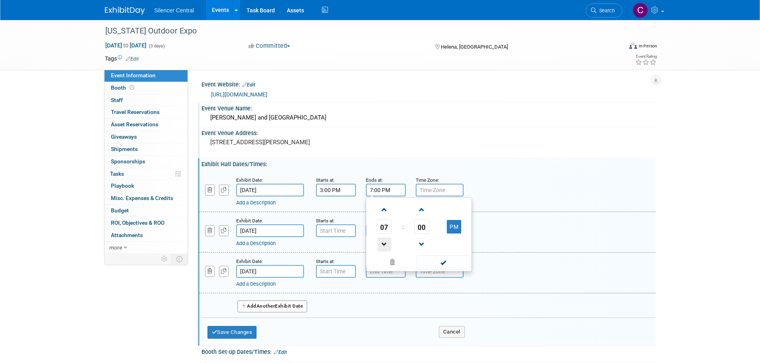
click at [386, 246] on span at bounding box center [384, 245] width 14 height 14
type input "6:00 PM"
click at [436, 263] on span at bounding box center [443, 263] width 54 height 14
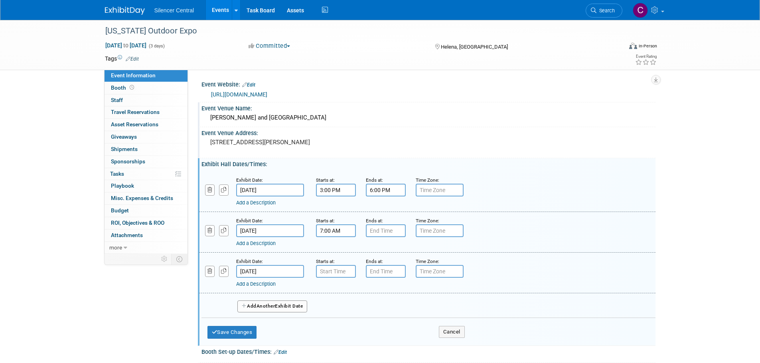
click at [338, 231] on input "7:00 AM" at bounding box center [336, 231] width 40 height 13
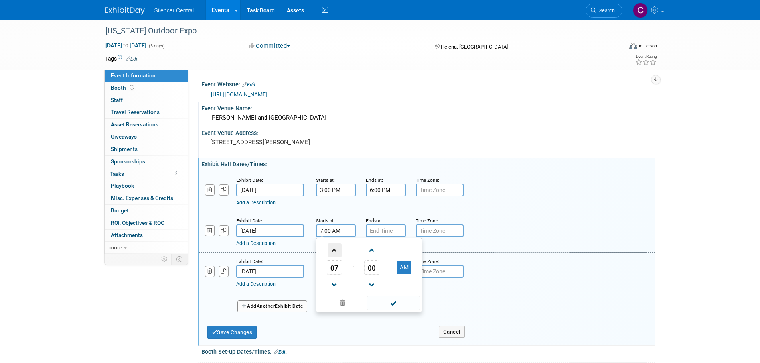
click at [333, 253] on span at bounding box center [334, 251] width 14 height 14
type input "10:00 AM"
click at [390, 311] on div "10 : 00 AM 12 01 02 03 04 05 06 07 08 09 10 11 00 05 10 15 20 25 30 35 40 45 50…" at bounding box center [369, 275] width 106 height 75
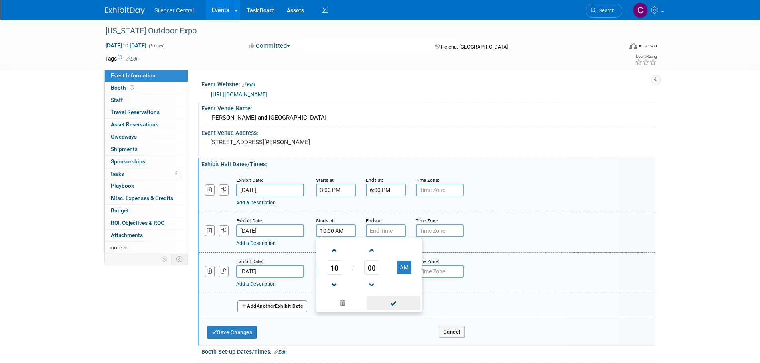
click at [390, 303] on span at bounding box center [393, 303] width 54 height 14
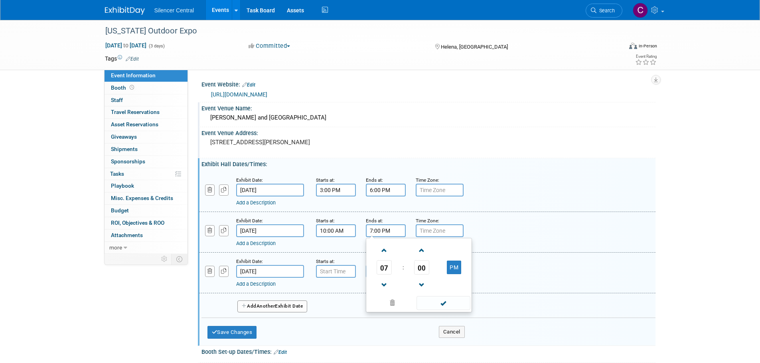
click at [380, 227] on input "7:00 PM" at bounding box center [386, 231] width 40 height 13
click at [383, 282] on span at bounding box center [384, 285] width 14 height 14
type input "6:00 PM"
click at [433, 296] on span at bounding box center [443, 303] width 54 height 14
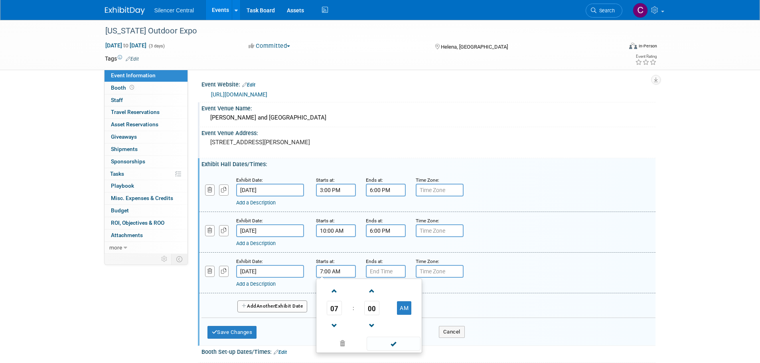
click at [335, 268] on input "7:00 AM" at bounding box center [336, 271] width 40 height 13
click at [334, 293] on span at bounding box center [334, 291] width 14 height 14
type input "10:00 AM"
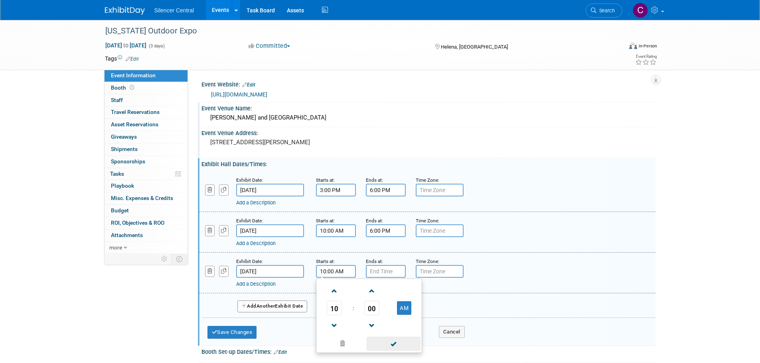
click at [378, 342] on span at bounding box center [393, 344] width 54 height 14
click at [382, 272] on input "7:00 PM" at bounding box center [386, 271] width 40 height 13
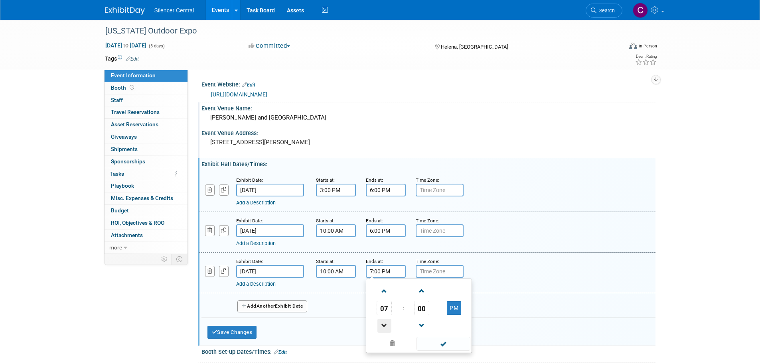
click at [387, 321] on span at bounding box center [384, 326] width 14 height 14
type input "4:00 PM"
click at [446, 343] on span at bounding box center [443, 344] width 54 height 14
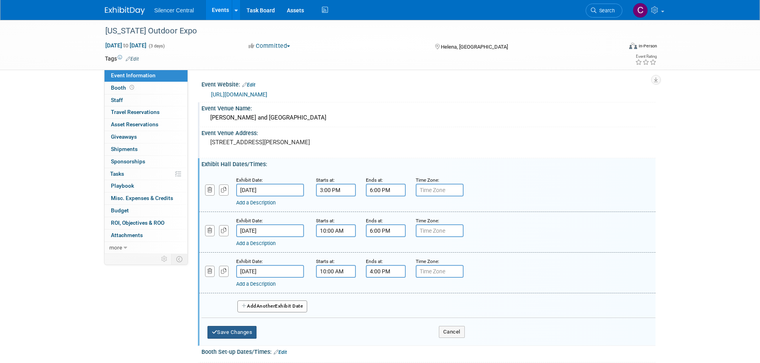
click at [244, 330] on button "Save Changes" at bounding box center [231, 332] width 49 height 13
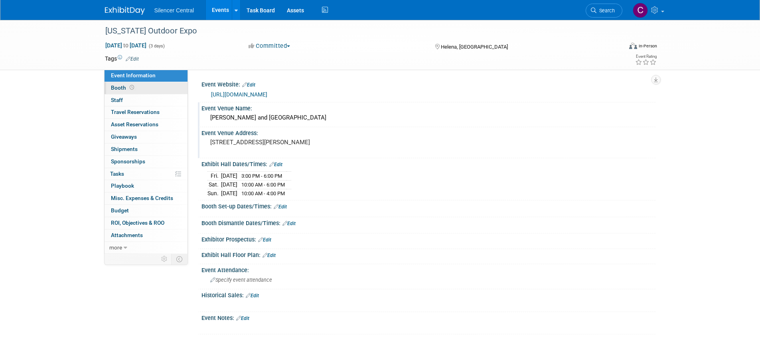
click at [148, 88] on link "Booth" at bounding box center [145, 88] width 83 height 12
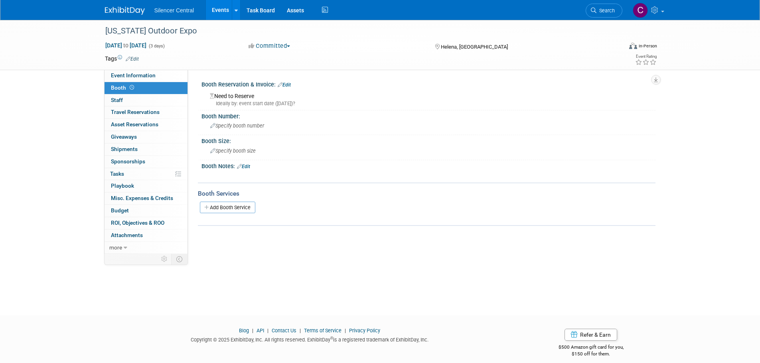
click at [286, 85] on link "Edit" at bounding box center [284, 85] width 13 height 6
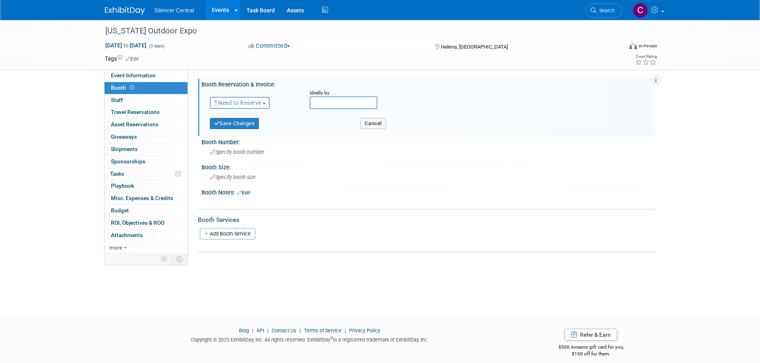
click at [265, 105] on button "Need to Reserve" at bounding box center [240, 103] width 60 height 12
click at [241, 130] on link "Reserved" at bounding box center [252, 127] width 85 height 11
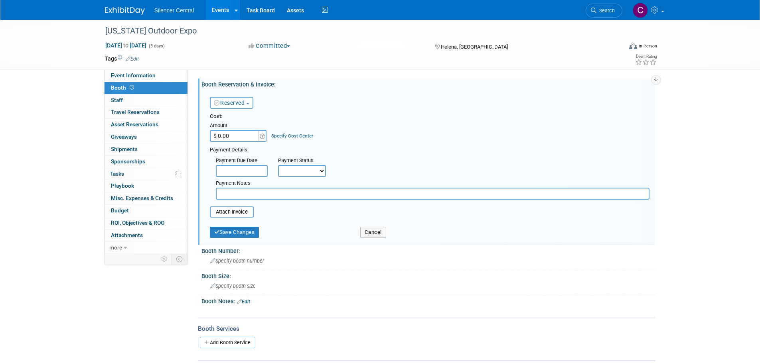
click at [238, 136] on input "$ 0.00" at bounding box center [235, 136] width 50 height 12
type input "$ 1,200.00"
click at [245, 231] on button "Save Changes" at bounding box center [234, 232] width 49 height 11
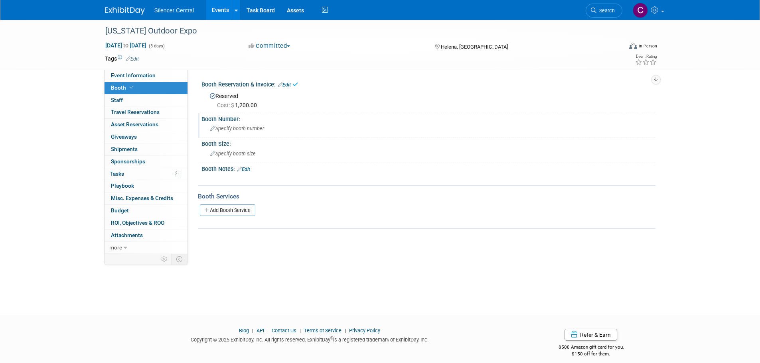
click at [244, 132] on div "Specify booth number" at bounding box center [428, 128] width 442 height 12
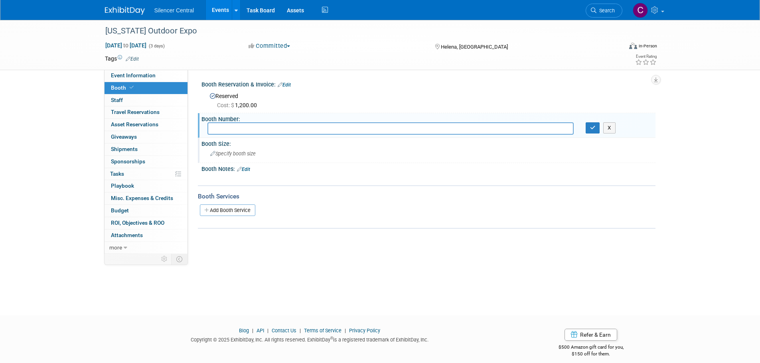
click at [239, 158] on div "Specify booth size" at bounding box center [428, 154] width 442 height 12
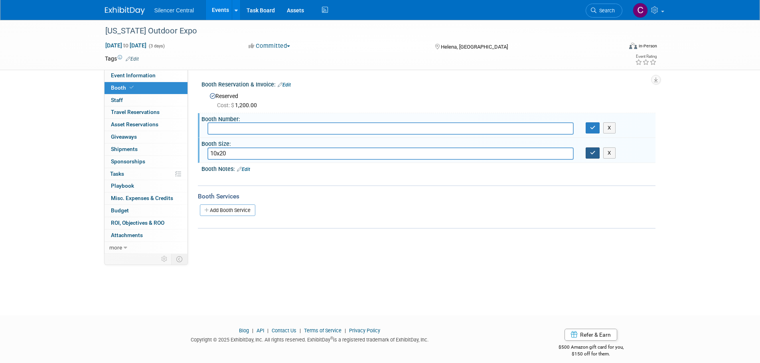
type input "10x20"
click at [590, 157] on button "button" at bounding box center [592, 153] width 14 height 11
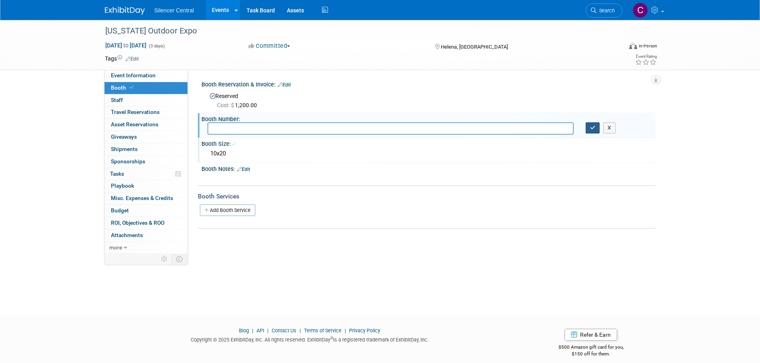
click at [589, 126] on button "button" at bounding box center [592, 127] width 14 height 11
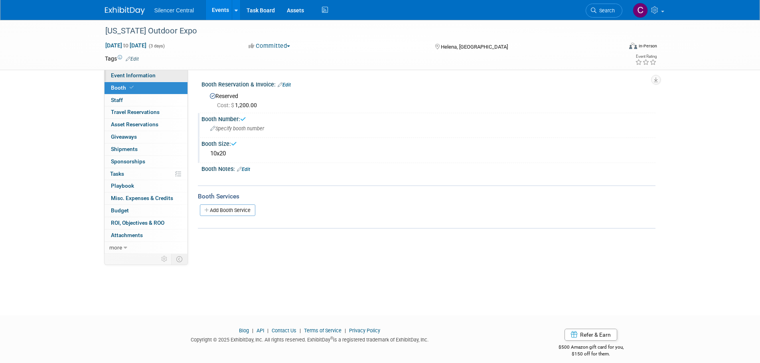
click at [139, 77] on span "Event Information" at bounding box center [133, 75] width 45 height 6
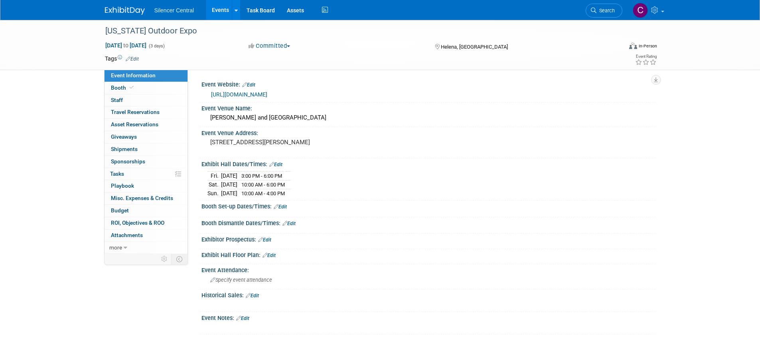
click at [133, 14] on img at bounding box center [125, 11] width 40 height 8
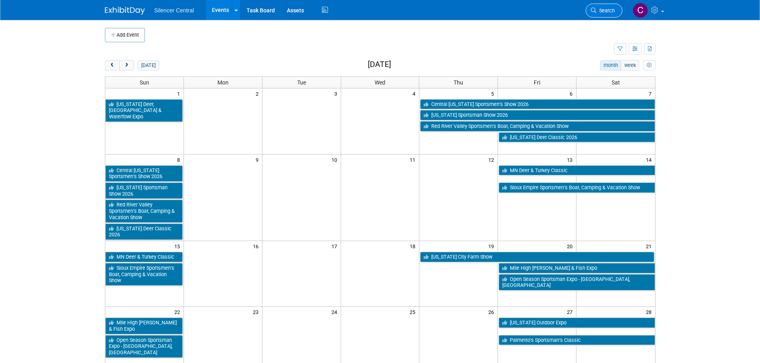
drag, startPoint x: 0, startPoint y: 0, endPoint x: 608, endPoint y: 8, distance: 608.2
click at [608, 8] on span "Search" at bounding box center [605, 11] width 18 height 6
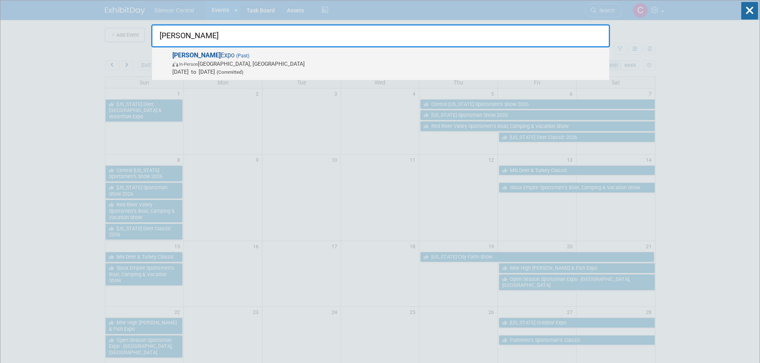
type input "[PERSON_NAME]"
click at [293, 71] on span "[DATE] to [DATE] (Committed)" at bounding box center [388, 72] width 433 height 8
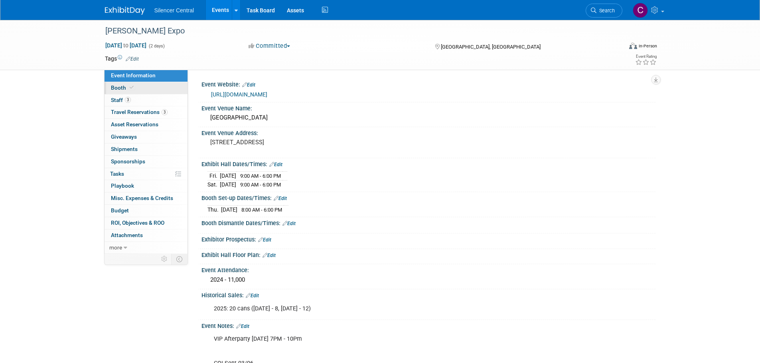
click at [134, 88] on span at bounding box center [131, 88] width 7 height 6
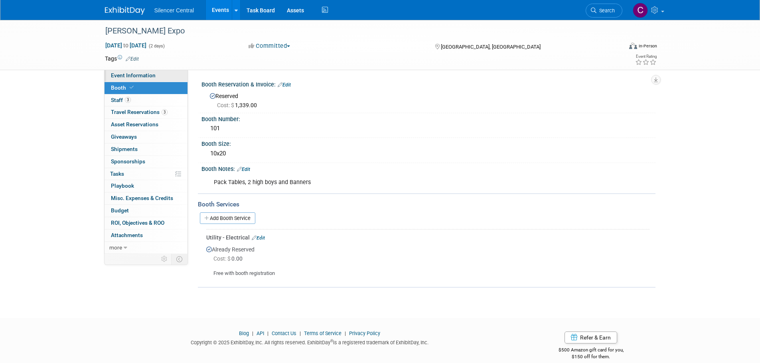
click at [141, 75] on span "Event Information" at bounding box center [133, 75] width 45 height 6
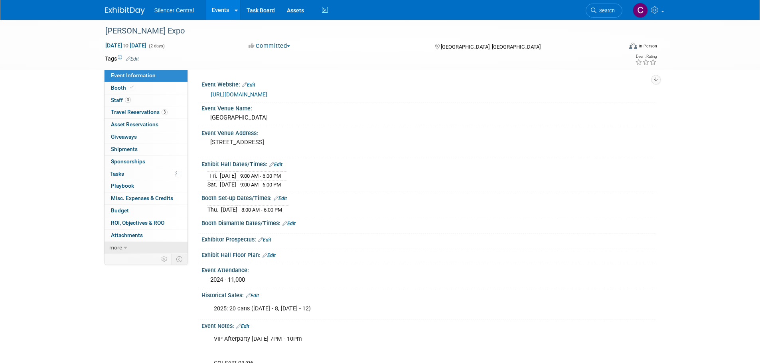
click at [129, 248] on link "more" at bounding box center [145, 248] width 83 height 12
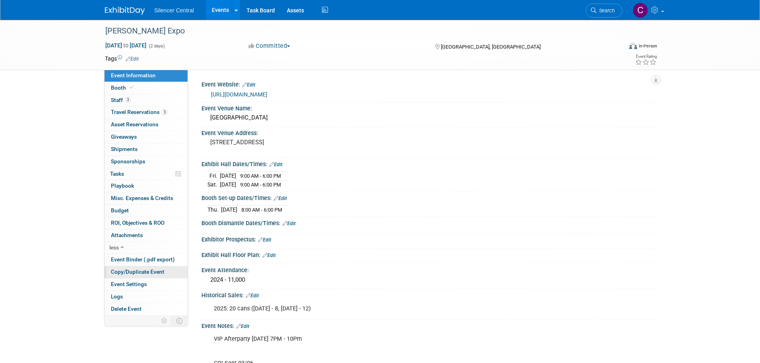
click at [130, 274] on span "Copy/Duplicate Event" at bounding box center [137, 272] width 53 height 6
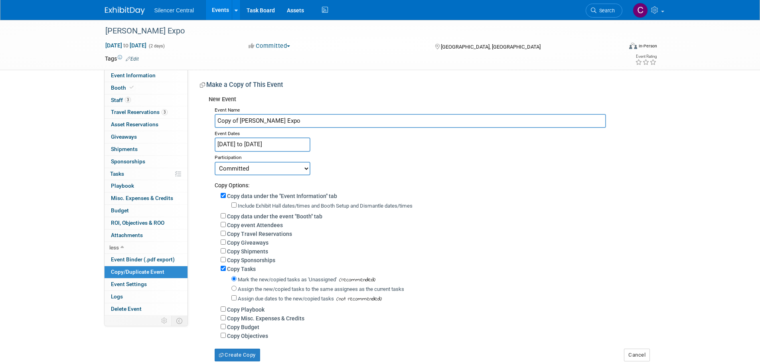
drag, startPoint x: 236, startPoint y: 122, endPoint x: 211, endPoint y: 124, distance: 25.2
click at [211, 124] on div "Event Name Copy of [PERSON_NAME] Expo Event Dates [DATE] to [DATE] Duplicate Ev…" at bounding box center [429, 232] width 441 height 257
click at [236, 120] on input "Copy of [PERSON_NAME] Expo" at bounding box center [410, 121] width 391 height 14
drag, startPoint x: 238, startPoint y: 121, endPoint x: 191, endPoint y: 129, distance: 47.3
click at [191, 129] on div "Event Website: Edit [URL][DOMAIN_NAME] Event Venue Name: Ozark empire Fairgroun…" at bounding box center [421, 216] width 467 height 292
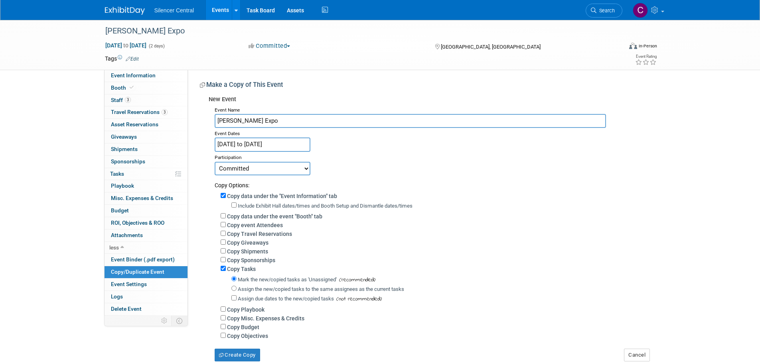
click at [264, 121] on input "[PERSON_NAME] Expo" at bounding box center [410, 121] width 391 height 14
type input "[PERSON_NAME] Expo 2026"
click at [259, 146] on input "[DATE] to [DATE]" at bounding box center [263, 145] width 96 height 14
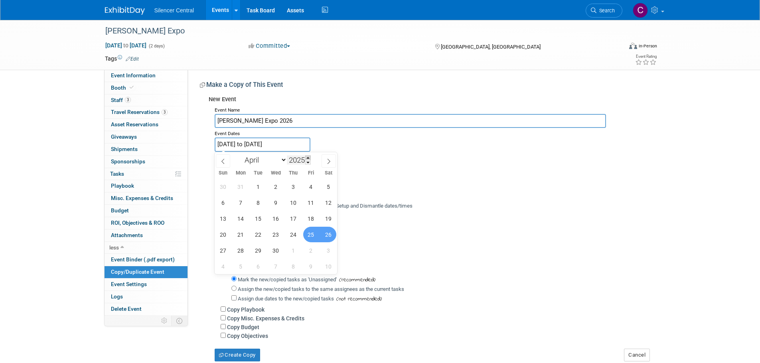
click at [310, 157] on span at bounding box center [308, 158] width 6 height 5
type input "2026"
click at [309, 221] on span "17" at bounding box center [311, 219] width 16 height 16
click at [326, 221] on span "18" at bounding box center [329, 219] width 16 height 16
type input "[DATE] to [DATE]"
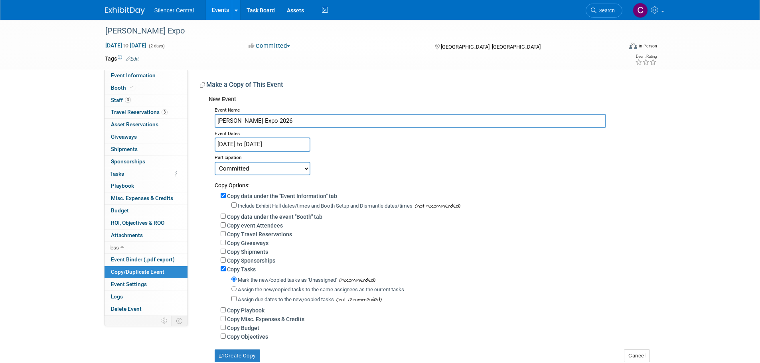
click at [245, 204] on label "Include Exhibit Hall dates/times and Booth Setup and Dismantle dates/times" at bounding box center [325, 206] width 175 height 6
click at [236, 204] on input "Include Exhibit Hall dates/times and Booth Setup and Dismantle dates/times" at bounding box center [233, 205] width 5 height 5
checkbox input "true"
click at [243, 216] on label "Copy data under the event "Booth" tab" at bounding box center [274, 217] width 95 height 6
click at [226, 216] on input "Copy data under the event "Booth" tab" at bounding box center [223, 216] width 5 height 5
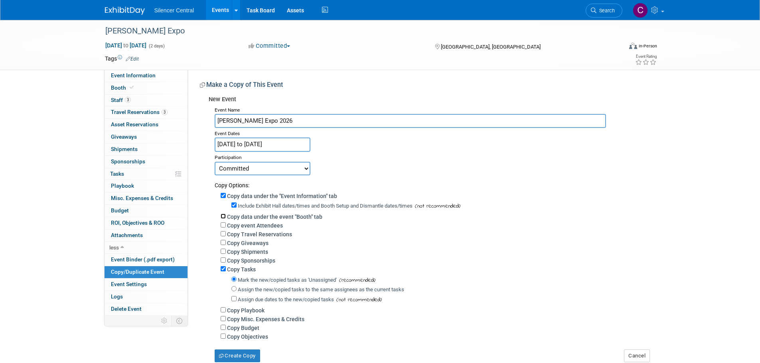
checkbox input "true"
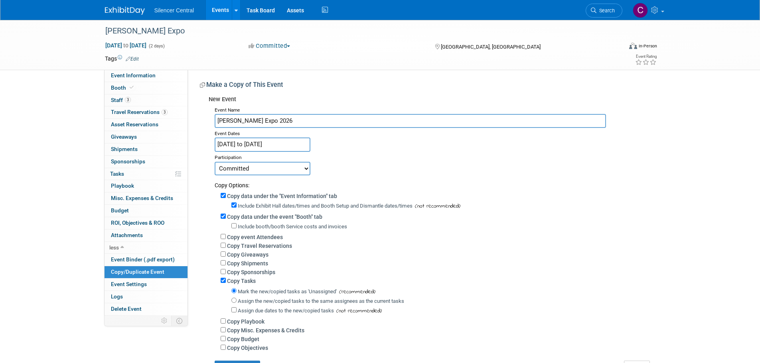
click at [247, 227] on label "Include booth/booth Service costs and invoices" at bounding box center [292, 227] width 109 height 6
click at [236, 227] on input "Include booth/booth Service costs and invoices" at bounding box center [233, 225] width 5 height 5
checkbox input "true"
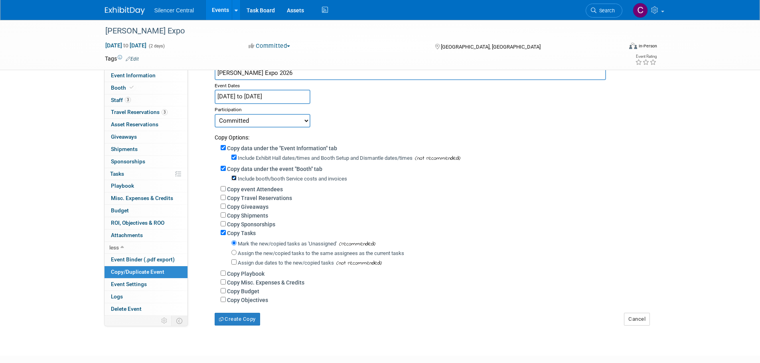
scroll to position [102, 0]
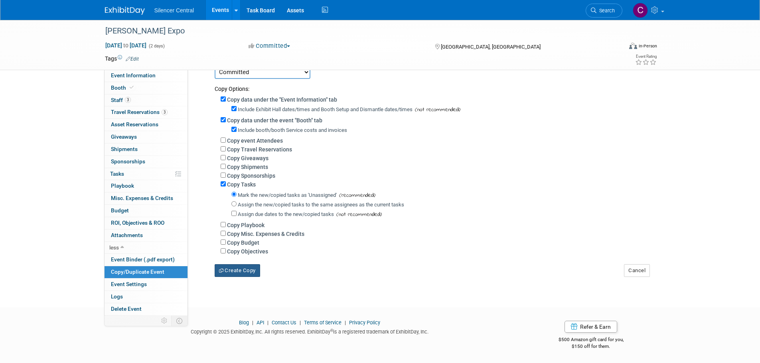
click at [240, 268] on button "Create Copy" at bounding box center [237, 270] width 45 height 13
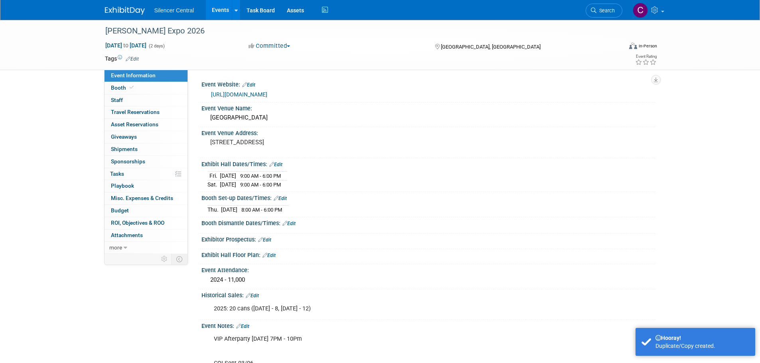
click at [281, 163] on link "Edit" at bounding box center [275, 165] width 13 height 6
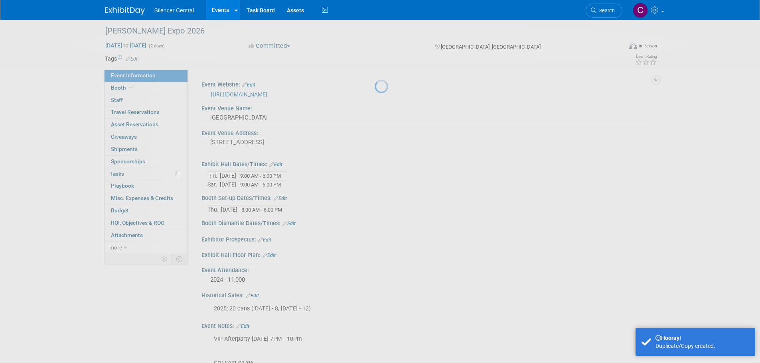
select select "3"
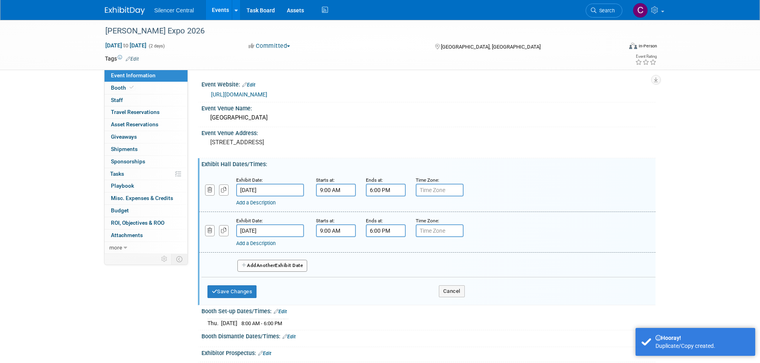
click at [279, 192] on input "Apr 25, 2025" at bounding box center [270, 190] width 68 height 13
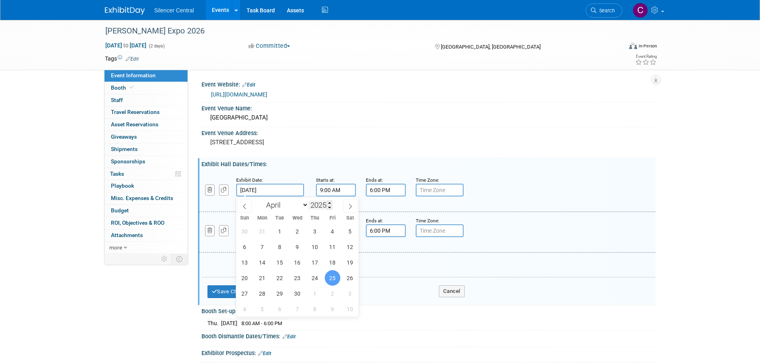
click at [327, 202] on input "2025" at bounding box center [320, 205] width 24 height 9
click at [329, 202] on span at bounding box center [330, 203] width 6 height 5
type input "2026"
click at [332, 266] on span "17" at bounding box center [333, 263] width 16 height 16
type input "Apr 17, 2026"
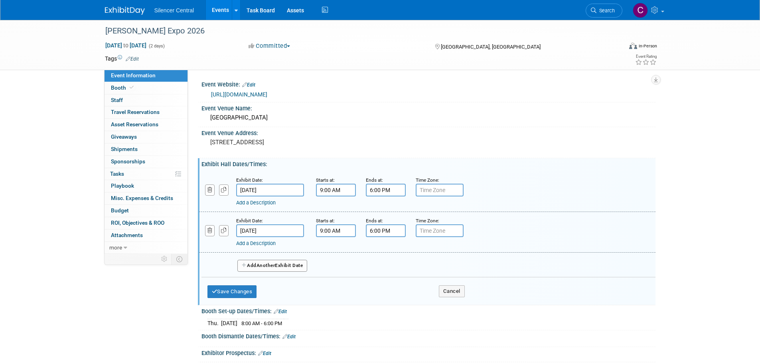
click at [290, 232] on input "Apr 26, 2025" at bounding box center [270, 231] width 68 height 13
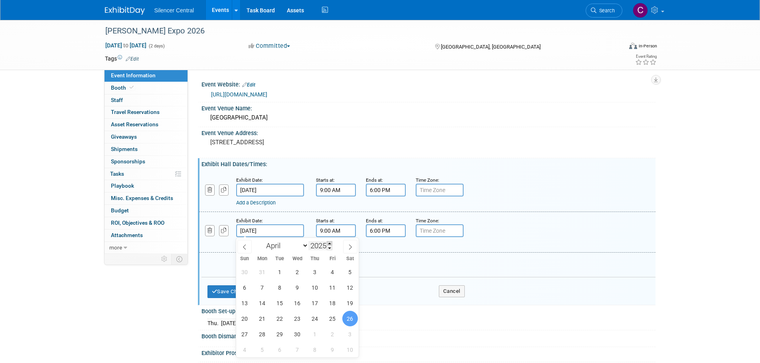
click at [330, 242] on span at bounding box center [330, 243] width 6 height 5
type input "2026"
click at [347, 305] on span "18" at bounding box center [350, 304] width 16 height 16
type input "Apr 18, 2026"
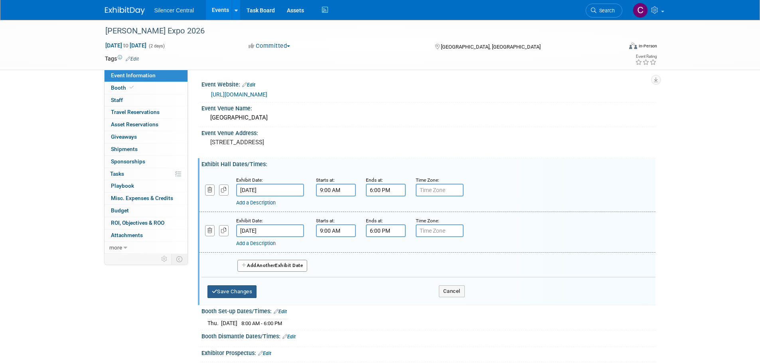
click at [231, 292] on button "Save Changes" at bounding box center [231, 292] width 49 height 13
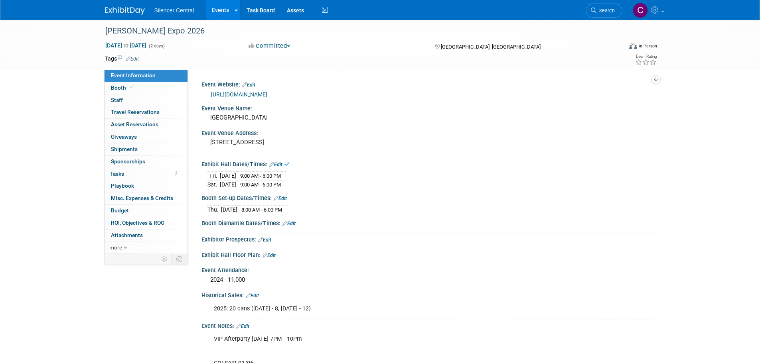
click at [284, 196] on link "Edit" at bounding box center [280, 199] width 13 height 6
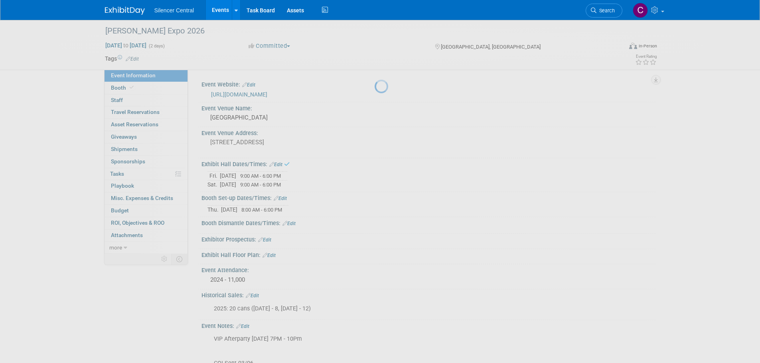
select select "3"
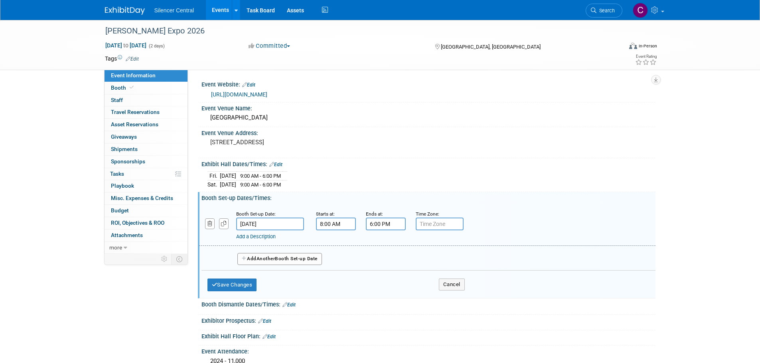
click at [281, 223] on input "Apr 24, 2025" at bounding box center [270, 224] width 68 height 13
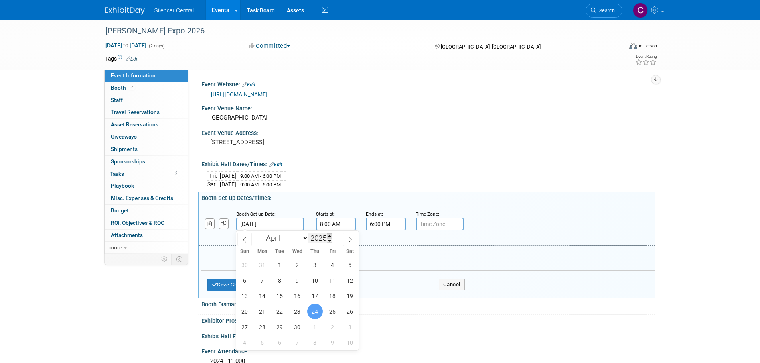
click at [332, 234] on span at bounding box center [330, 236] width 6 height 5
type input "2026"
click at [315, 299] on span "16" at bounding box center [315, 296] width 16 height 16
type input "Apr 16, 2026"
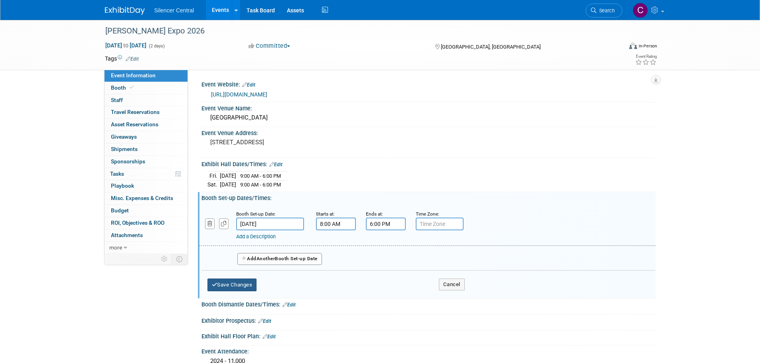
click at [244, 287] on button "Save Changes" at bounding box center [231, 285] width 49 height 13
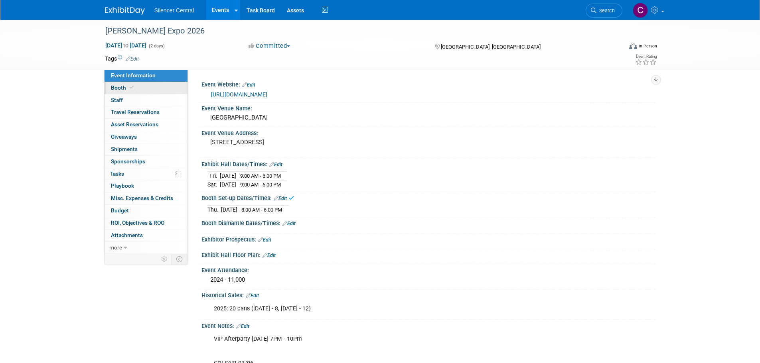
click at [142, 89] on link "Booth" at bounding box center [145, 88] width 83 height 12
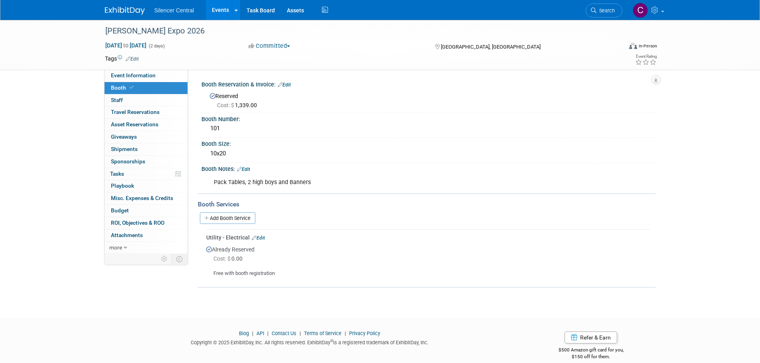
click at [288, 83] on link "Edit" at bounding box center [284, 85] width 13 height 6
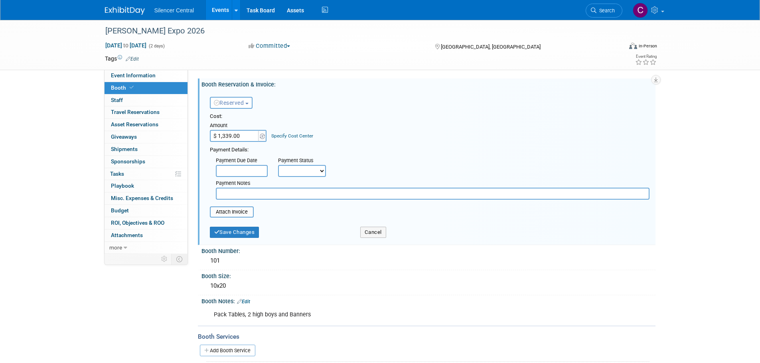
click at [242, 136] on input "$ 1,339.00" at bounding box center [235, 136] width 50 height 12
type input "$ 1,400.00"
click at [249, 234] on button "Save Changes" at bounding box center [234, 232] width 49 height 11
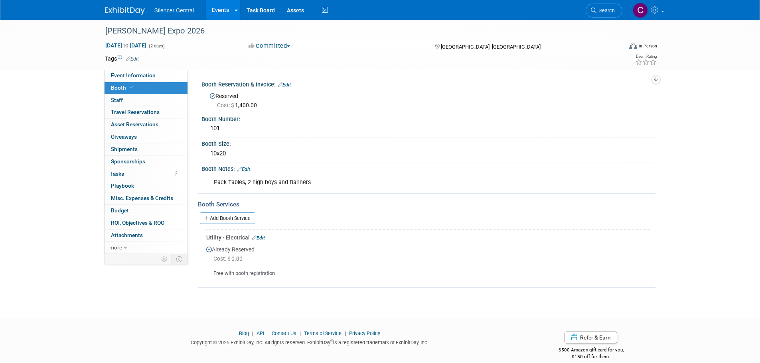
click at [126, 10] on img at bounding box center [125, 11] width 40 height 8
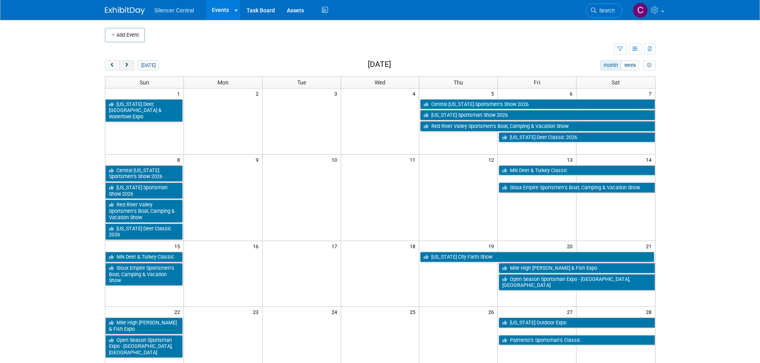
click at [131, 66] on button "next" at bounding box center [126, 65] width 15 height 10
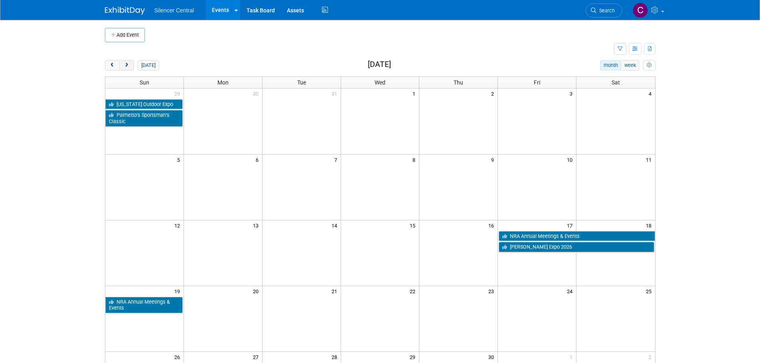
click at [125, 69] on button "next" at bounding box center [126, 65] width 15 height 10
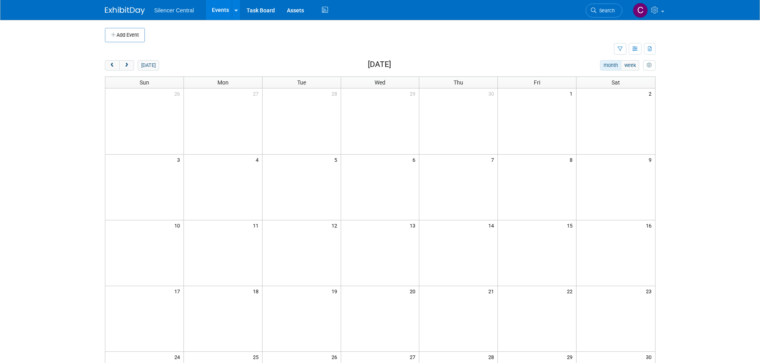
click at [123, 71] on div "[DATE] month week [DATE]" at bounding box center [380, 65] width 550 height 11
click at [131, 67] on button "next" at bounding box center [126, 65] width 15 height 10
click at [110, 69] on button "prev" at bounding box center [112, 65] width 15 height 10
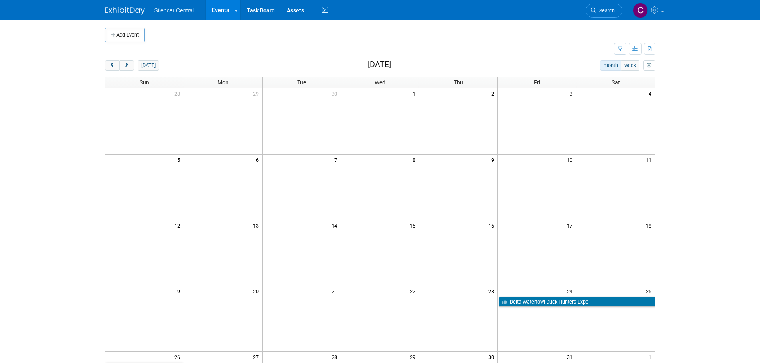
drag, startPoint x: 597, startPoint y: 6, endPoint x: 598, endPoint y: 10, distance: 4.4
click at [597, 6] on link "Search" at bounding box center [603, 11] width 37 height 14
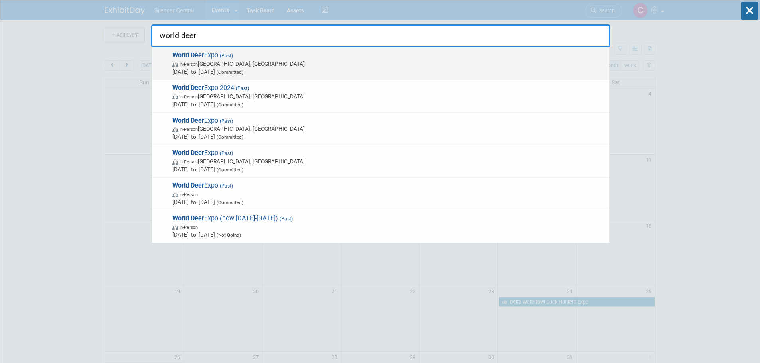
type input "world deer"
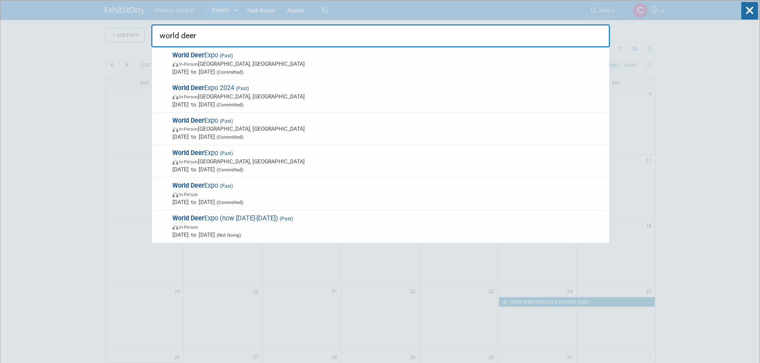
click at [313, 60] on span "In-Person Birmingham, AL" at bounding box center [388, 64] width 433 height 8
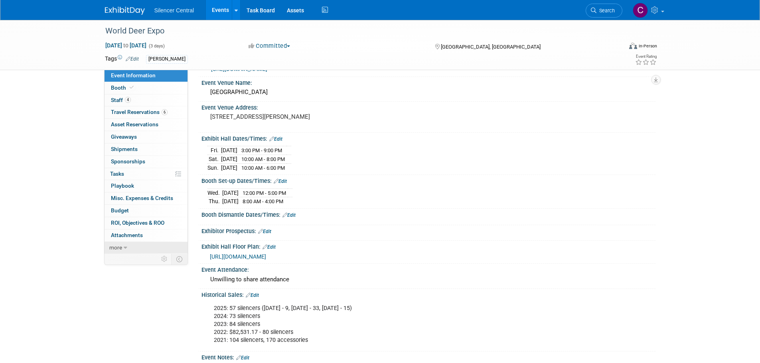
scroll to position [40, 0]
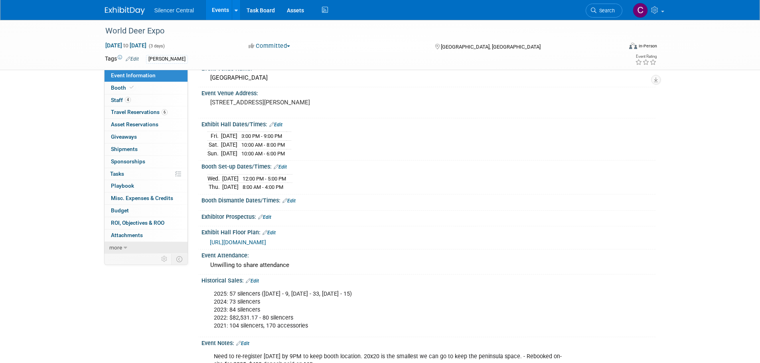
click at [134, 249] on link "more" at bounding box center [145, 248] width 83 height 12
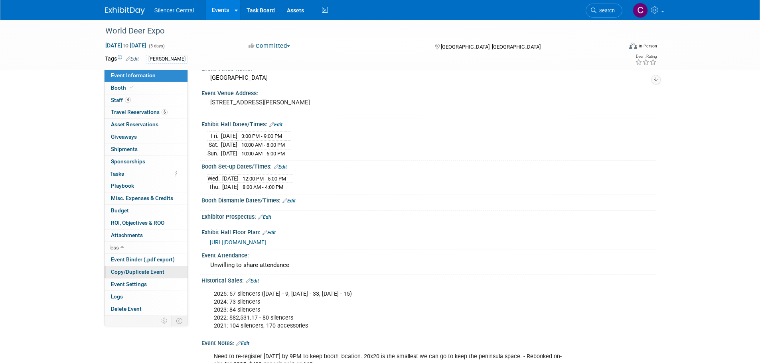
click at [134, 270] on span "Copy/Duplicate Event" at bounding box center [137, 272] width 53 height 6
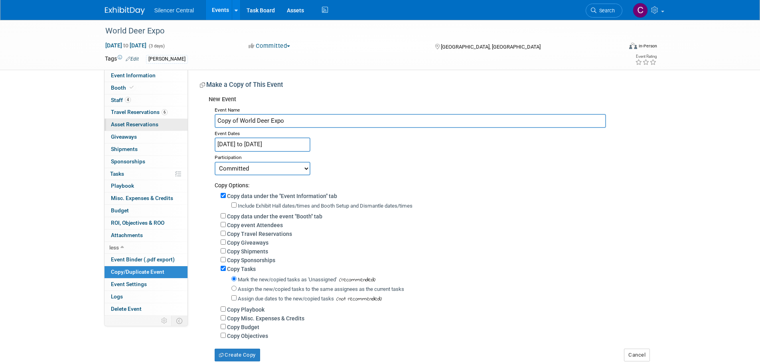
drag, startPoint x: 238, startPoint y: 121, endPoint x: 187, endPoint y: 124, distance: 51.5
click at [187, 124] on div "Event Information Event Info Booth Booth 4 Staff 4 Staff 6 Travel Reservations …" at bounding box center [380, 191] width 562 height 342
type input "World Deer Expo"
click at [283, 140] on input "Jul 11, 2025 to Jul 13, 2025" at bounding box center [263, 145] width 96 height 14
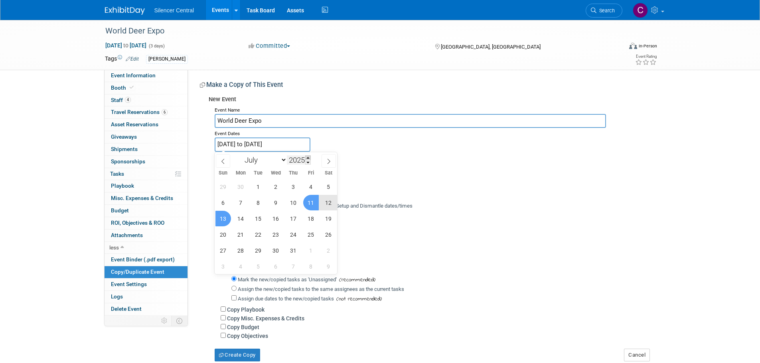
click at [307, 158] on span at bounding box center [308, 158] width 6 height 5
type input "2026"
click at [309, 220] on span "17" at bounding box center [311, 219] width 16 height 16
click at [219, 237] on span "19" at bounding box center [223, 235] width 16 height 16
type input "[DATE] to [DATE]"
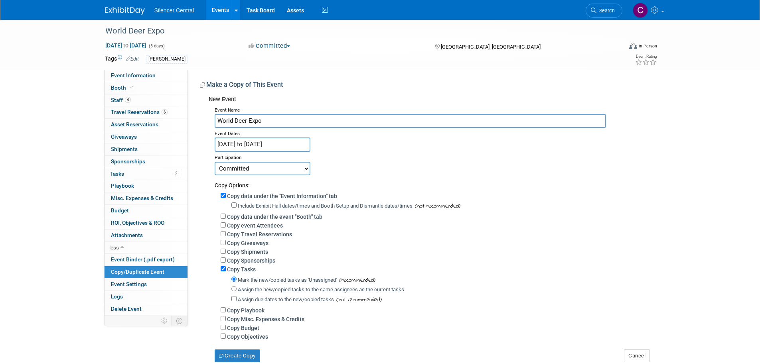
click at [244, 205] on label "Include Exhibit Hall dates/times and Booth Setup and Dismantle dates/times" at bounding box center [325, 206] width 175 height 6
click at [236, 205] on input "Include Exhibit Hall dates/times and Booth Setup and Dismantle dates/times" at bounding box center [233, 205] width 5 height 5
checkbox input "true"
click at [246, 217] on label "Copy data under the event "Booth" tab" at bounding box center [274, 217] width 95 height 6
click at [226, 217] on input "Copy data under the event "Booth" tab" at bounding box center [223, 216] width 5 height 5
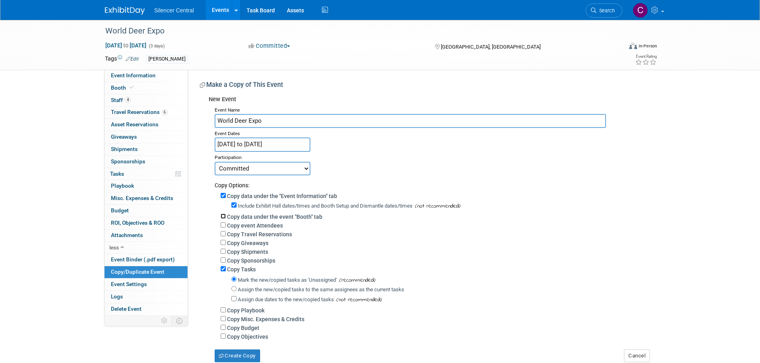
checkbox input "true"
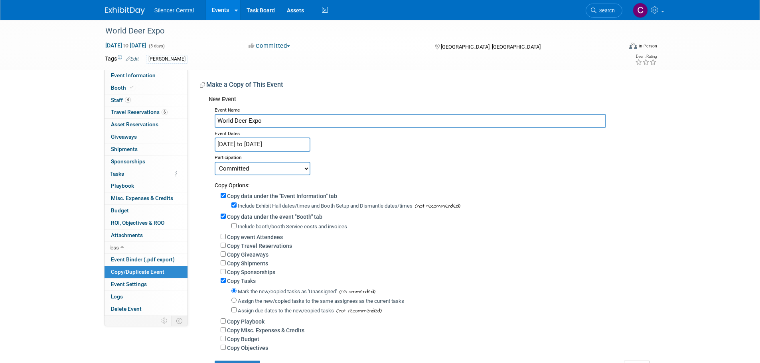
click at [247, 227] on label "Include booth/booth Service costs and invoices" at bounding box center [292, 227] width 109 height 6
click at [236, 227] on input "Include booth/booth Service costs and invoices" at bounding box center [233, 225] width 5 height 5
checkbox input "true"
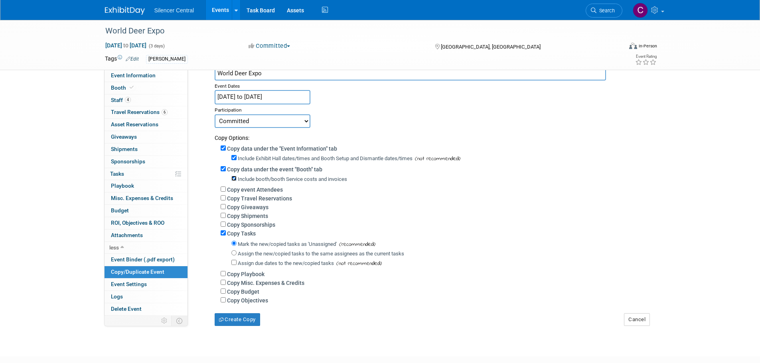
scroll to position [102, 0]
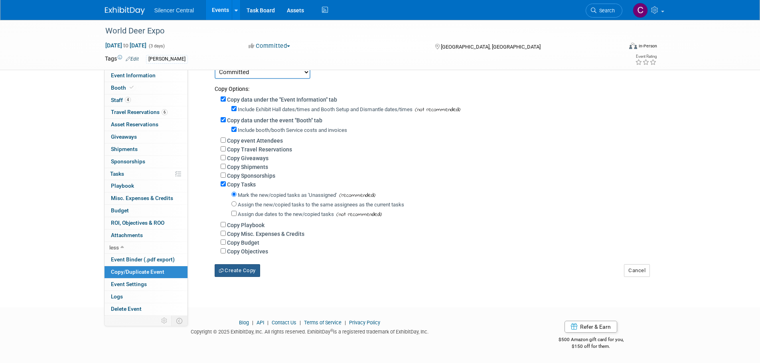
click at [241, 267] on button "Create Copy" at bounding box center [237, 270] width 45 height 13
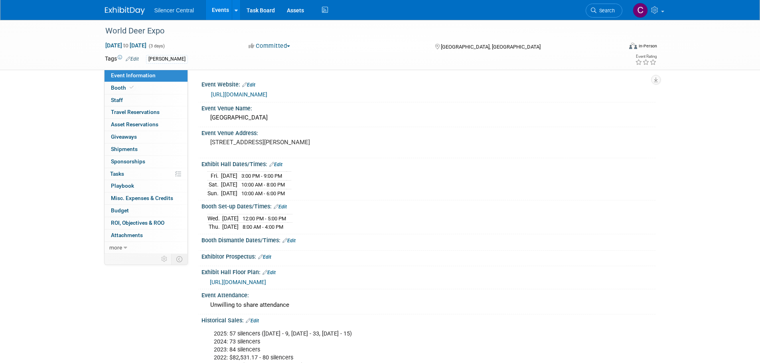
click at [282, 162] on link "Edit" at bounding box center [275, 165] width 13 height 6
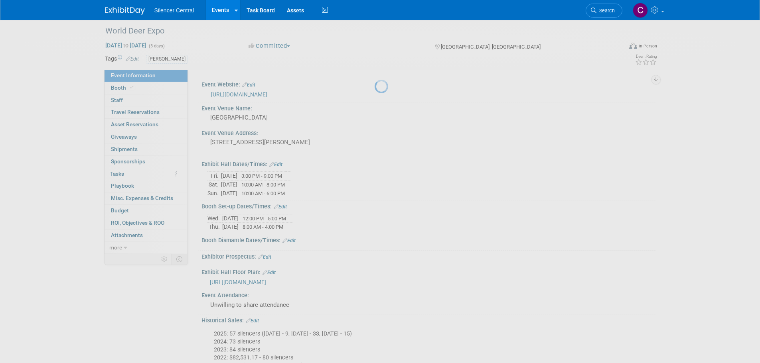
select select "6"
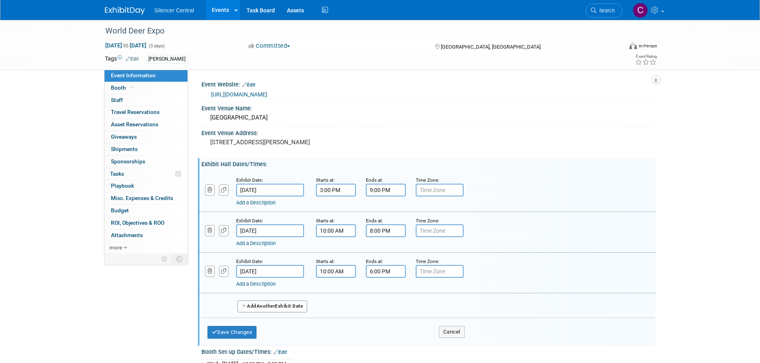
click at [268, 190] on input "[DATE]" at bounding box center [270, 190] width 68 height 13
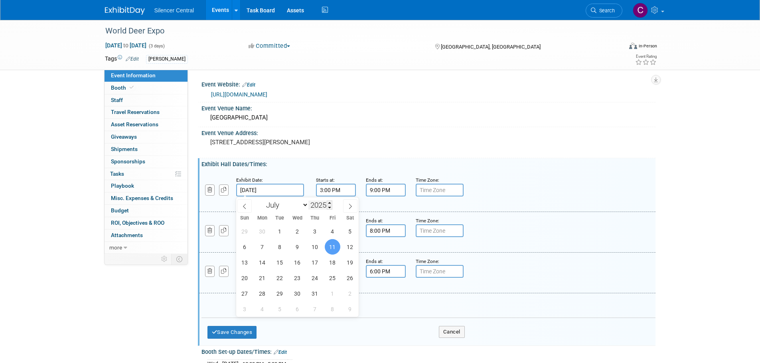
click at [327, 201] on input "2025" at bounding box center [320, 205] width 24 height 9
click at [330, 201] on span at bounding box center [330, 203] width 6 height 5
type input "2026"
click at [336, 262] on span "17" at bounding box center [333, 263] width 16 height 16
type input "[DATE]"
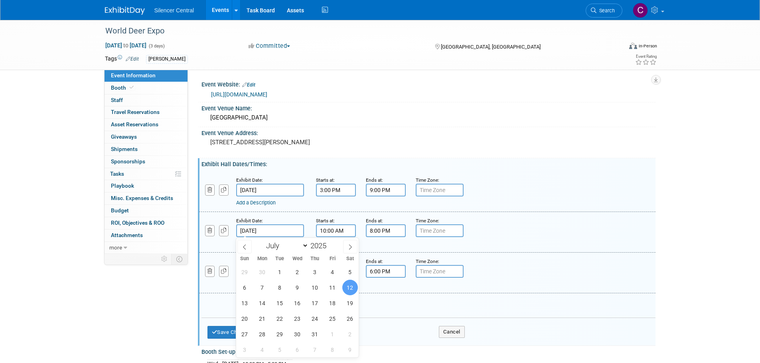
click at [283, 227] on input "[DATE]" at bounding box center [270, 231] width 68 height 13
click at [329, 244] on span at bounding box center [330, 243] width 6 height 5
type input "2026"
click at [347, 303] on span "18" at bounding box center [350, 304] width 16 height 16
type input "[DATE]"
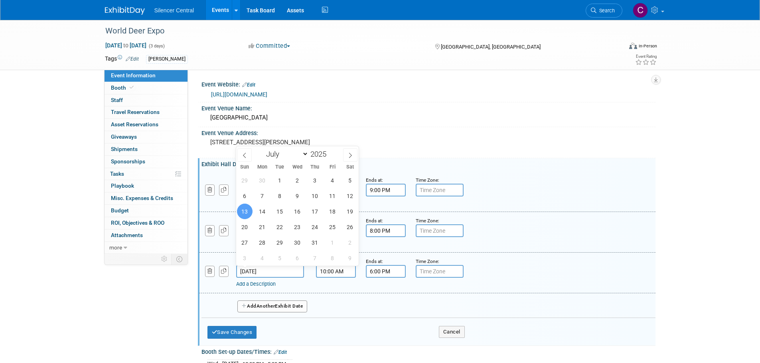
click at [282, 271] on input "[DATE]" at bounding box center [270, 271] width 68 height 13
click at [330, 151] on span at bounding box center [330, 152] width 6 height 5
type input "2026"
click at [241, 228] on span "19" at bounding box center [245, 227] width 16 height 16
type input "[DATE]"
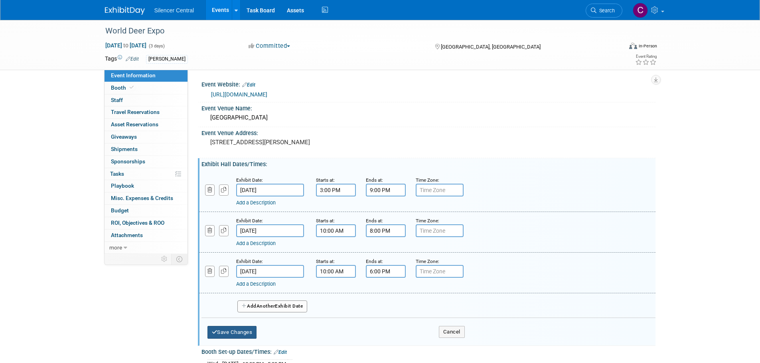
click at [223, 332] on button "Save Changes" at bounding box center [231, 332] width 49 height 13
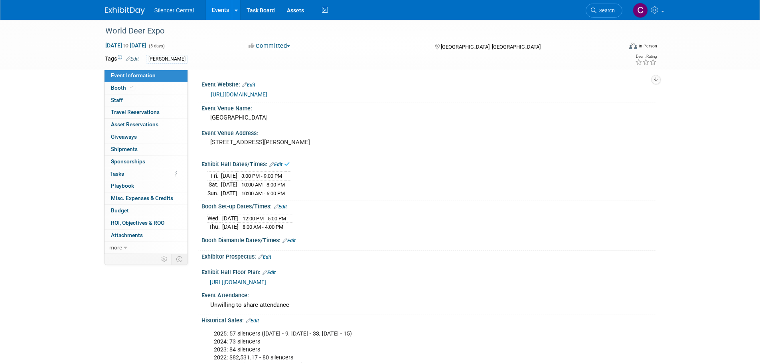
click at [287, 206] on link "Edit" at bounding box center [280, 207] width 13 height 6
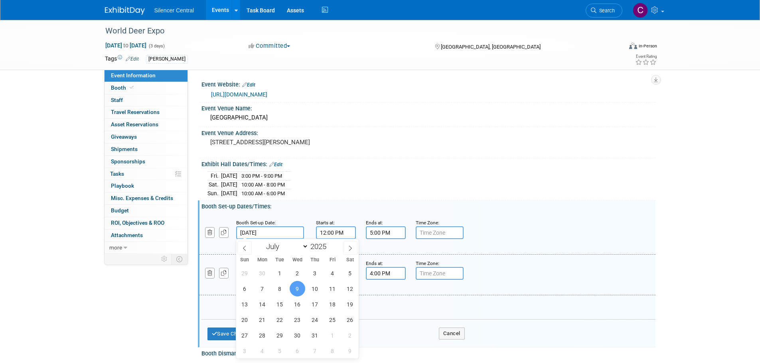
click at [282, 233] on input "Jul 9, 2025" at bounding box center [270, 233] width 68 height 13
click at [329, 244] on span at bounding box center [330, 244] width 6 height 5
type input "2026"
click at [296, 306] on span "15" at bounding box center [298, 305] width 16 height 16
type input "Jul 15, 2026"
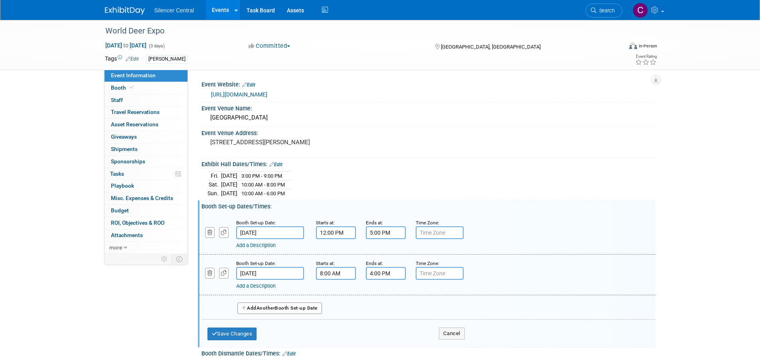
click at [291, 271] on input "Jul 10, 2025" at bounding box center [270, 273] width 68 height 13
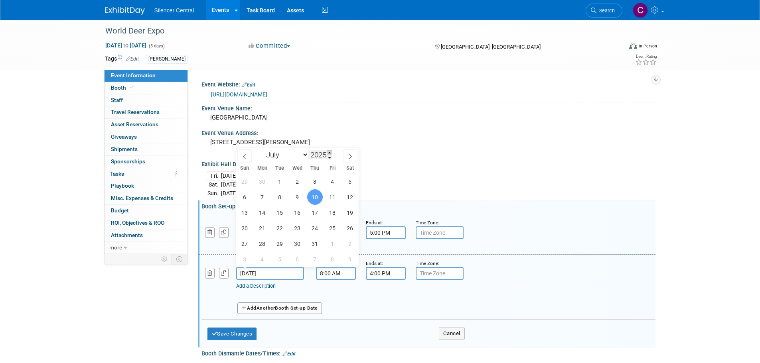
click at [330, 151] on span at bounding box center [330, 152] width 6 height 5
type input "2026"
click at [313, 215] on span "16" at bounding box center [315, 213] width 16 height 16
type input "Jul 16, 2026"
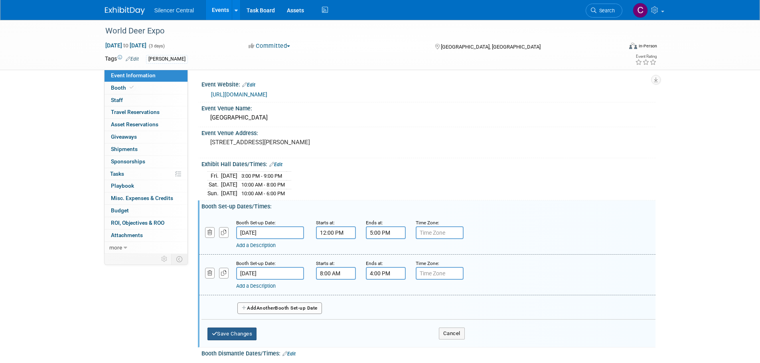
click at [249, 335] on button "Save Changes" at bounding box center [231, 334] width 49 height 13
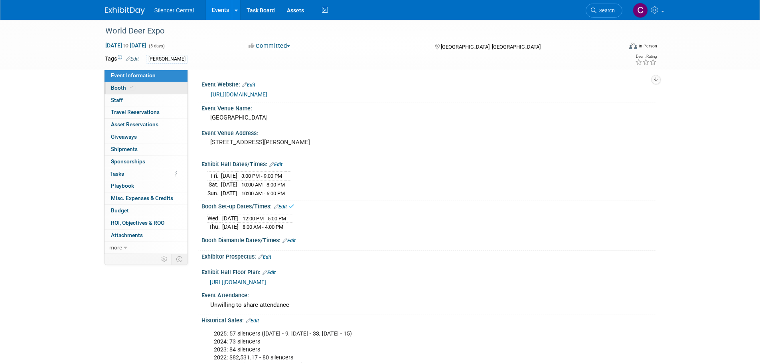
click at [146, 90] on link "Booth" at bounding box center [145, 88] width 83 height 12
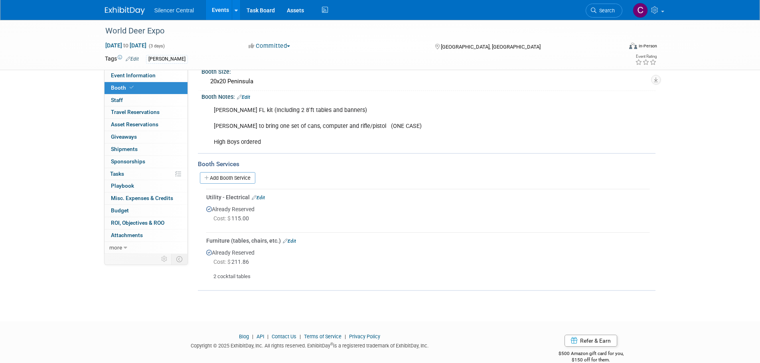
scroll to position [80, 0]
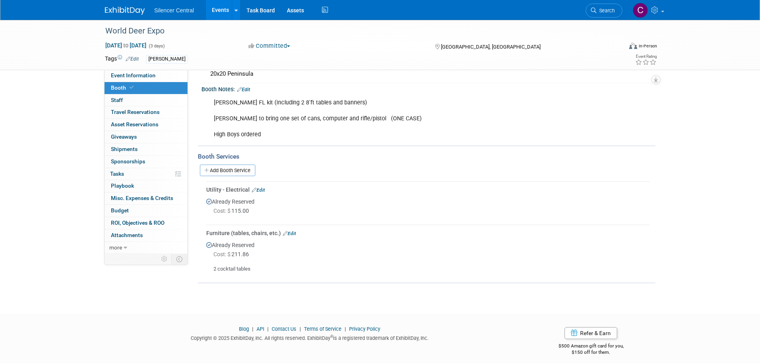
click at [264, 190] on link "Edit" at bounding box center [258, 190] width 13 height 6
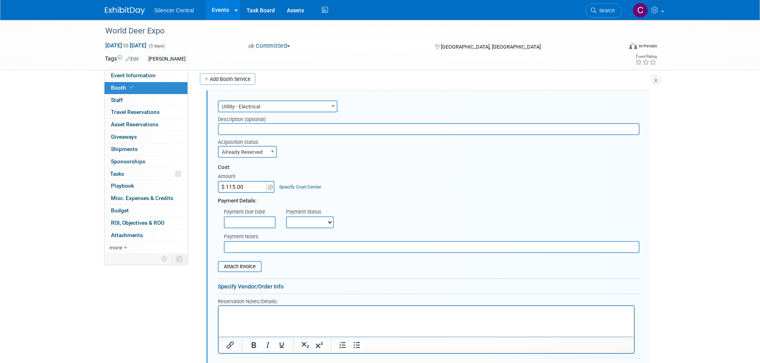
scroll to position [0, 0]
click at [248, 155] on span "Already Reserved" at bounding box center [247, 152] width 57 height 11
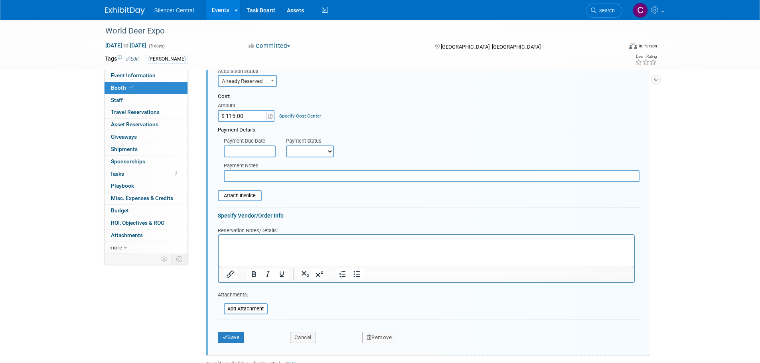
scroll to position [171, 0]
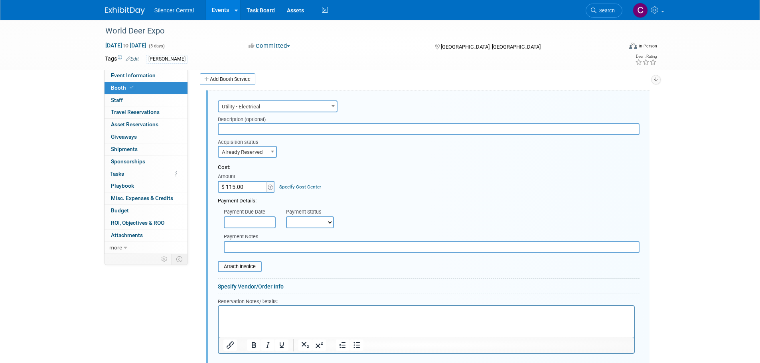
click at [265, 151] on span "Already Reserved" at bounding box center [247, 152] width 57 height 11
select select "1"
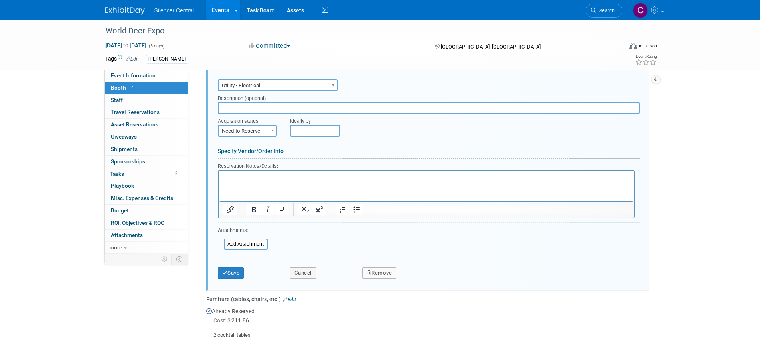
scroll to position [211, 0]
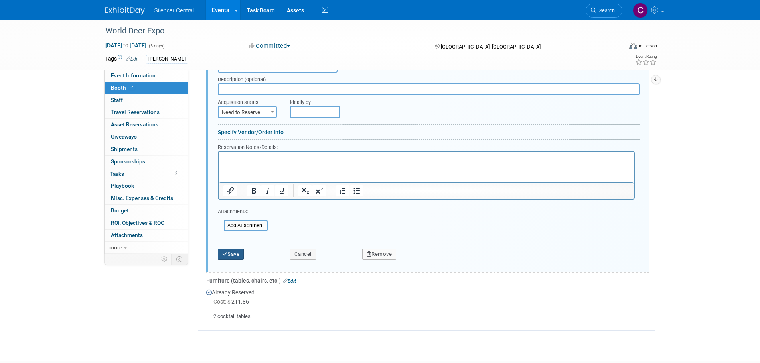
click at [238, 254] on button "Save" at bounding box center [231, 254] width 26 height 11
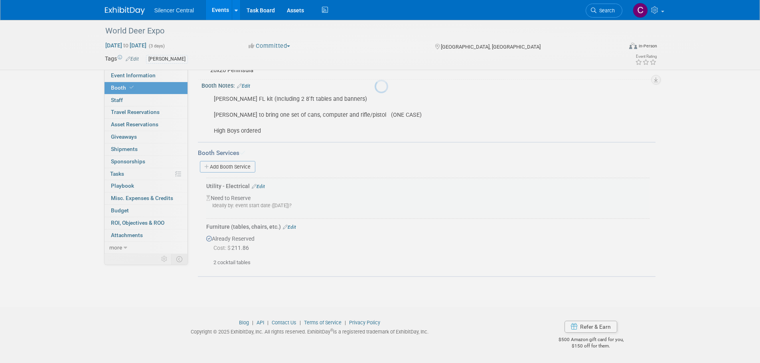
scroll to position [83, 0]
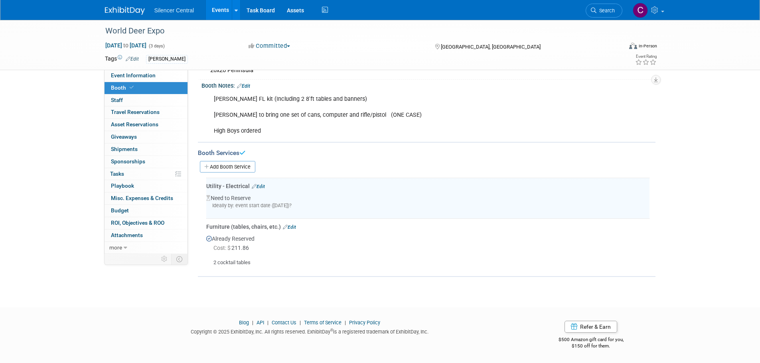
click at [291, 226] on link "Edit" at bounding box center [289, 228] width 13 height 6
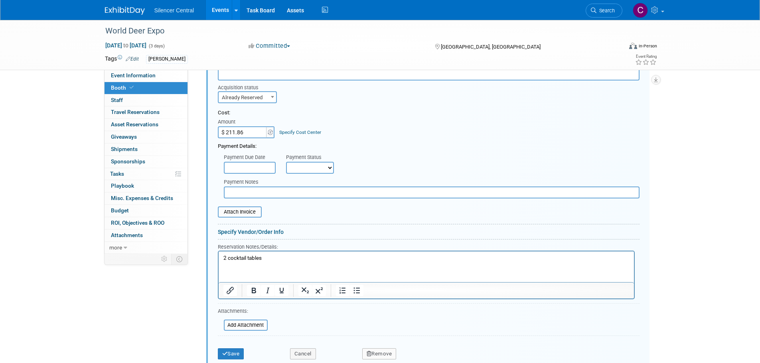
scroll to position [369, 0]
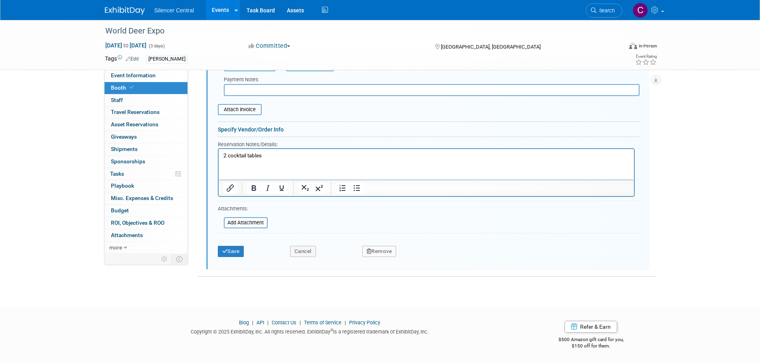
click at [374, 254] on button "Remove" at bounding box center [379, 251] width 34 height 11
click at [417, 262] on link "Yes" at bounding box center [423, 258] width 23 height 13
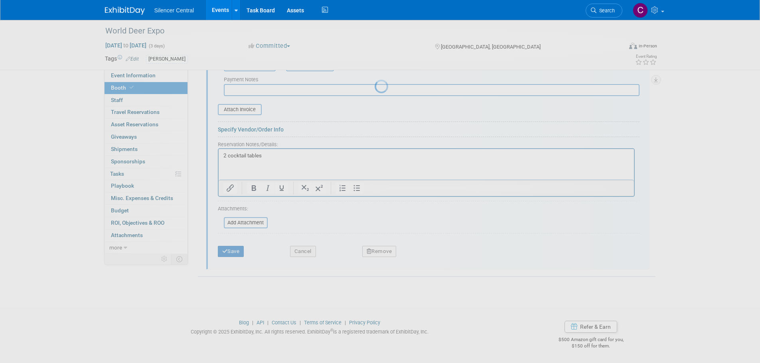
scroll to position [32, 0]
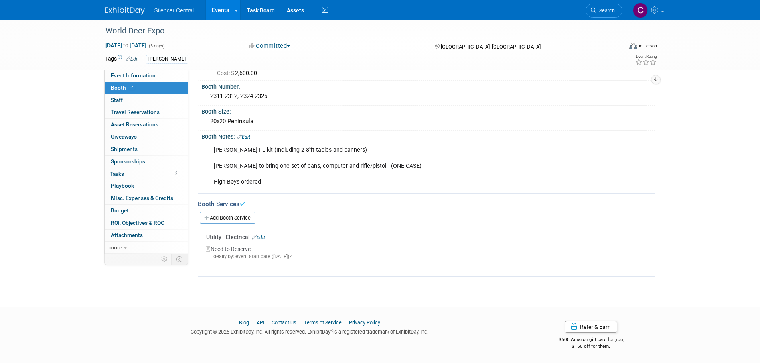
click at [251, 133] on div "Booth Notes: Edit" at bounding box center [428, 136] width 454 height 10
click at [250, 136] on link "Edit" at bounding box center [243, 137] width 13 height 6
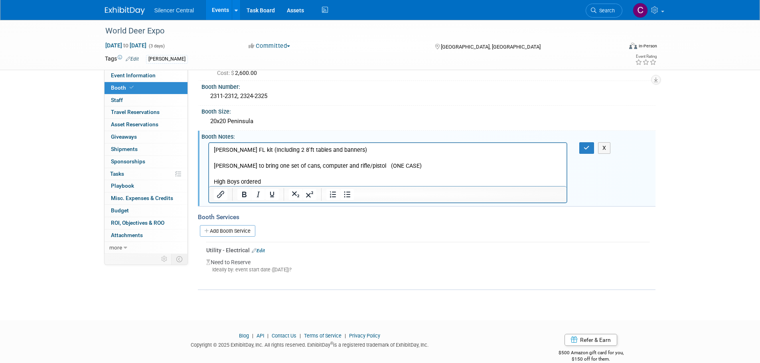
scroll to position [0, 0]
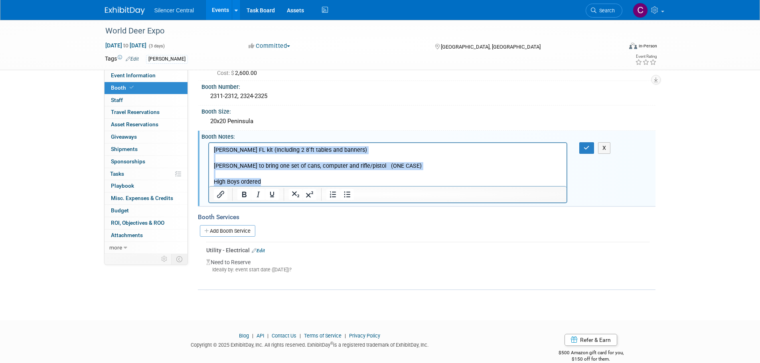
drag, startPoint x: 272, startPoint y: 182, endPoint x: 414, endPoint y: 288, distance: 177.2
click at [209, 145] on html "Chuck FL kit (Including 2 8'ft tables and banners) Drew to bring one set of can…" at bounding box center [388, 164] width 358 height 43
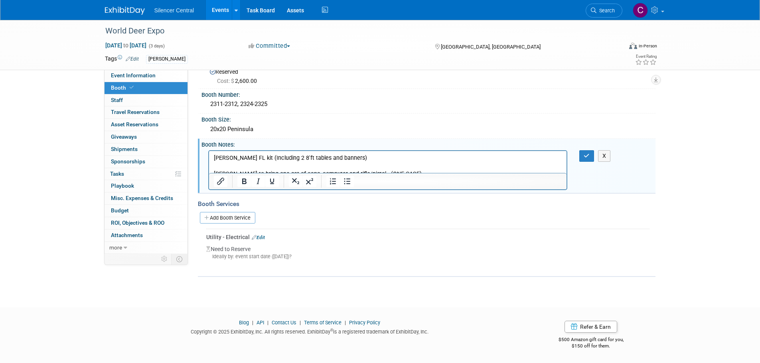
scroll to position [24, 0]
click at [585, 155] on icon "button" at bounding box center [586, 156] width 6 height 6
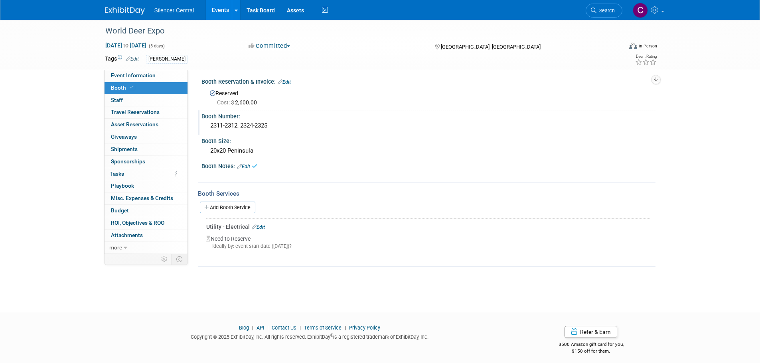
scroll to position [0, 0]
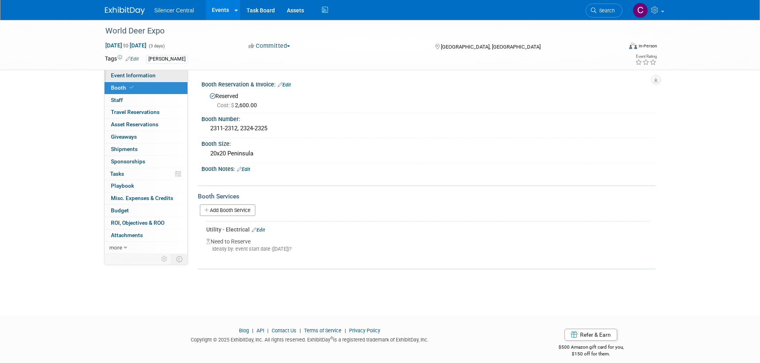
click at [149, 76] on span "Event Information" at bounding box center [133, 75] width 45 height 6
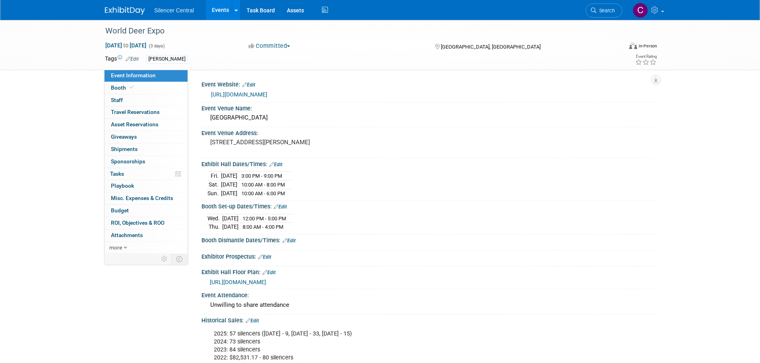
click at [123, 13] on img at bounding box center [125, 11] width 40 height 8
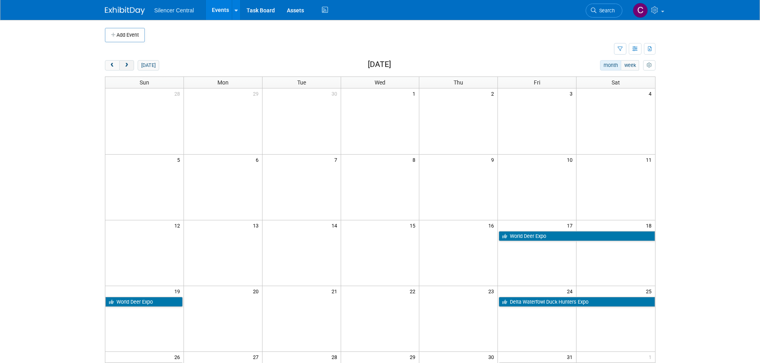
click at [131, 65] on button "next" at bounding box center [126, 65] width 15 height 10
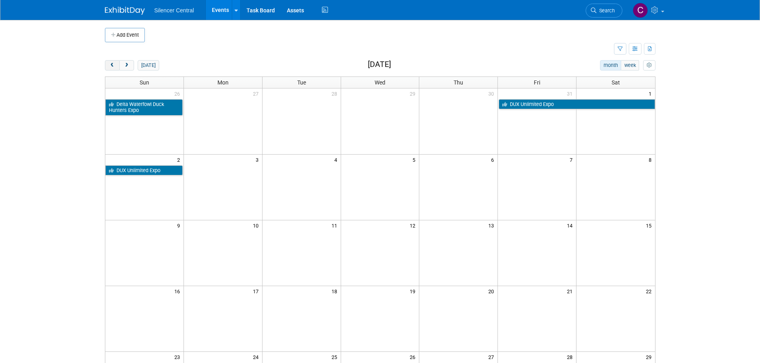
click at [113, 64] on span "prev" at bounding box center [112, 65] width 6 height 5
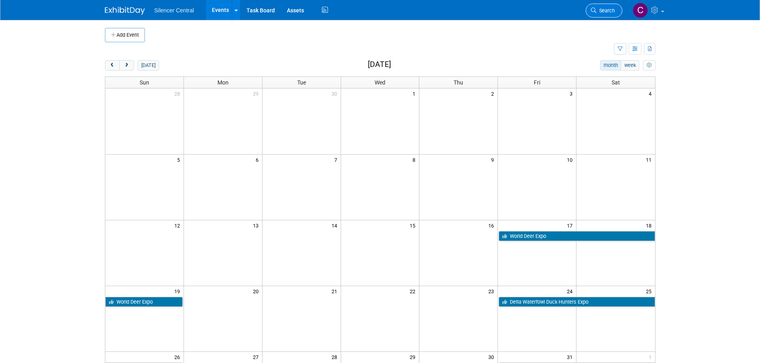
click at [596, 12] on span "Search" at bounding box center [605, 11] width 18 height 6
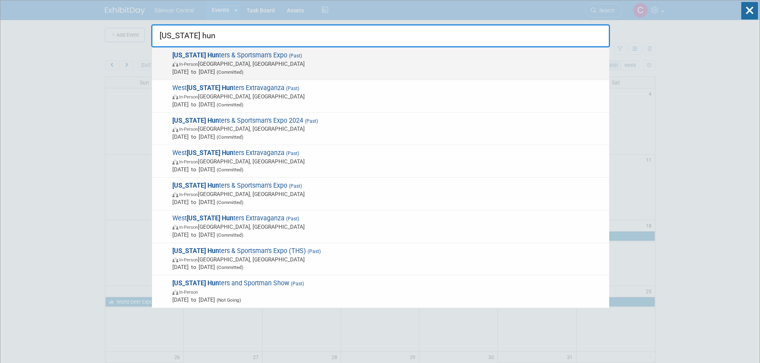
type input "texas hun"
click at [361, 70] on span "Jul 18, 2025 to Jul 20, 2025 (Committed)" at bounding box center [388, 72] width 433 height 8
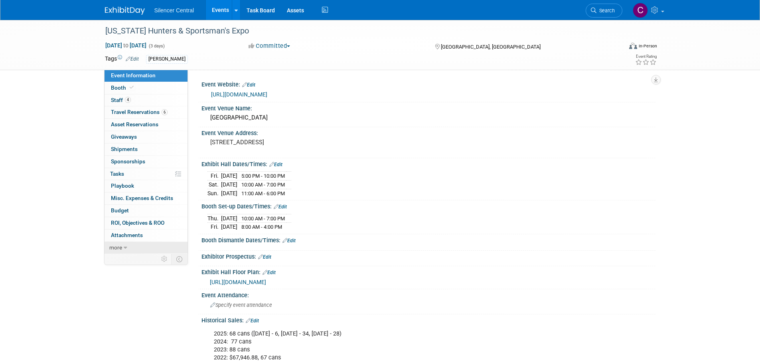
click at [121, 242] on link "more" at bounding box center [145, 248] width 83 height 12
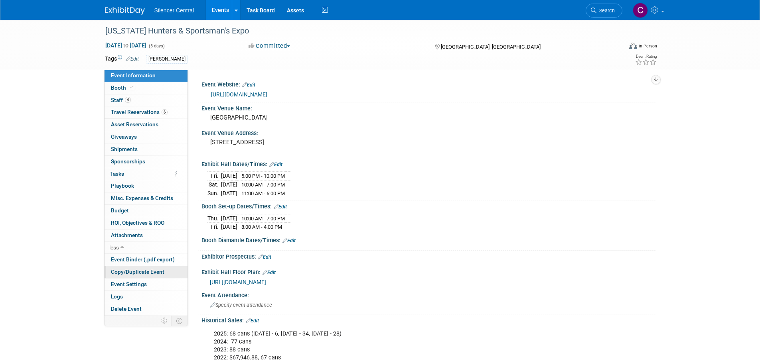
click at [139, 272] on span "Copy/Duplicate Event" at bounding box center [137, 272] width 53 height 6
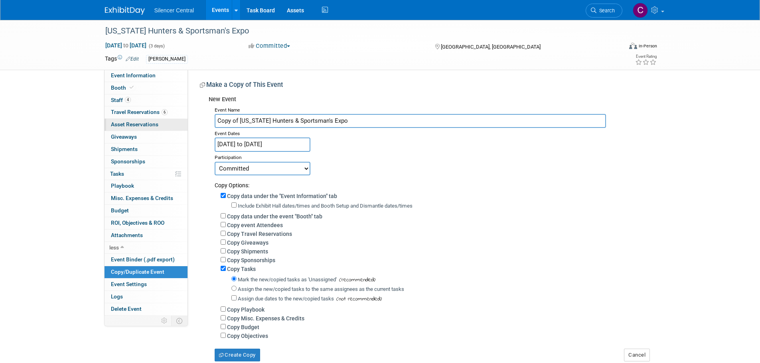
drag, startPoint x: 239, startPoint y: 123, endPoint x: 187, endPoint y: 126, distance: 52.7
click at [187, 126] on div "Event Information Event Info Booth Booth 4 Staff 4 Staff 6 Travel Reservations …" at bounding box center [380, 191] width 562 height 342
type input "[US_STATE] Hunters & Sportsman's Expo"
click at [269, 146] on input "[DATE] to [DATE]" at bounding box center [263, 145] width 96 height 14
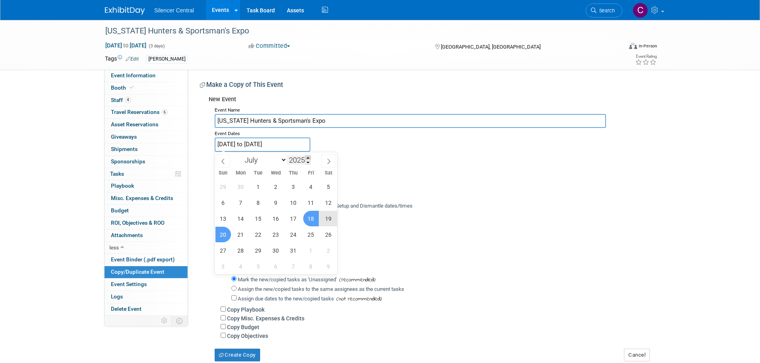
click at [309, 157] on span at bounding box center [308, 158] width 6 height 5
type input "2026"
click at [314, 221] on span "17" at bounding box center [311, 219] width 16 height 16
click at [219, 235] on span "19" at bounding box center [223, 235] width 16 height 16
type input "[DATE] to [DATE]"
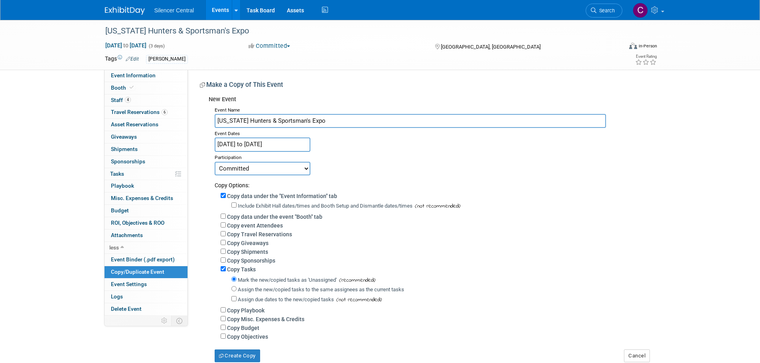
click at [250, 207] on label "Include Exhibit Hall dates/times and Booth Setup and Dismantle dates/times" at bounding box center [325, 206] width 175 height 6
click at [236, 207] on input "Include Exhibit Hall dates/times and Booth Setup and Dismantle dates/times" at bounding box center [233, 205] width 5 height 5
checkbox input "true"
click at [249, 216] on label "Copy data under the event "Booth" tab" at bounding box center [274, 217] width 95 height 6
click at [226, 216] on input "Copy data under the event "Booth" tab" at bounding box center [223, 216] width 5 height 5
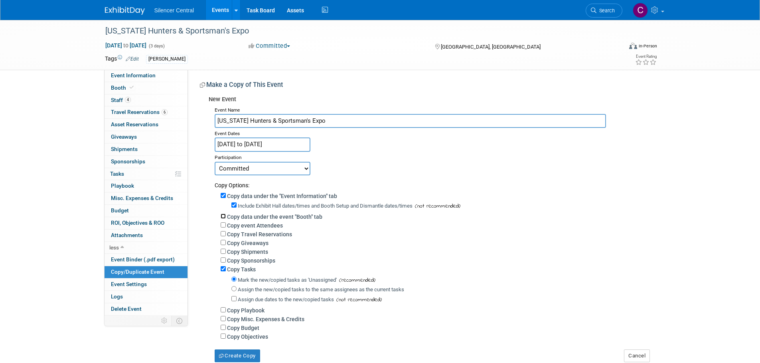
checkbox input "true"
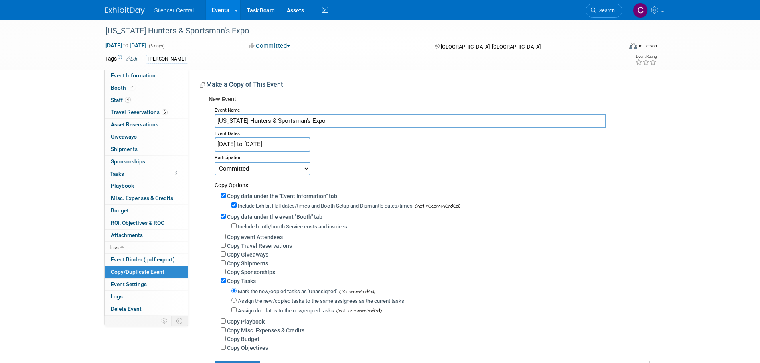
click at [257, 227] on label "Include booth/booth Service costs and invoices" at bounding box center [292, 227] width 109 height 6
click at [236, 227] on input "Include booth/booth Service costs and invoices" at bounding box center [233, 225] width 5 height 5
checkbox input "true"
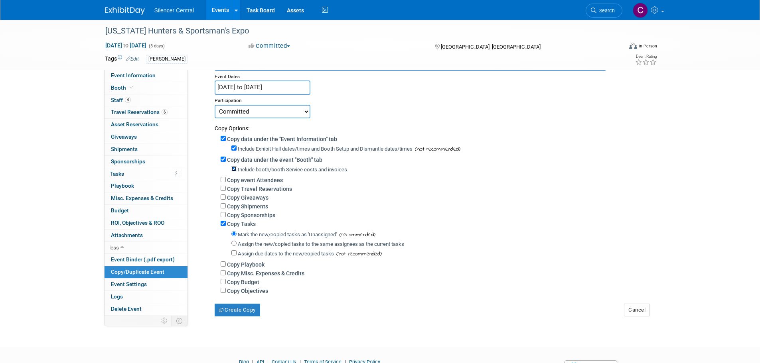
scroll to position [102, 0]
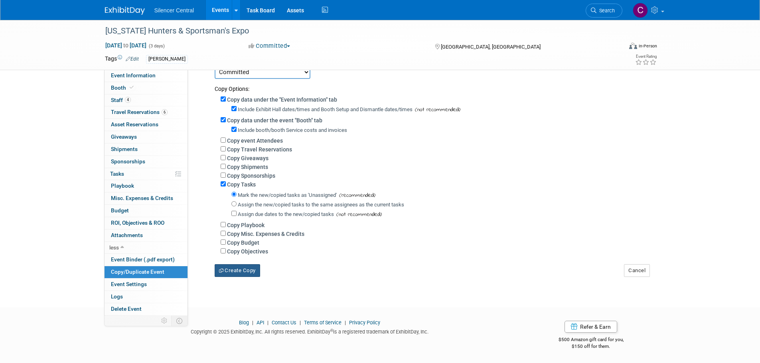
click at [238, 272] on button "Create Copy" at bounding box center [237, 270] width 45 height 13
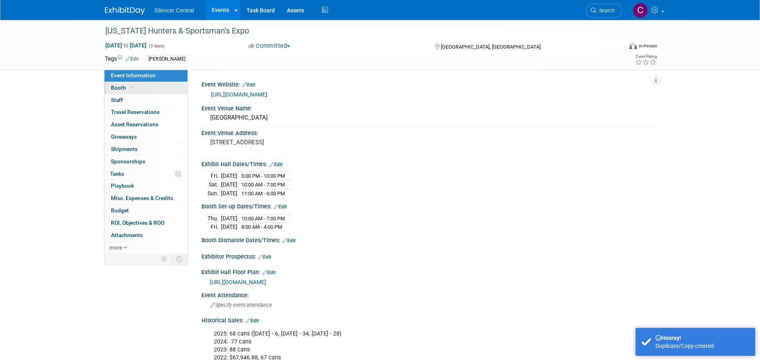
click at [144, 88] on link "Booth" at bounding box center [145, 88] width 83 height 12
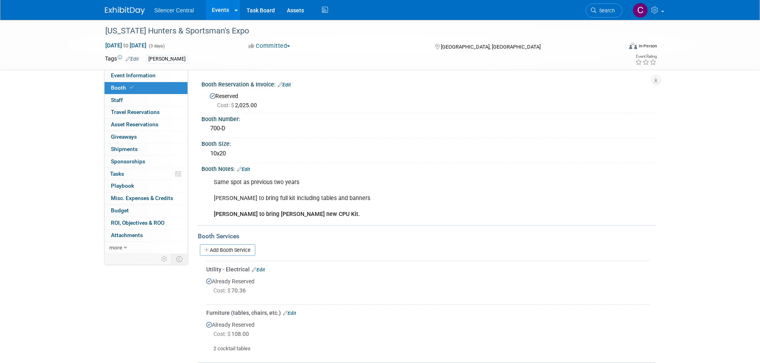
click at [249, 169] on link "Edit" at bounding box center [243, 170] width 13 height 6
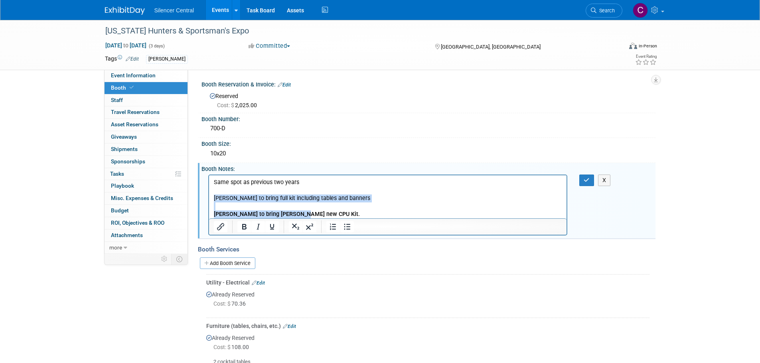
drag, startPoint x: 301, startPoint y: 215, endPoint x: 213, endPoint y: 198, distance: 90.5
click at [213, 198] on body "Same spot as previous two years David to bring full kit including tables and ba…" at bounding box center [387, 198] width 349 height 40
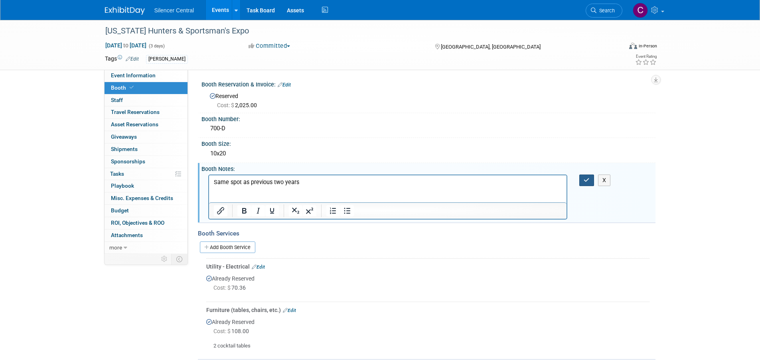
click at [582, 177] on button "button" at bounding box center [586, 181] width 15 height 12
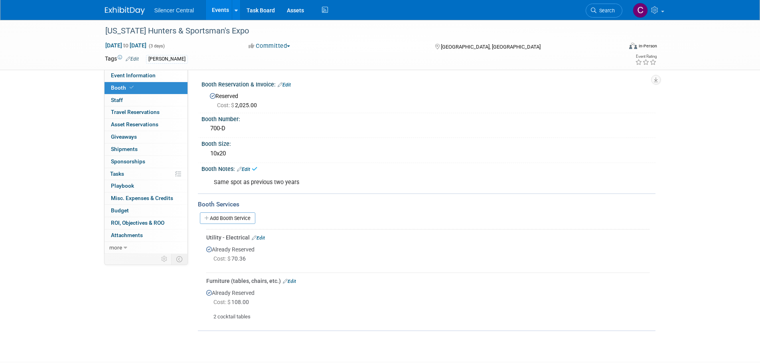
click at [261, 235] on link "Edit" at bounding box center [258, 238] width 13 height 6
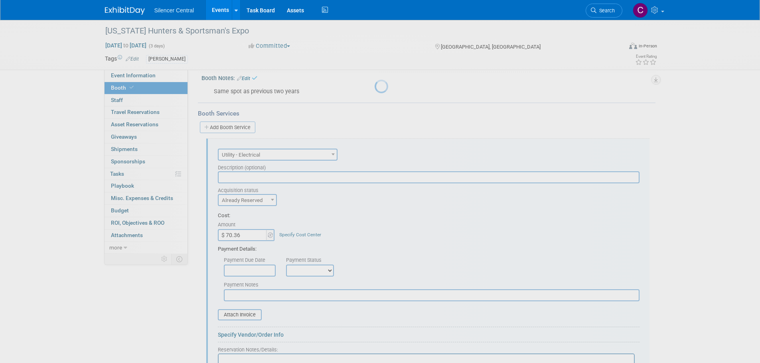
scroll to position [139, 0]
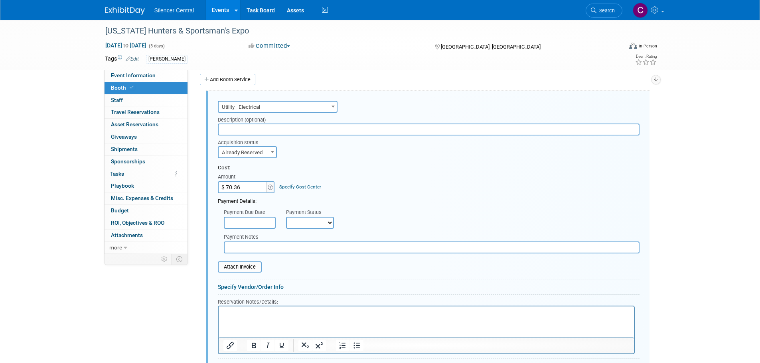
click at [255, 156] on span "Already Reserved" at bounding box center [247, 152] width 57 height 11
select select "1"
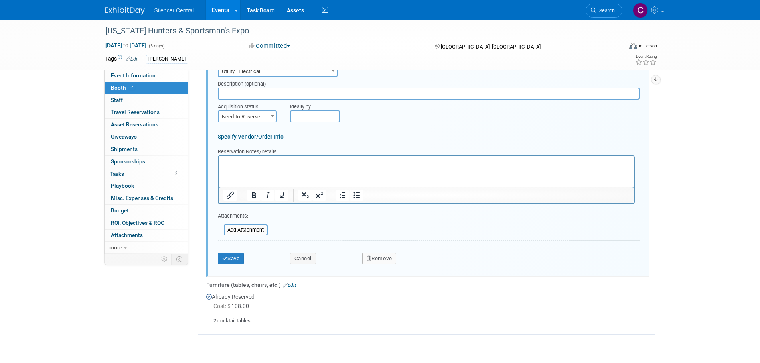
scroll to position [232, 0]
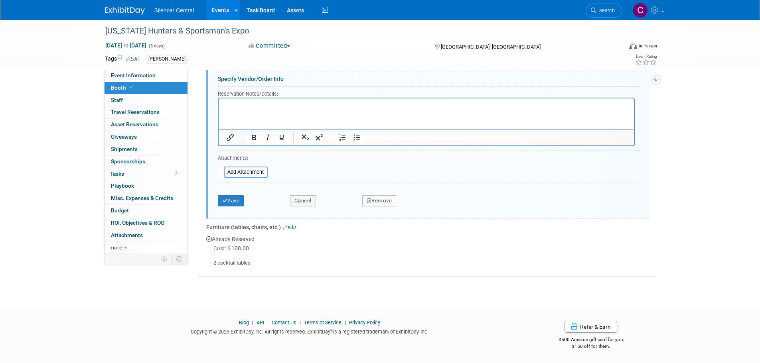
click at [237, 207] on div "Save Cancel Remove" at bounding box center [429, 198] width 422 height 24
click at [237, 204] on button "Save" at bounding box center [231, 200] width 26 height 11
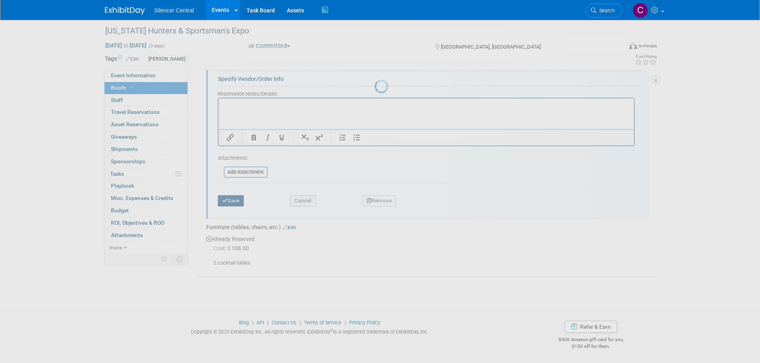
scroll to position [51, 0]
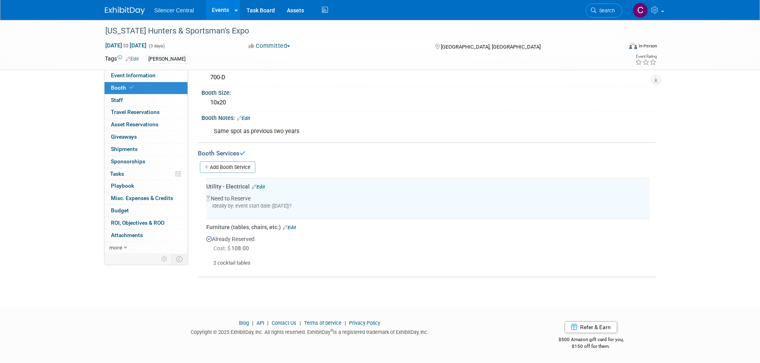
click at [294, 227] on link "Edit" at bounding box center [289, 228] width 13 height 6
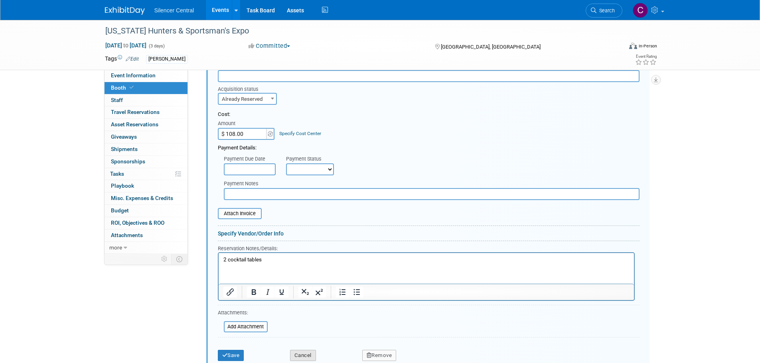
scroll to position [337, 0]
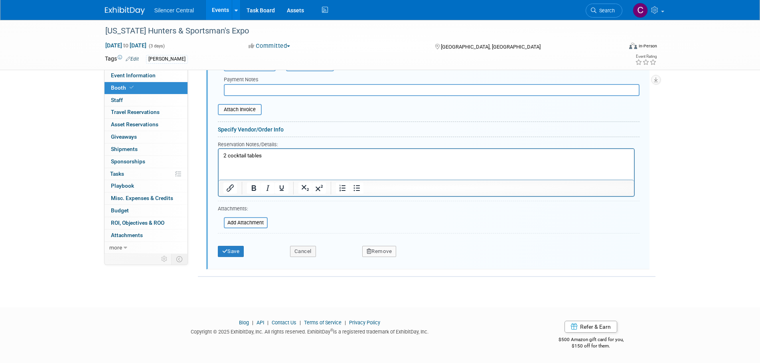
click at [383, 254] on button "Remove" at bounding box center [379, 251] width 34 height 11
click at [430, 258] on link "Yes" at bounding box center [423, 258] width 23 height 13
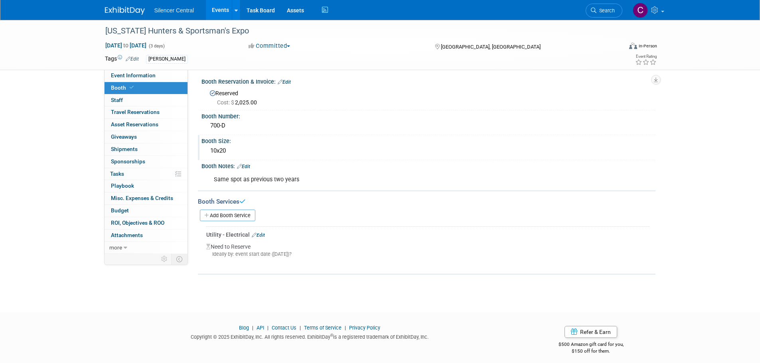
scroll to position [0, 0]
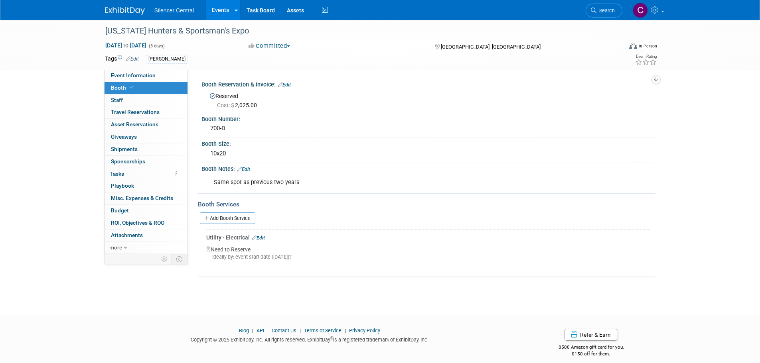
click at [117, 10] on img at bounding box center [125, 11] width 40 height 8
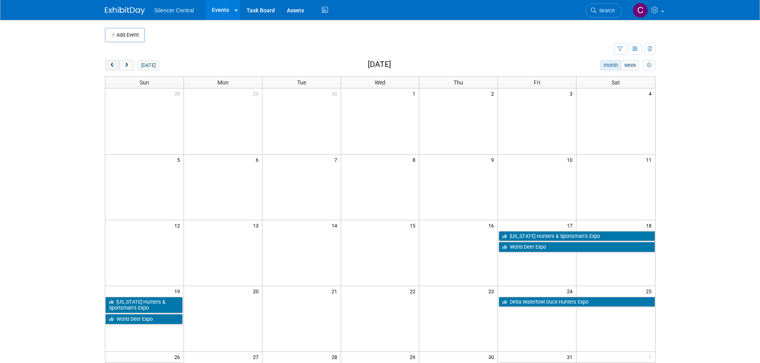
click at [114, 66] on span "prev" at bounding box center [112, 65] width 6 height 5
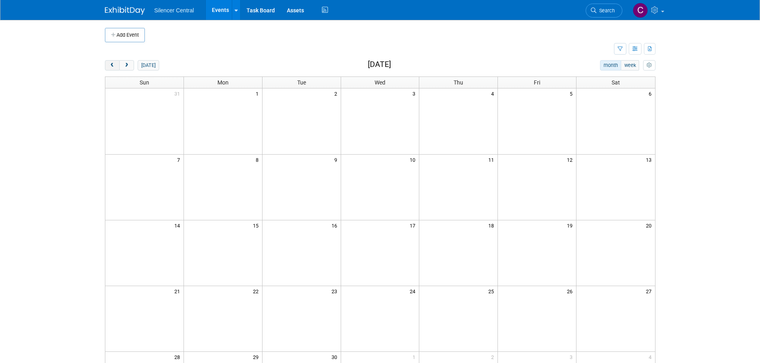
click at [114, 66] on span "prev" at bounding box center [112, 65] width 6 height 5
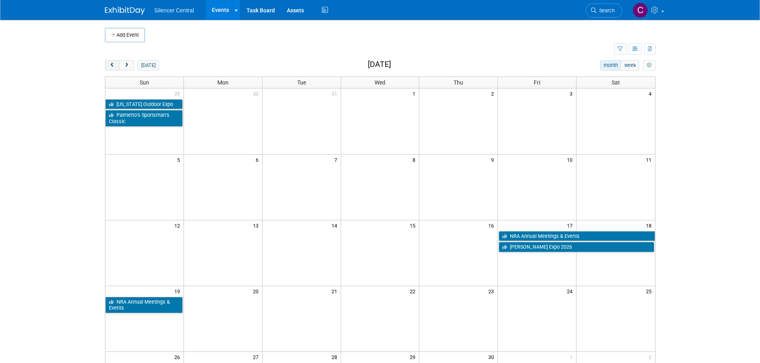
click at [110, 67] on span "prev" at bounding box center [112, 65] width 6 height 5
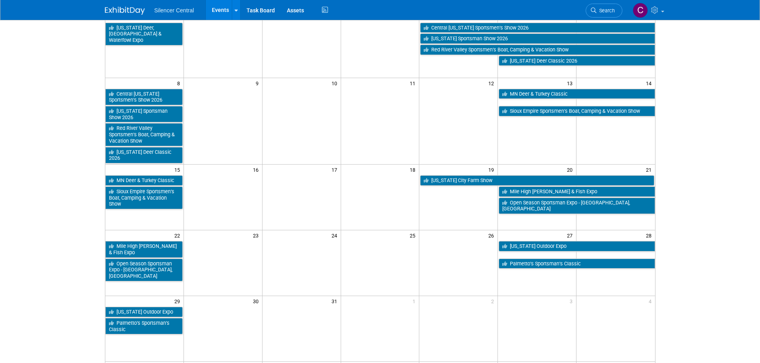
scroll to position [80, 0]
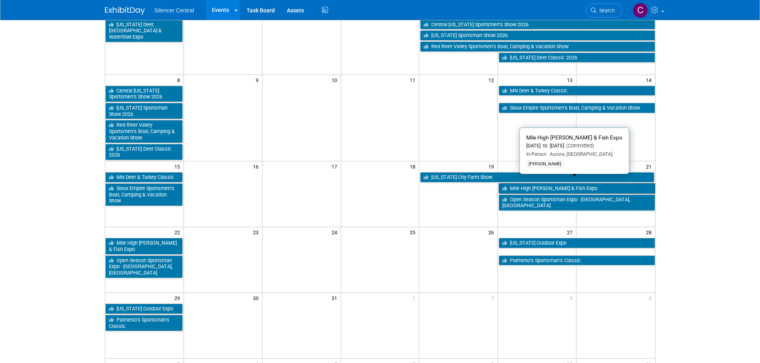
click at [522, 183] on link "Mile High [PERSON_NAME] & Fish Expo" at bounding box center [576, 188] width 156 height 10
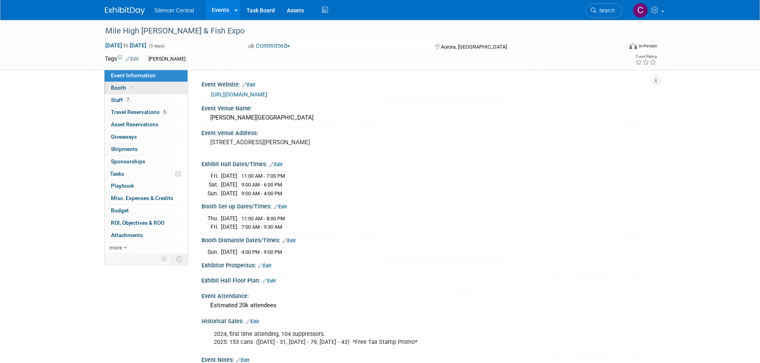
click at [145, 88] on link "Booth" at bounding box center [145, 88] width 83 height 12
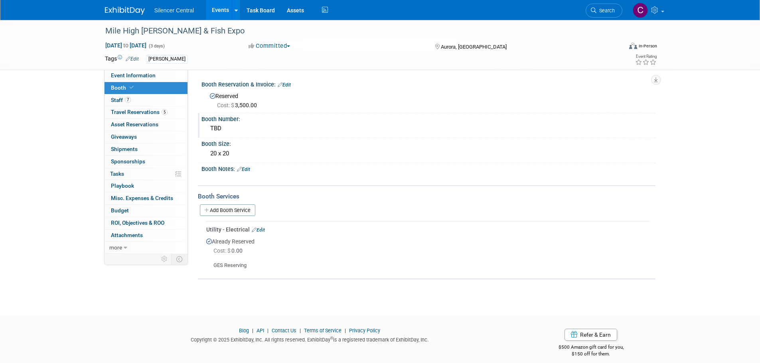
click at [248, 129] on div "TBD" at bounding box center [428, 128] width 442 height 12
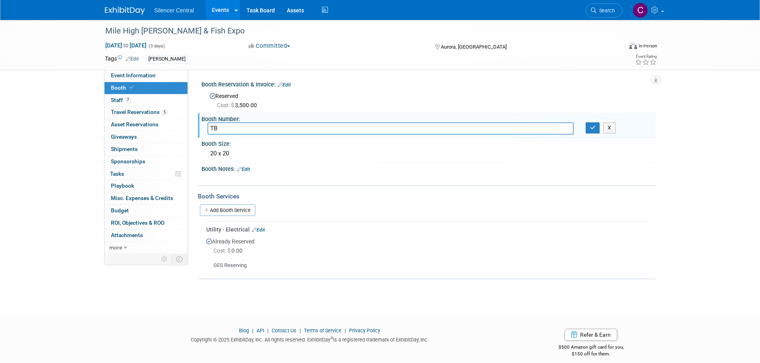
type input "T"
type input "339"
click at [591, 128] on icon "button" at bounding box center [593, 127] width 6 height 5
